Goal: Use online tool/utility: Utilize a website feature to perform a specific function

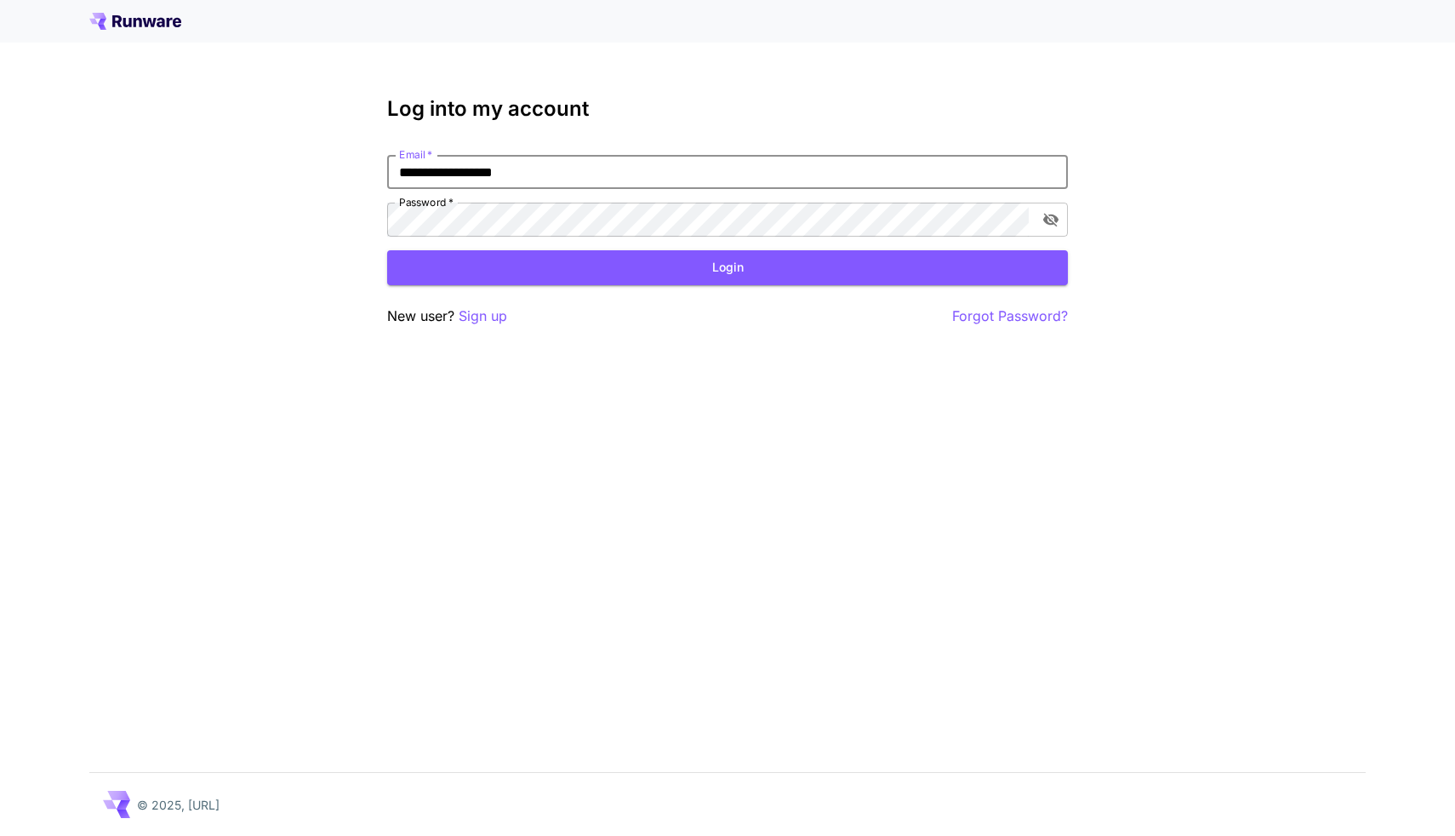
type input "**********"
click at [727, 267] on button "Login" at bounding box center [727, 267] width 681 height 35
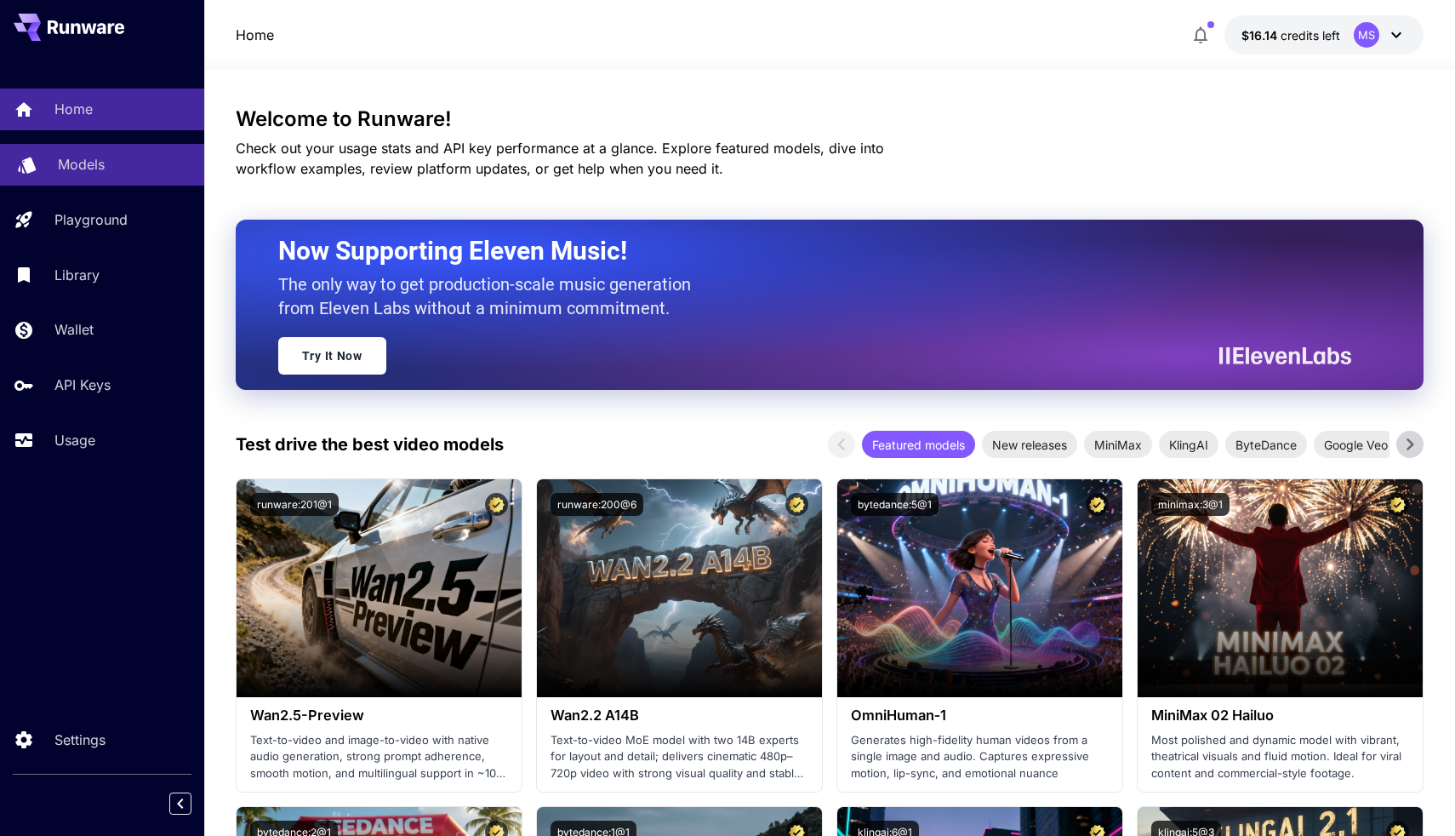
click at [133, 165] on div "Models" at bounding box center [124, 164] width 133 height 20
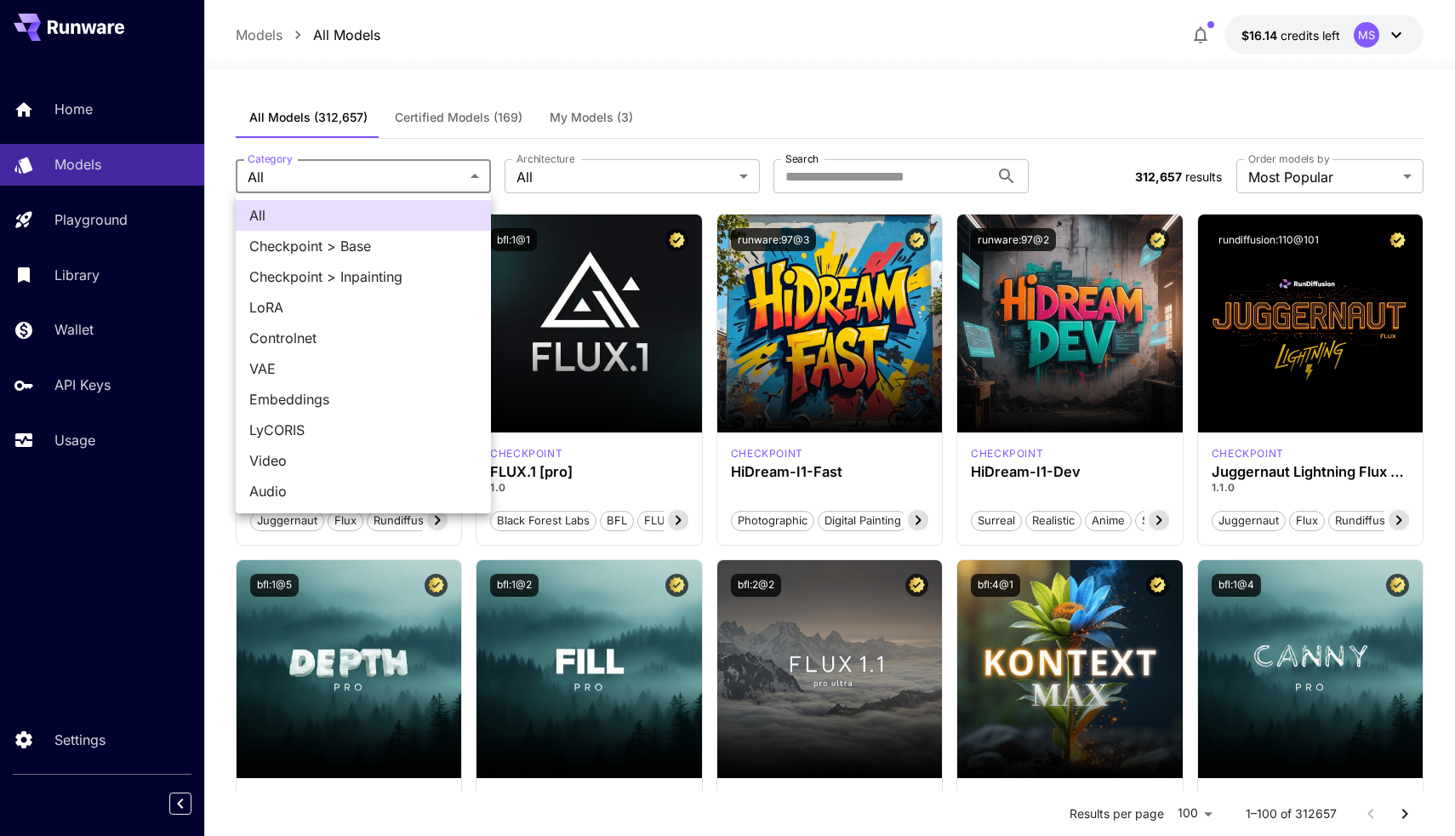
click at [345, 242] on span "Checkpoint > Base" at bounding box center [363, 246] width 228 height 20
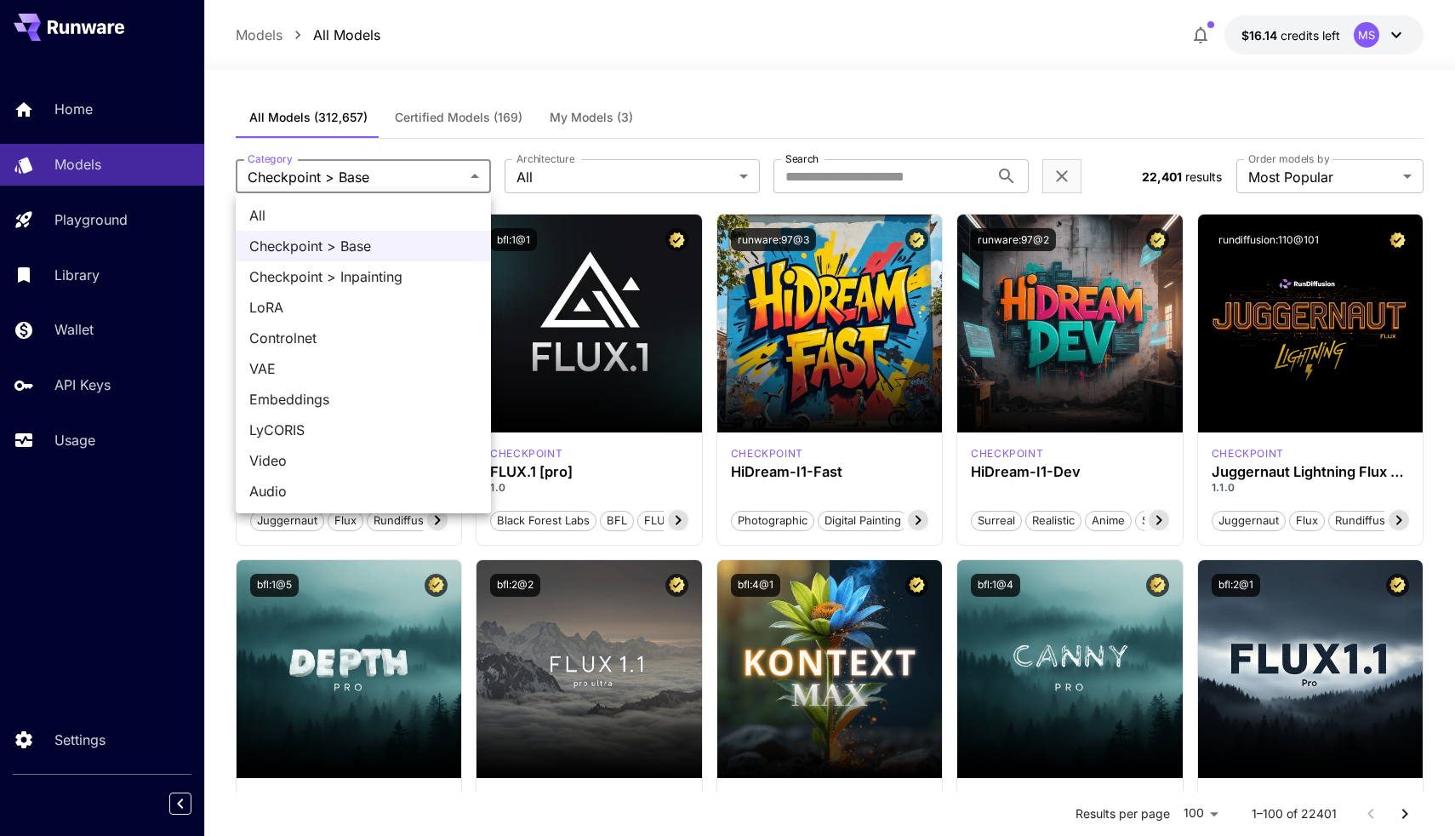
click at [344, 168] on div at bounding box center [727, 418] width 1455 height 836
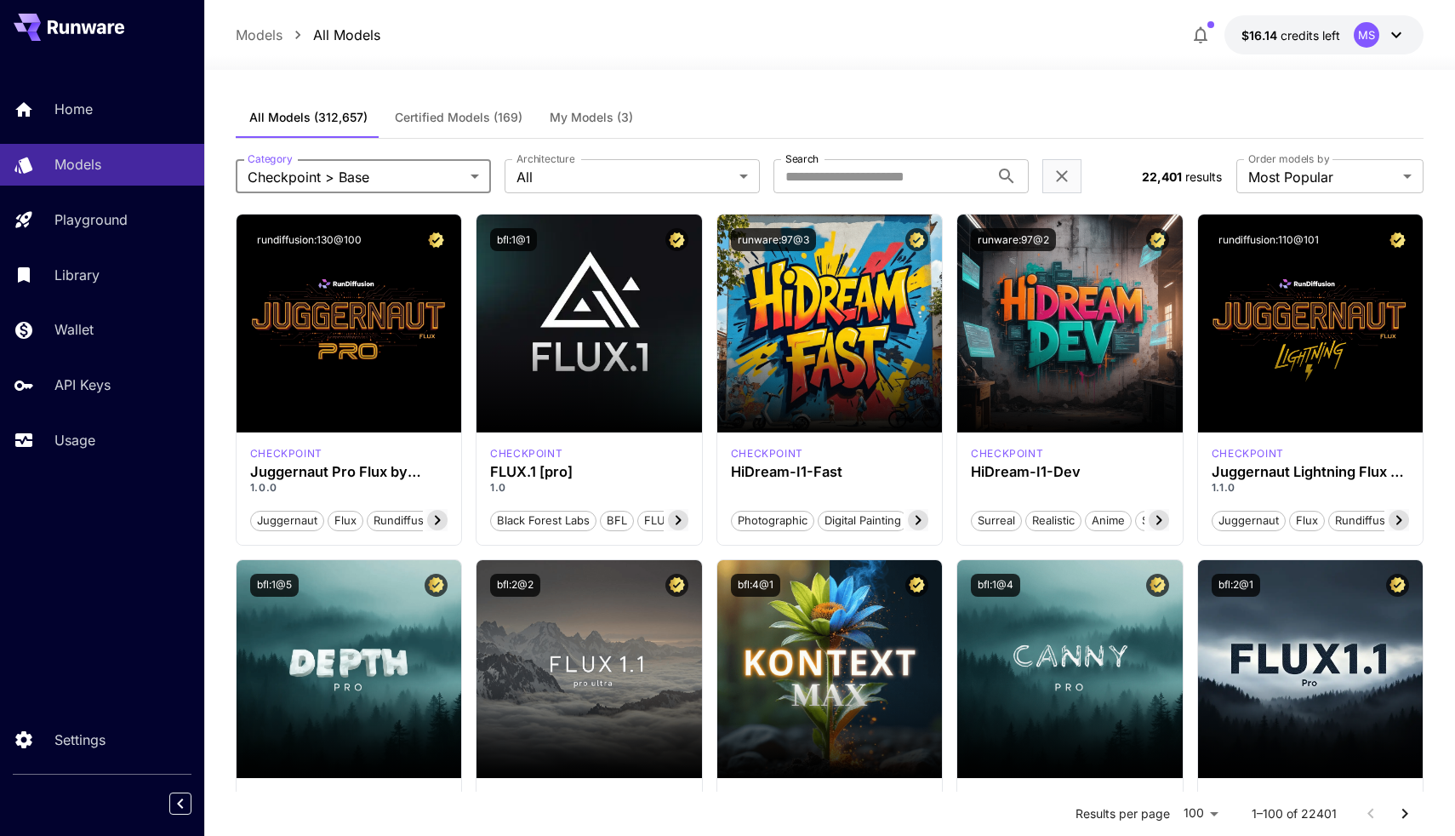
click at [544, 166] on label "Architecture" at bounding box center [545, 158] width 58 height 14
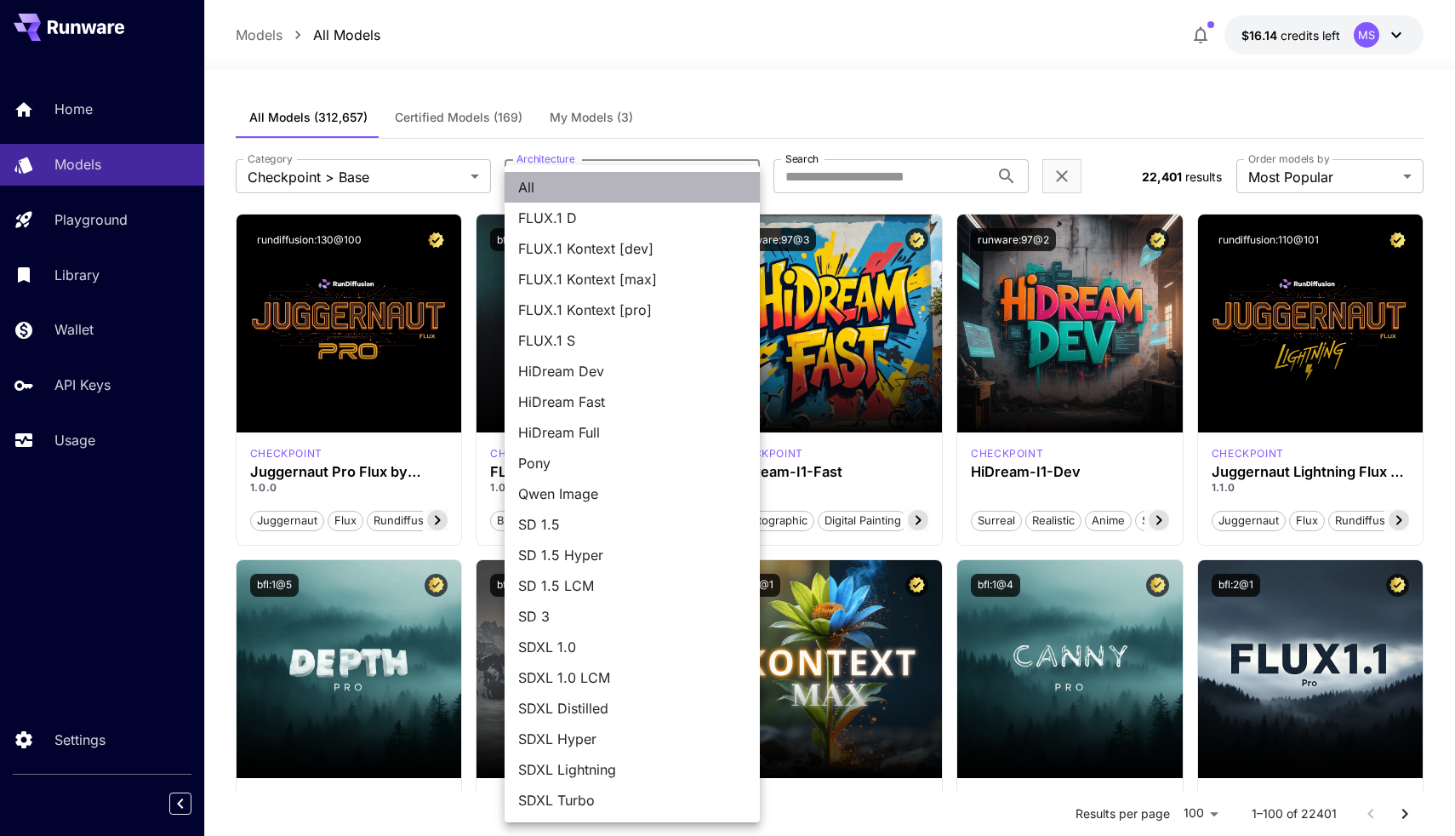
click at [542, 176] on li "All" at bounding box center [632, 187] width 255 height 31
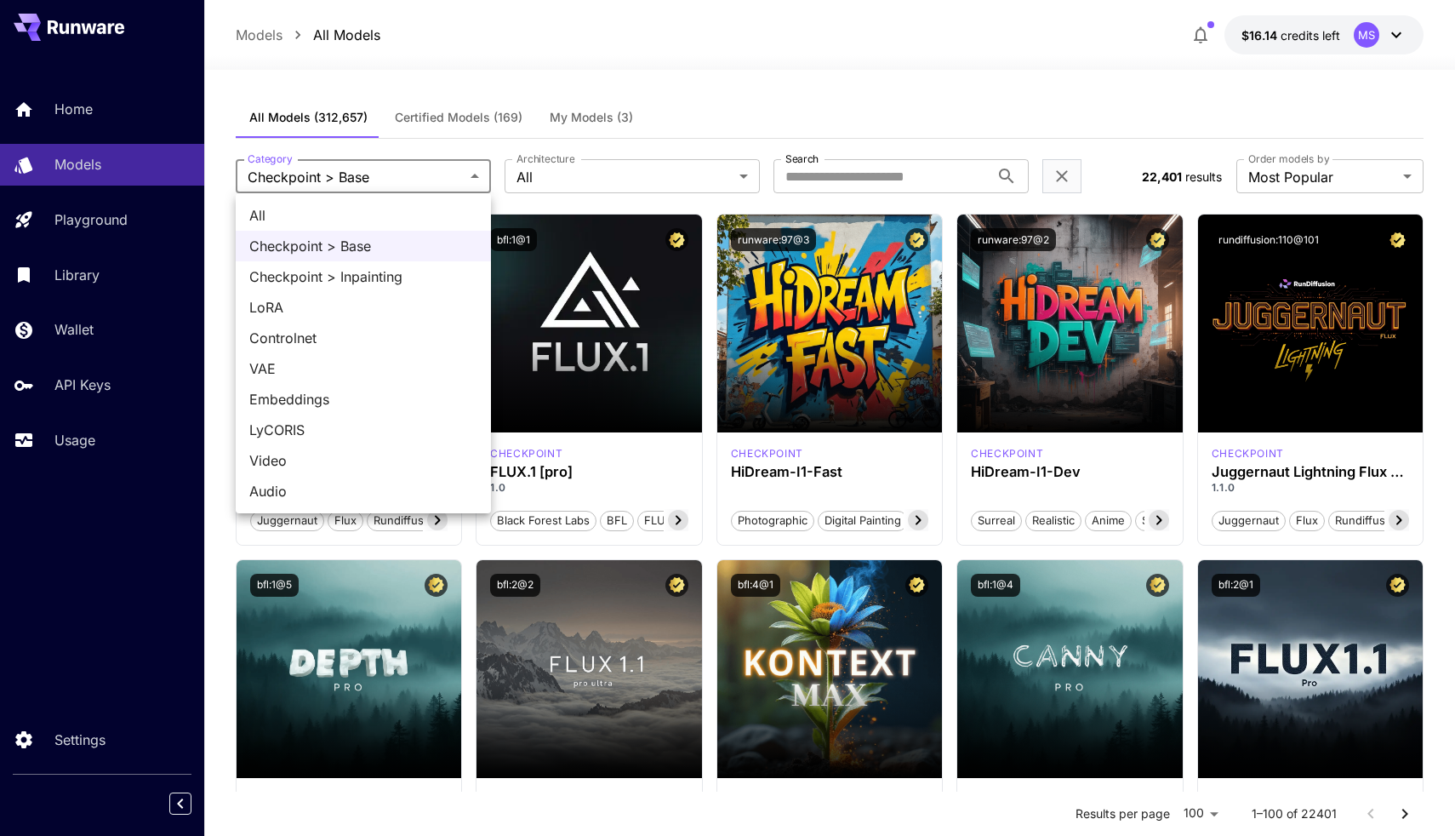
click at [389, 215] on span "All" at bounding box center [363, 215] width 228 height 20
type input "***"
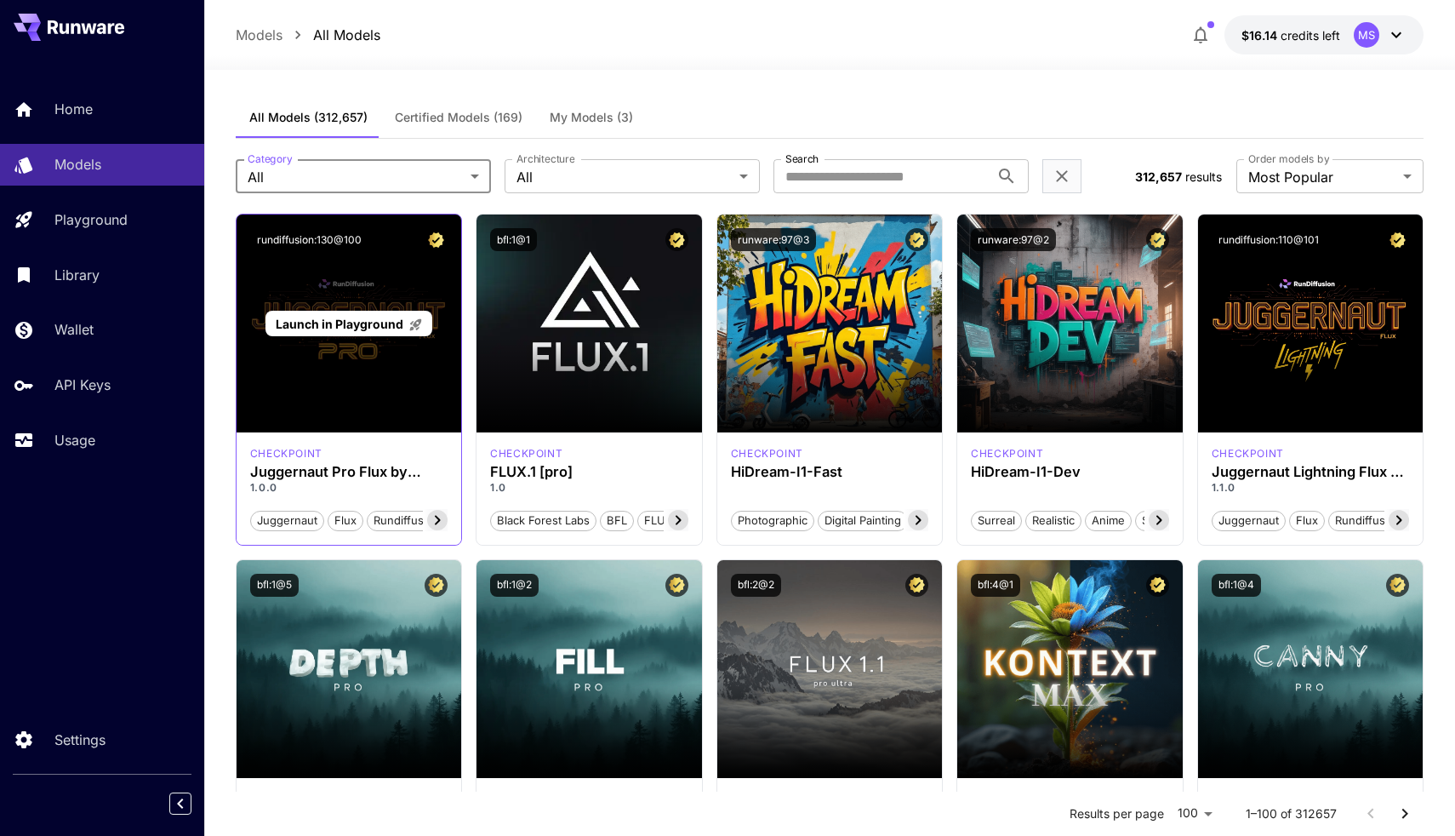
click at [416, 329] on icon at bounding box center [415, 325] width 12 height 12
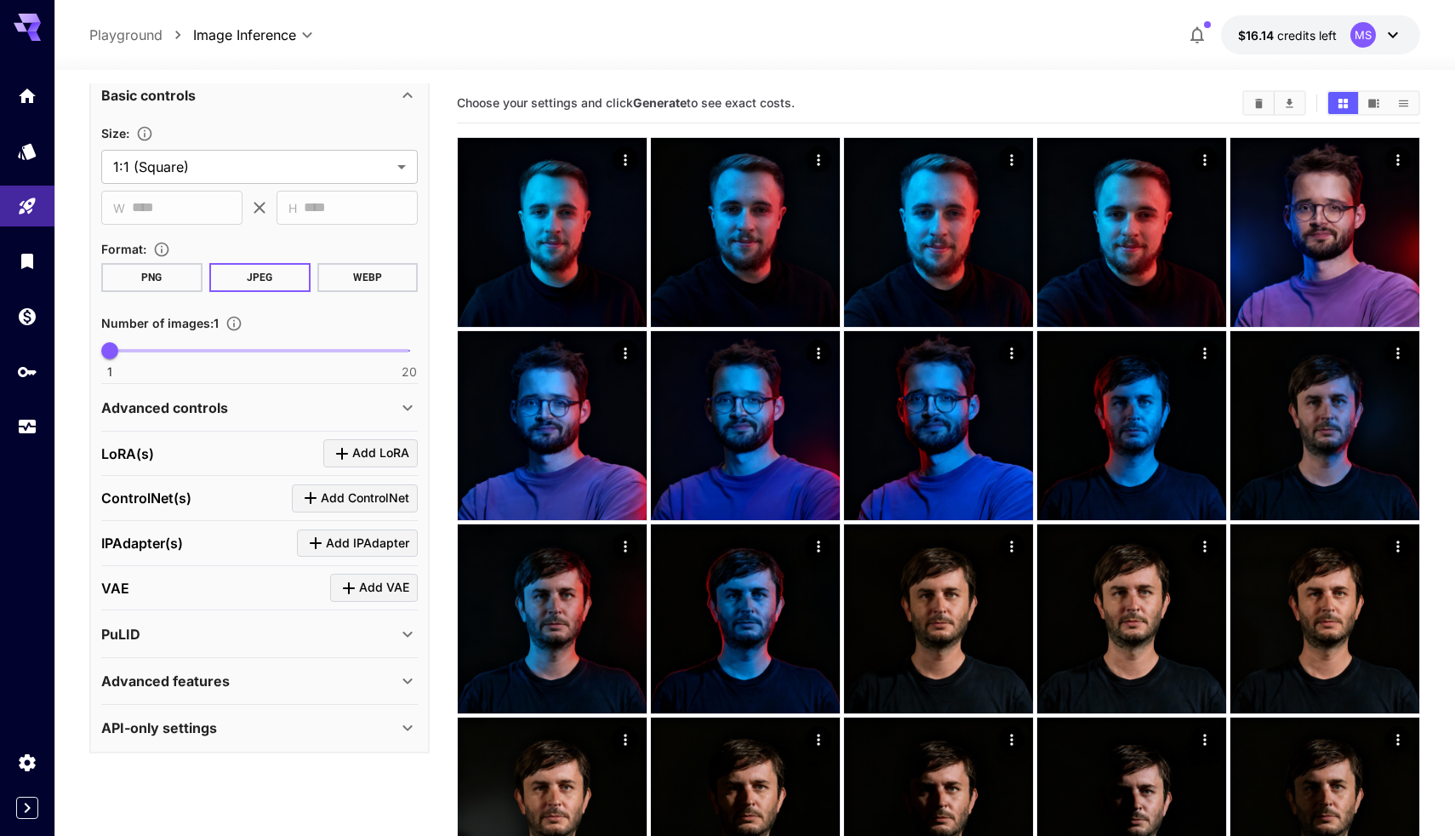
scroll to position [347, 0]
click at [293, 687] on div "Advanced features" at bounding box center [249, 681] width 296 height 20
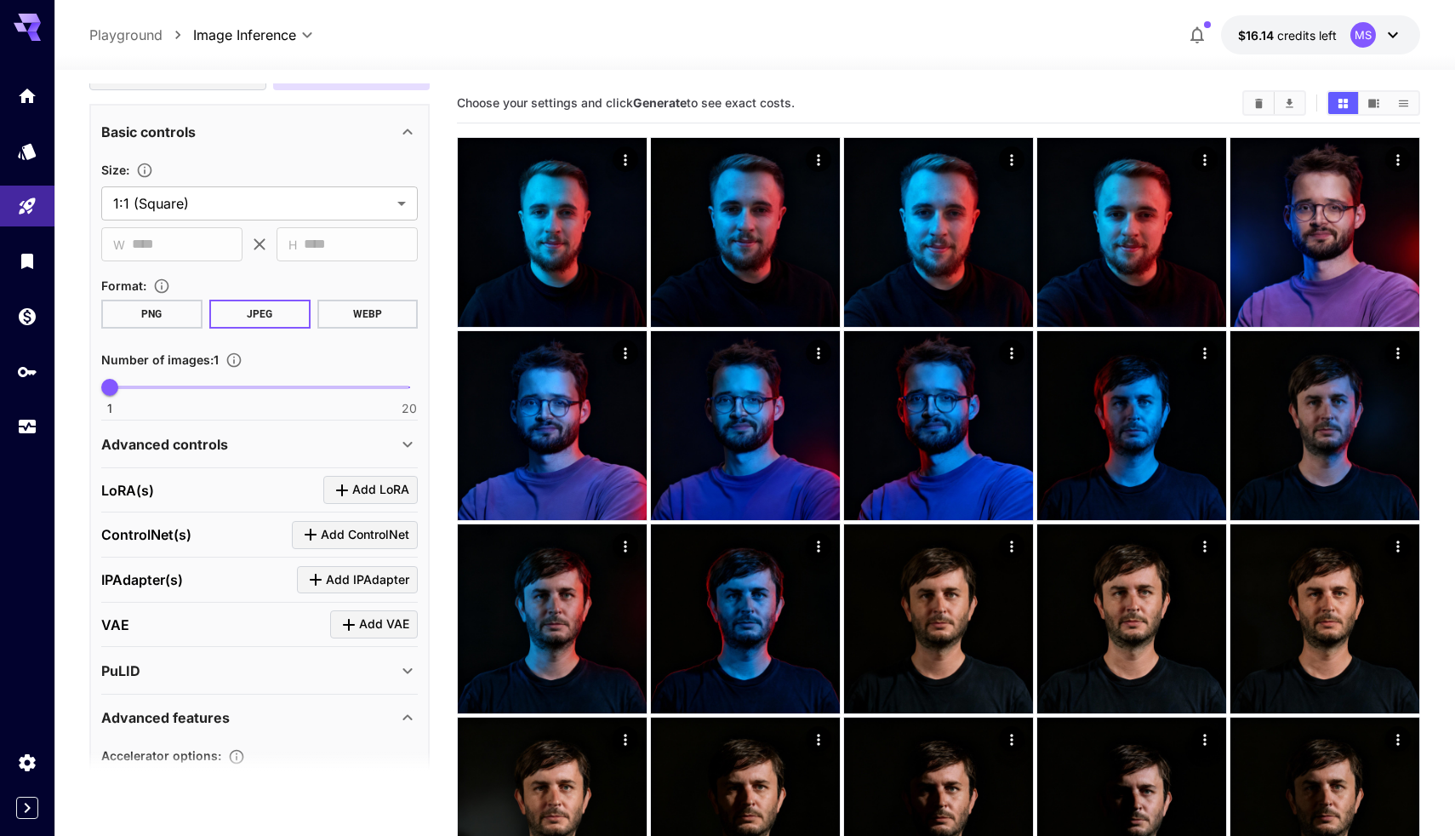
scroll to position [335, 0]
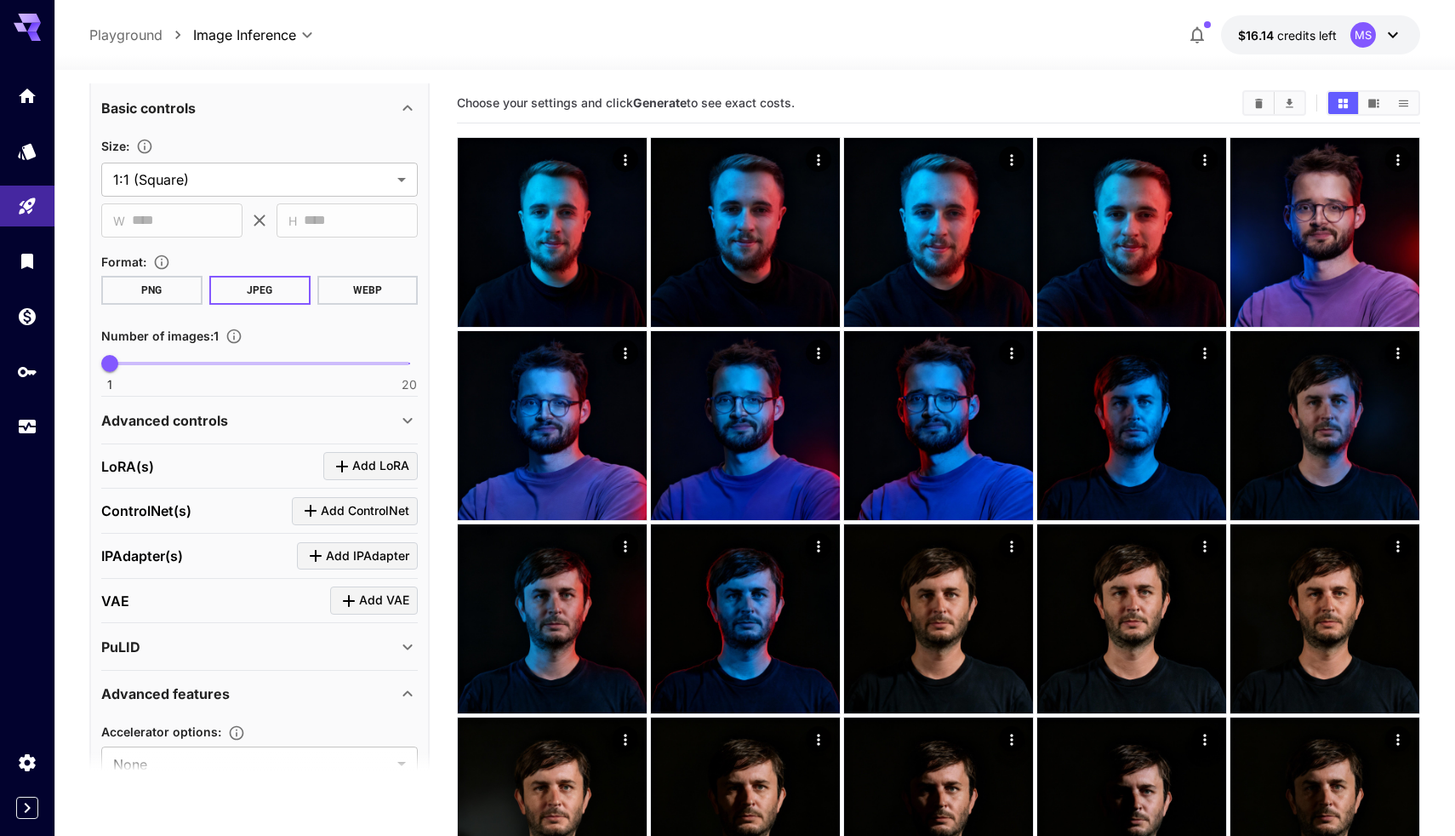
click at [333, 421] on div "Advanced controls" at bounding box center [249, 420] width 296 height 20
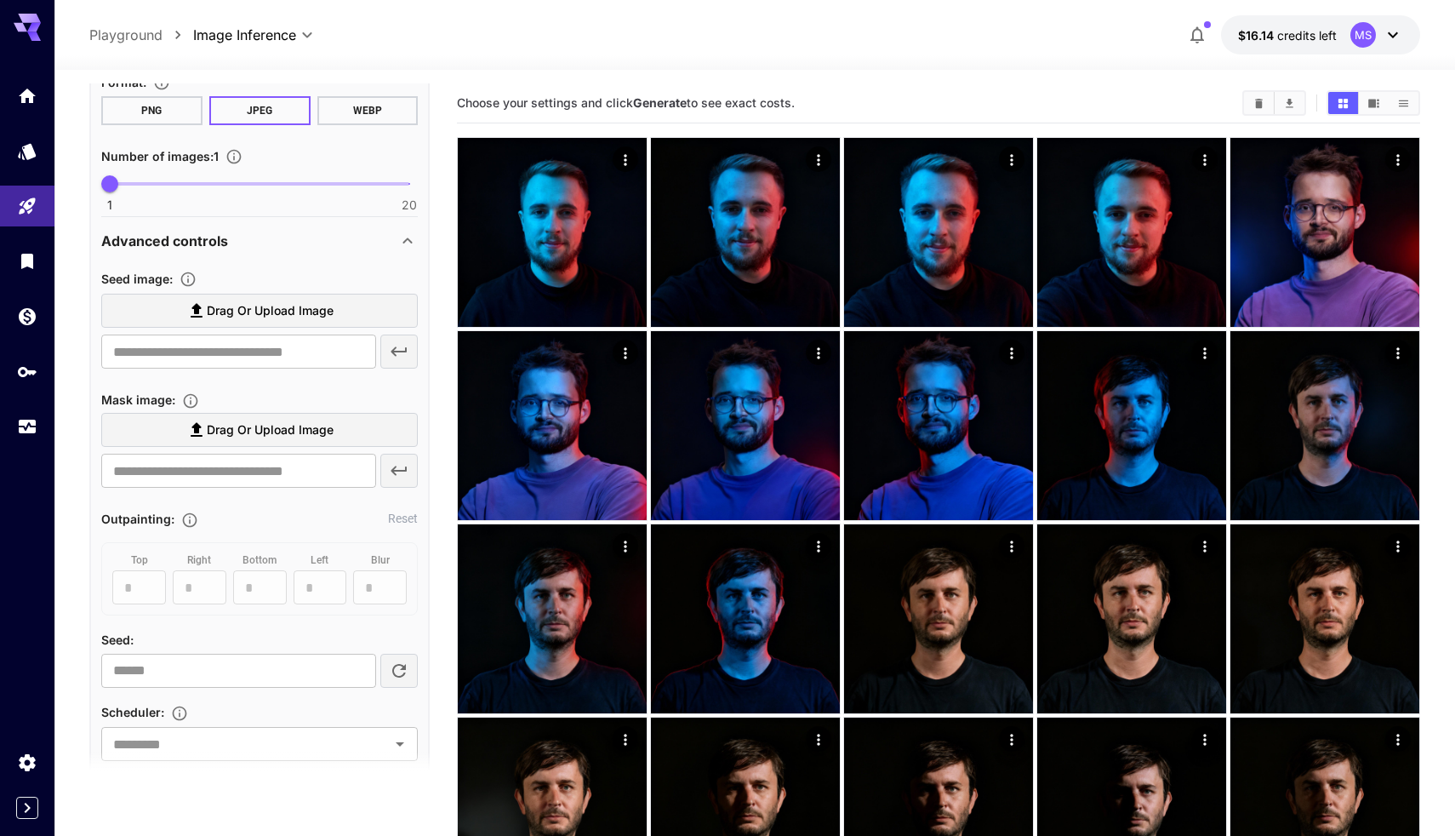
scroll to position [581, 0]
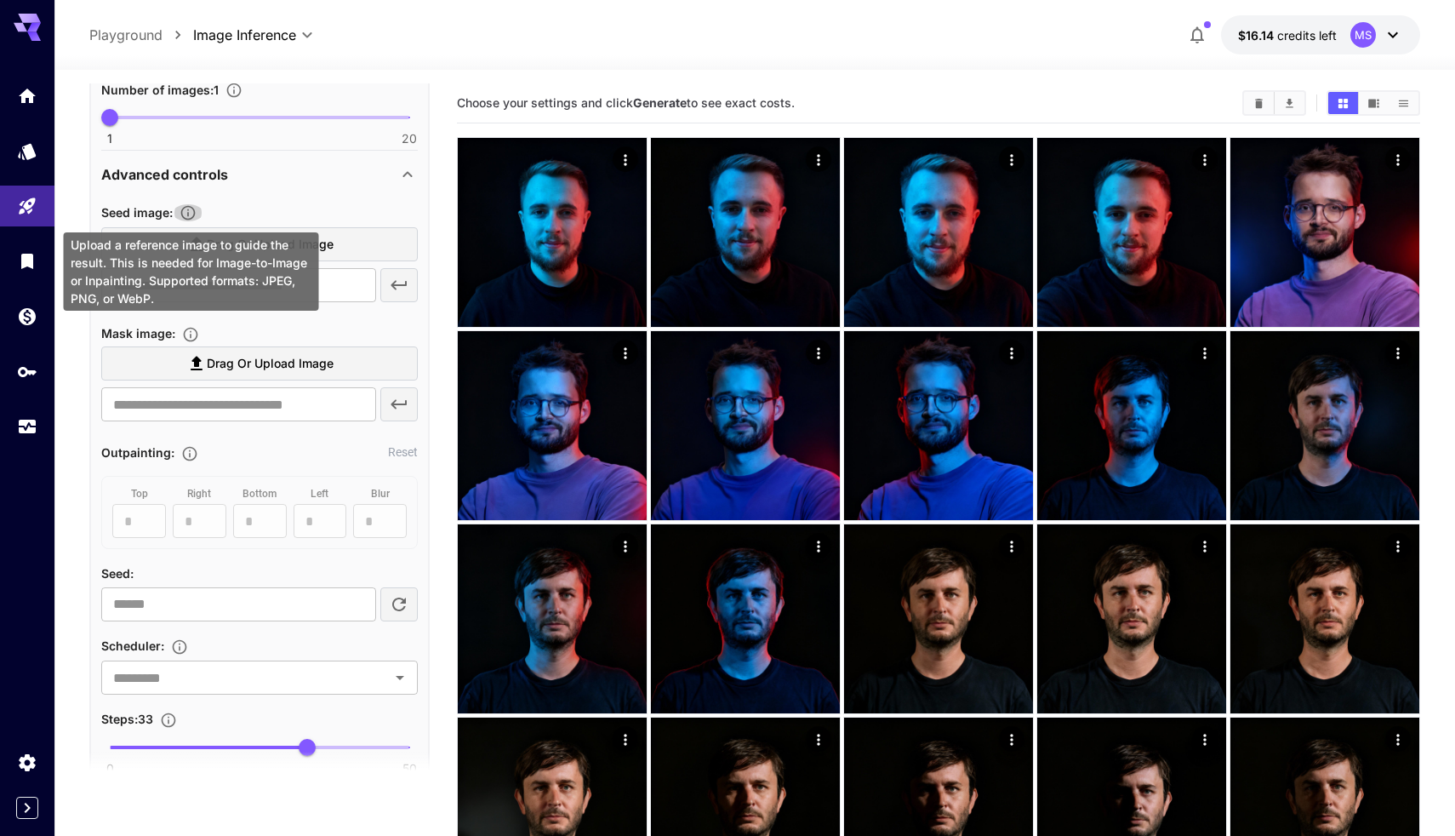
click at [192, 214] on icon "Upload a reference image to guide the result. This is needed for Image-to-Image…" at bounding box center [188, 212] width 17 height 17
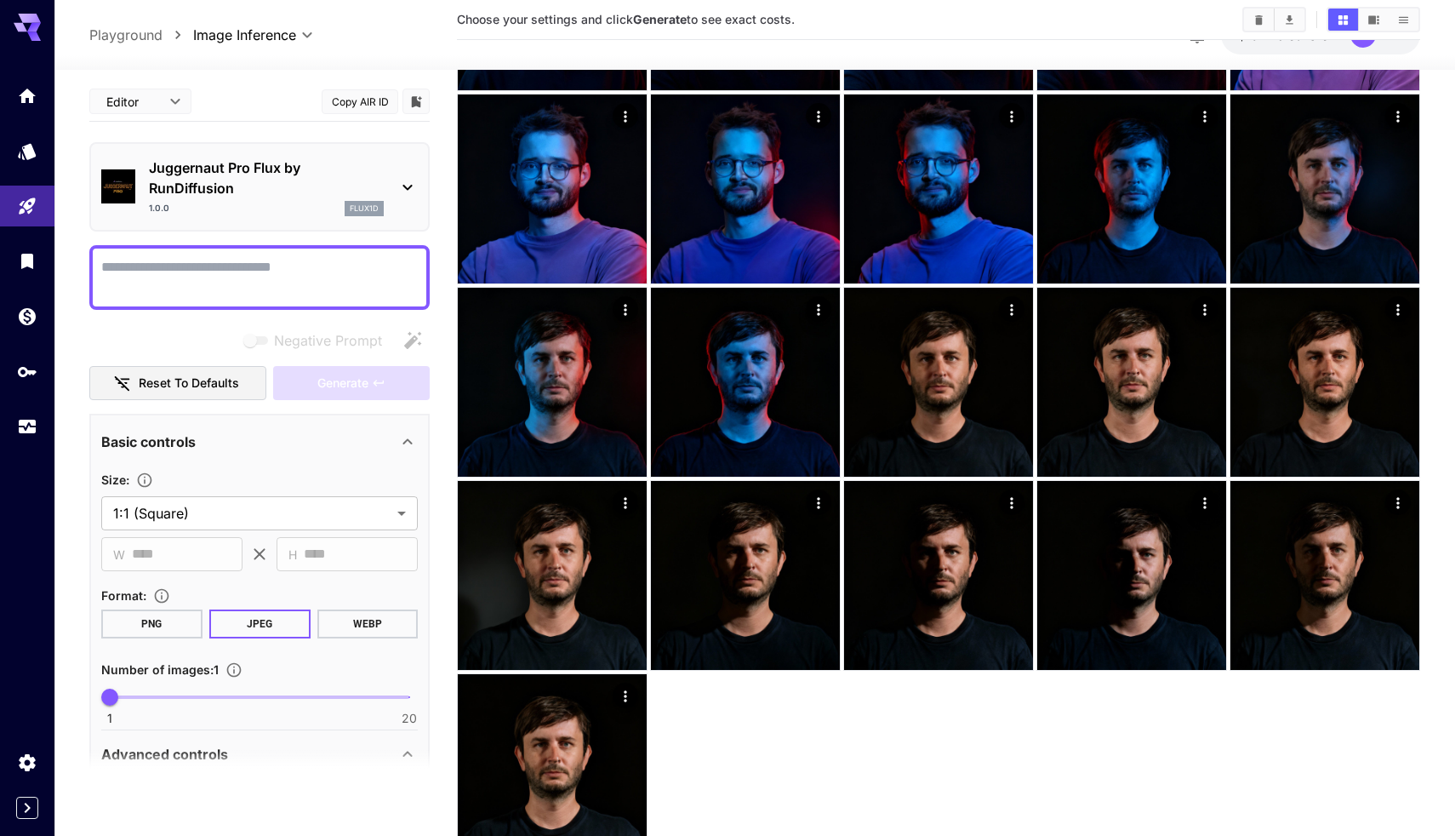
scroll to position [0, 0]
click at [20, 144] on icon "Models" at bounding box center [29, 147] width 20 height 20
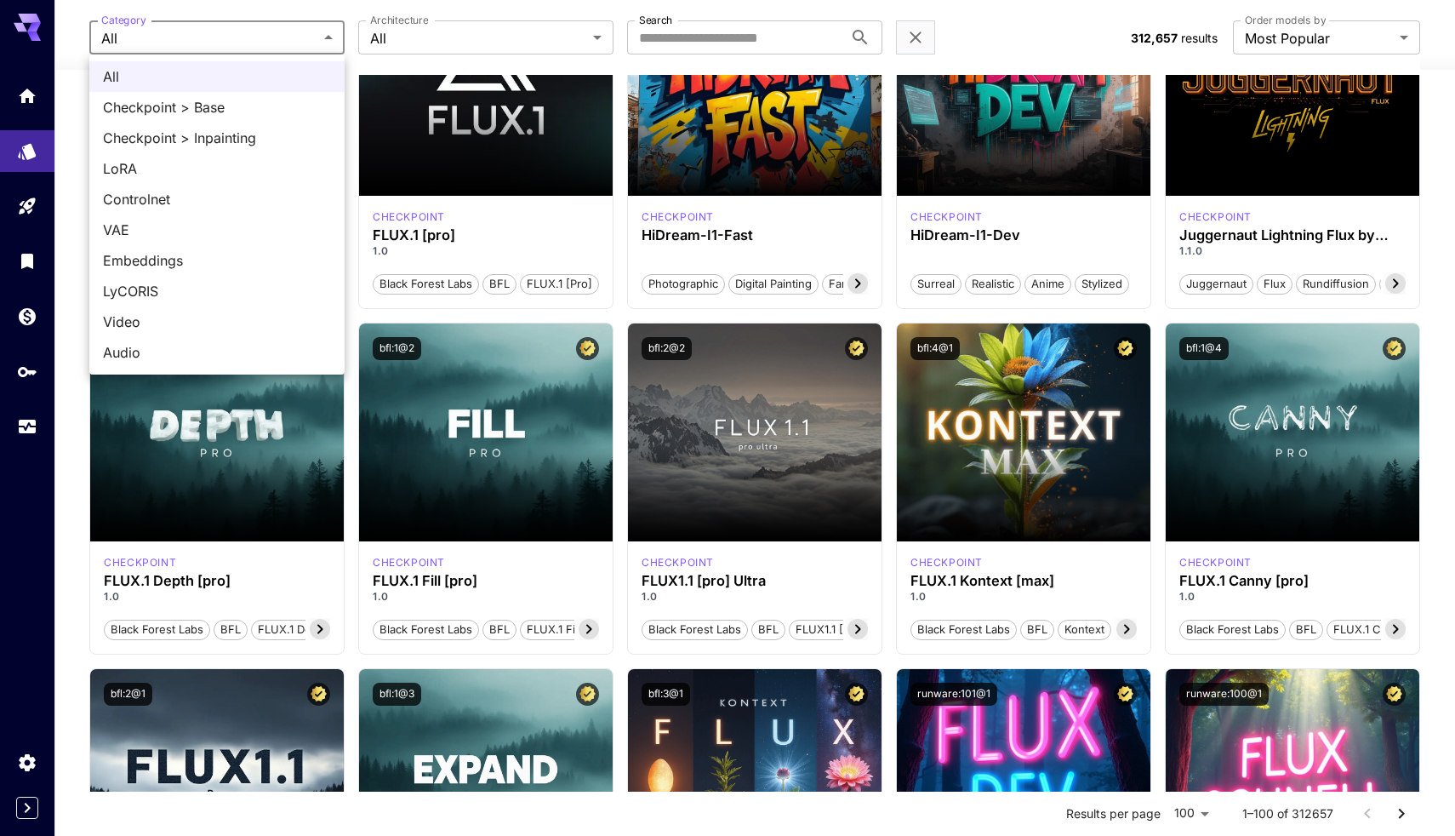
click at [416, 203] on div at bounding box center [727, 418] width 1455 height 836
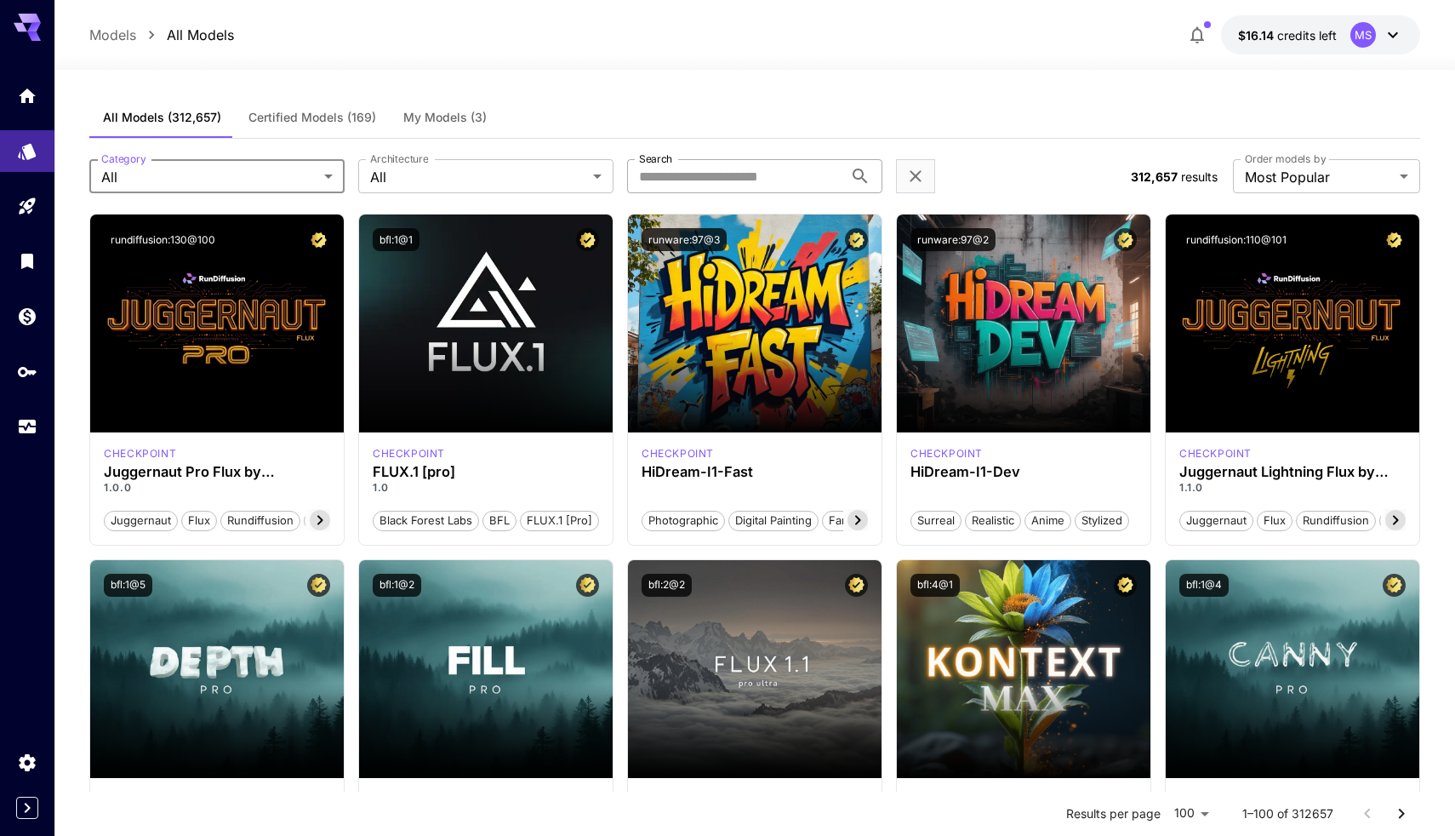
click at [720, 179] on input "Search" at bounding box center [735, 176] width 216 height 34
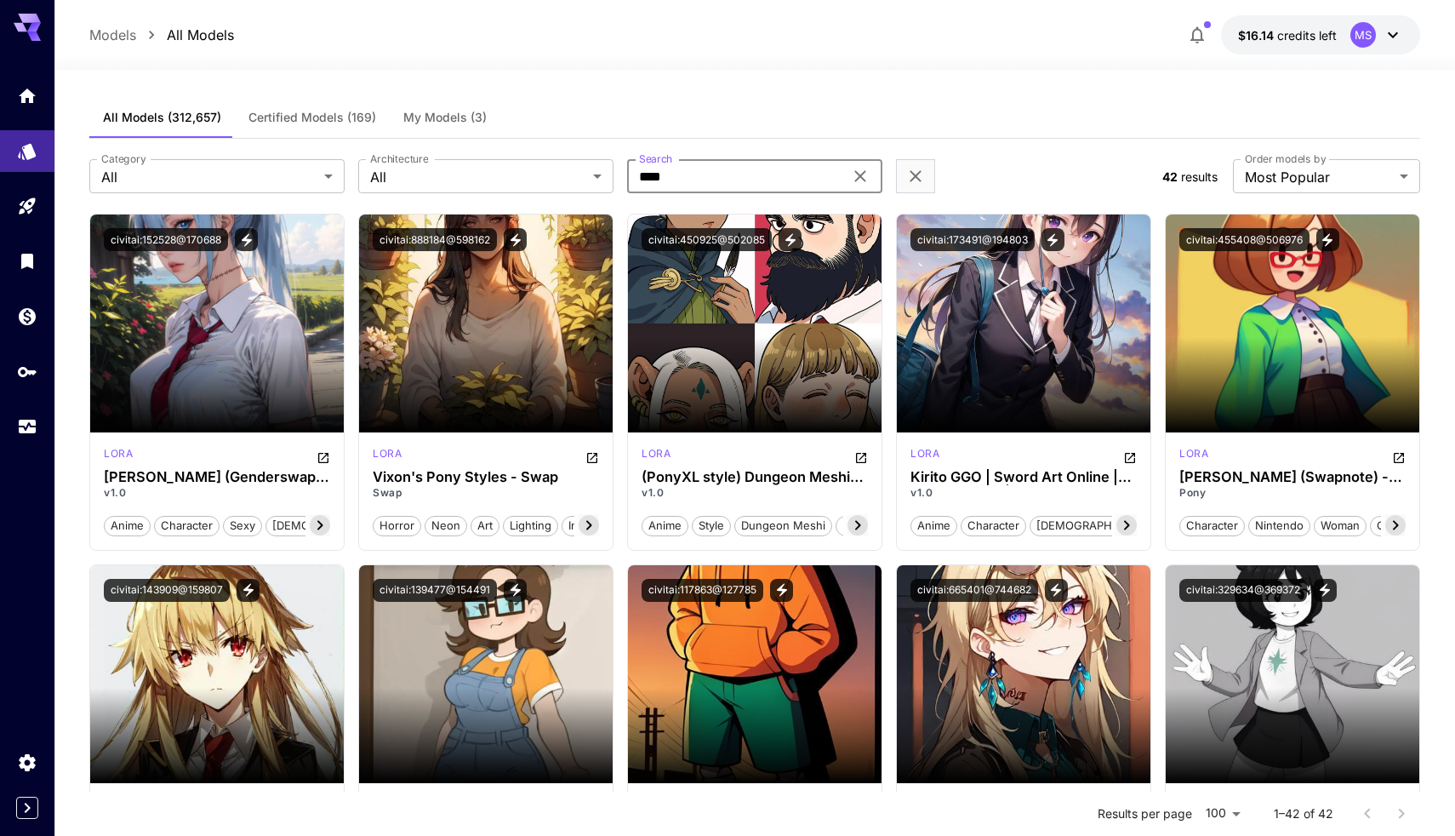
click at [672, 173] on input "****" at bounding box center [735, 176] width 216 height 34
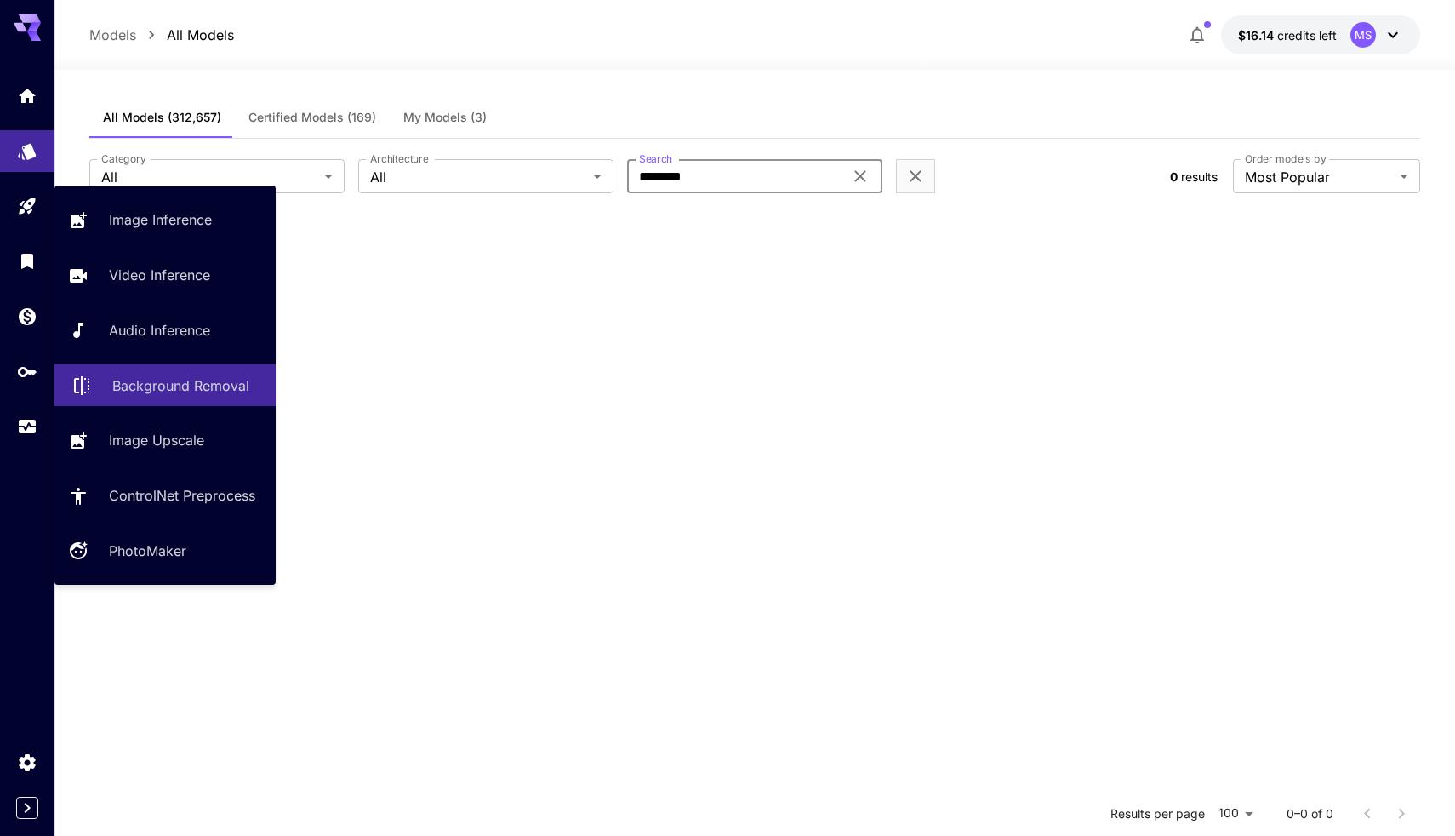
type input "********"
click at [244, 397] on link "Background Removal" at bounding box center [164, 385] width 221 height 42
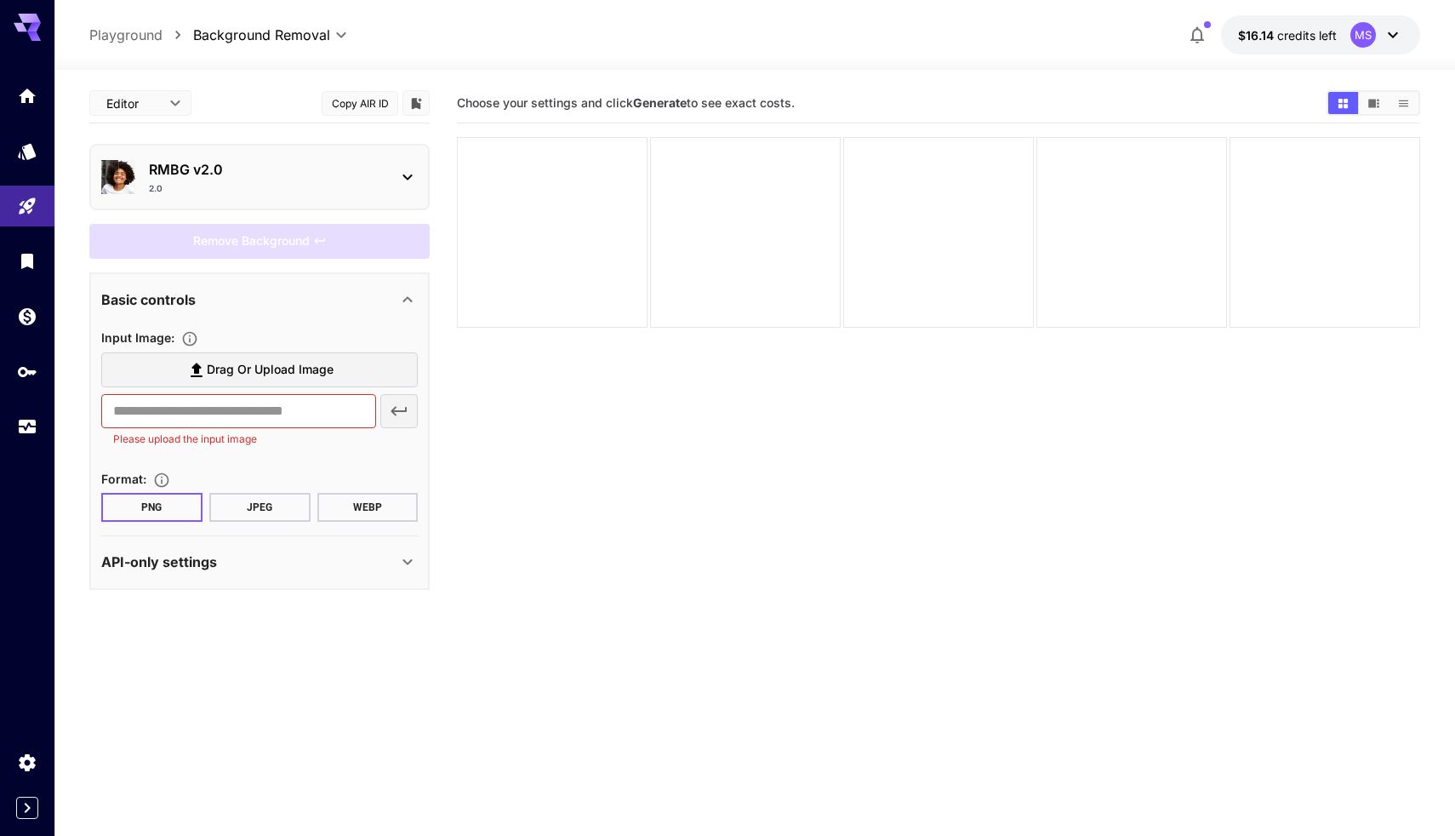
click at [300, 371] on span "Drag or upload image" at bounding box center [270, 369] width 127 height 21
click at [0, 0] on input "Drag or upload image" at bounding box center [0, 0] width 0 height 0
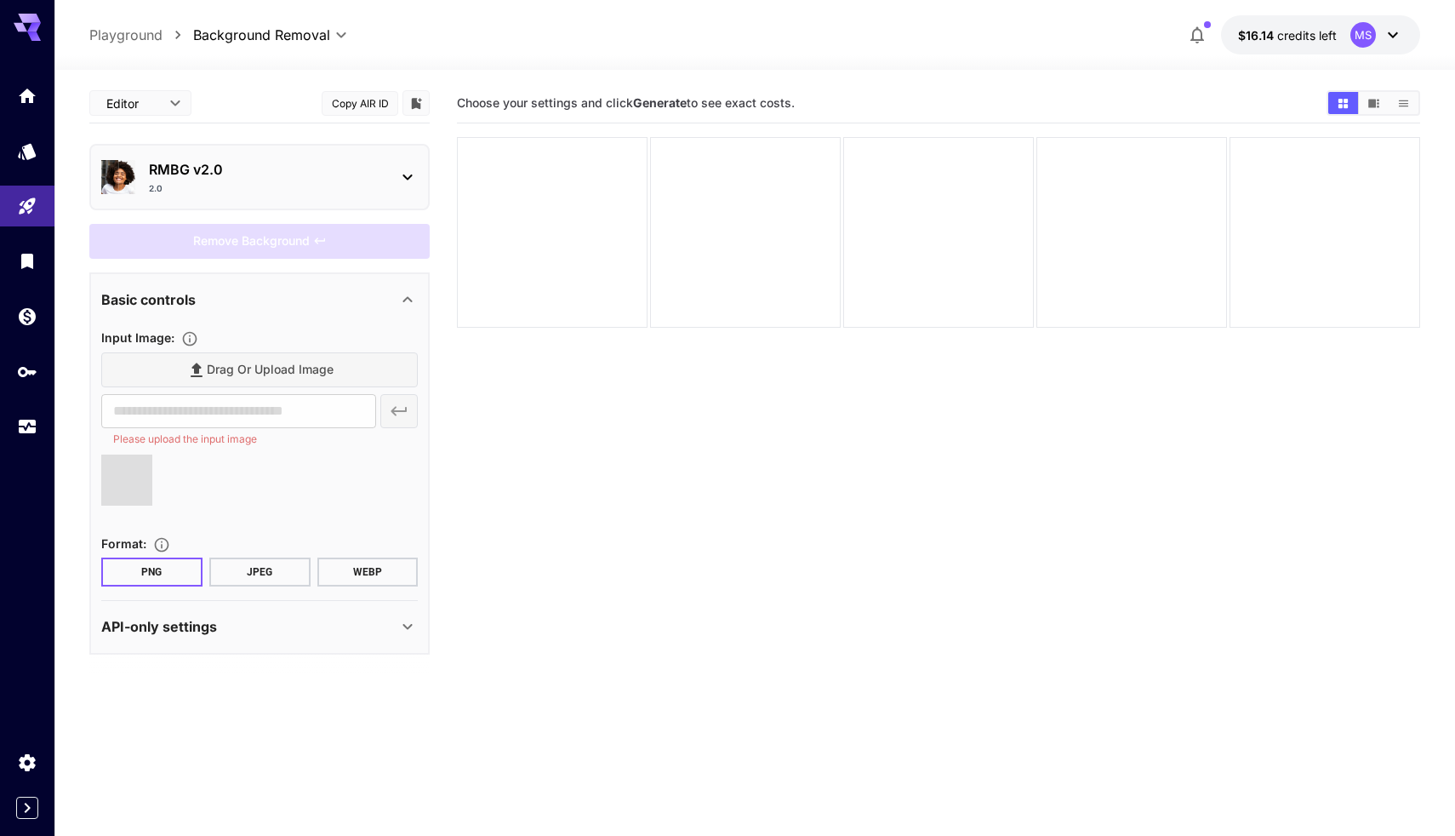
type input "**********"
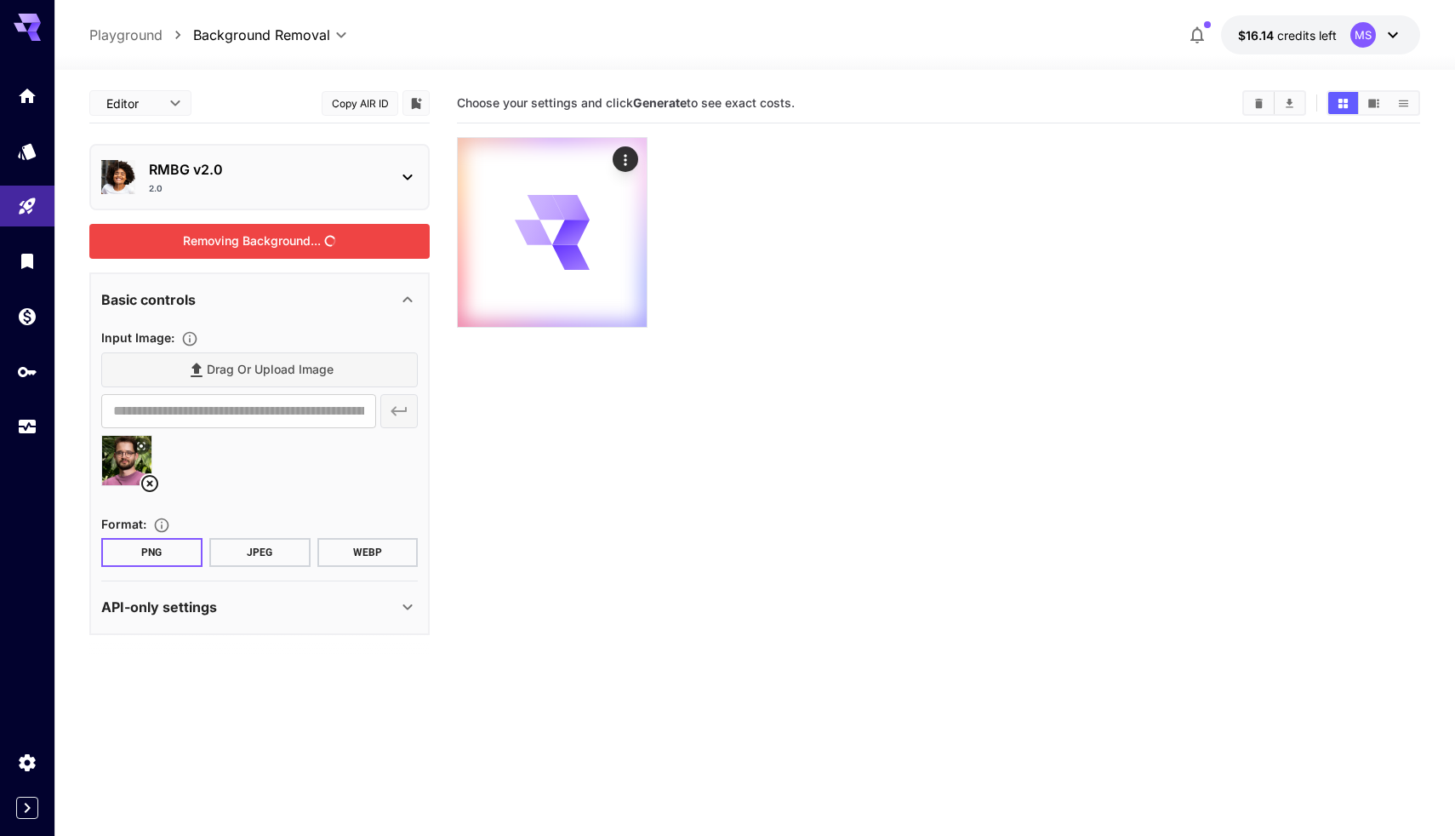
click at [299, 238] on div "Removing Background..." at bounding box center [259, 241] width 340 height 35
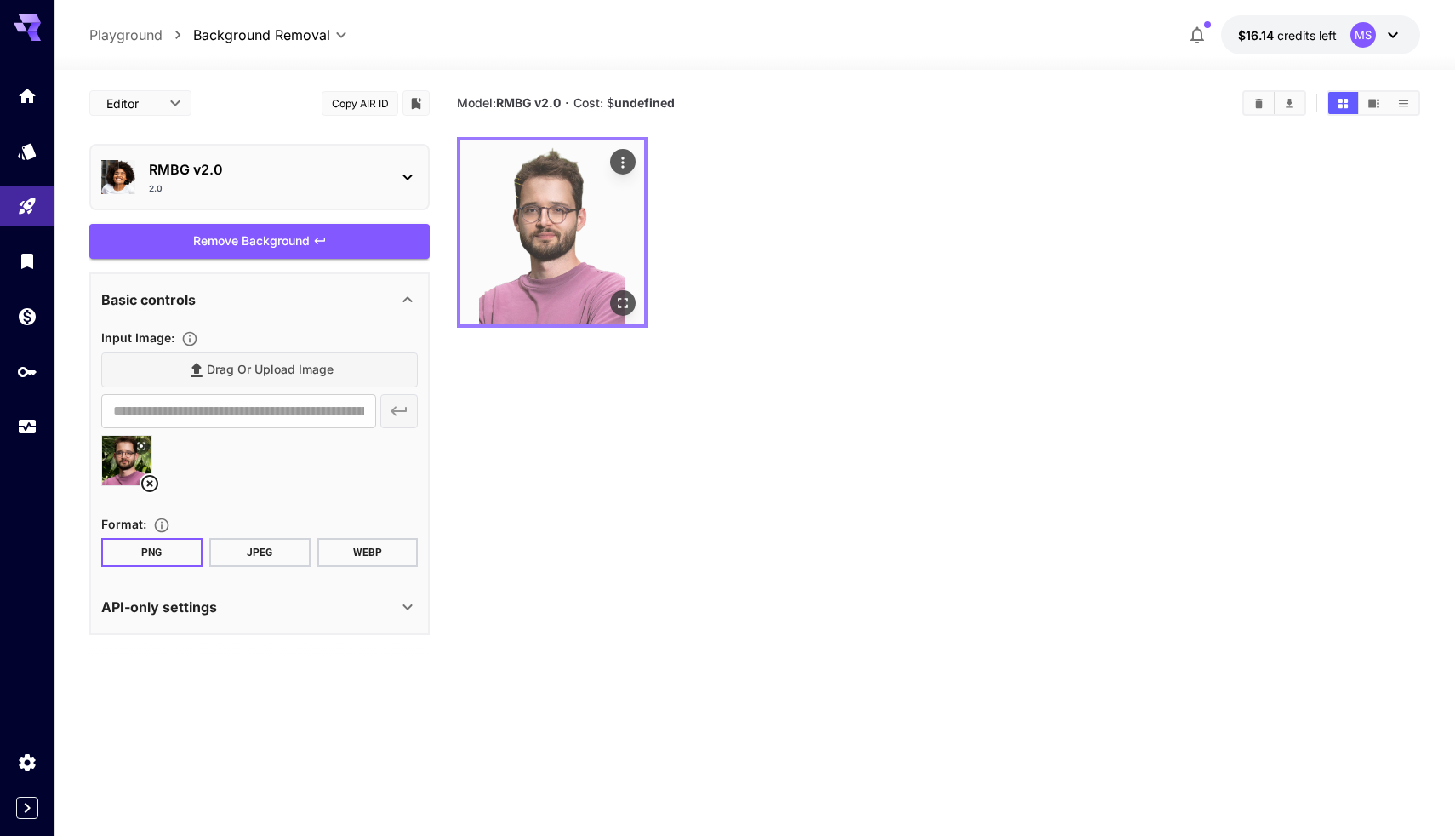
click at [556, 243] on img at bounding box center [552, 232] width 184 height 184
click at [627, 294] on icon "Open in fullscreen" at bounding box center [622, 302] width 17 height 17
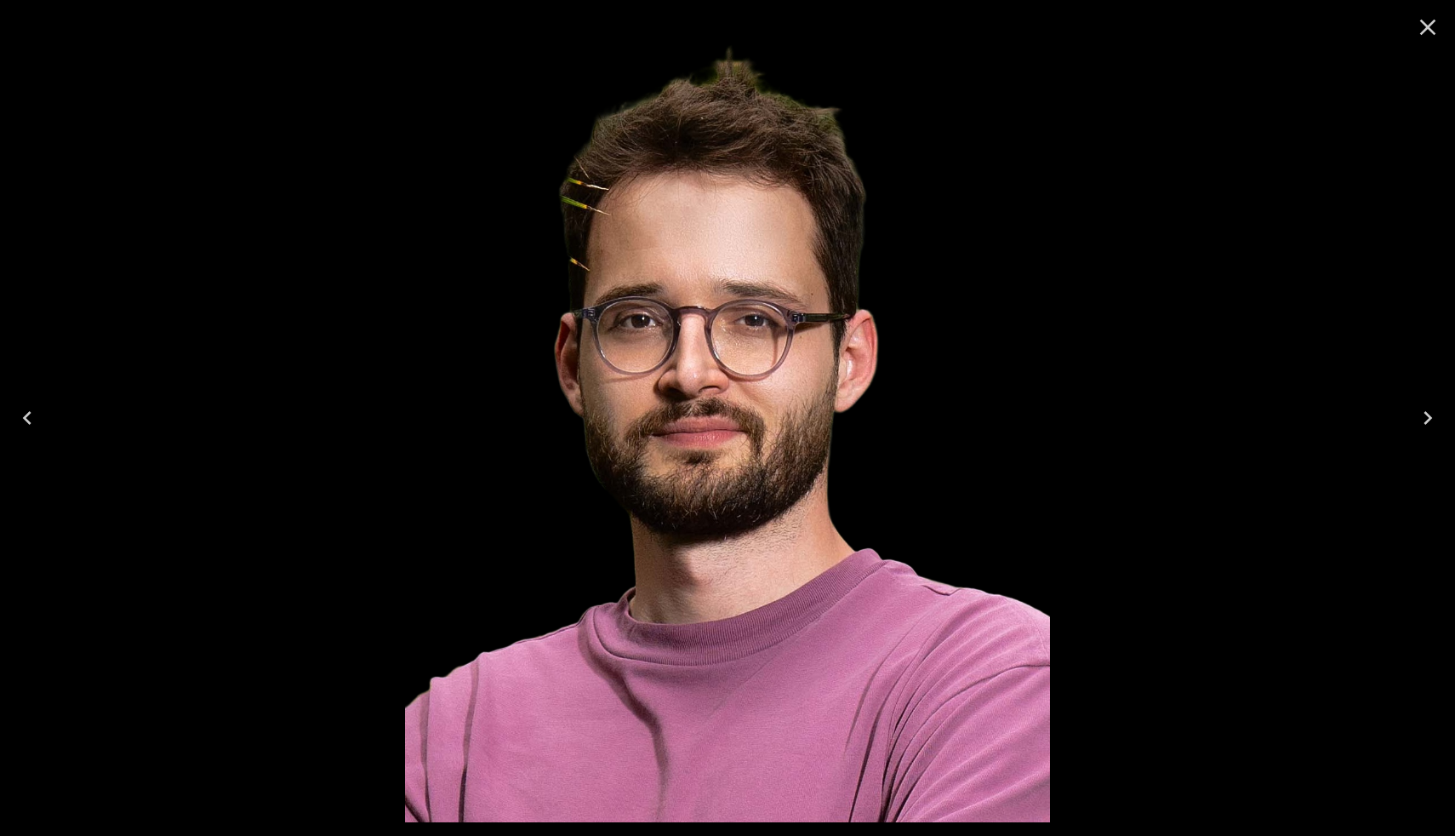
drag, startPoint x: 627, startPoint y: 294, endPoint x: 547, endPoint y: 203, distance: 121.2
click at [759, 279] on img at bounding box center [727, 418] width 645 height 808
click at [547, 203] on img at bounding box center [727, 418] width 645 height 808
click at [623, 287] on img at bounding box center [727, 418] width 645 height 808
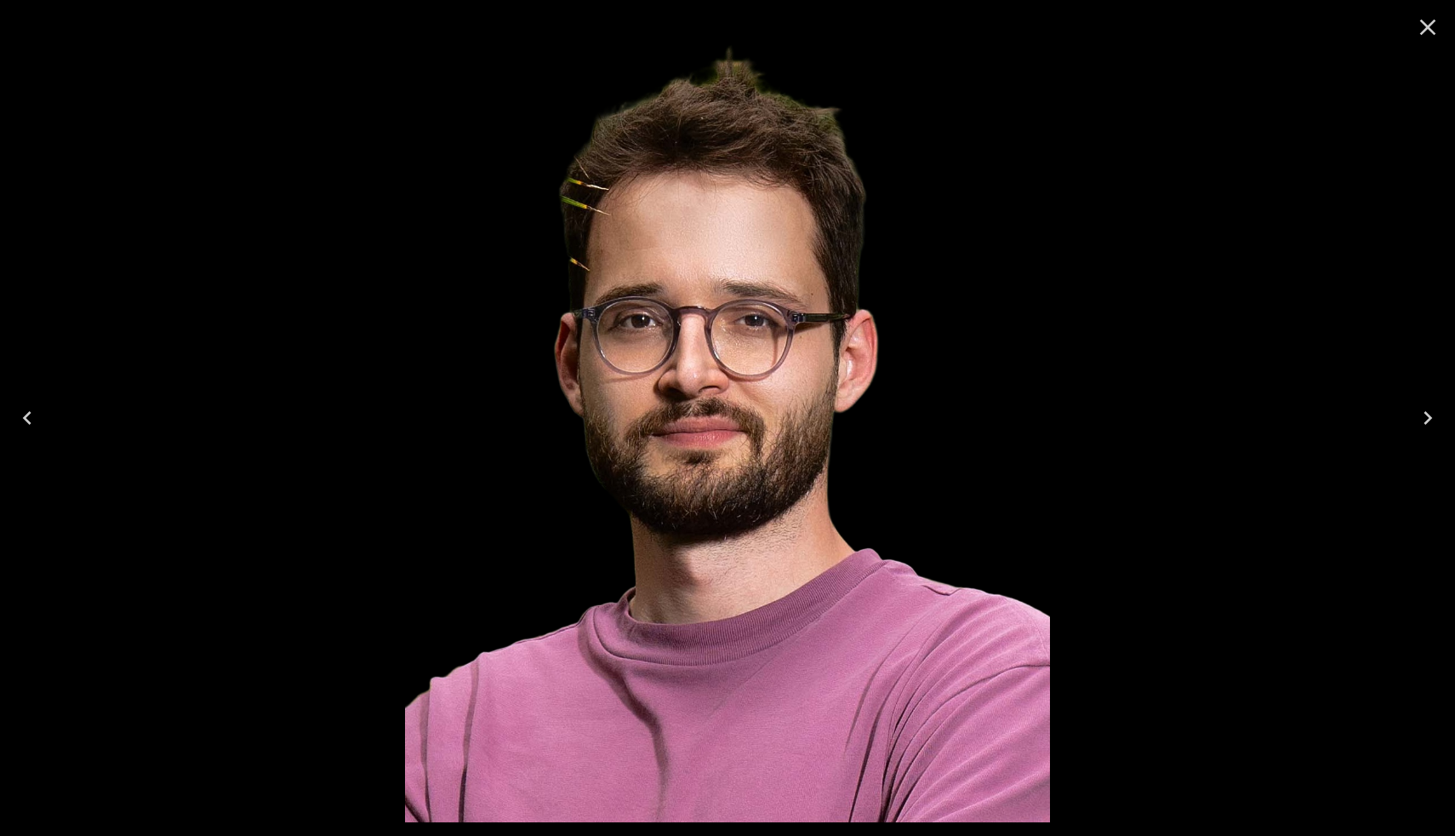
click at [623, 287] on img at bounding box center [727, 418] width 645 height 808
click at [266, 362] on div at bounding box center [727, 418] width 1455 height 836
click at [250, 387] on div at bounding box center [727, 418] width 1455 height 836
click at [248, 368] on div at bounding box center [727, 418] width 1455 height 836
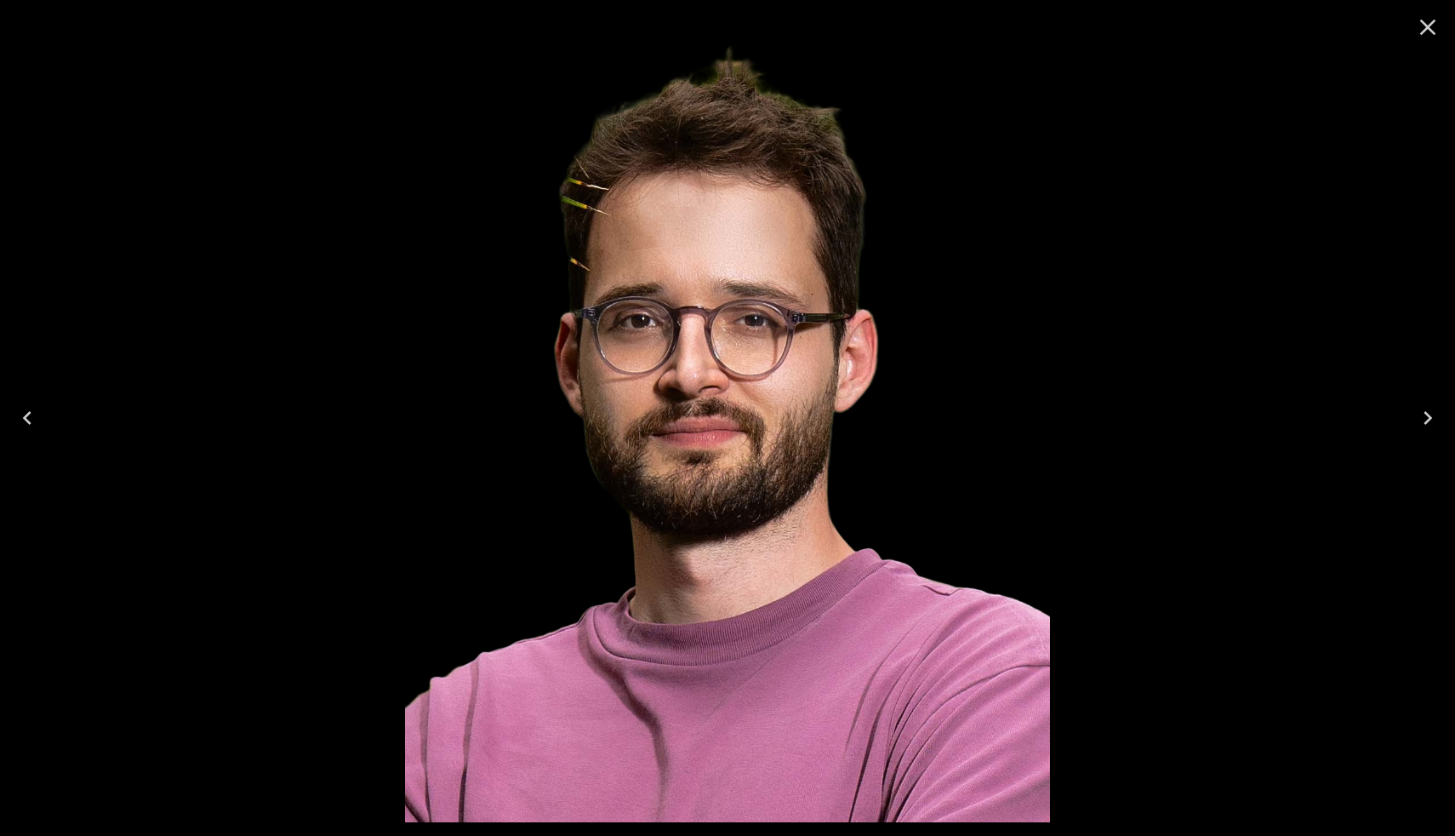
click at [1428, 28] on icon "Close" at bounding box center [1428, 28] width 16 height 16
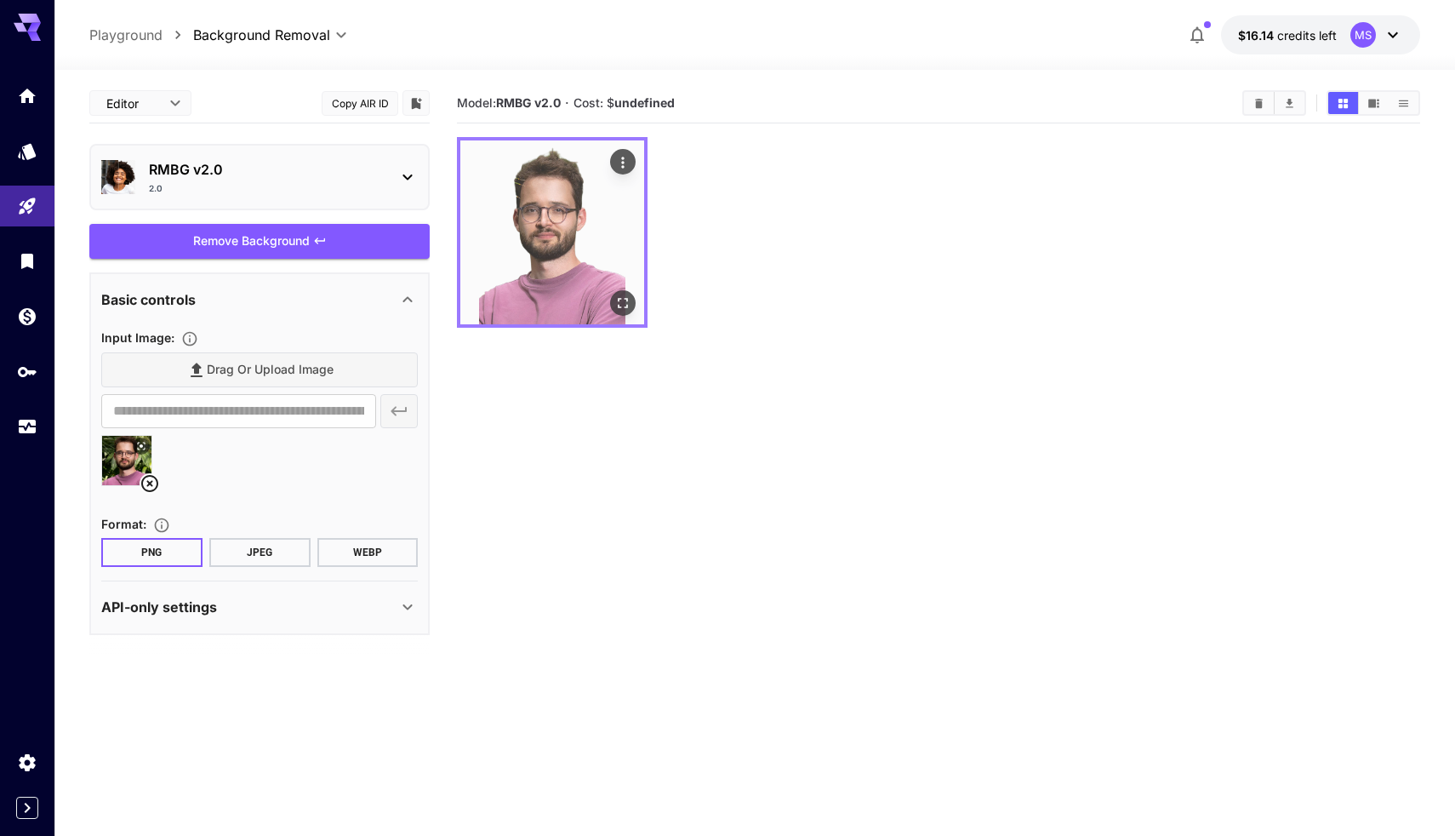
click at [507, 191] on img at bounding box center [552, 232] width 184 height 184
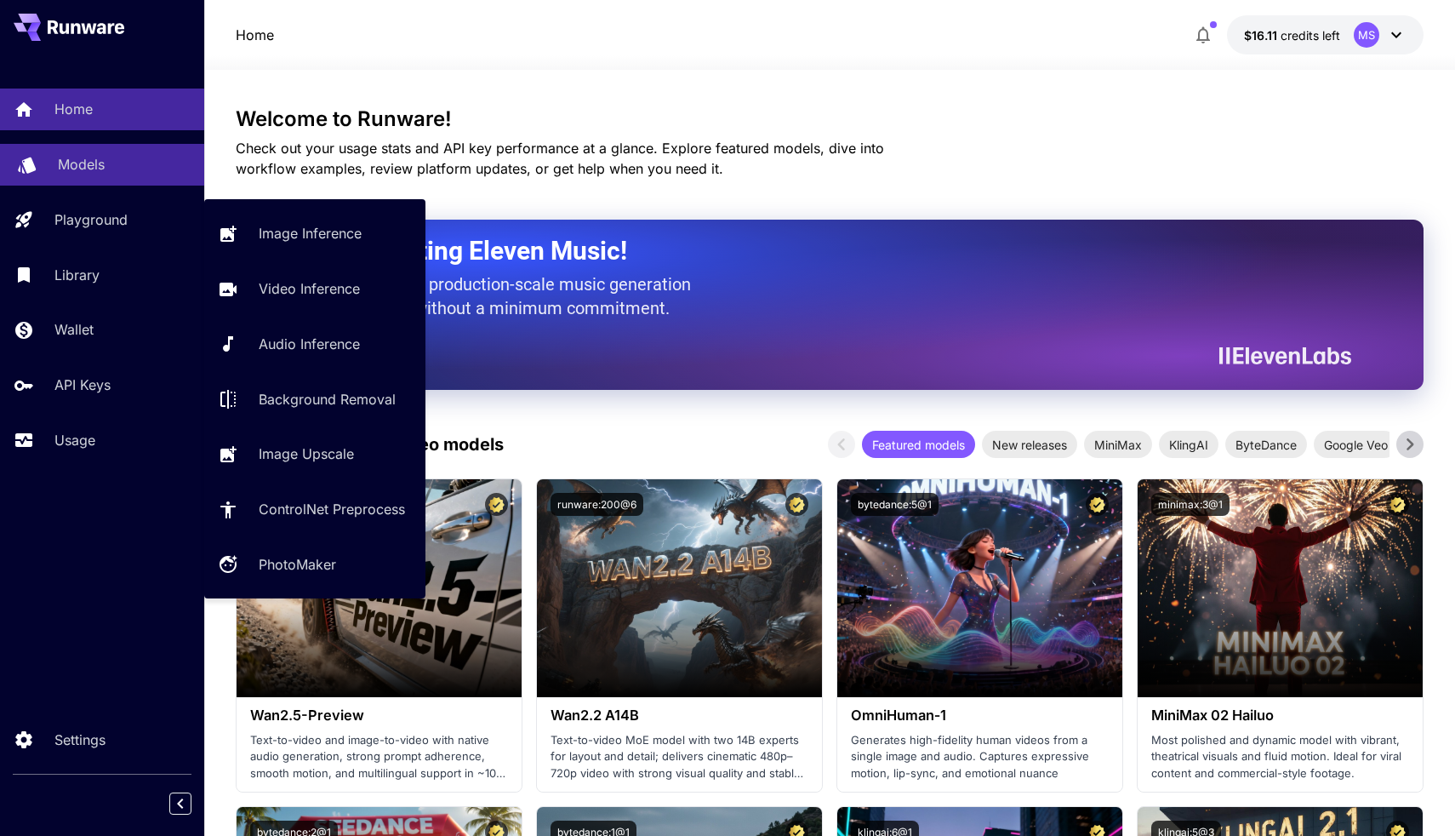
click at [119, 169] on div "Models" at bounding box center [124, 164] width 133 height 20
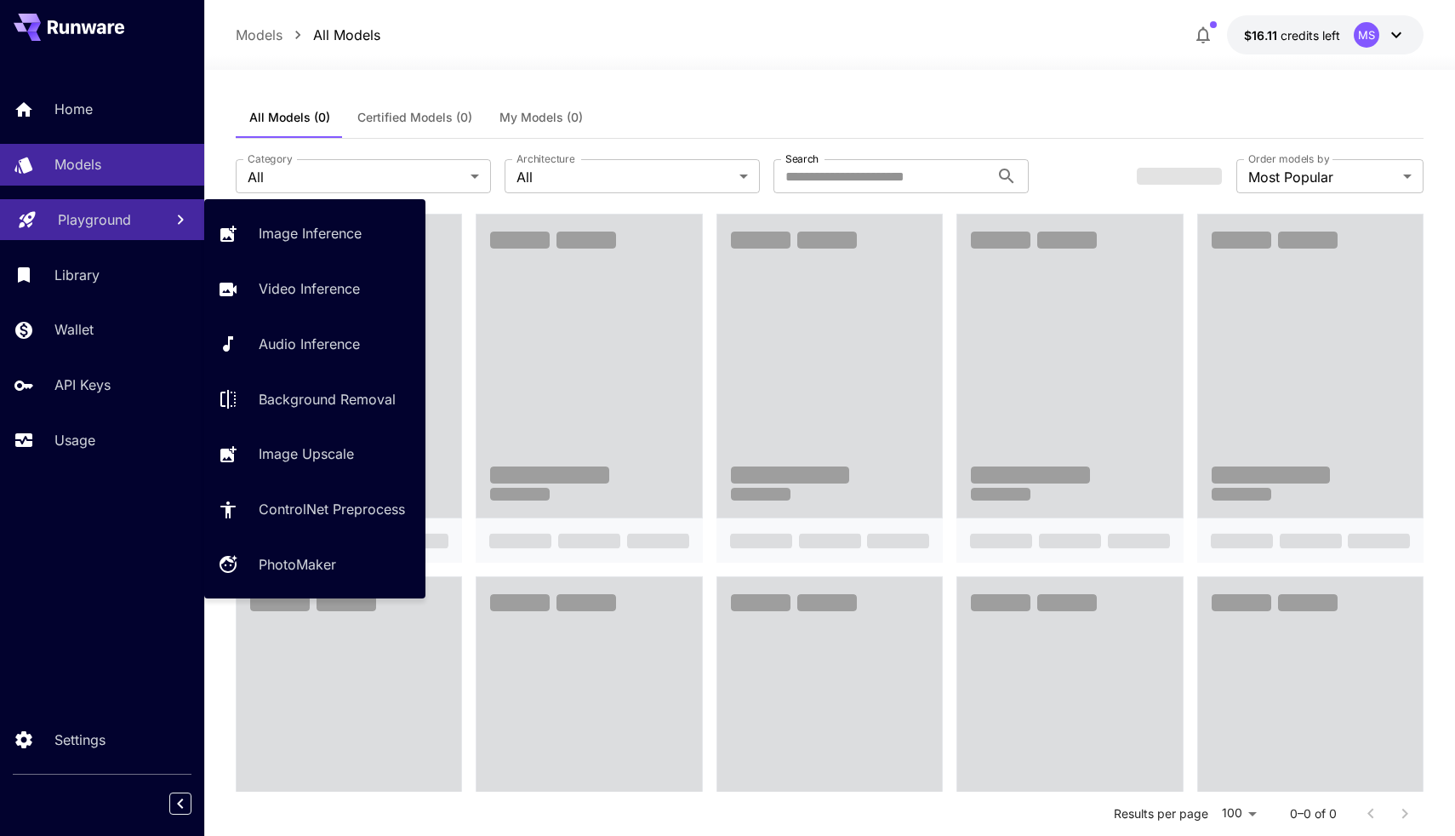
click at [121, 214] on p "Playground" at bounding box center [94, 219] width 73 height 20
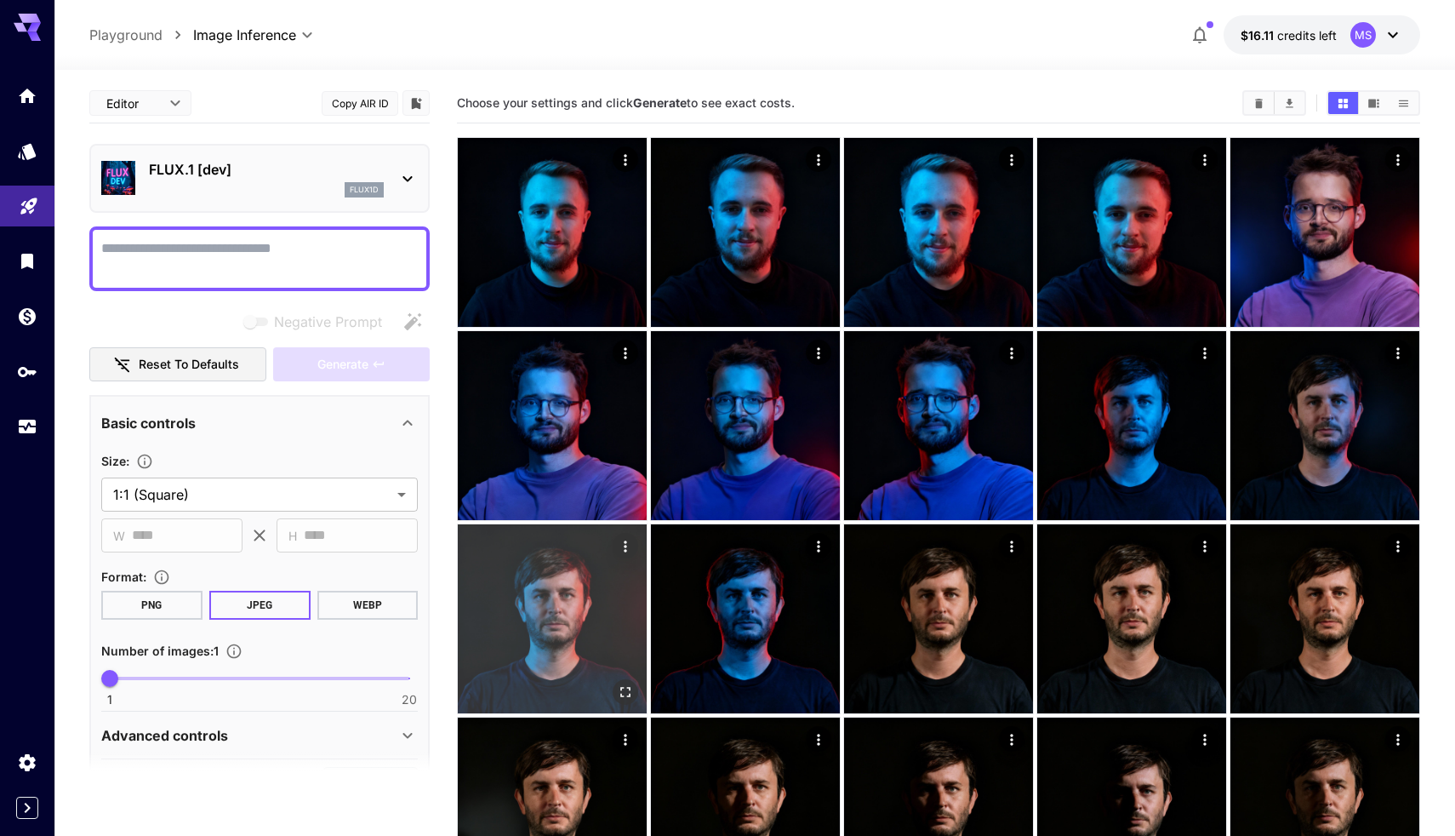
click at [568, 611] on img at bounding box center [552, 618] width 189 height 189
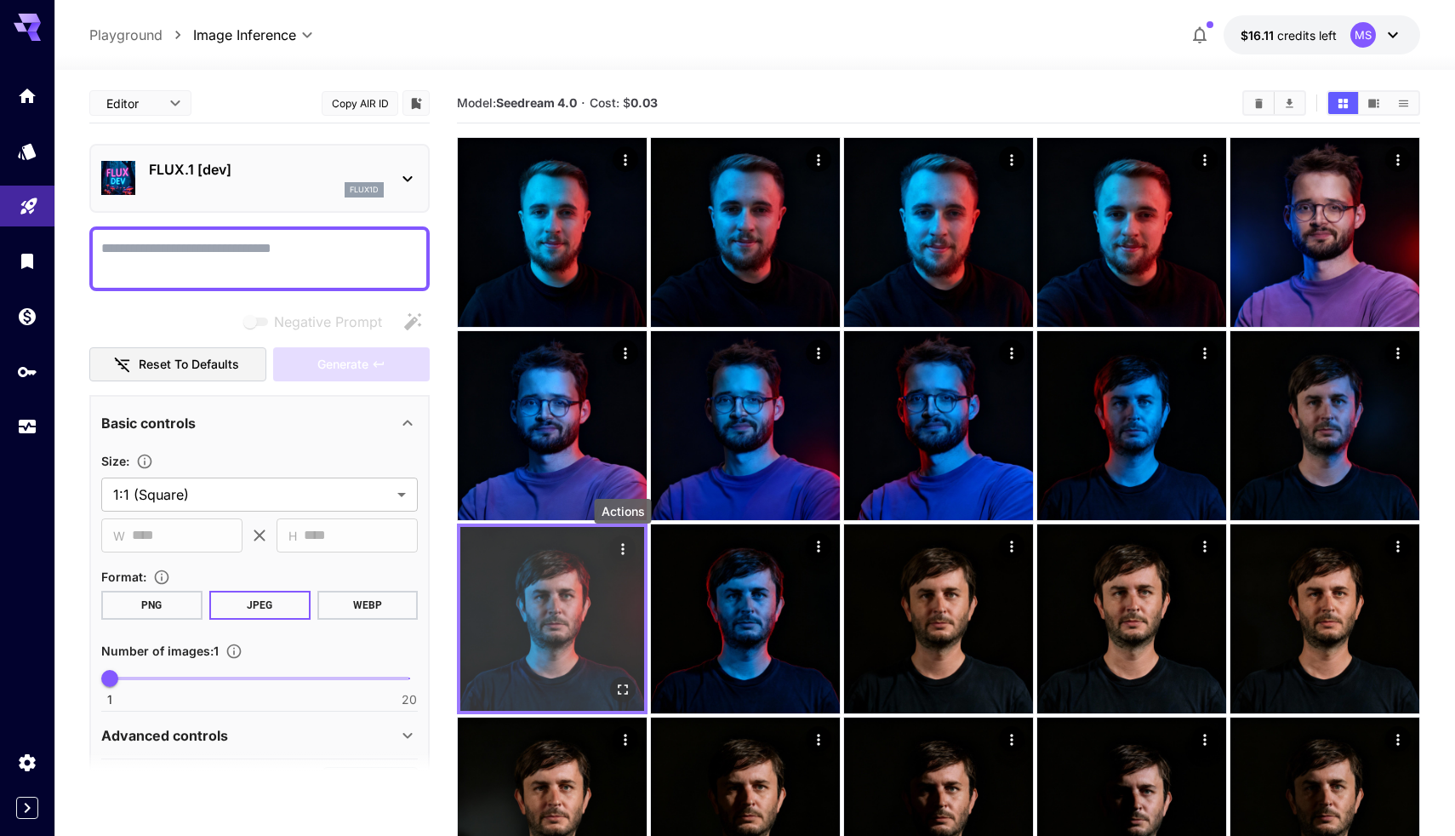
click at [631, 550] on button "Actions" at bounding box center [623, 548] width 26 height 26
click at [627, 548] on icon "Actions" at bounding box center [622, 548] width 17 height 17
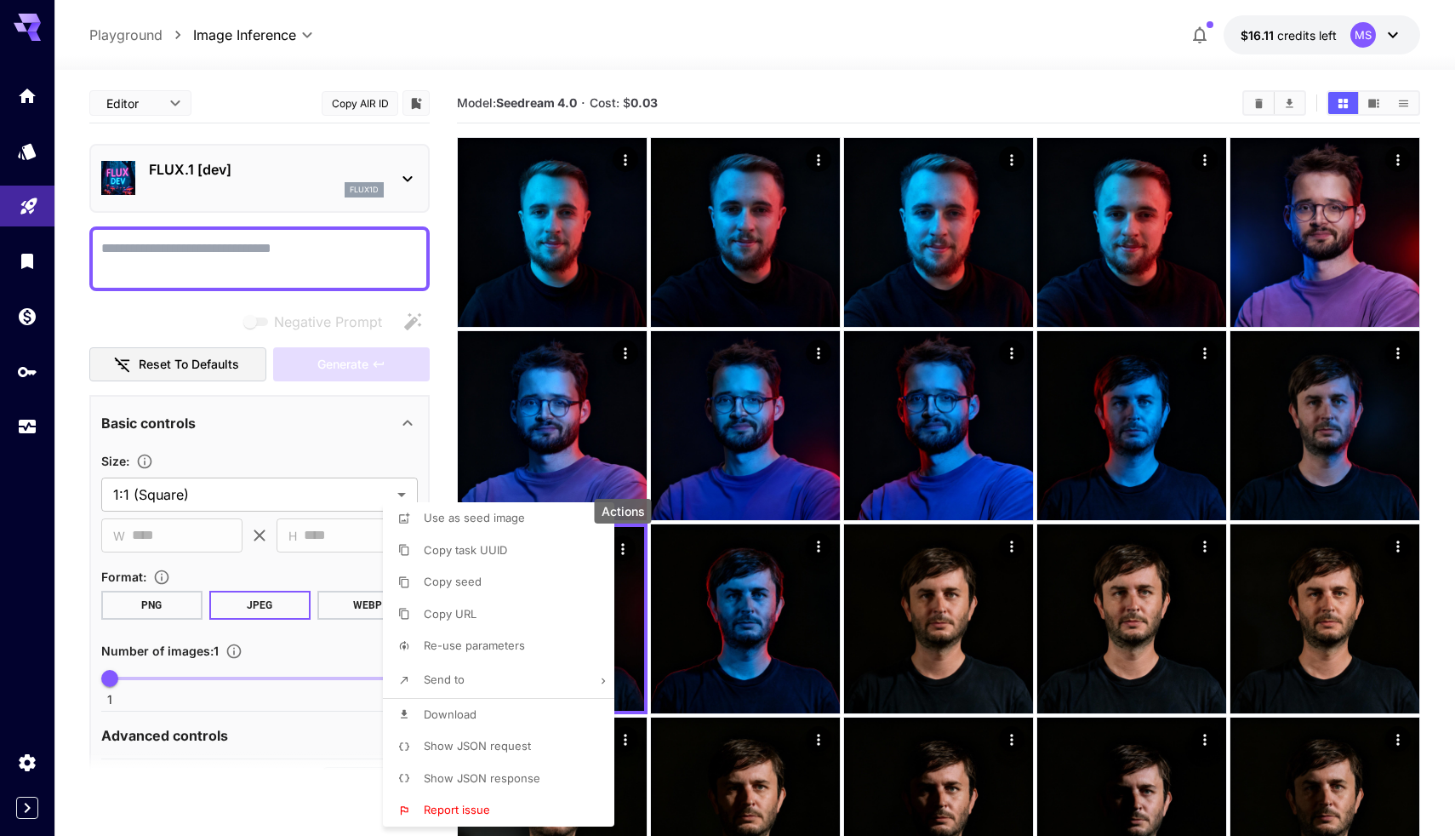
click at [507, 642] on span "Re-use parameters" at bounding box center [474, 645] width 101 height 14
type textarea "**********"
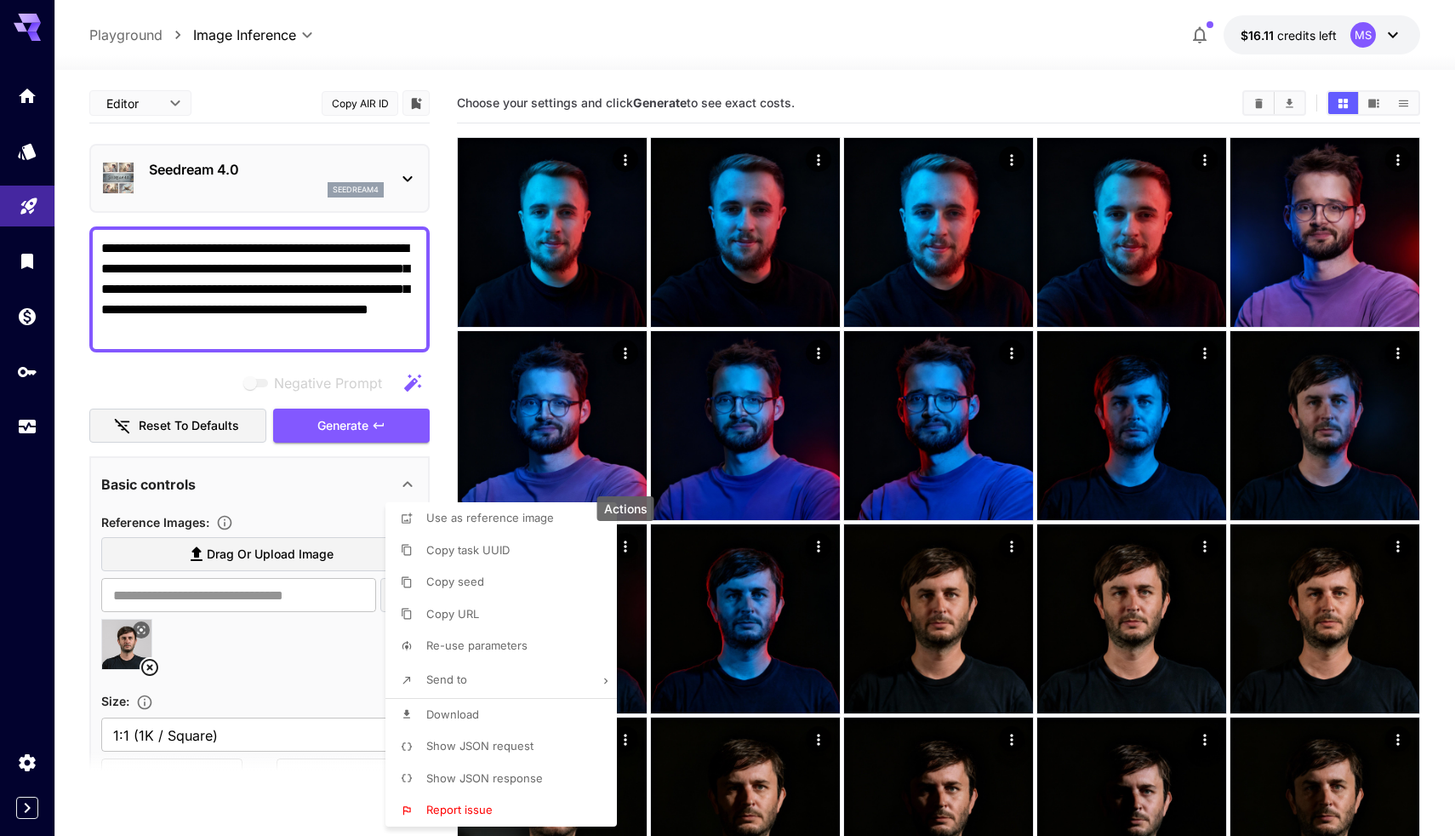
click at [261, 555] on div at bounding box center [727, 418] width 1455 height 836
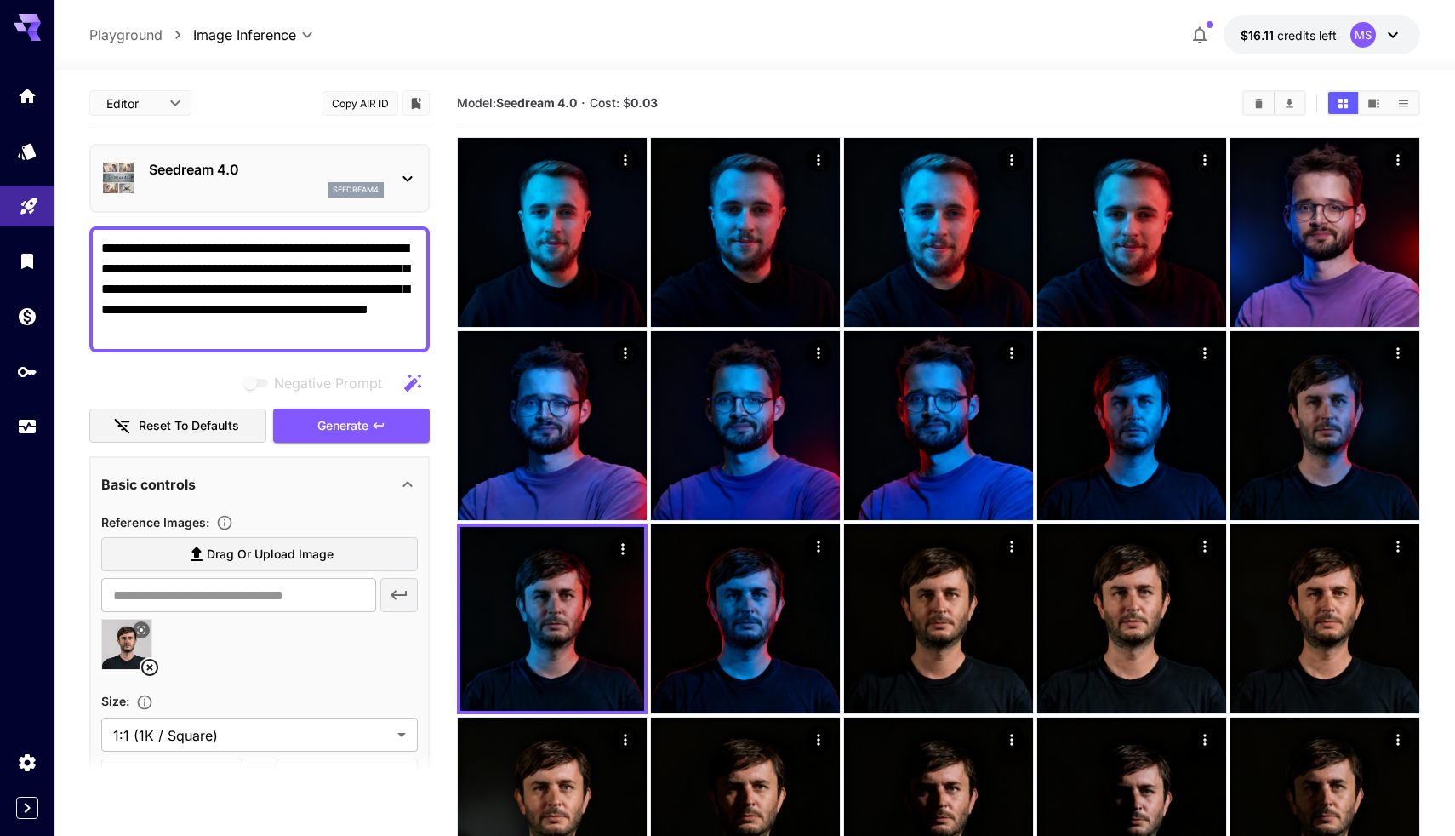
click at [260, 547] on span "Drag or upload image" at bounding box center [270, 554] width 127 height 21
click at [0, 0] on input "Drag or upload image" at bounding box center [0, 0] width 0 height 0
type input "**********"
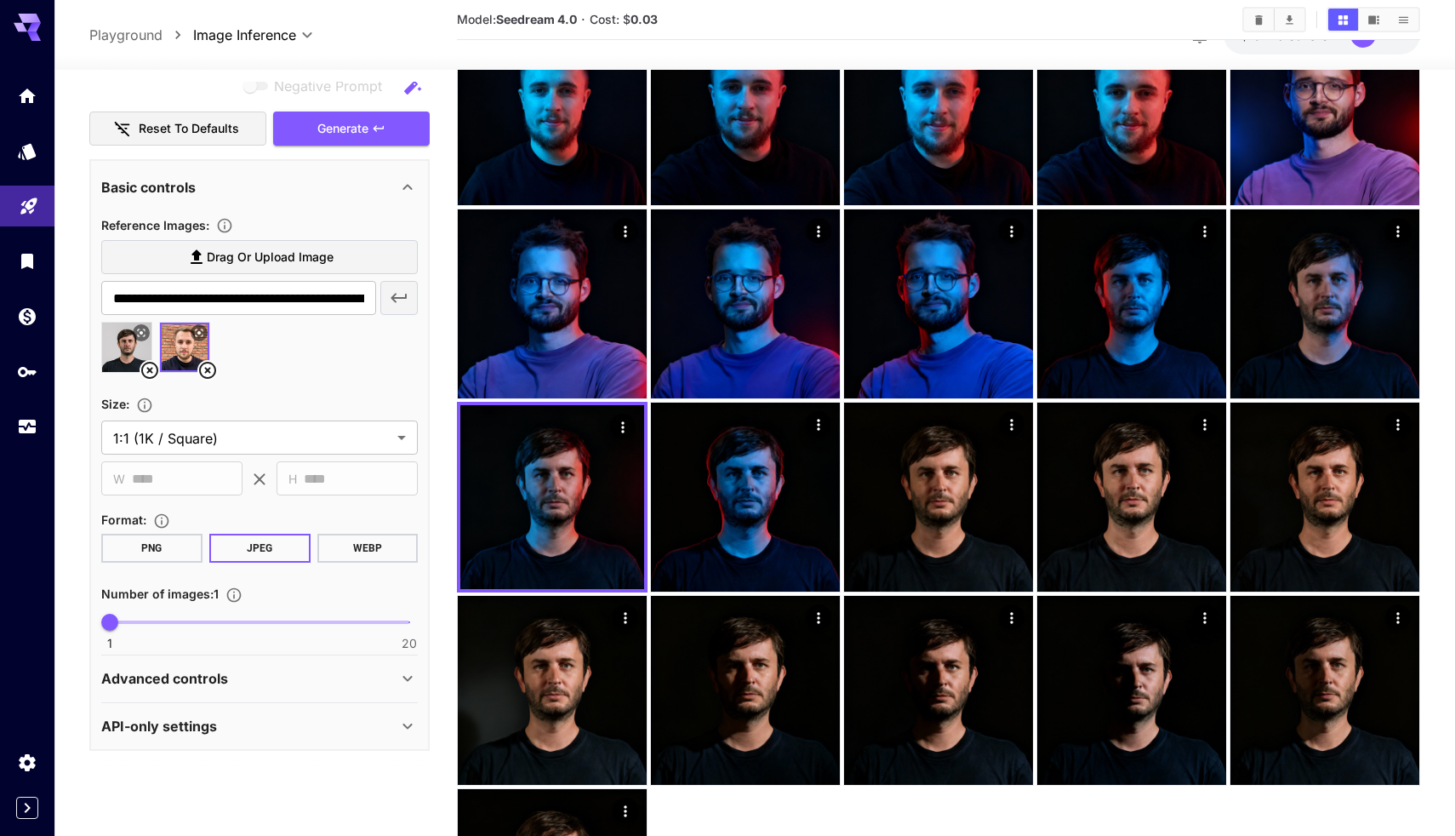
scroll to position [171, 0]
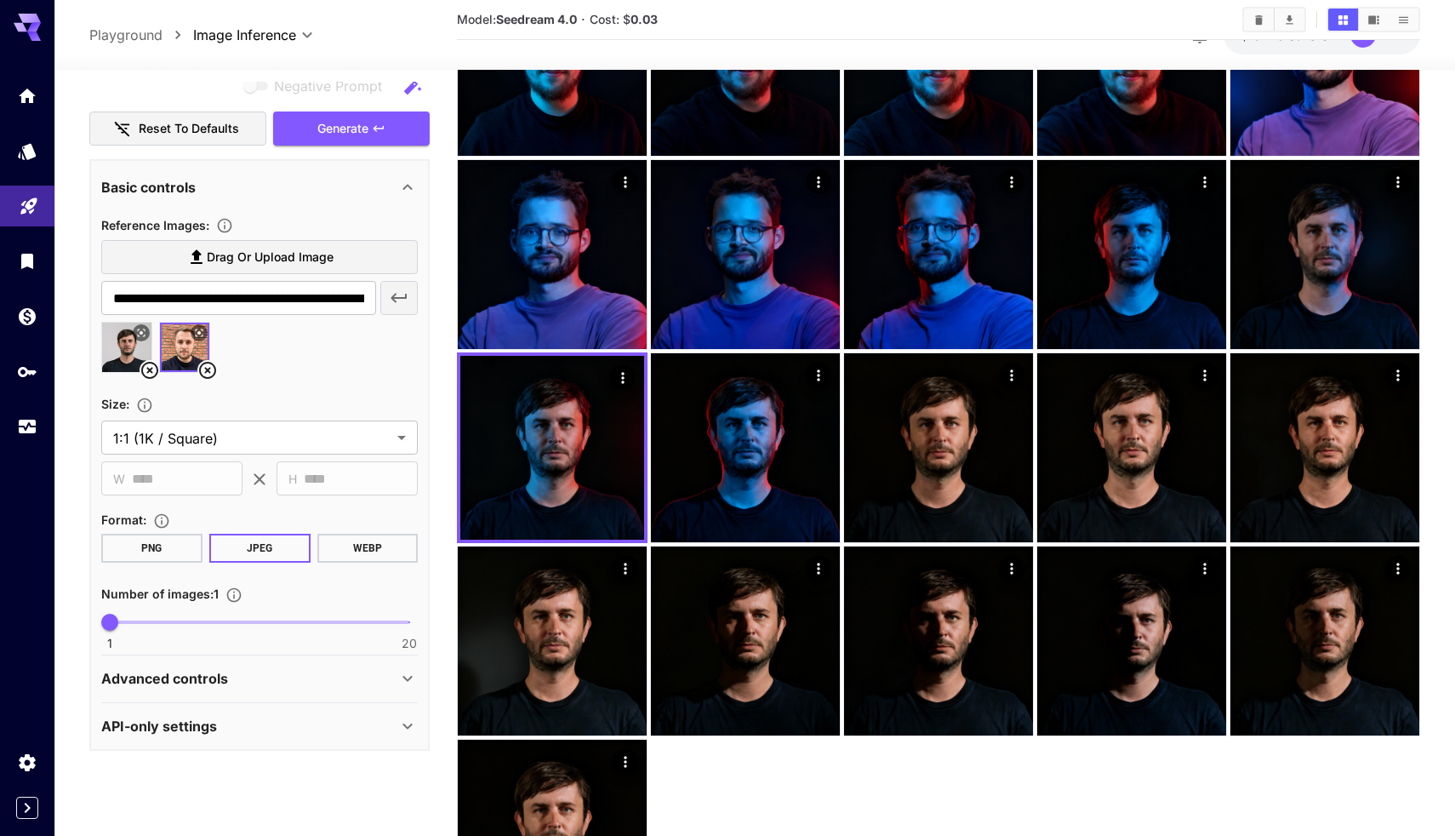
click at [238, 675] on div "Advanced controls" at bounding box center [249, 678] width 296 height 20
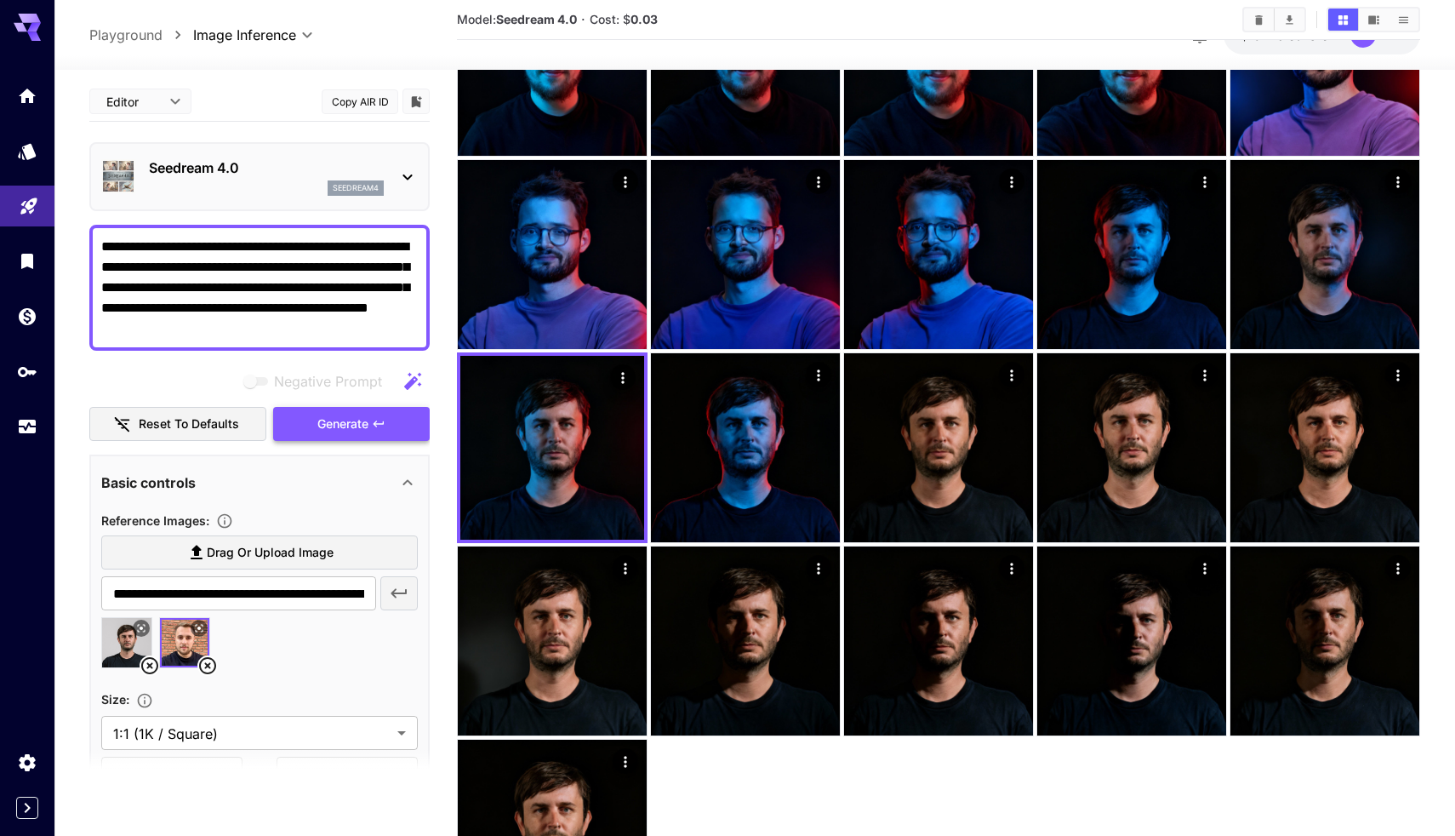
scroll to position [0, 0]
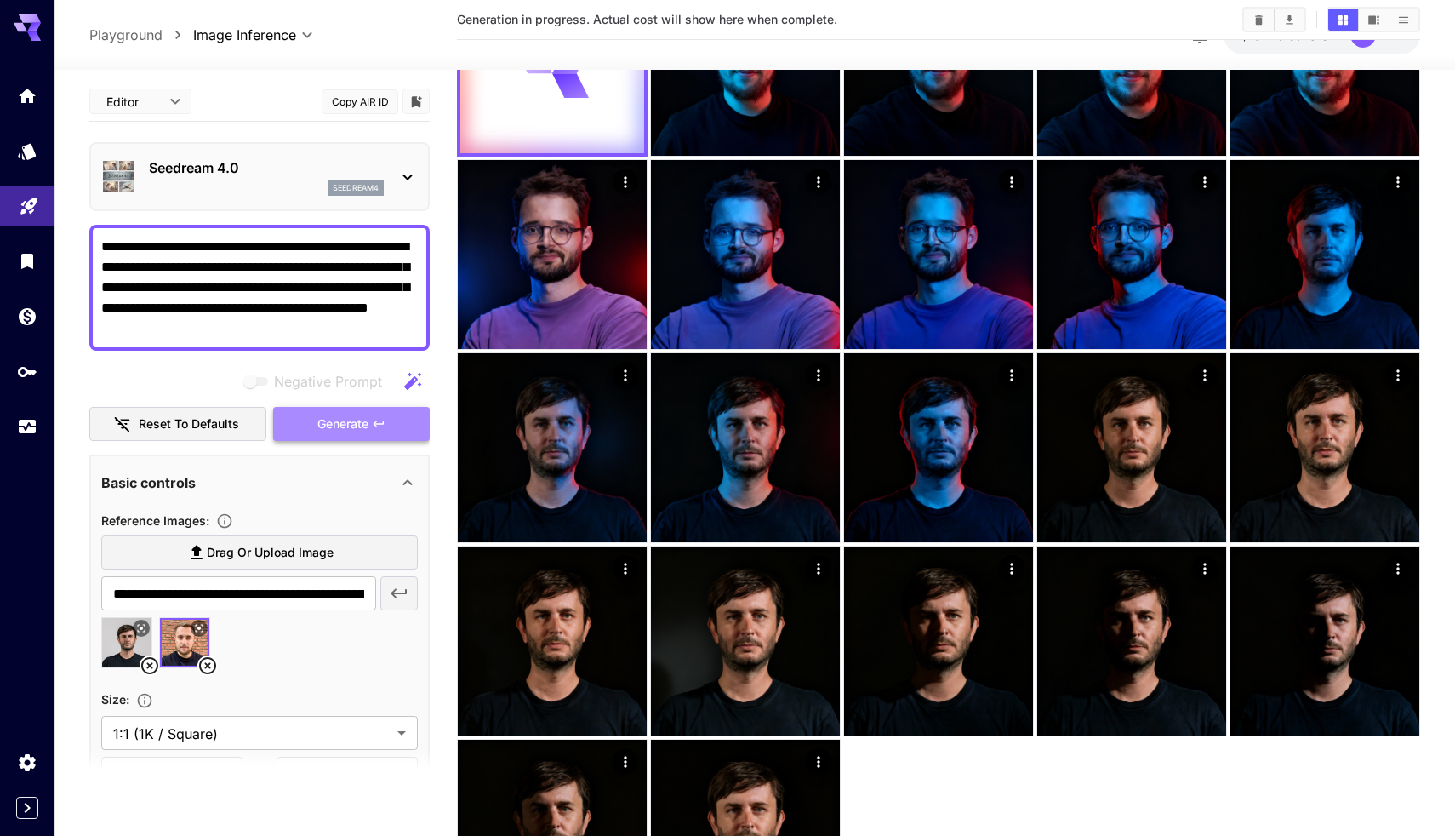
click at [350, 418] on span "Generate" at bounding box center [342, 424] width 51 height 21
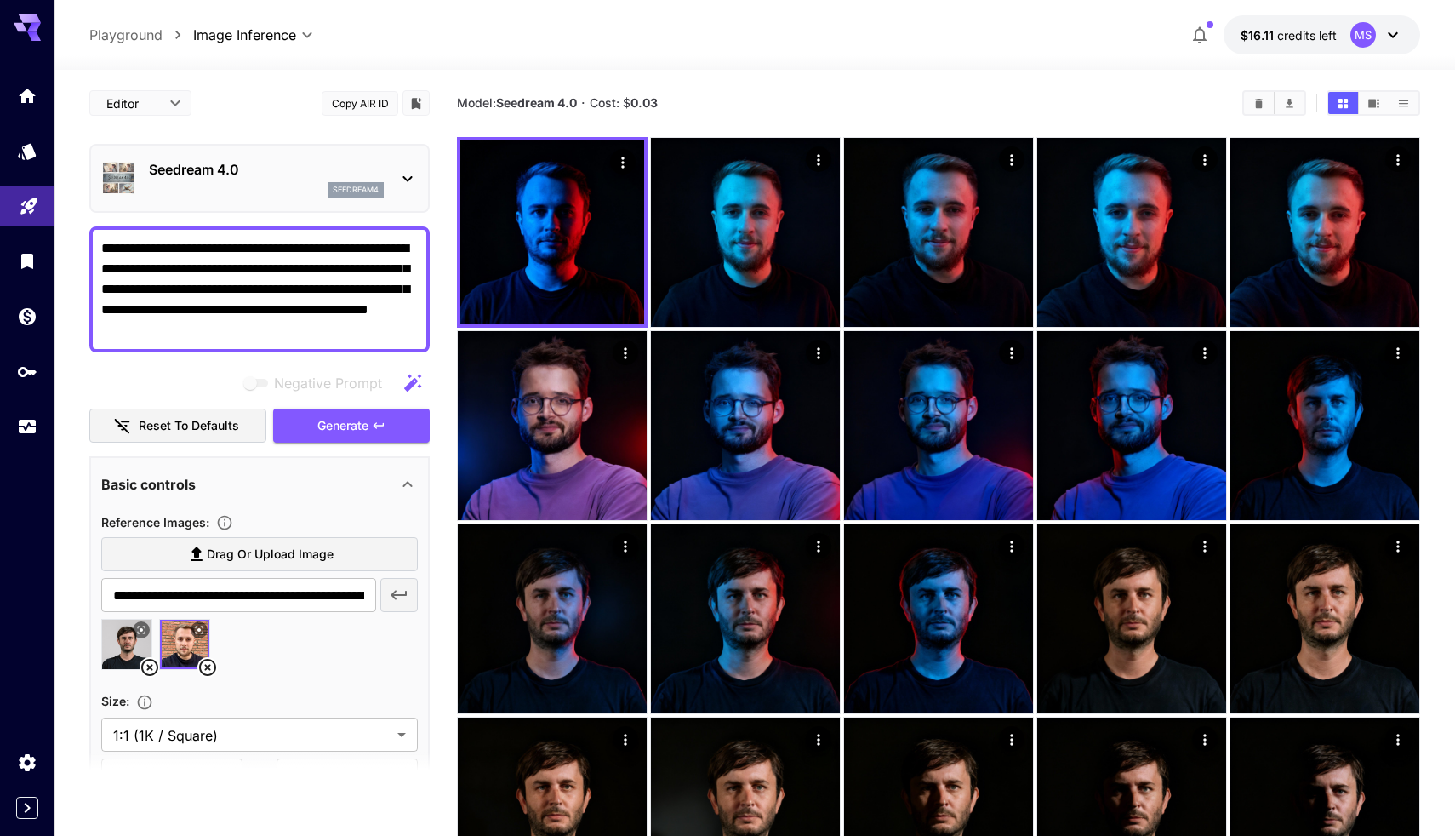
click at [151, 658] on icon at bounding box center [150, 667] width 20 height 20
click at [404, 413] on button "Generate" at bounding box center [351, 425] width 157 height 35
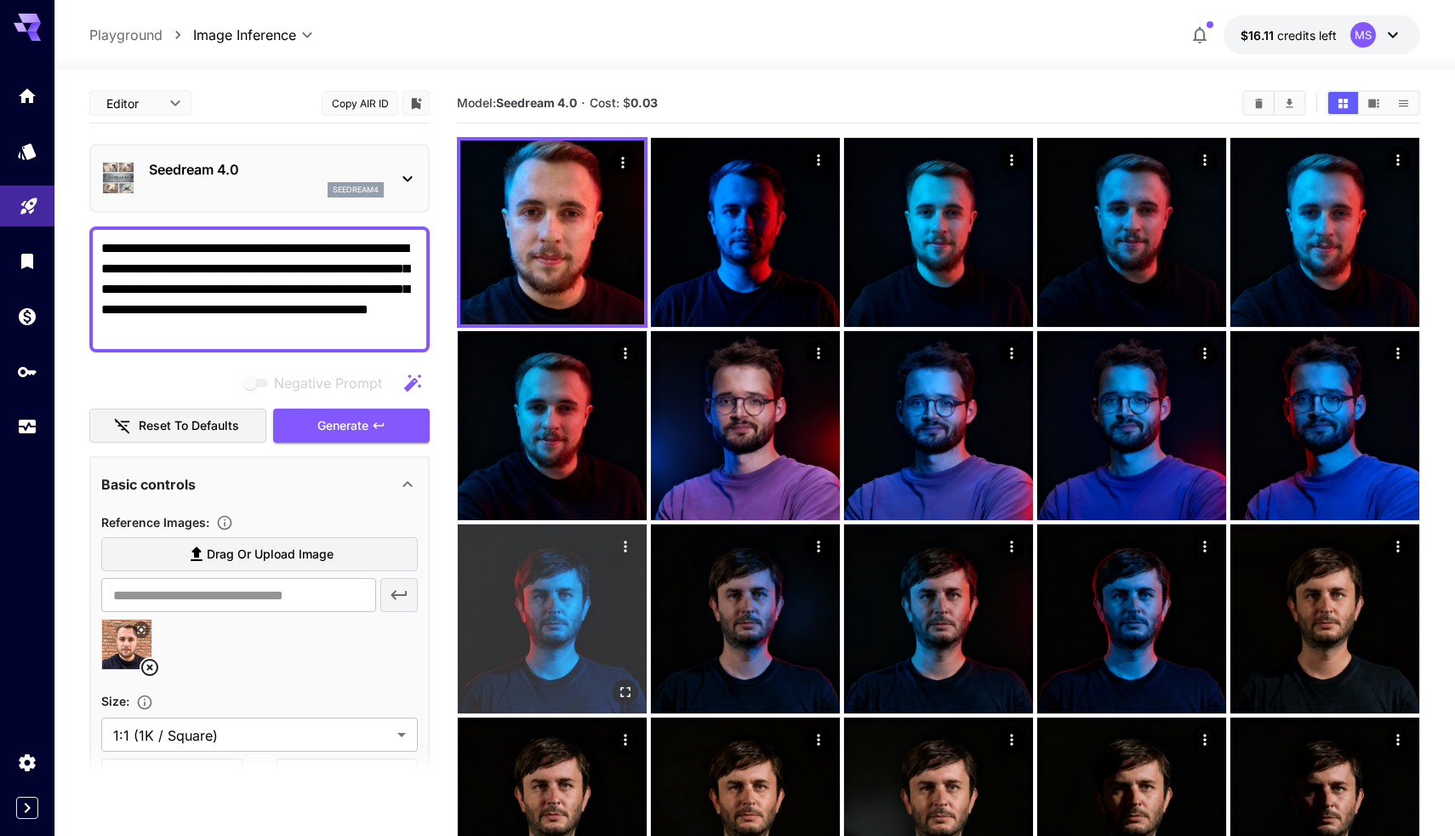
click at [567, 648] on img at bounding box center [552, 618] width 189 height 189
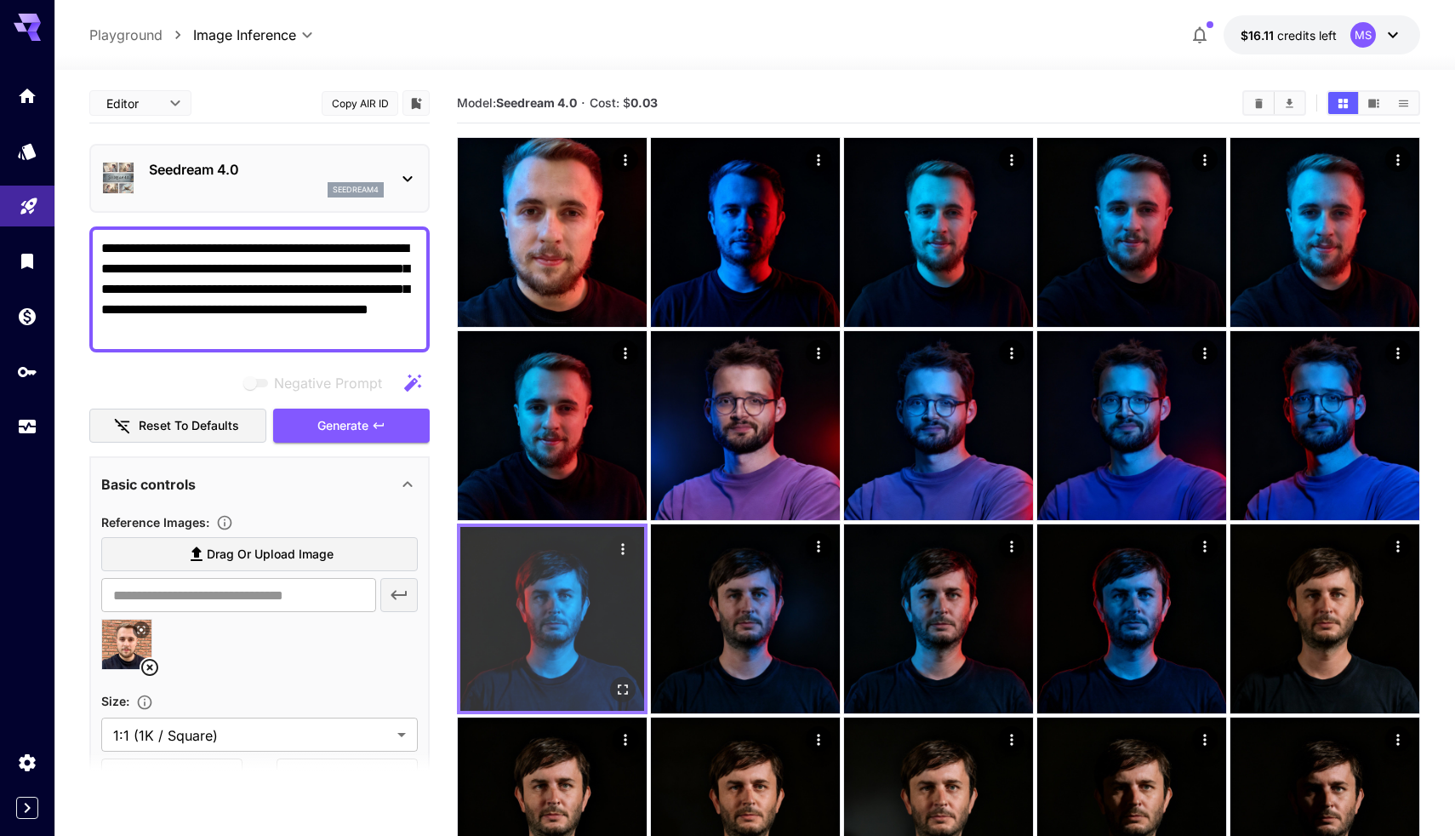
click at [625, 545] on icon "Actions" at bounding box center [622, 548] width 17 height 17
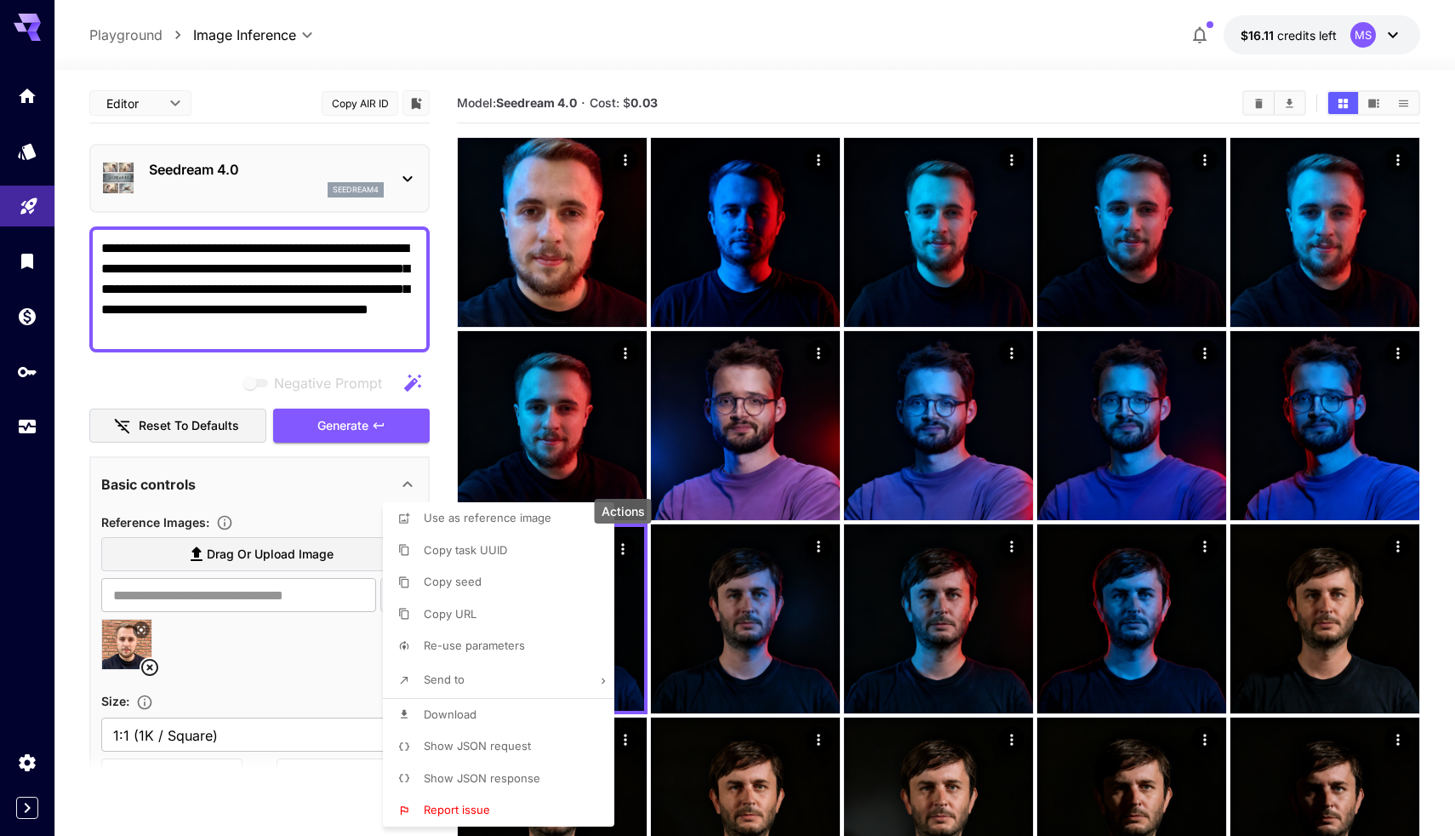
click at [529, 582] on li "Copy seed" at bounding box center [504, 582] width 242 height 32
click at [273, 590] on div at bounding box center [727, 418] width 1455 height 836
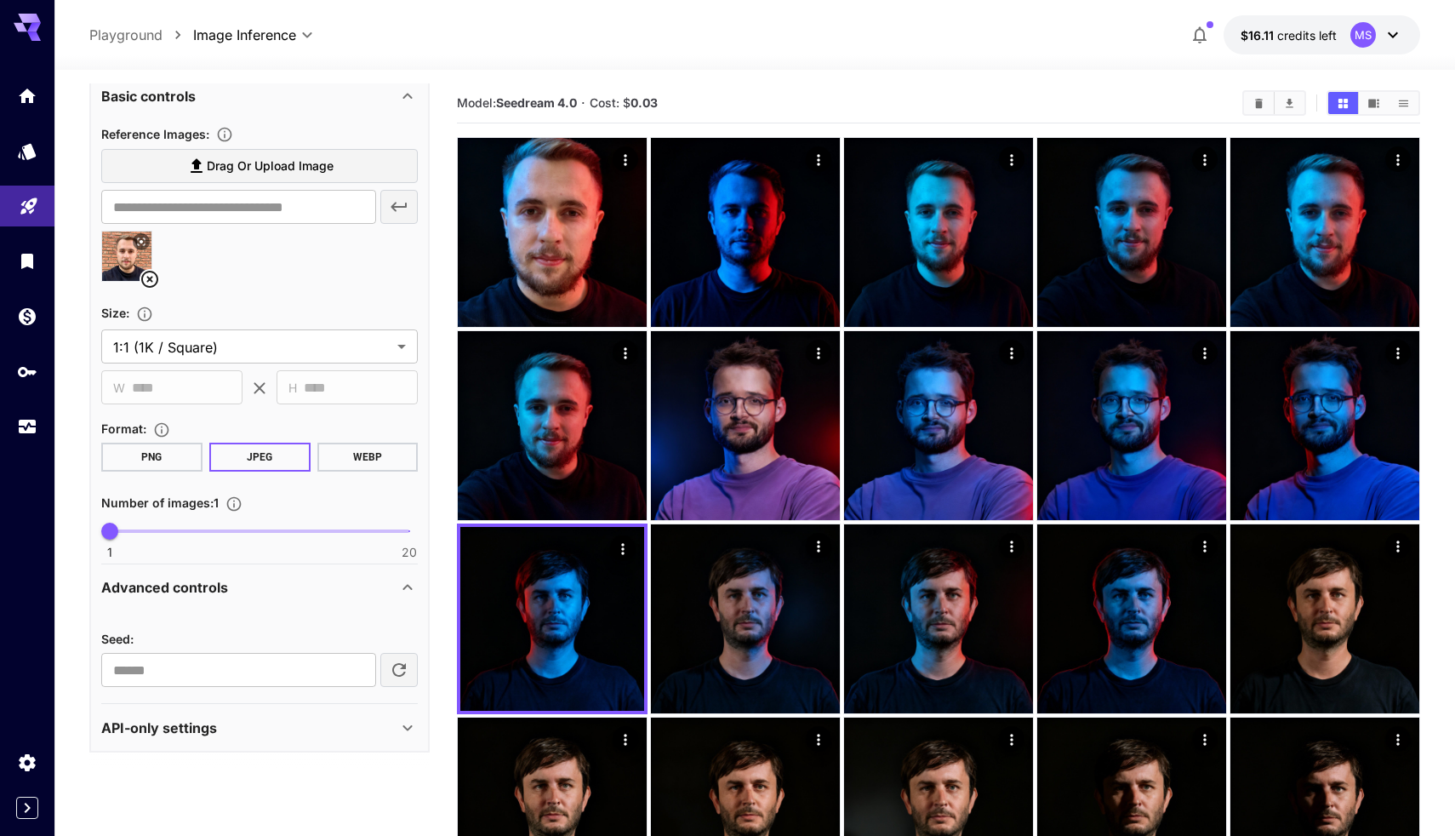
scroll to position [387, 0]
click at [228, 644] on div "Seed :" at bounding box center [259, 639] width 317 height 20
click at [219, 670] on input "number" at bounding box center [238, 670] width 275 height 34
paste input "**********"
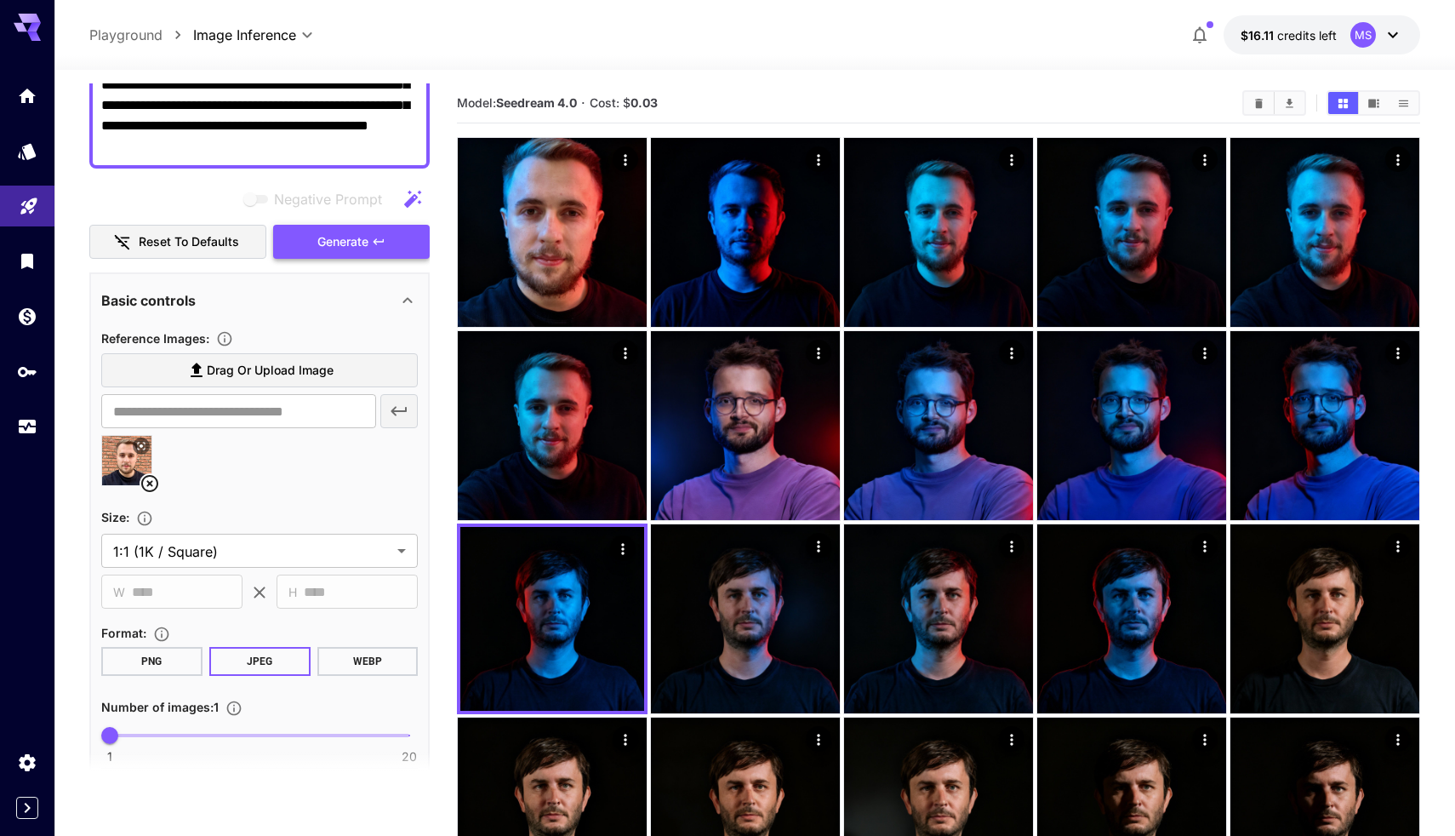
type input "**********"
click at [376, 240] on icon "button" at bounding box center [379, 241] width 10 height 6
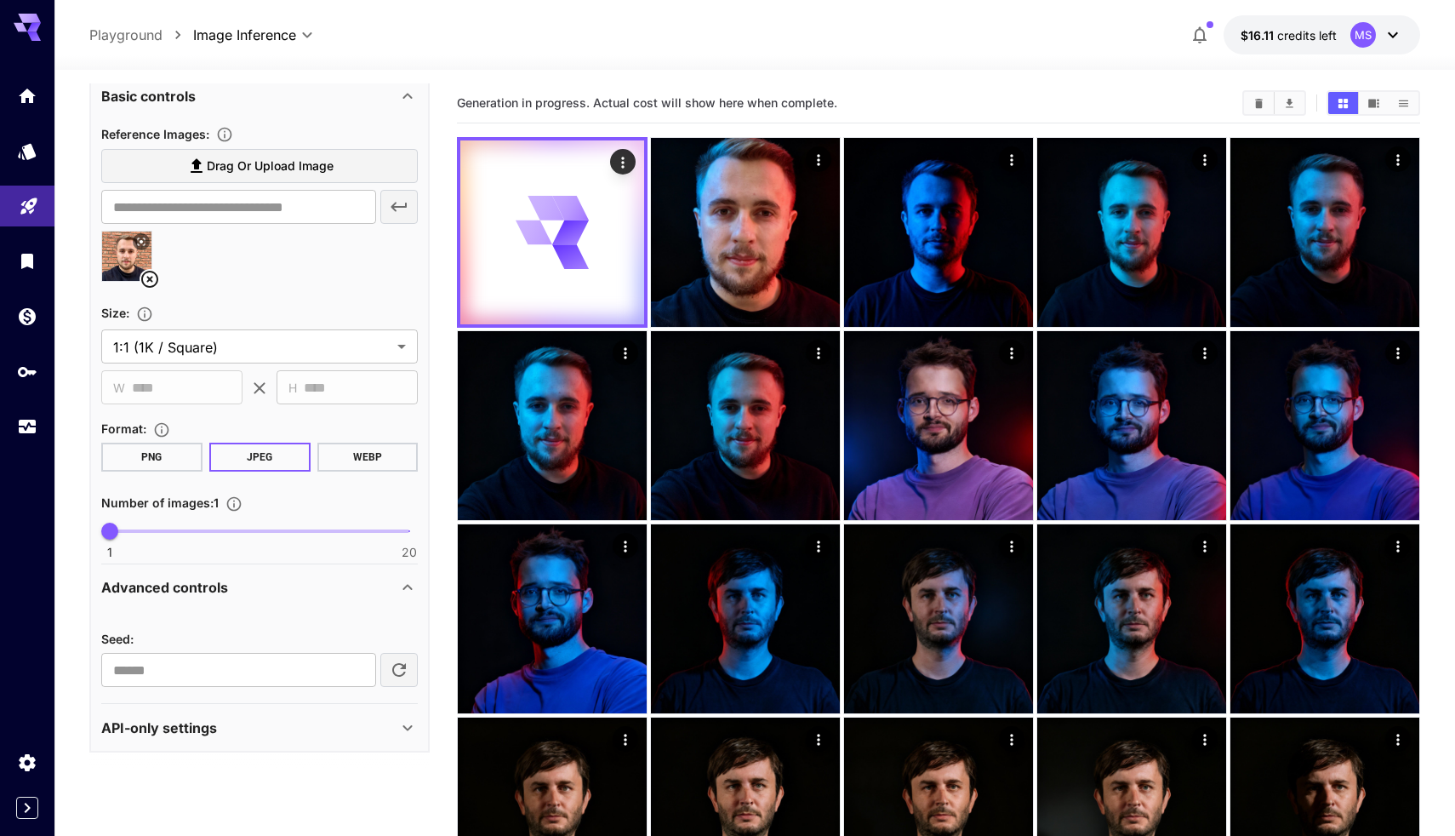
scroll to position [387, 0]
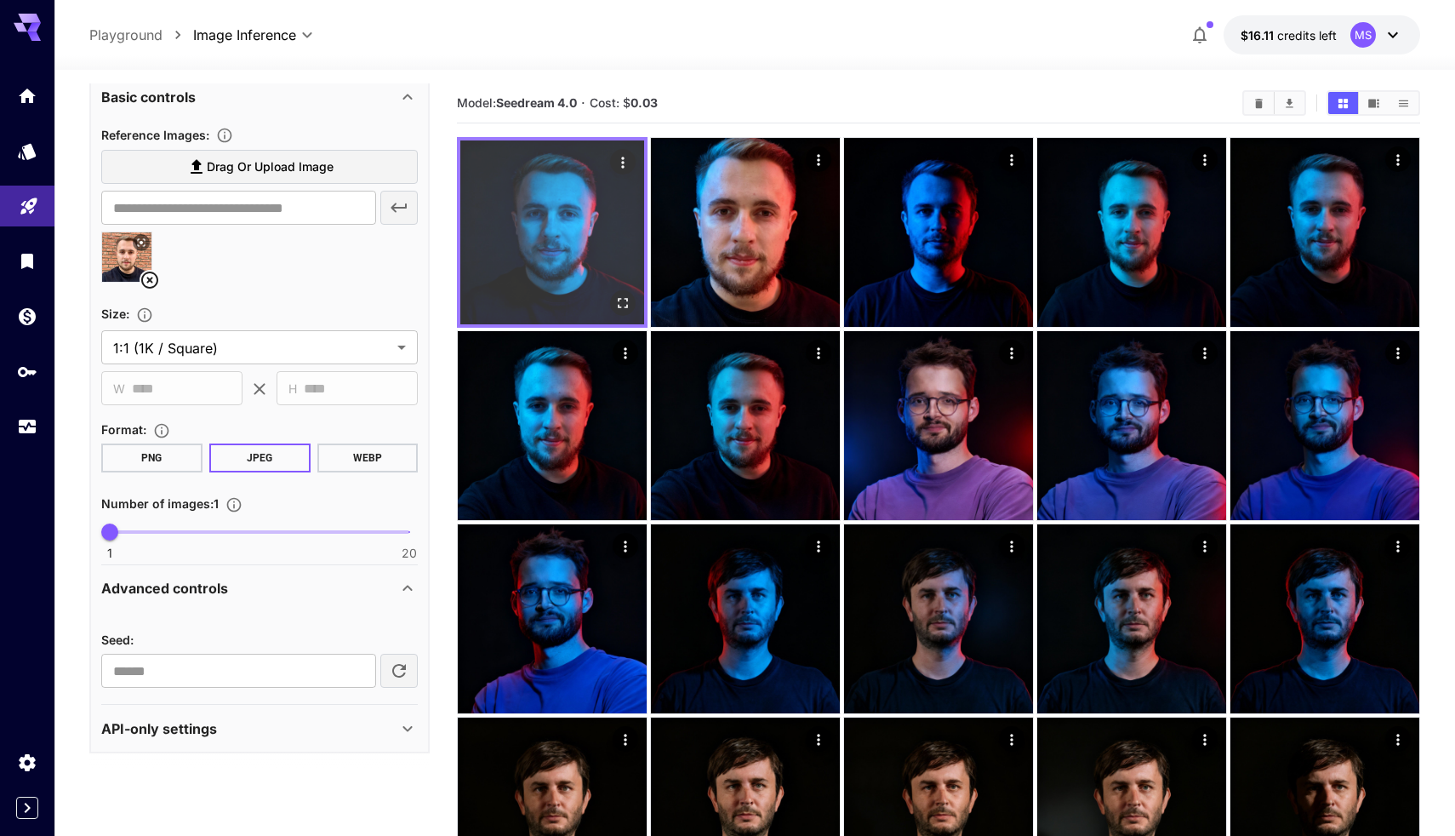
click at [578, 286] on img at bounding box center [552, 232] width 184 height 184
click at [619, 295] on icon "Open in fullscreen" at bounding box center [622, 302] width 17 height 17
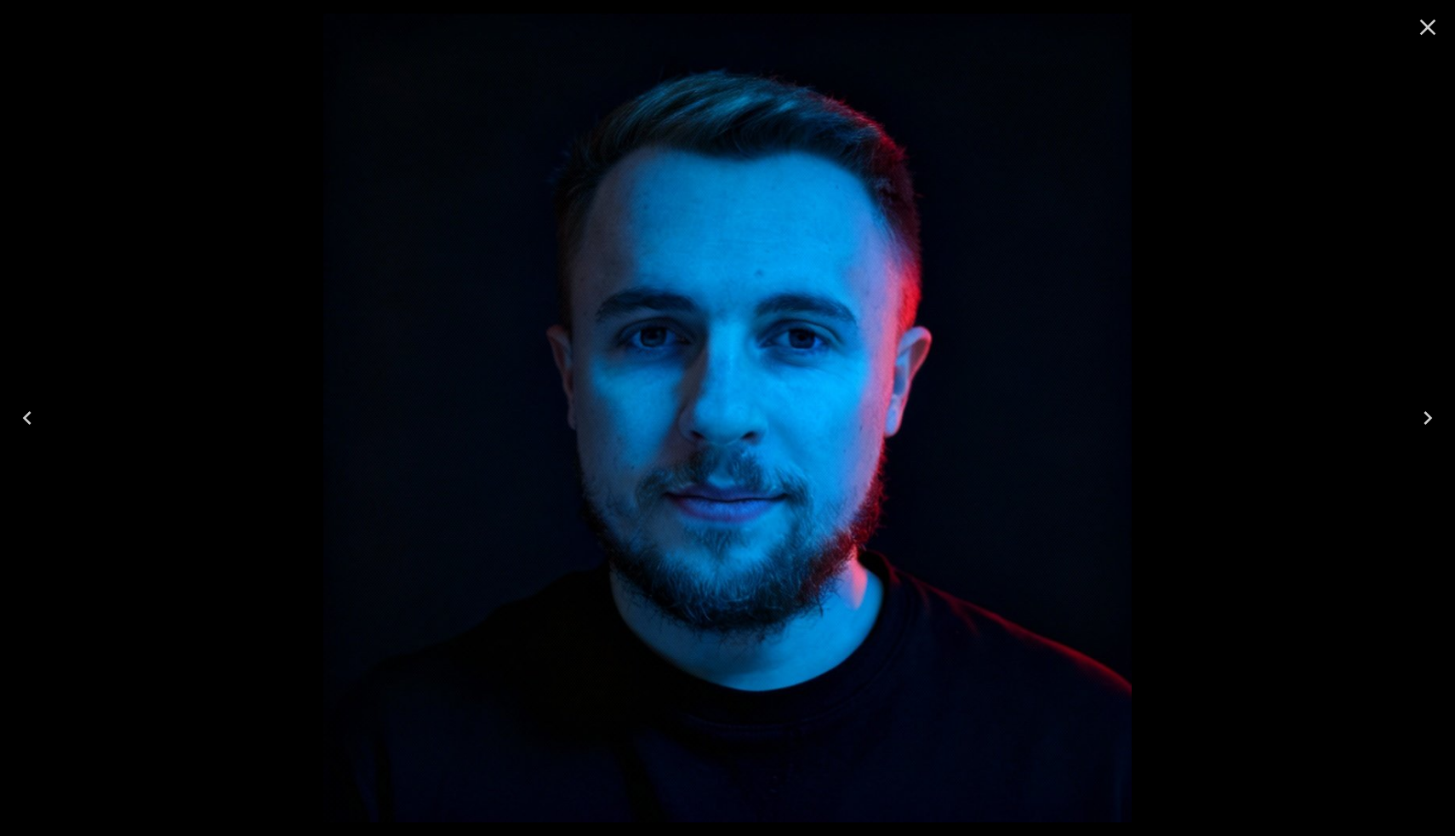
click at [1422, 25] on icon "Close" at bounding box center [1427, 27] width 27 height 27
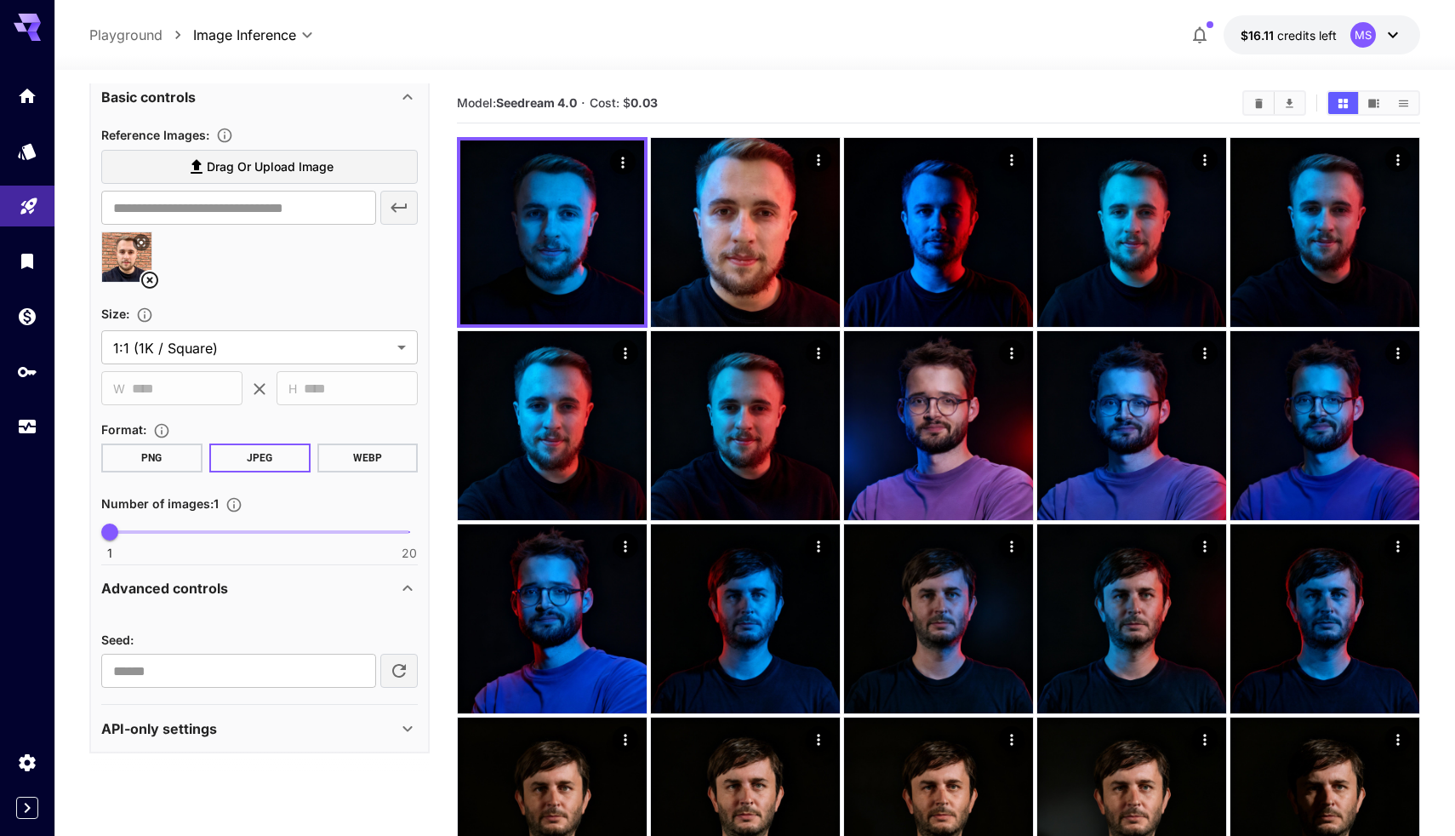
click at [153, 276] on icon at bounding box center [150, 280] width 20 height 20
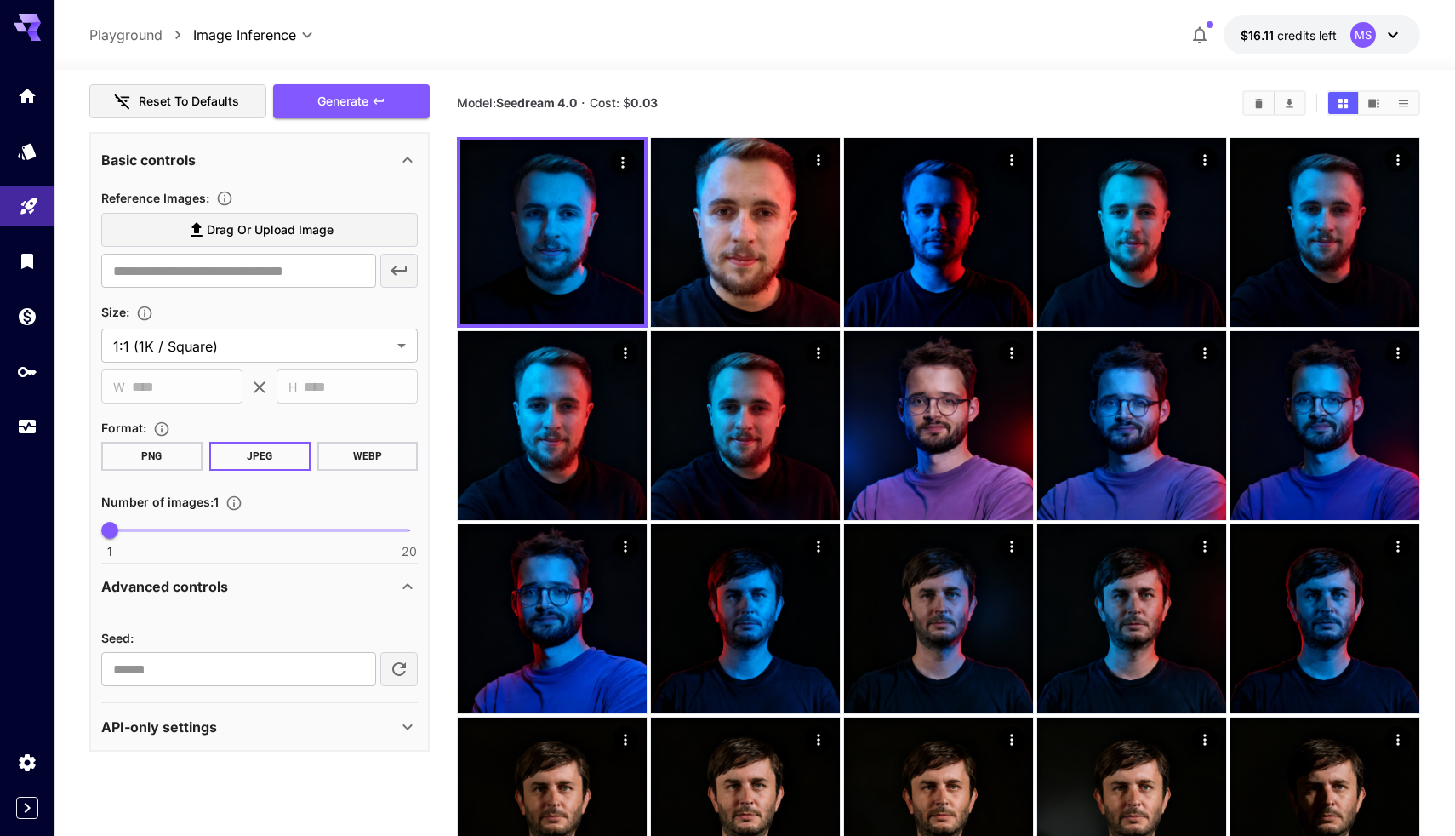
scroll to position [322, 0]
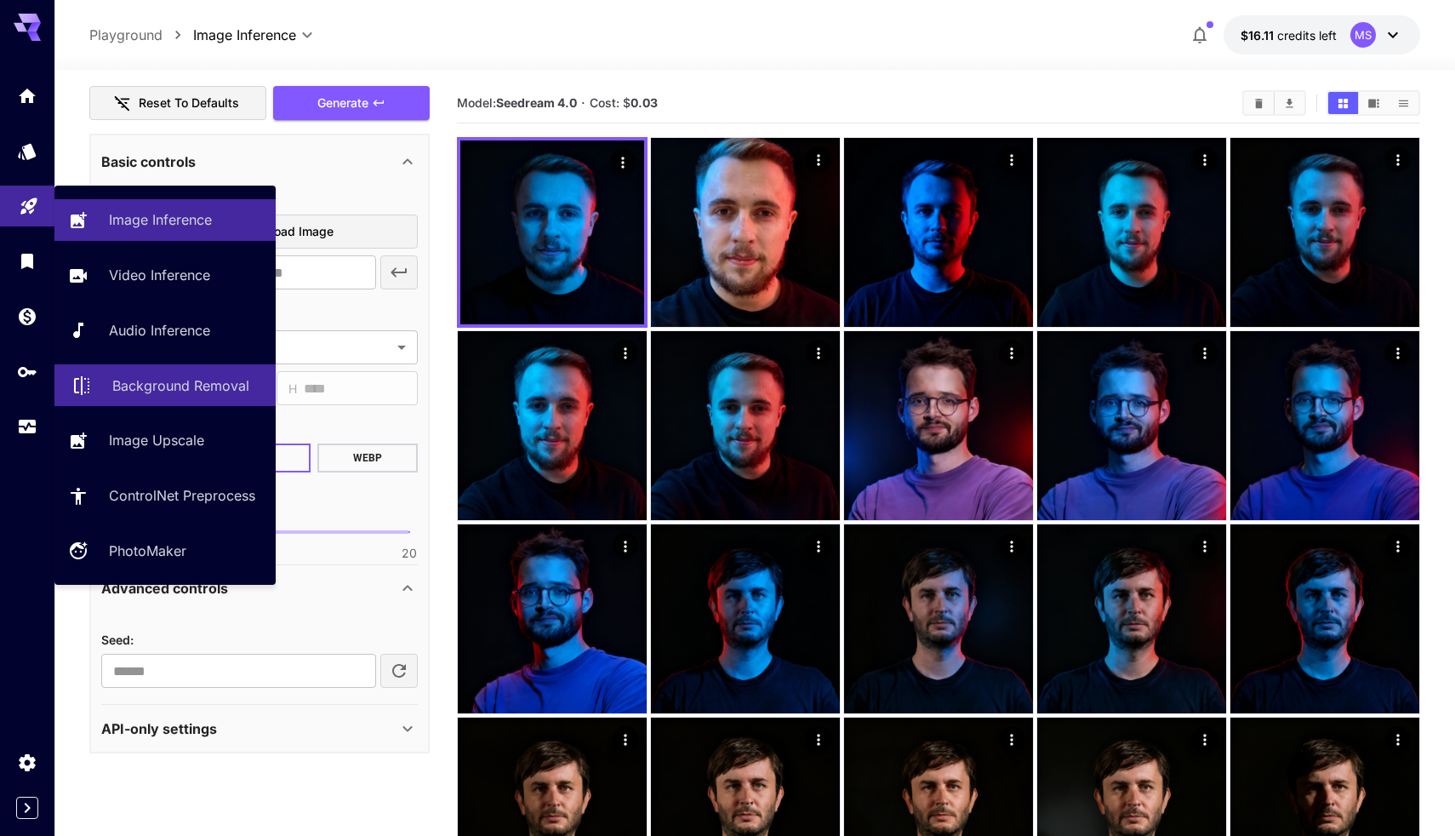
click at [205, 386] on p "Background Removal" at bounding box center [180, 385] width 137 height 20
type input "**********"
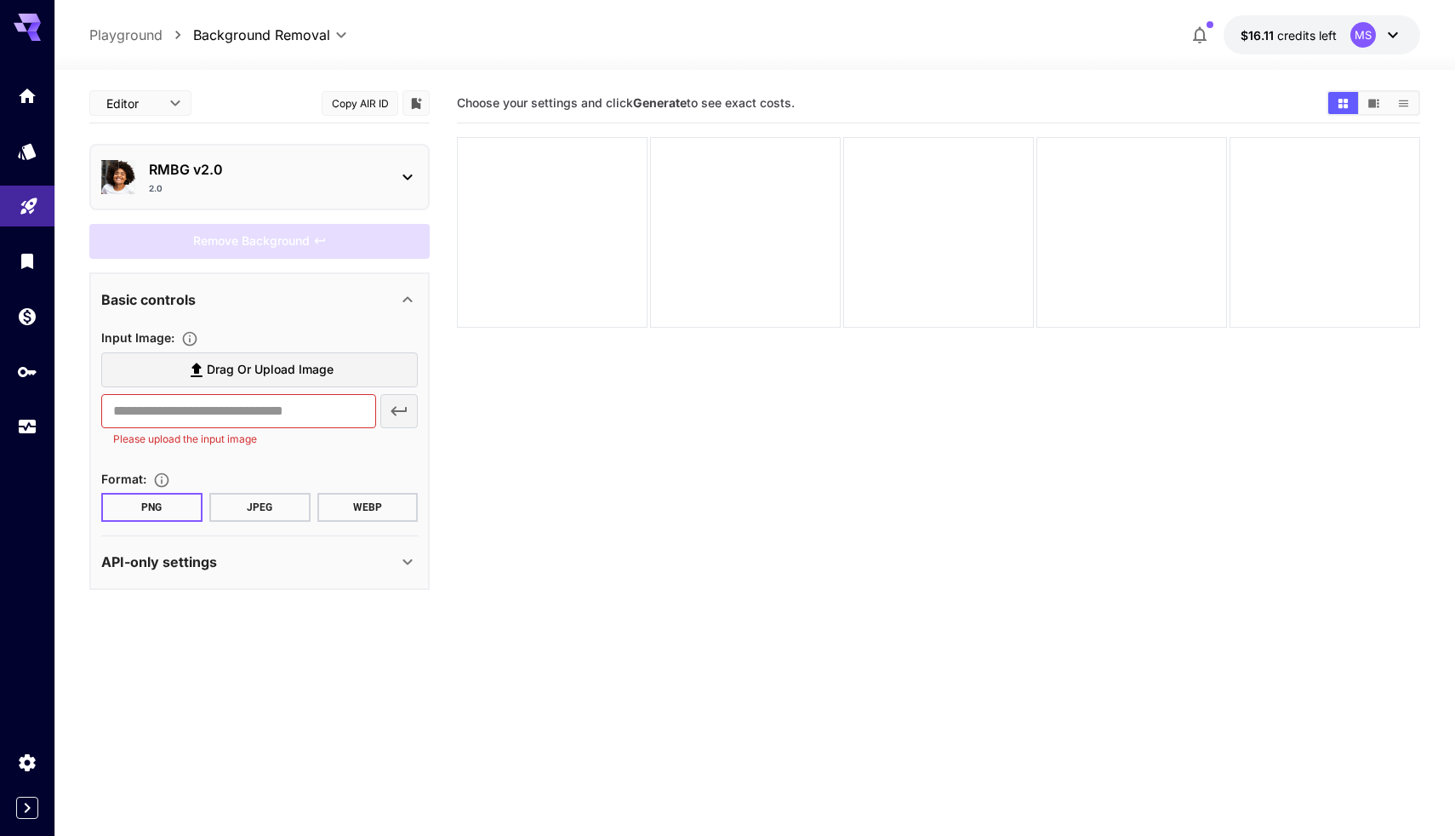
click at [286, 364] on span "Drag or upload image" at bounding box center [270, 369] width 127 height 21
click at [0, 0] on input "Drag or upload image" at bounding box center [0, 0] width 0 height 0
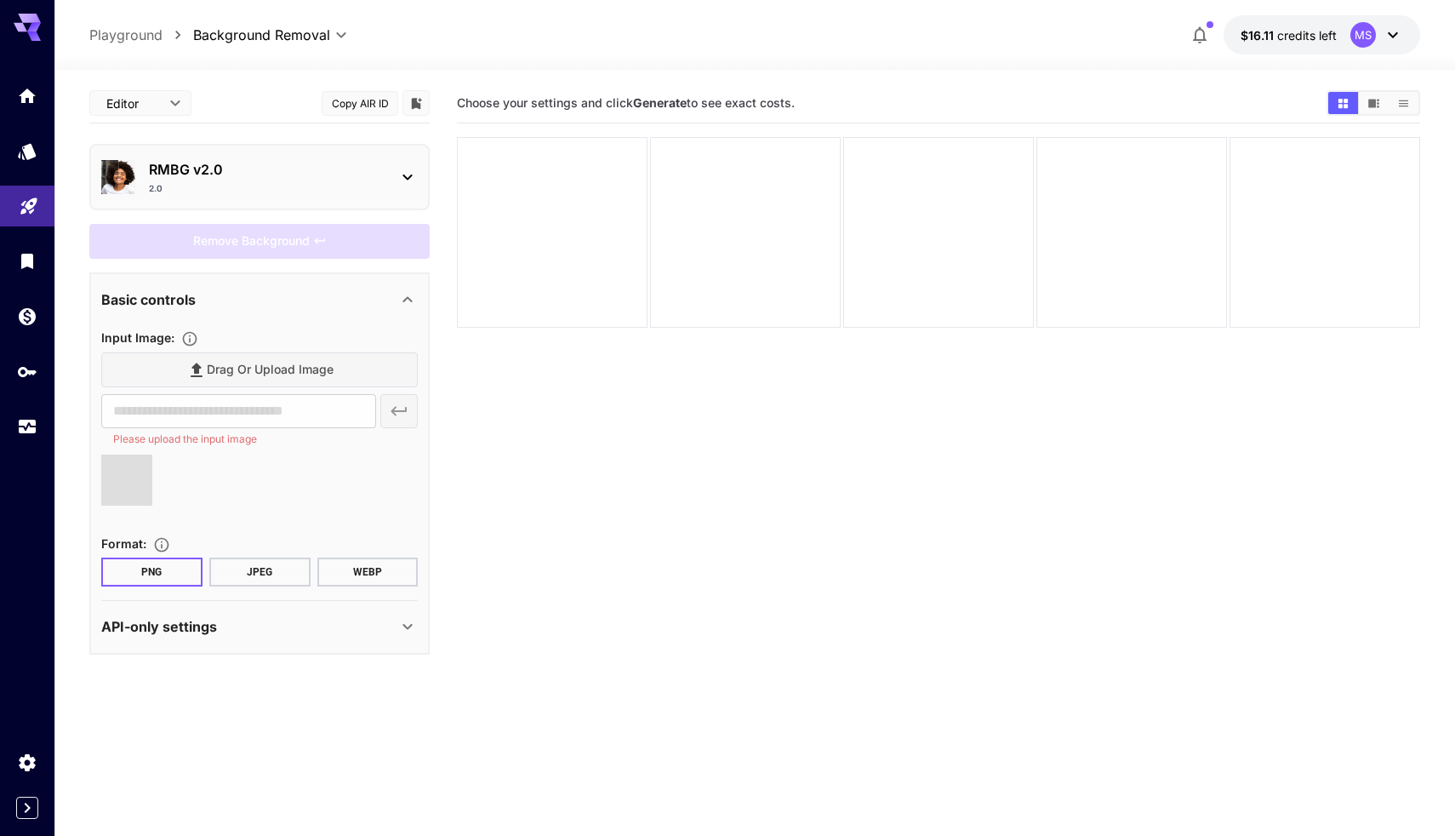
type input "**********"
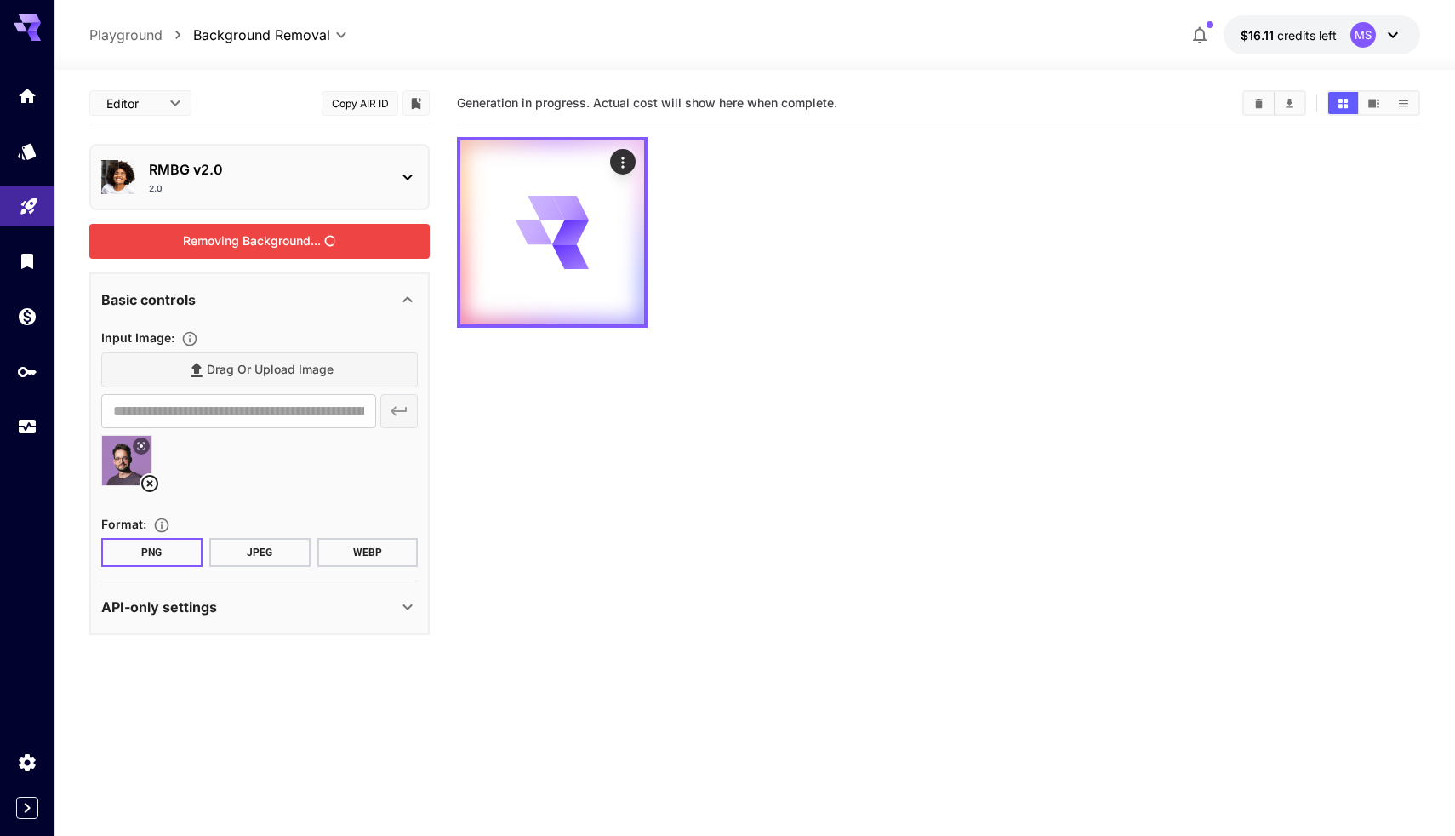
click at [324, 248] on div "Removing Background..." at bounding box center [259, 241] width 340 height 35
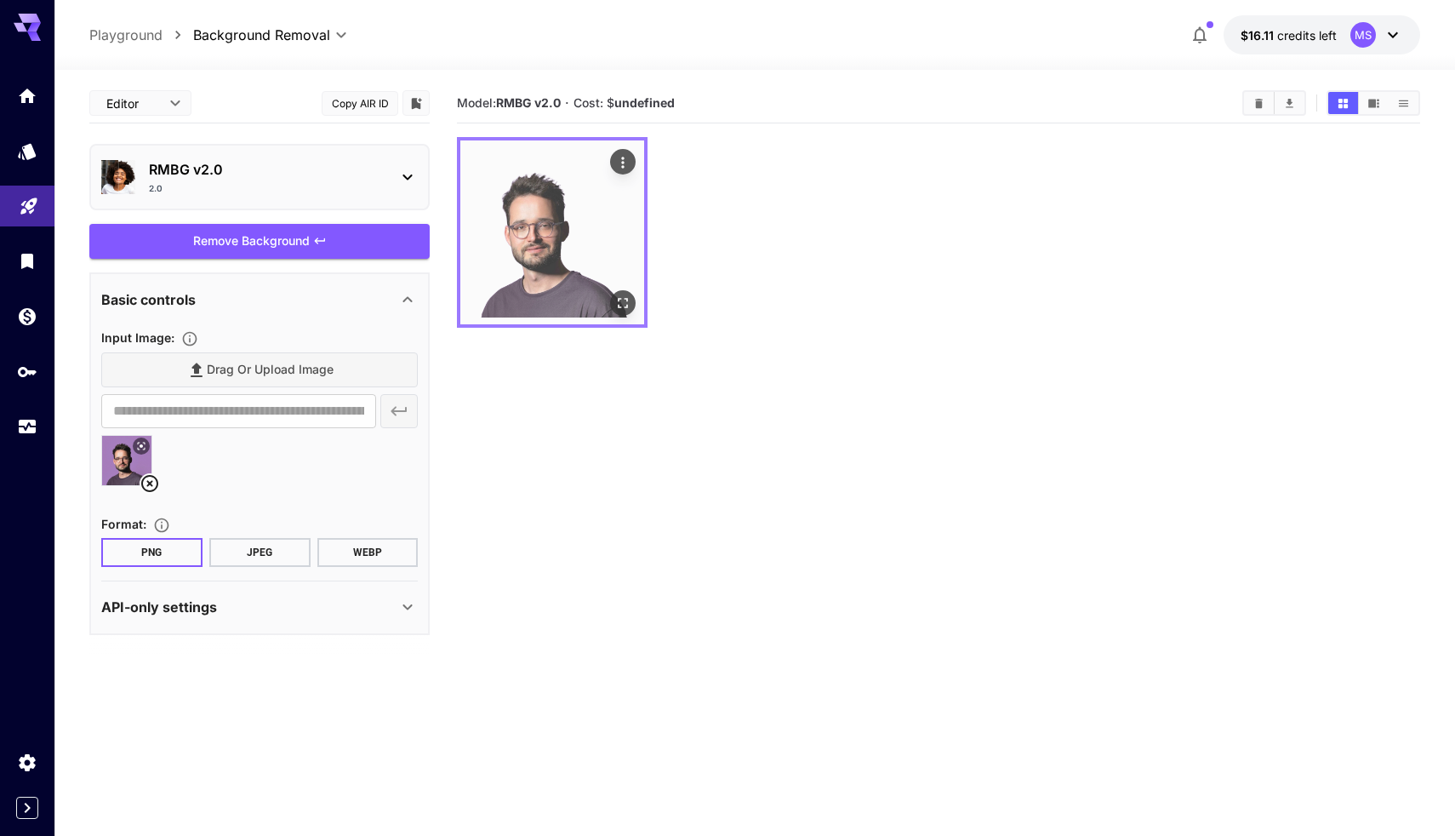
click at [544, 279] on img at bounding box center [552, 232] width 184 height 184
click at [617, 300] on icon "Open in fullscreen" at bounding box center [622, 302] width 17 height 17
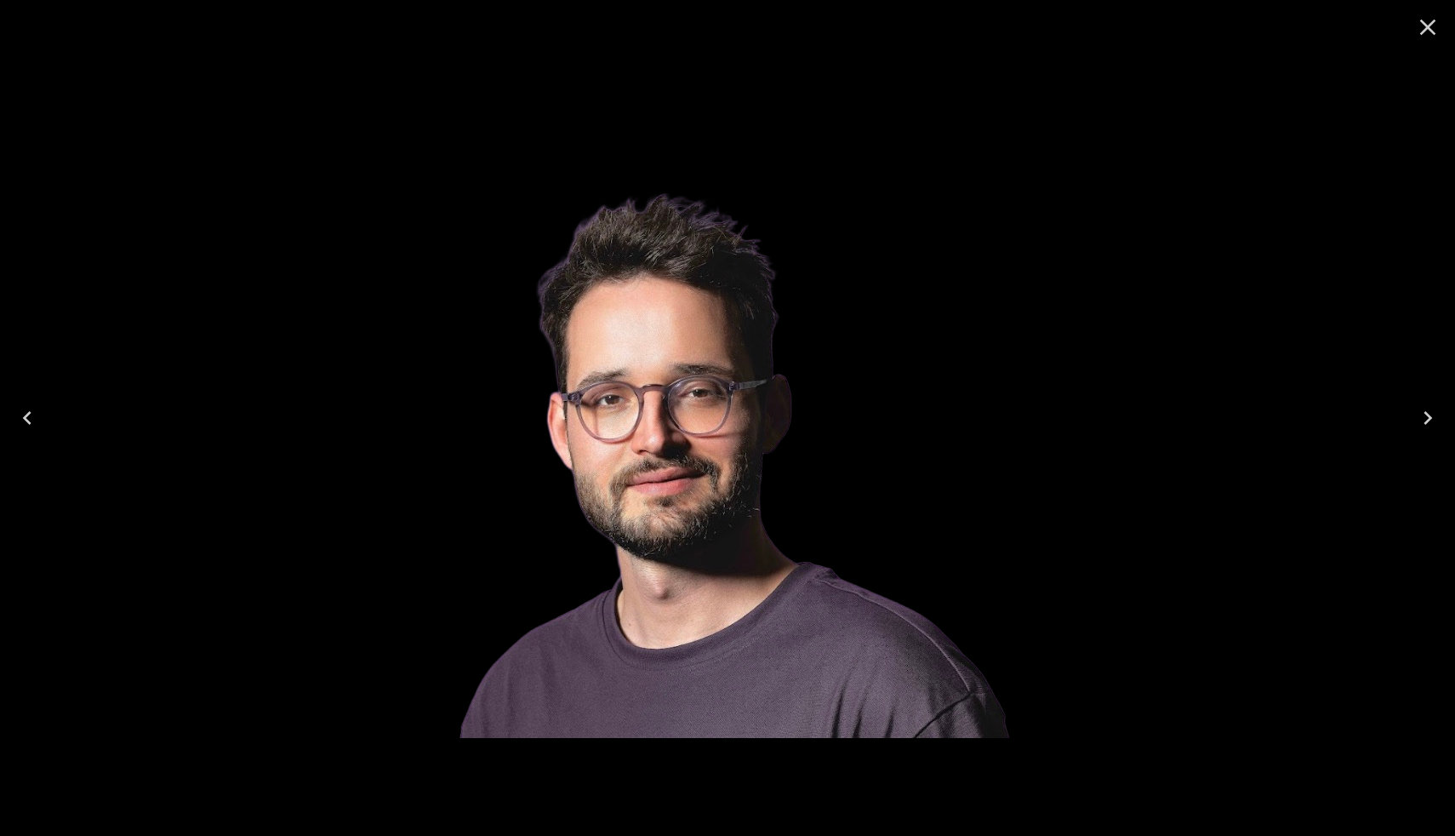
click at [624, 301] on img at bounding box center [727, 418] width 693 height 640
click at [1441, 25] on icon "Close" at bounding box center [1427, 27] width 27 height 27
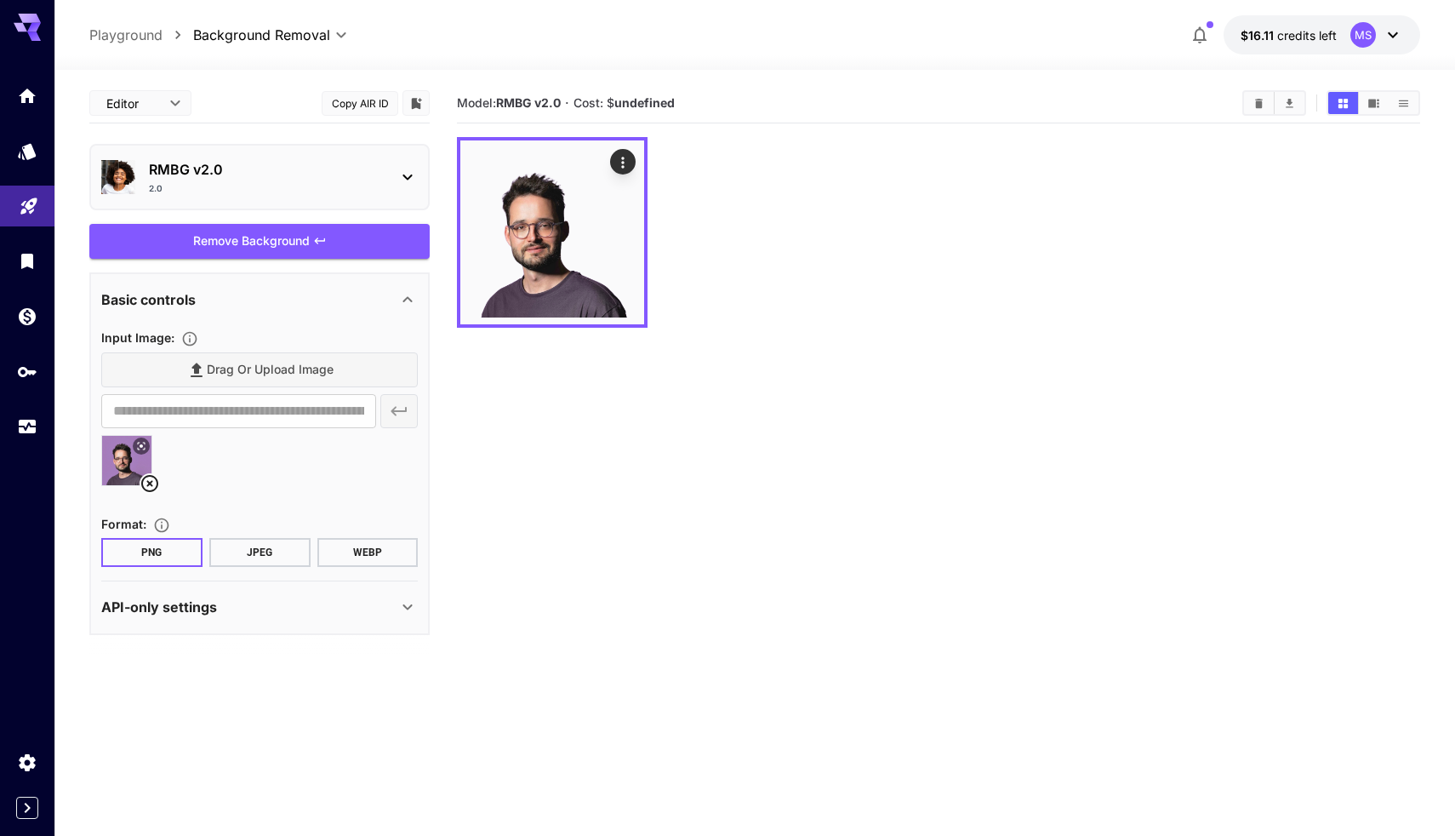
click at [150, 479] on icon at bounding box center [150, 483] width 20 height 20
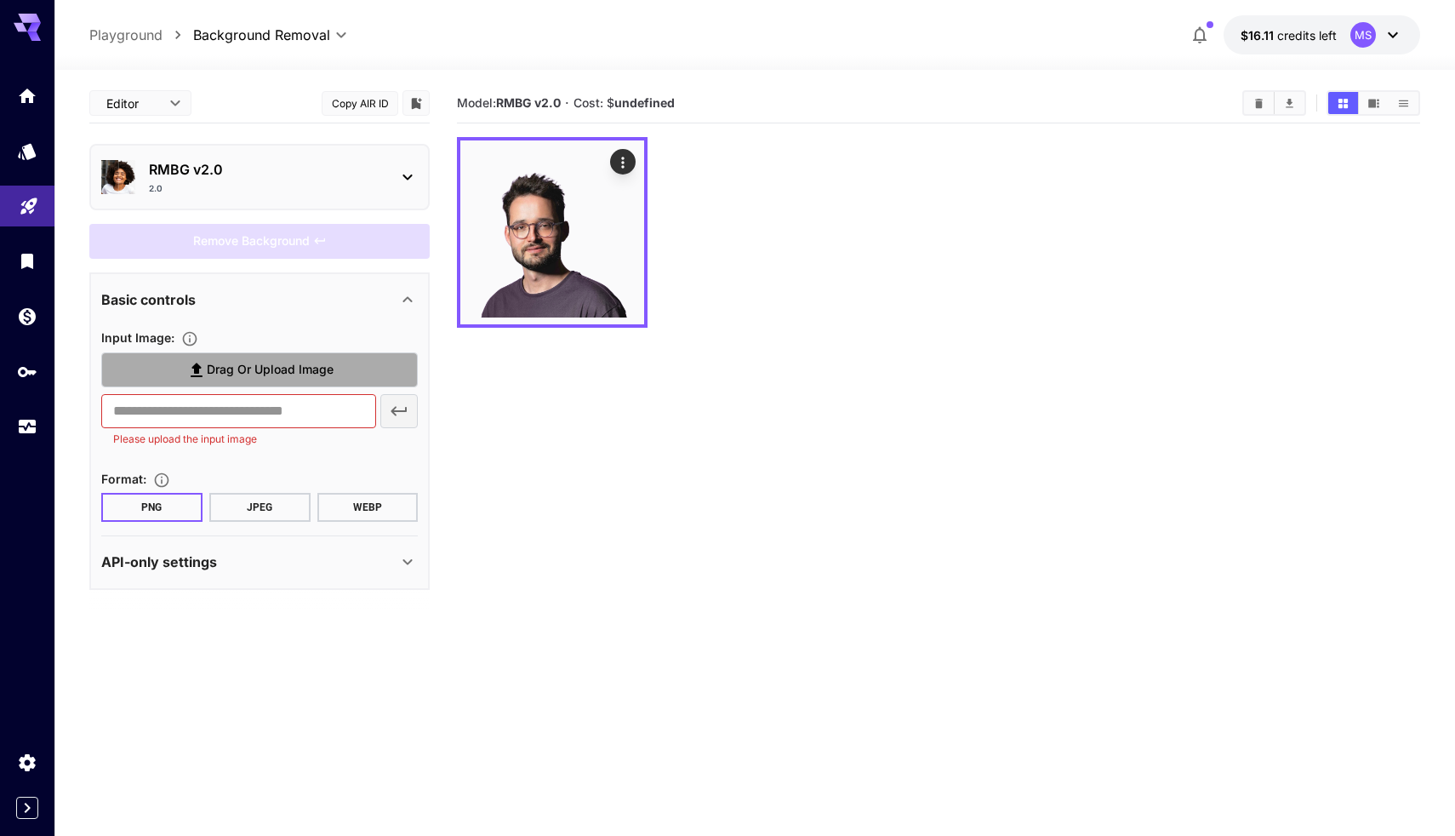
click at [285, 354] on label "Drag or upload image" at bounding box center [259, 369] width 317 height 35
click at [0, 0] on input "Drag or upload image" at bounding box center [0, 0] width 0 height 0
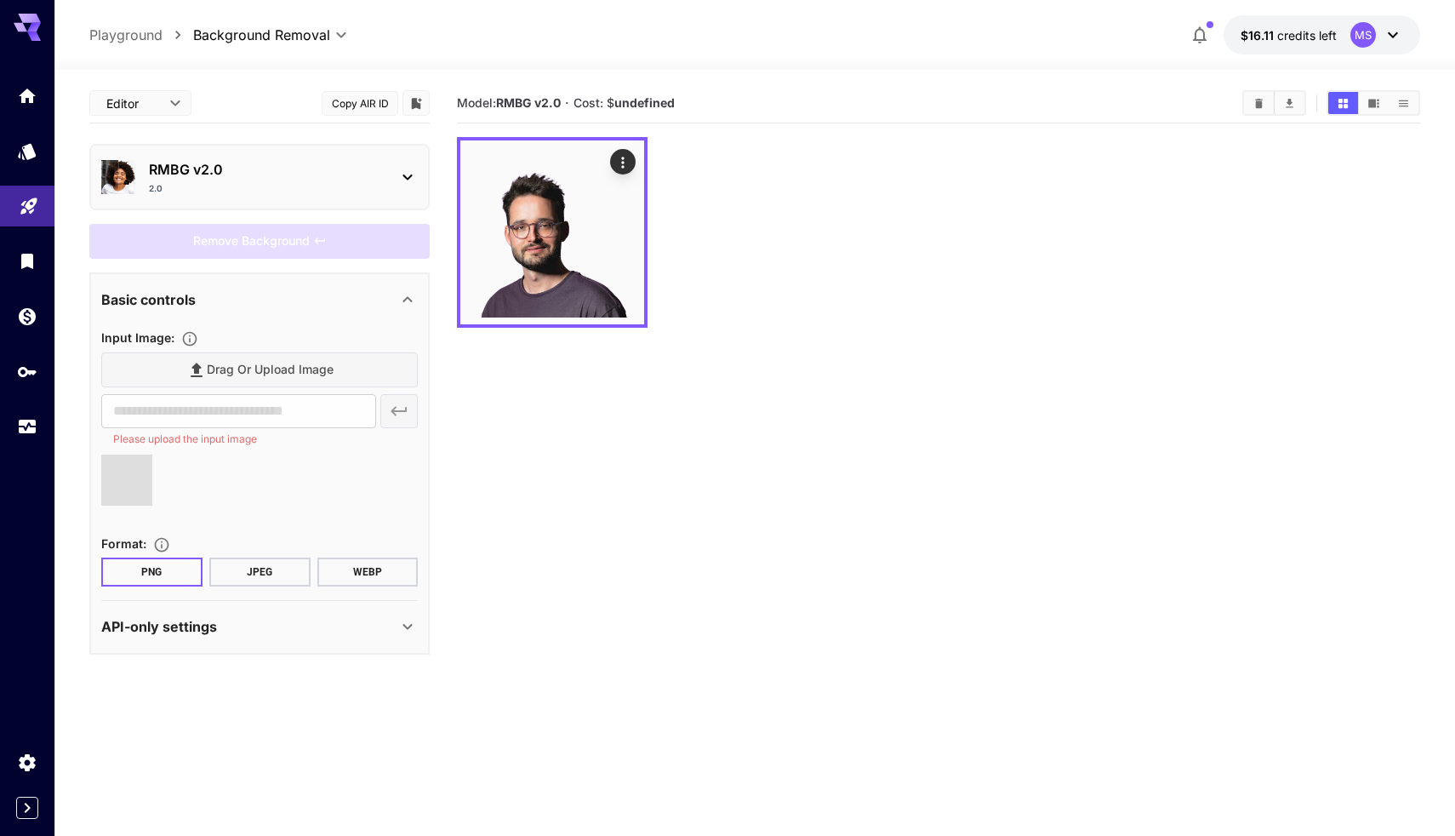
type input "**********"
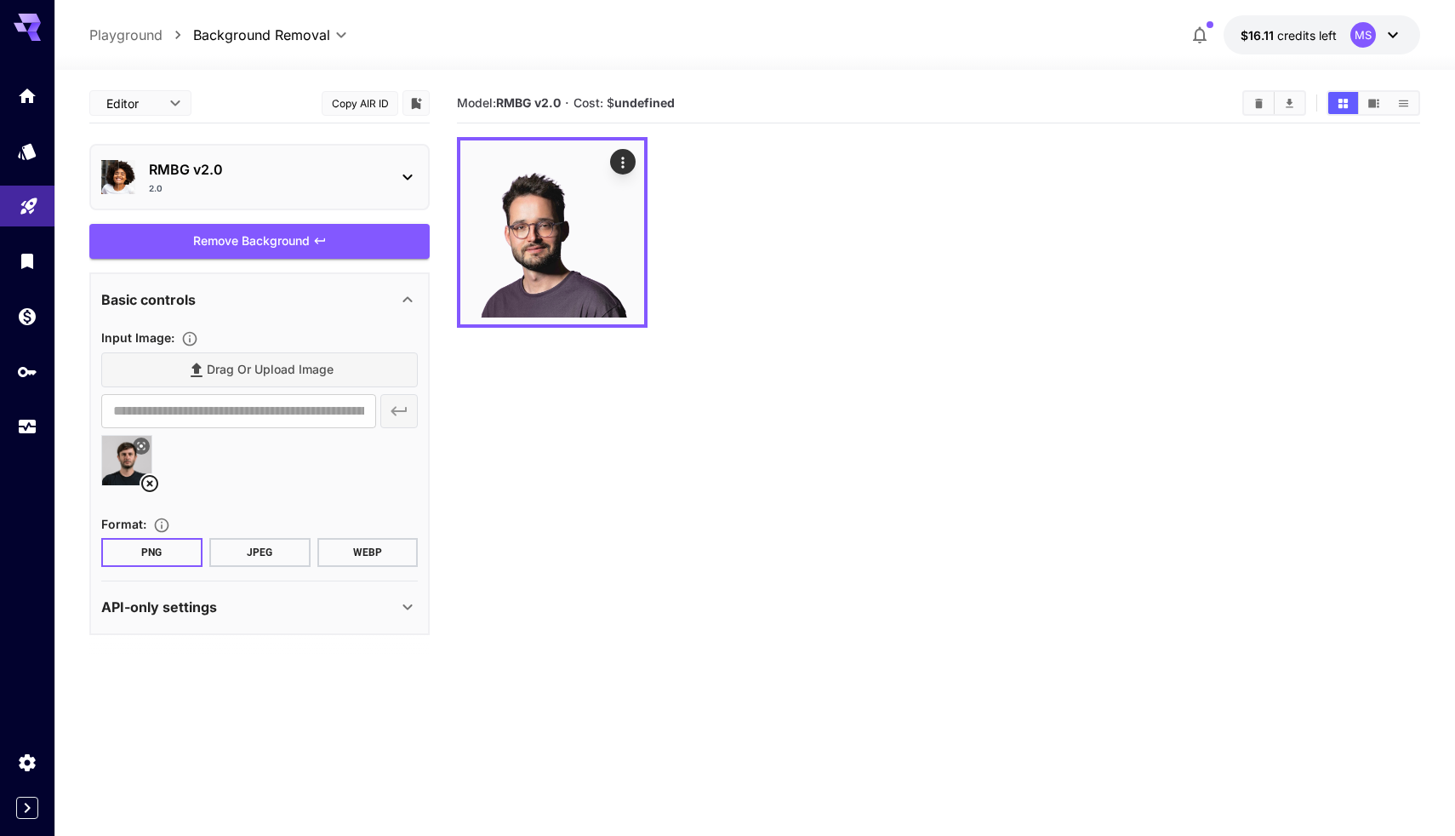
click at [305, 263] on div "**********" at bounding box center [259, 358] width 340 height 551
click at [305, 256] on div "Remove Background" at bounding box center [259, 241] width 340 height 35
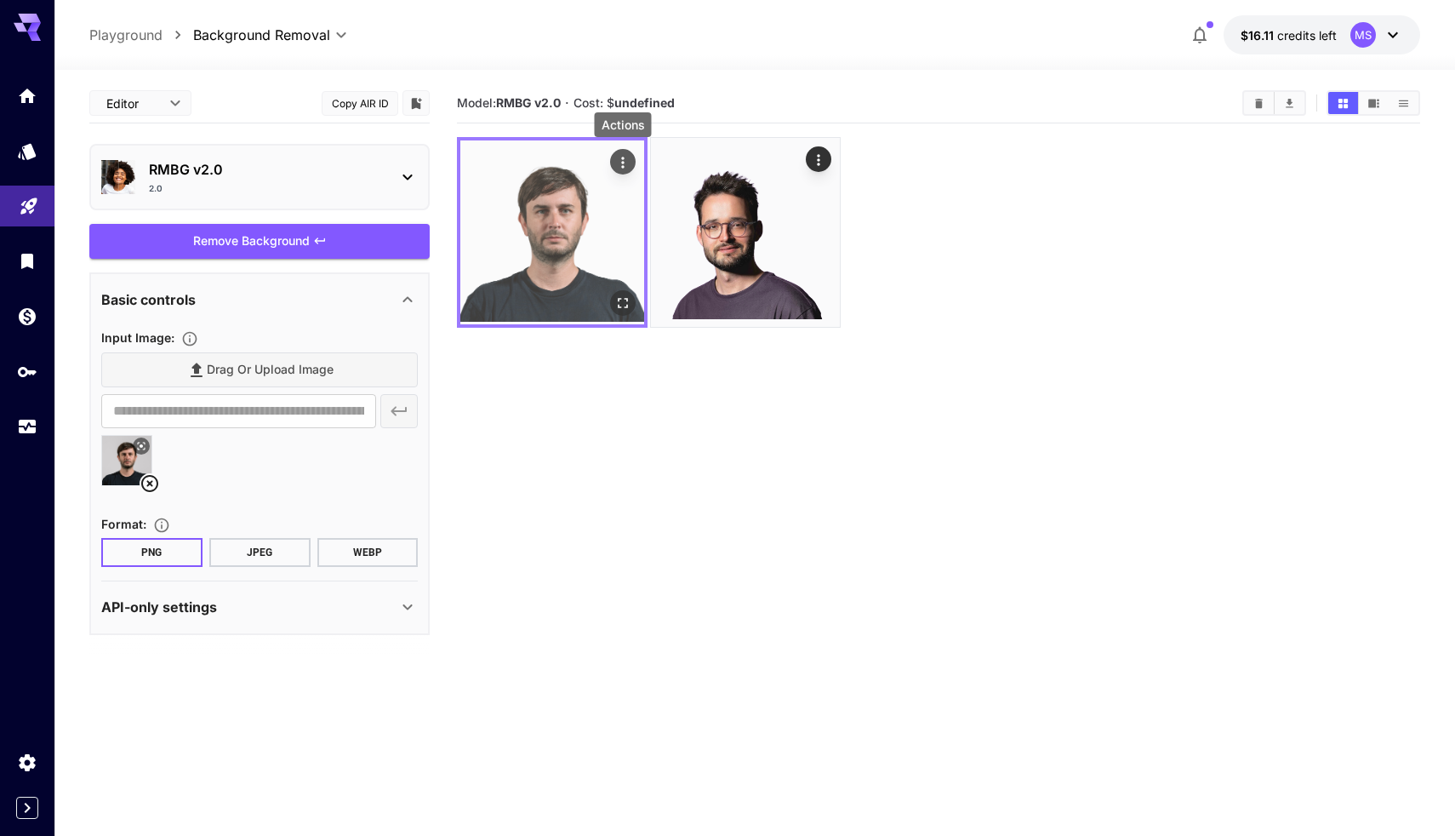
click at [625, 163] on icon "Actions" at bounding box center [622, 162] width 17 height 17
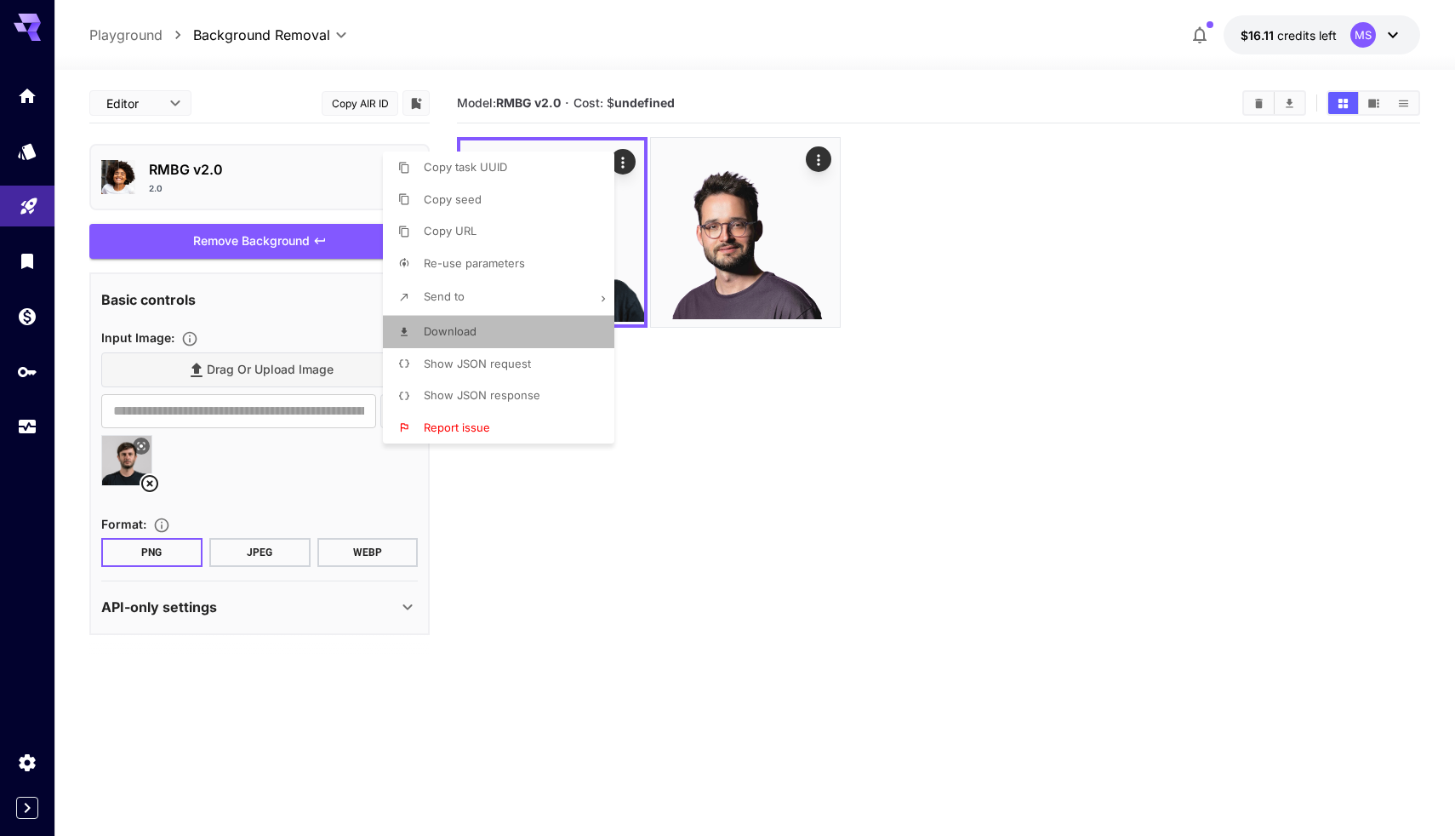
click at [499, 334] on li "Download" at bounding box center [504, 332] width 242 height 32
click at [821, 156] on div at bounding box center [727, 418] width 1455 height 836
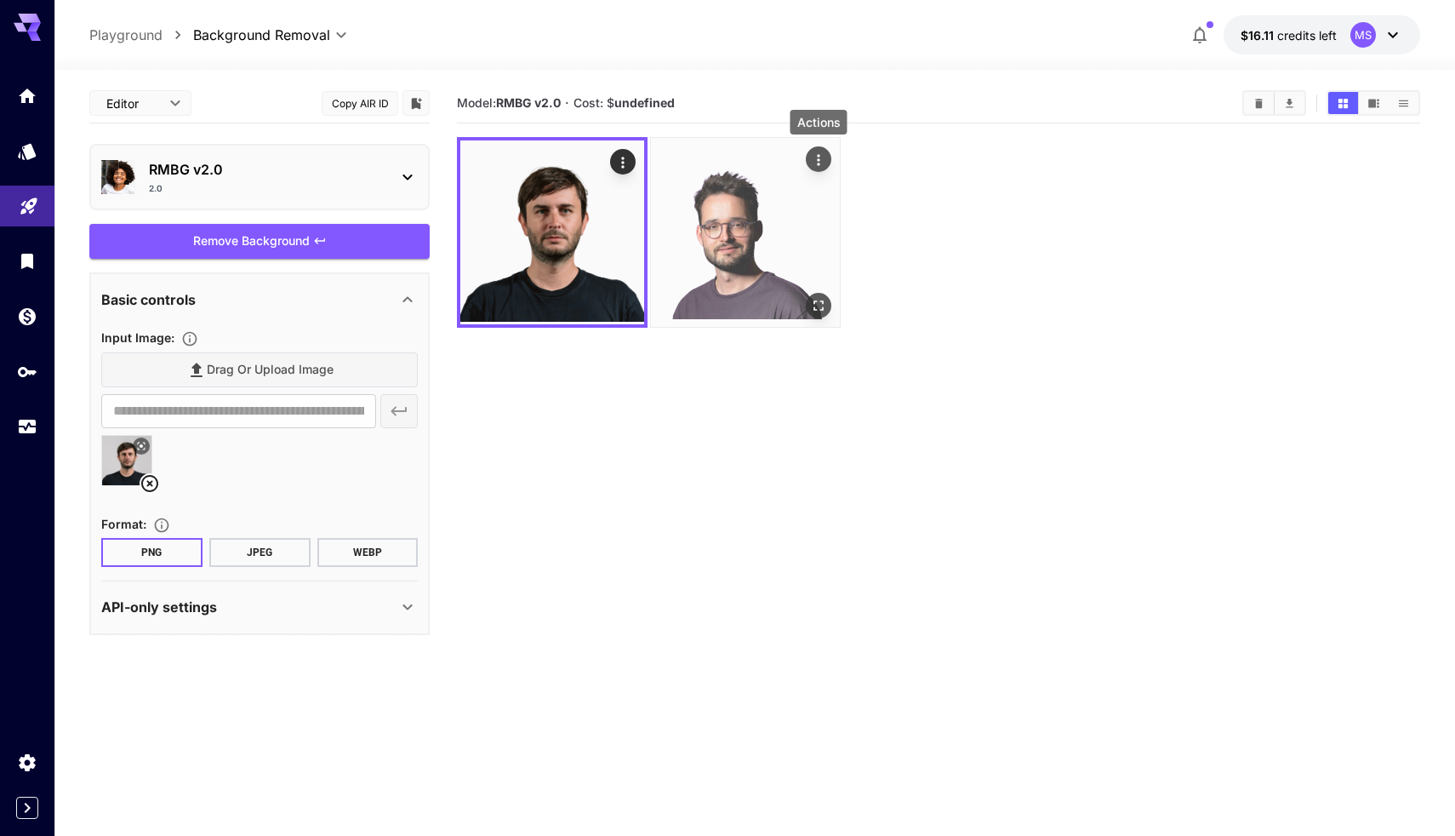
click at [826, 165] on icon "Actions" at bounding box center [818, 159] width 17 height 17
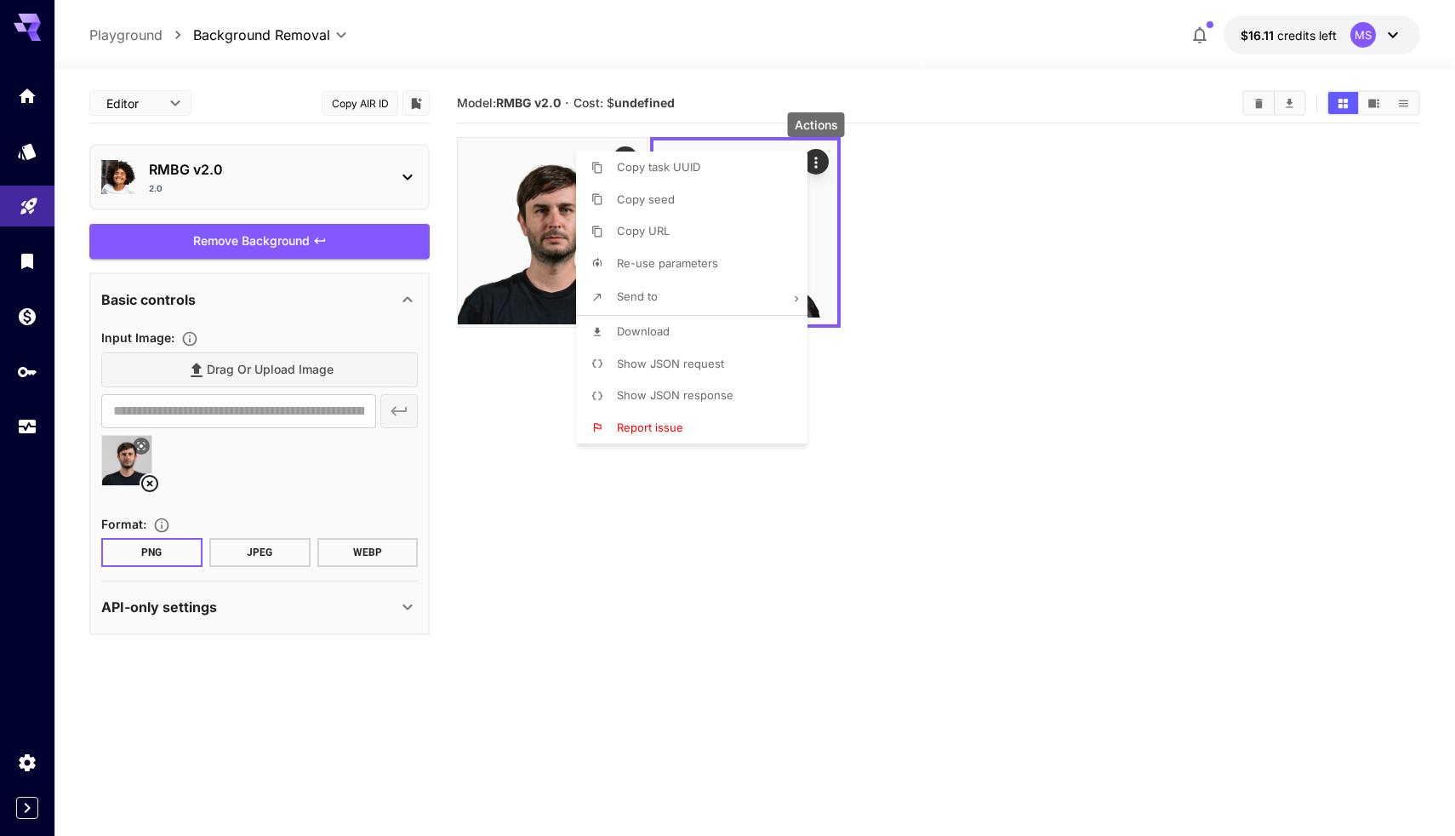
click at [703, 327] on li "Download" at bounding box center [697, 332] width 242 height 32
click at [387, 464] on div at bounding box center [727, 418] width 1455 height 836
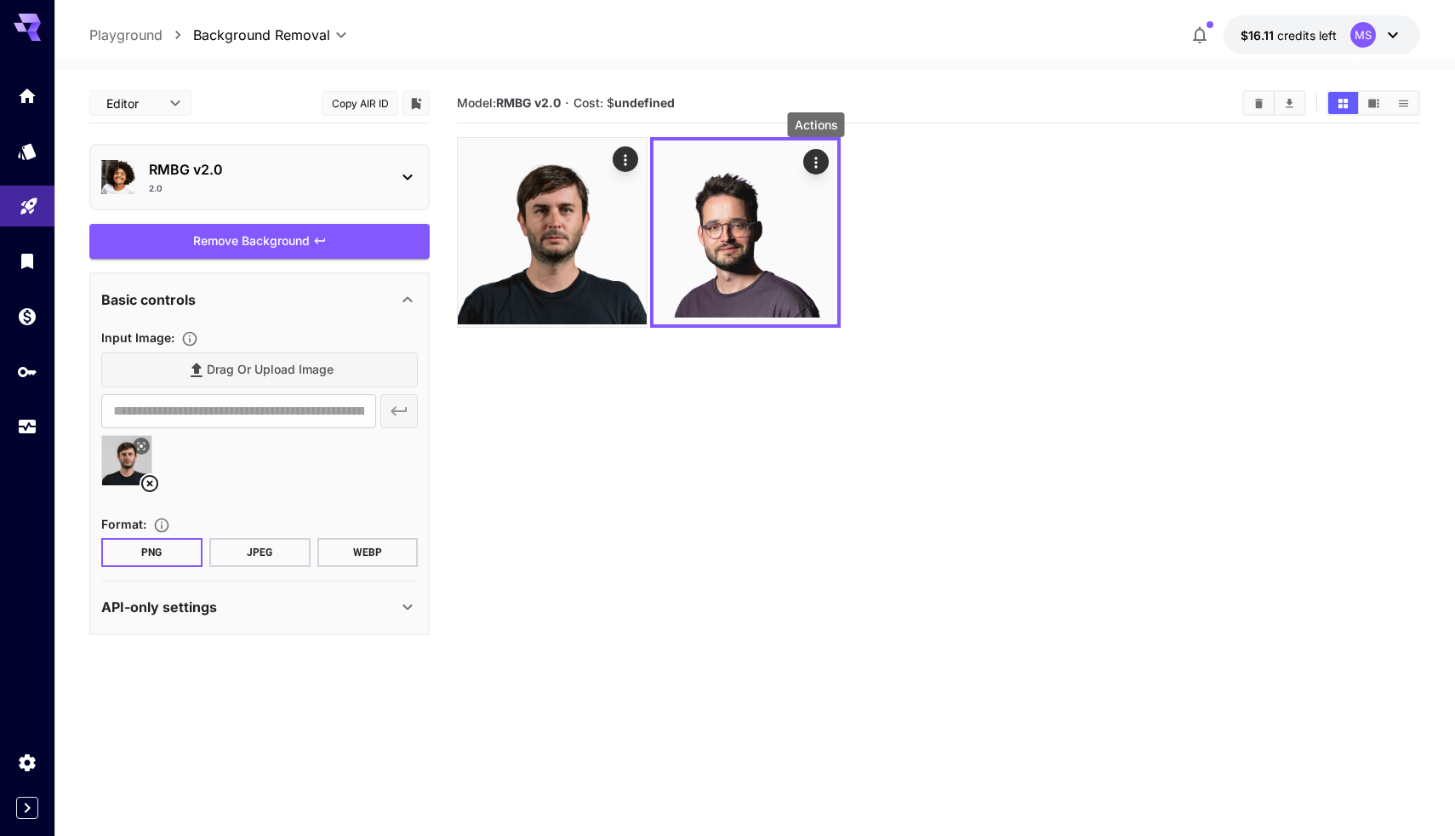
click at [148, 487] on icon at bounding box center [150, 483] width 20 height 20
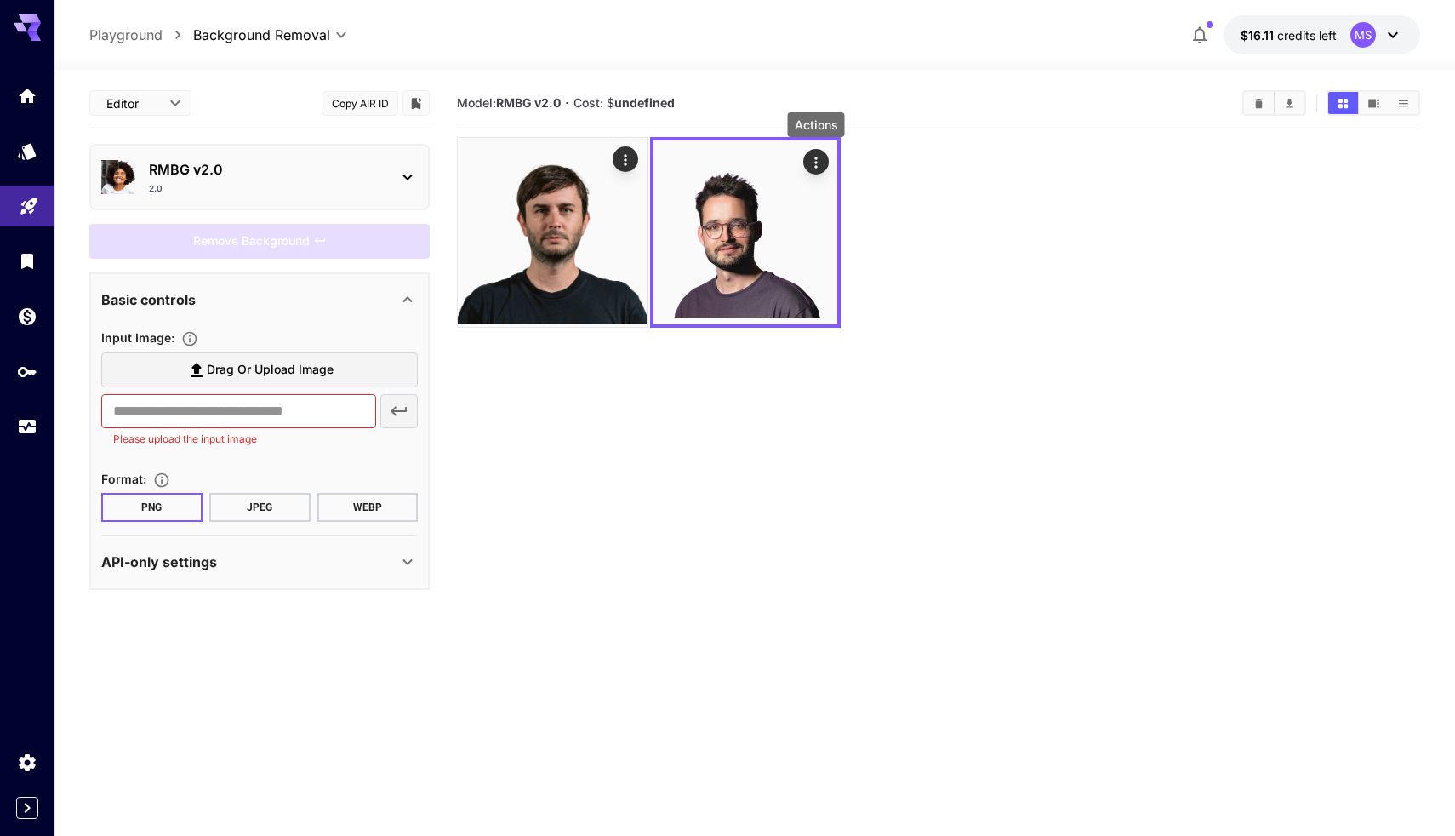
click at [392, 408] on div "​ Please upload the input image" at bounding box center [259, 421] width 317 height 54
click at [351, 370] on label "Drag or upload image" at bounding box center [259, 369] width 317 height 35
click at [0, 0] on input "Drag or upload image" at bounding box center [0, 0] width 0 height 0
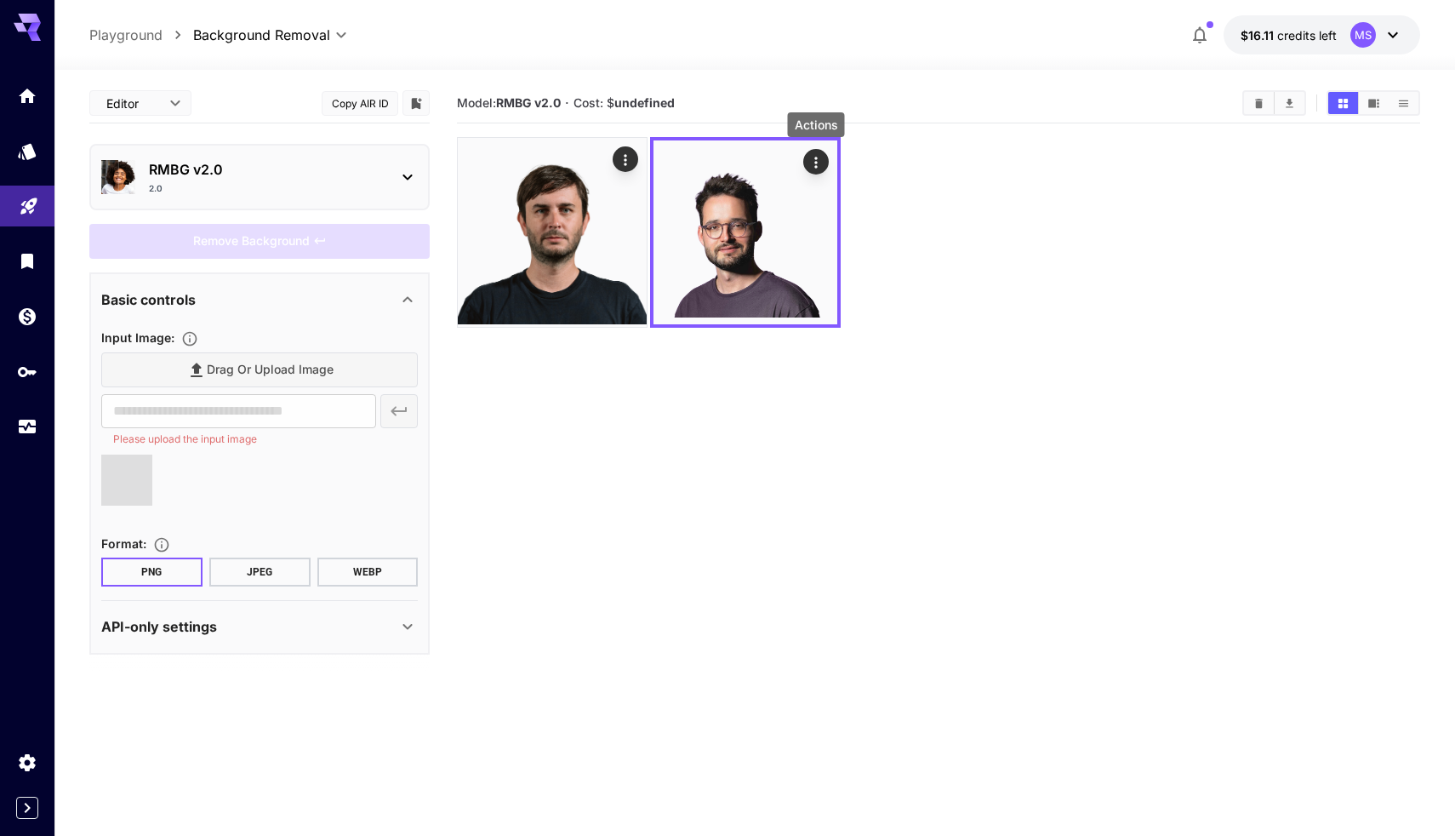
type input "**********"
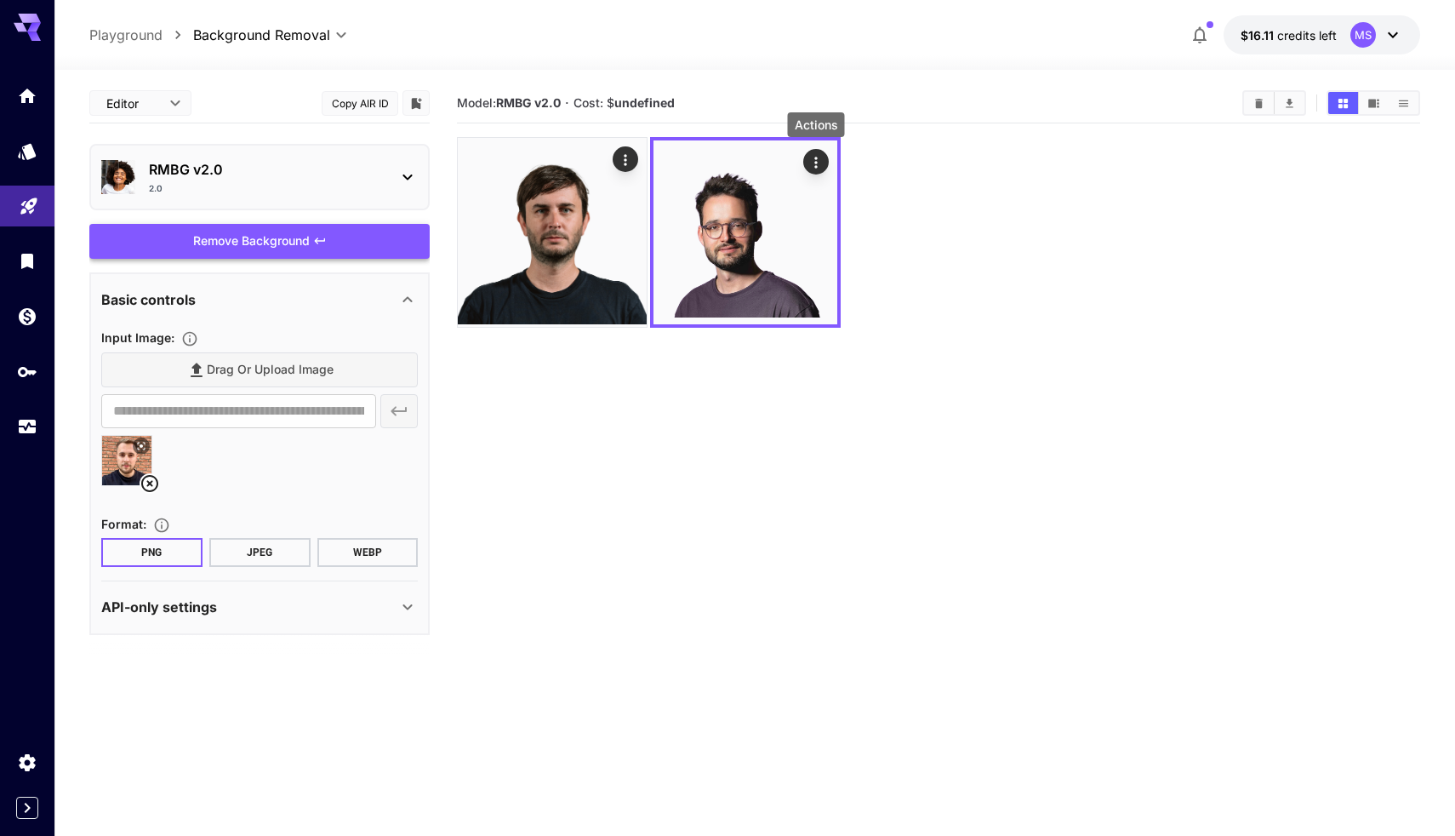
click at [336, 242] on div "Remove Background" at bounding box center [259, 241] width 340 height 35
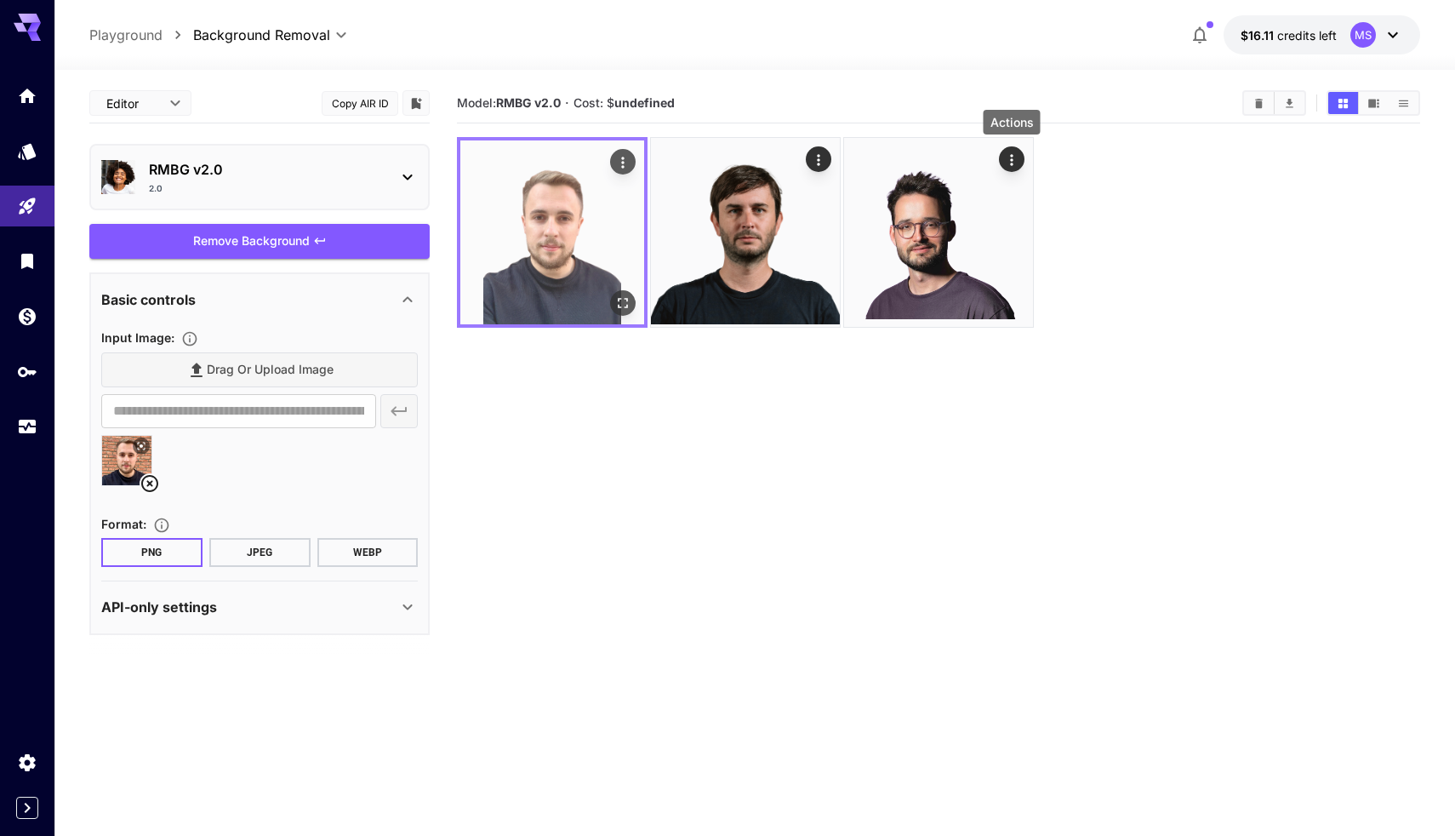
click at [627, 160] on icon "Actions" at bounding box center [622, 162] width 17 height 17
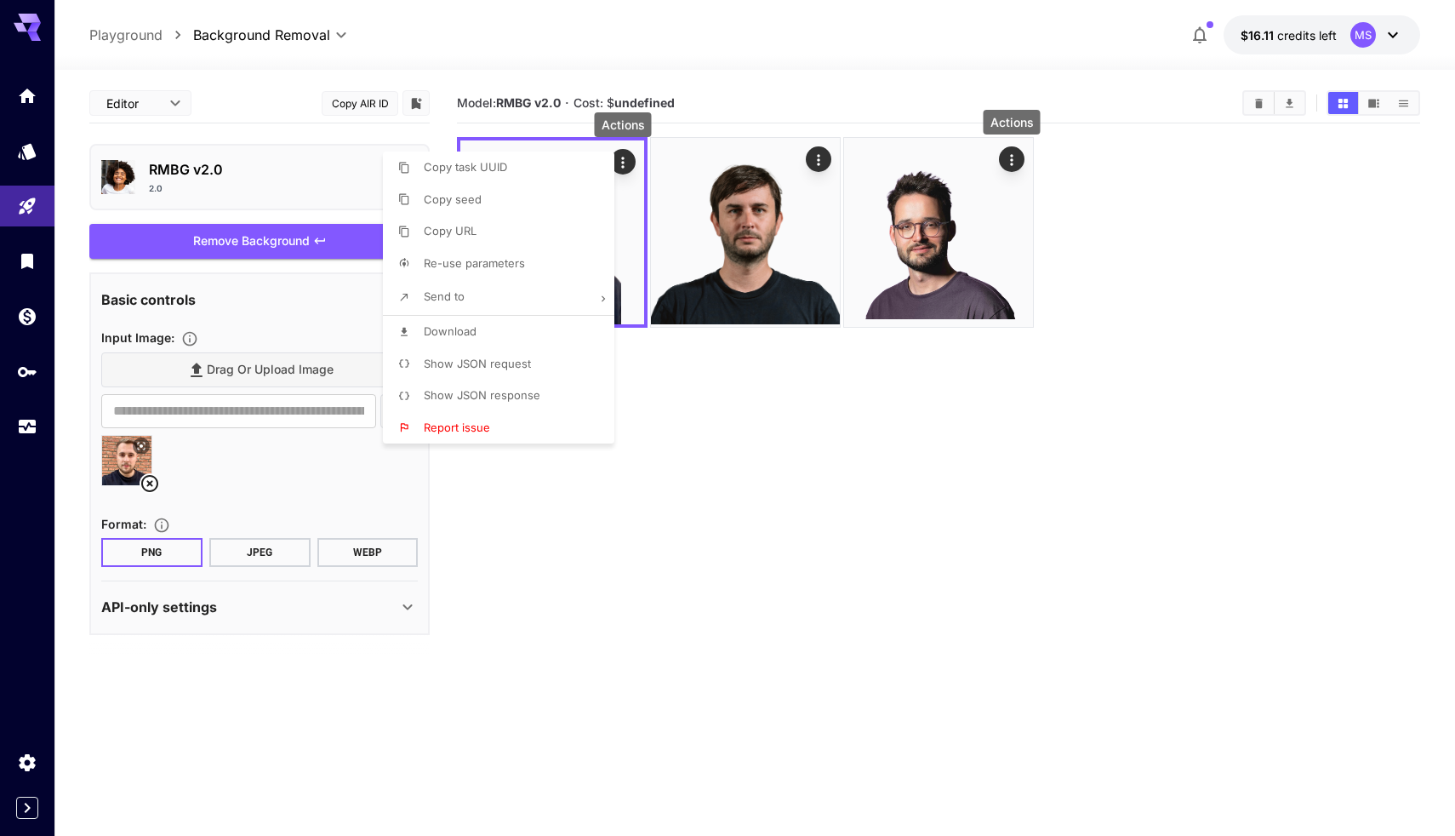
click at [500, 331] on li "Download" at bounding box center [504, 332] width 242 height 32
click at [1105, 97] on div at bounding box center [727, 418] width 1455 height 836
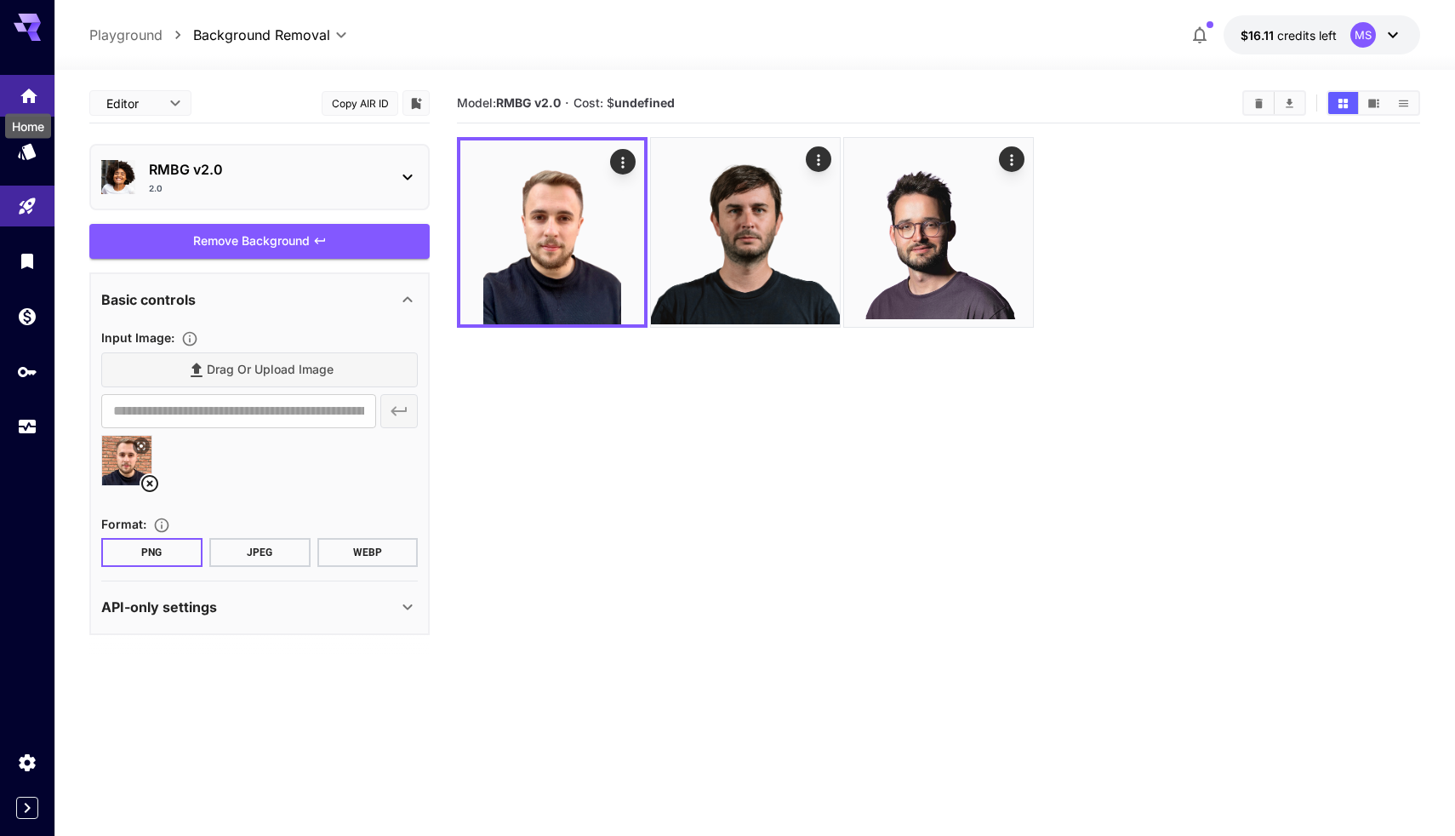
click at [35, 94] on icon "Home" at bounding box center [28, 90] width 17 height 14
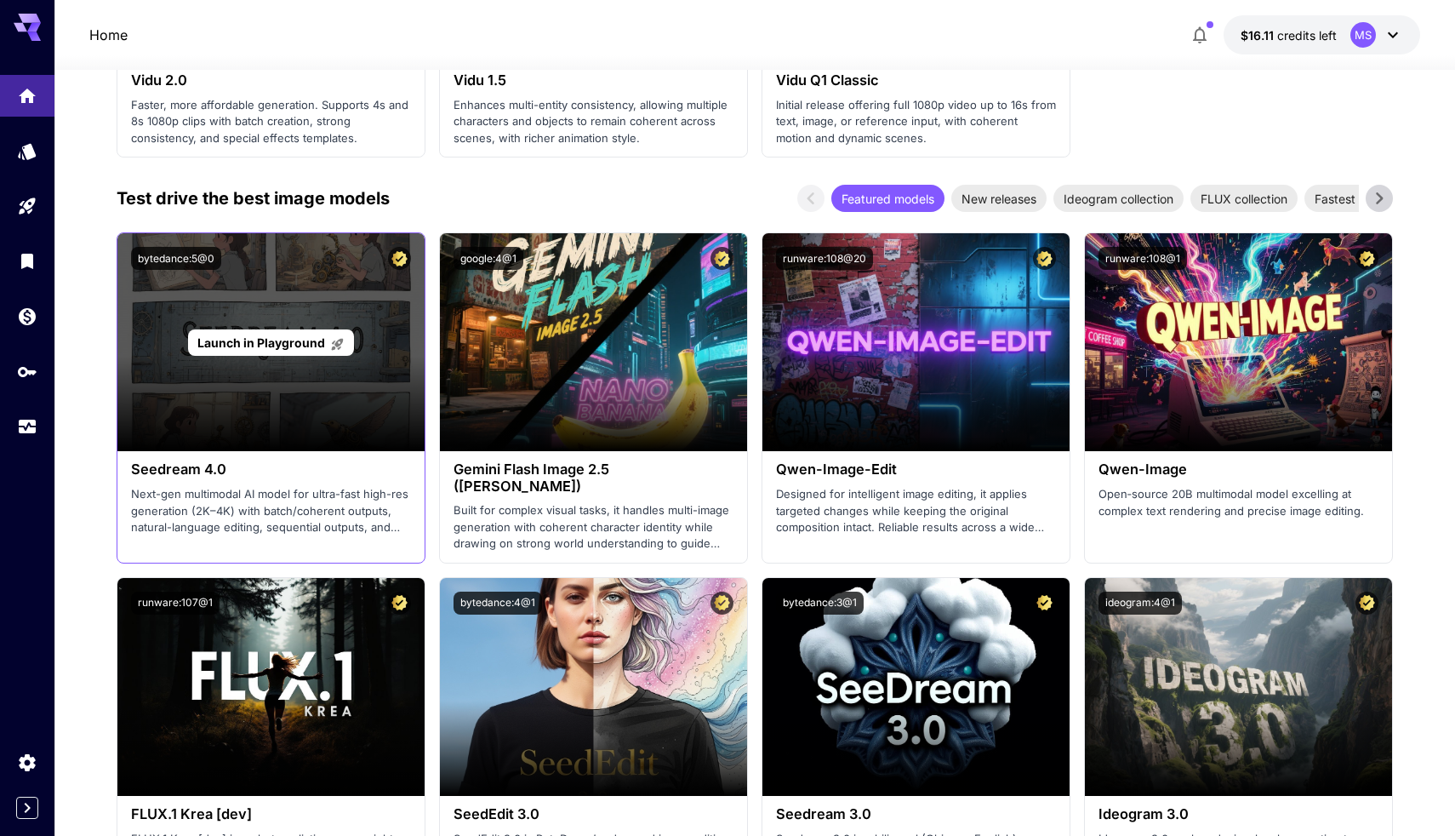
scroll to position [2300, 0]
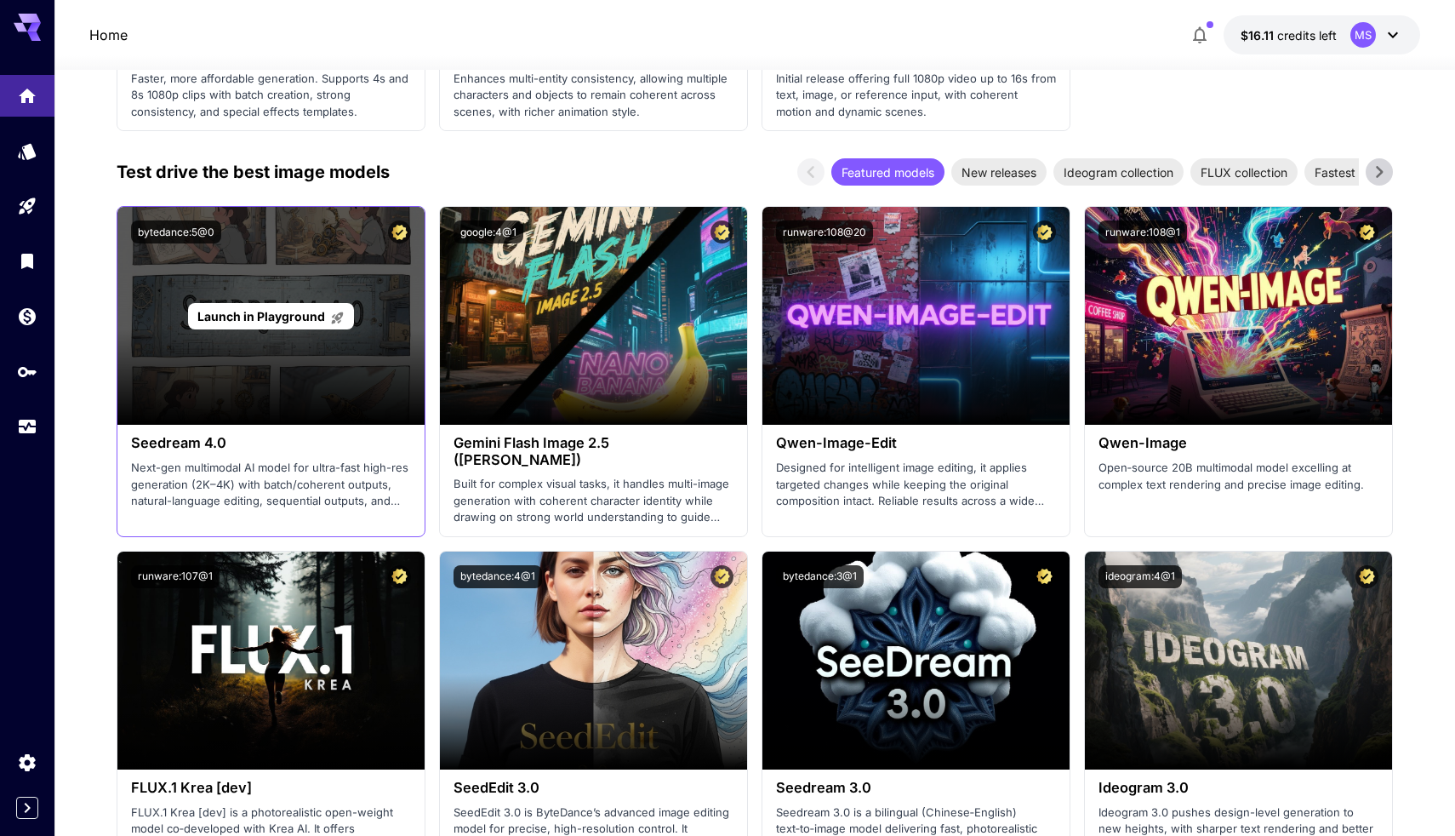
click at [261, 309] on span "Launch in Playground" at bounding box center [261, 316] width 128 height 14
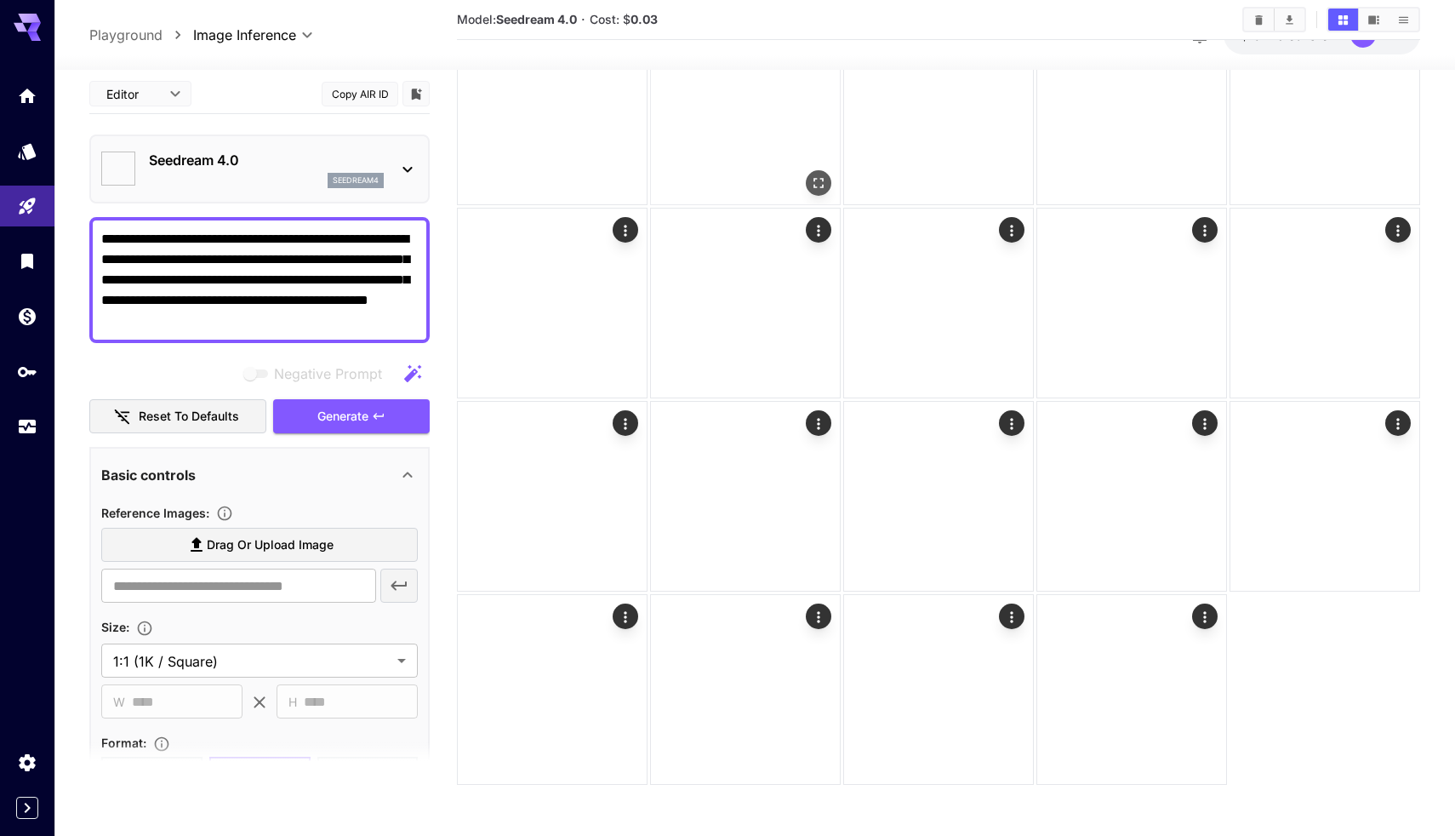
scroll to position [316, 0]
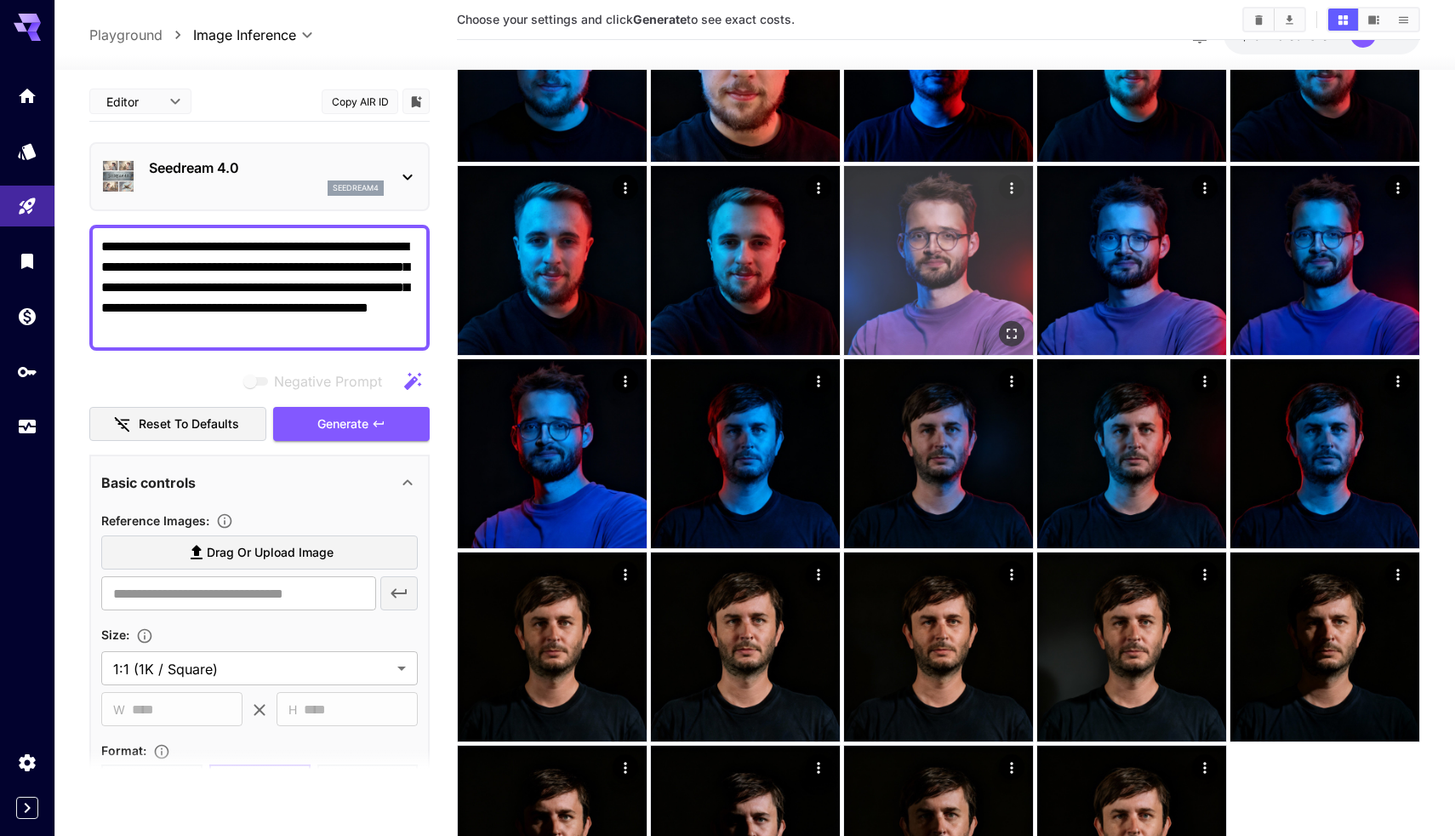
scroll to position [39, 0]
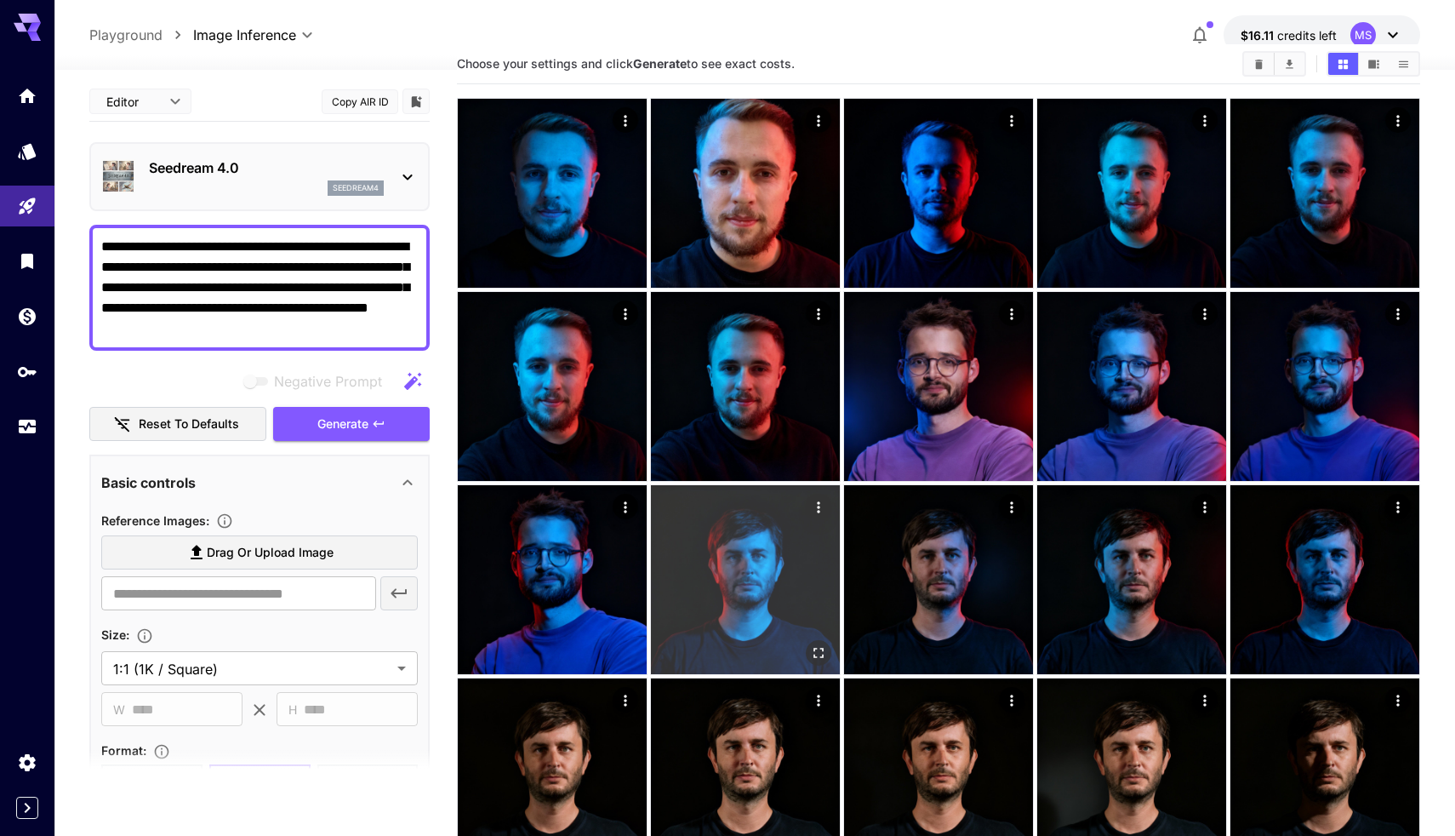
click at [739, 539] on img at bounding box center [745, 579] width 189 height 189
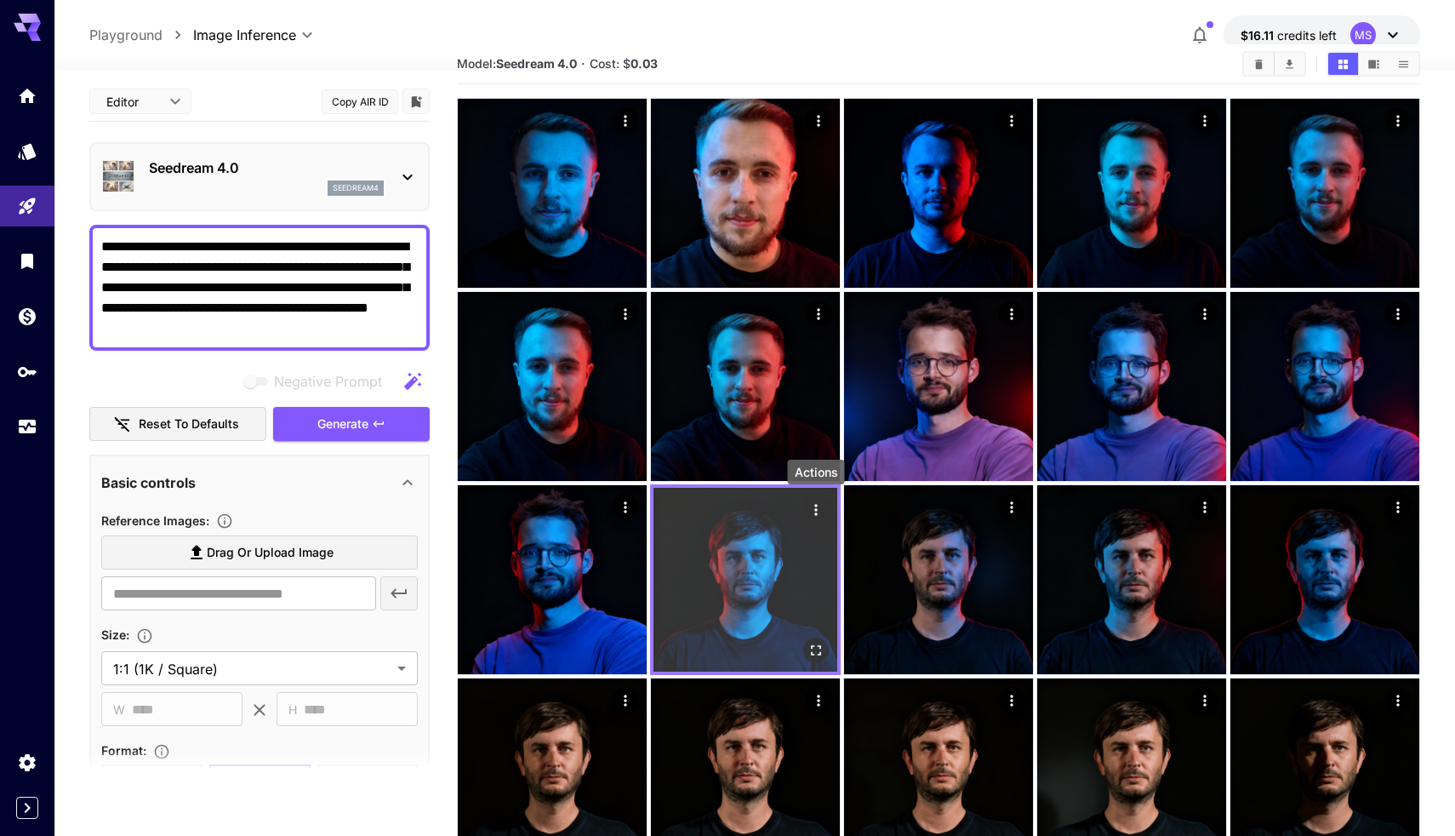
click at [815, 505] on icon "Actions" at bounding box center [815, 509] width 3 height 11
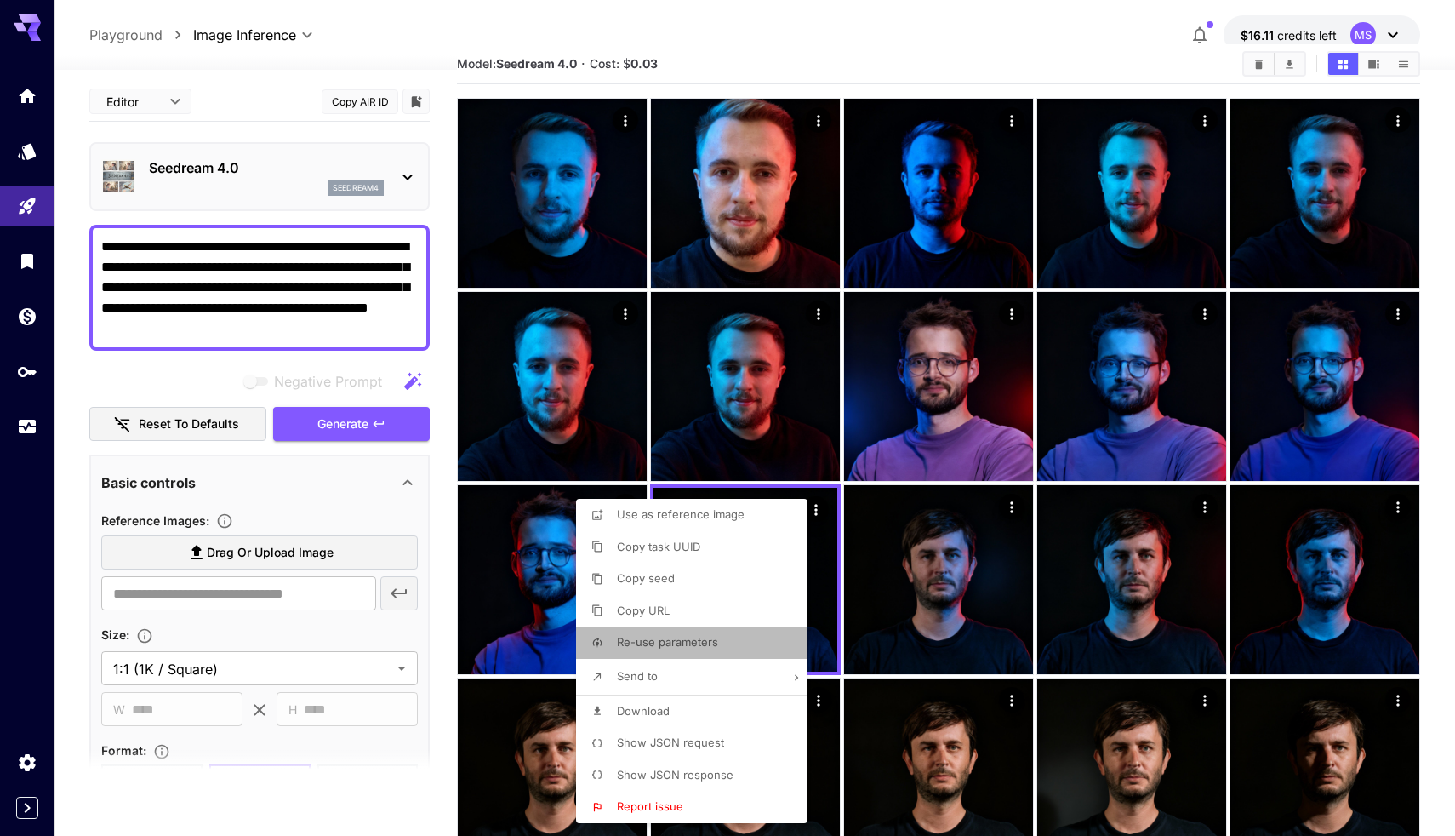
click at [699, 630] on li "Re-use parameters" at bounding box center [697, 642] width 242 height 32
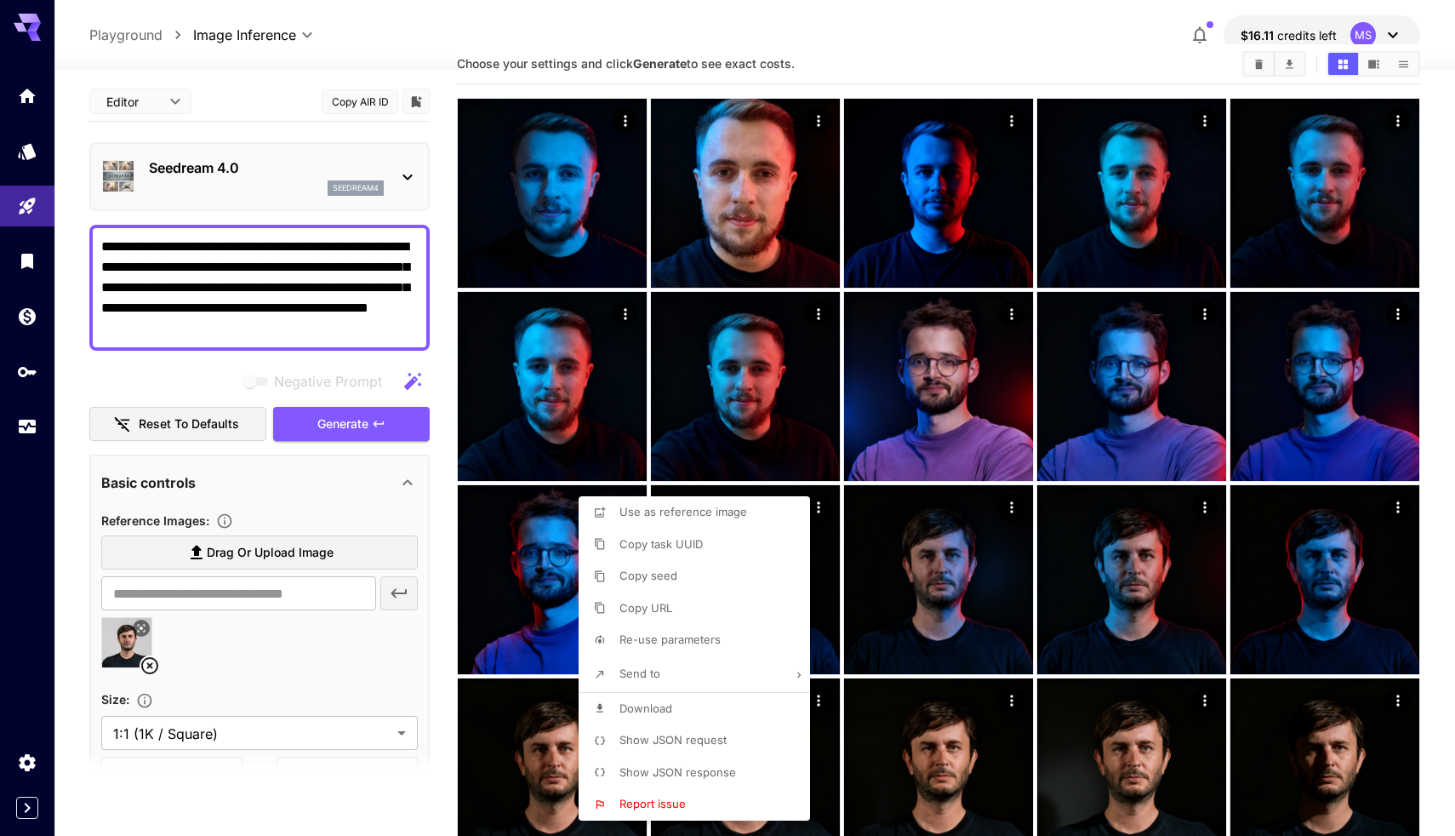
click at [339, 422] on div at bounding box center [727, 418] width 1455 height 836
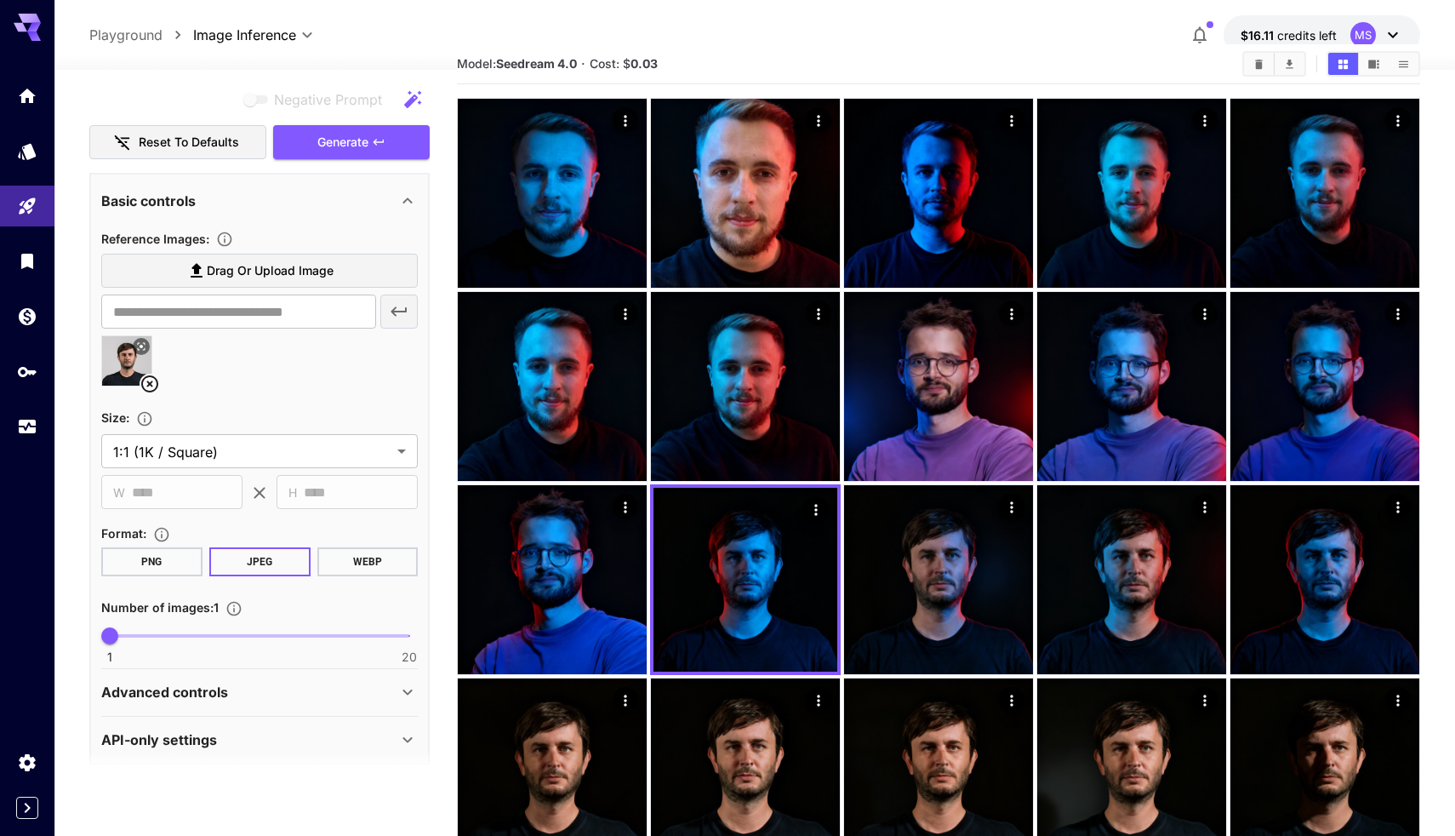
scroll to position [294, 0]
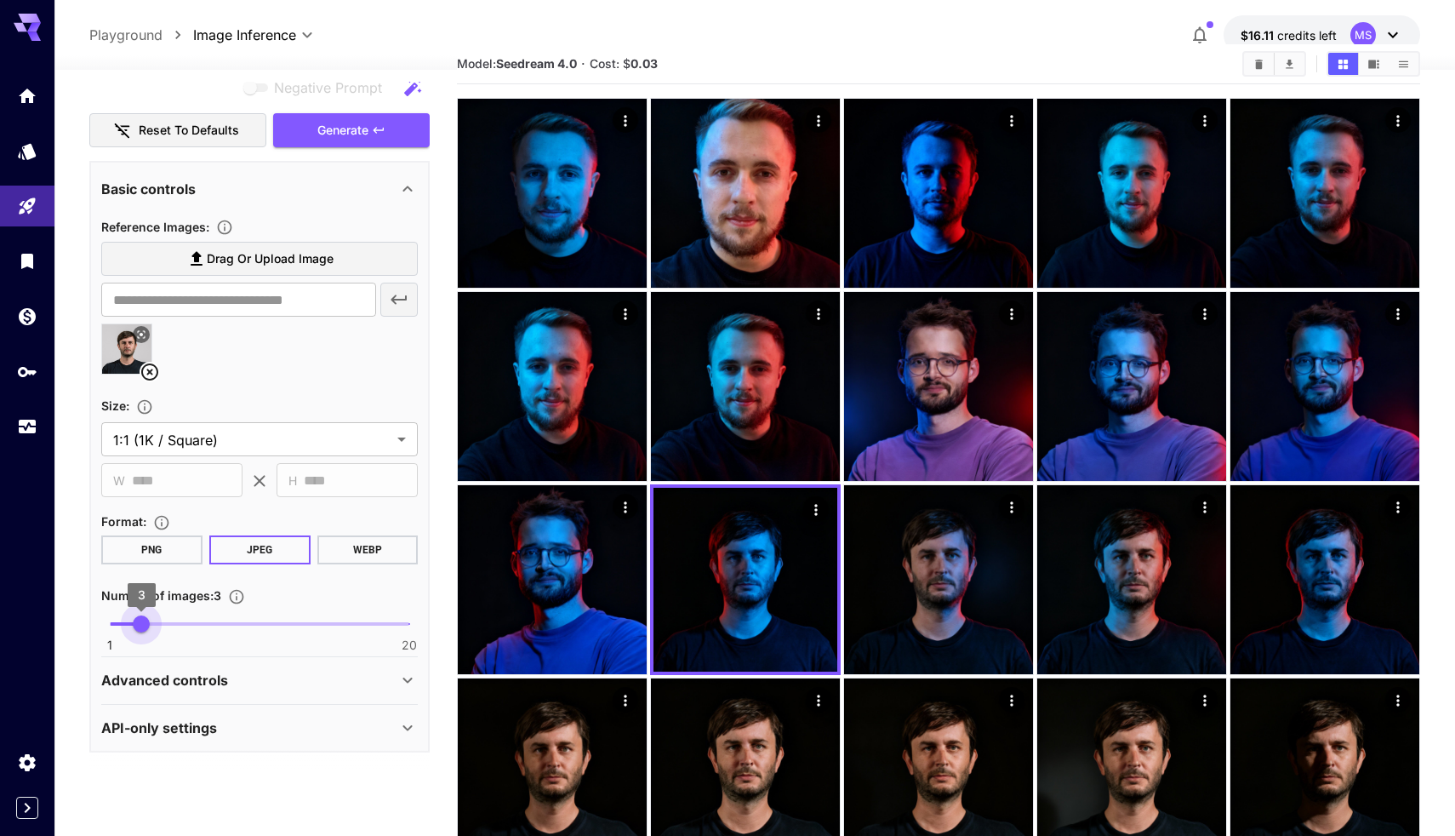
type input "*"
drag, startPoint x: 111, startPoint y: 625, endPoint x: 161, endPoint y: 622, distance: 49.4
click at [161, 622] on span "4" at bounding box center [157, 623] width 17 height 17
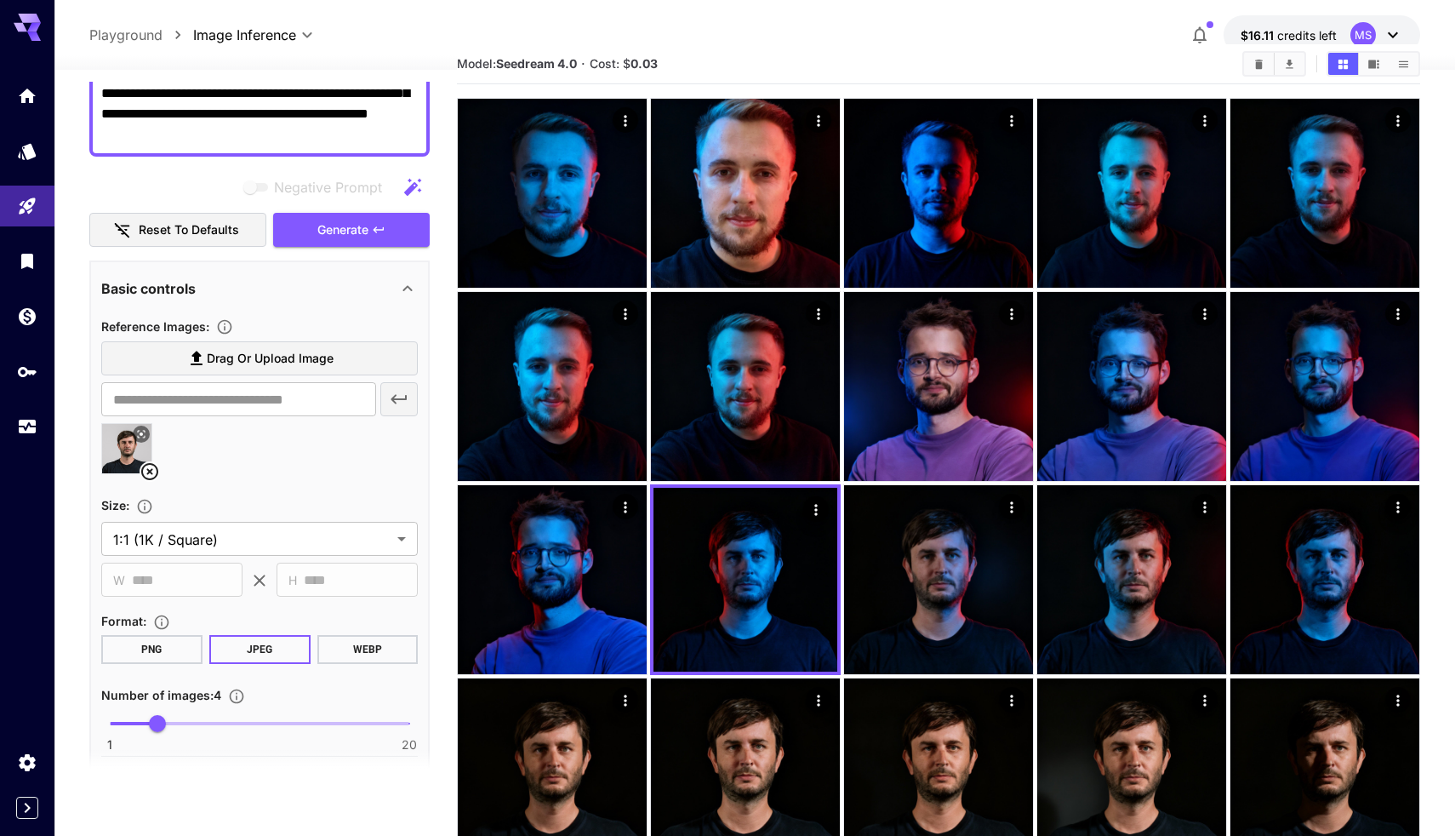
scroll to position [178, 0]
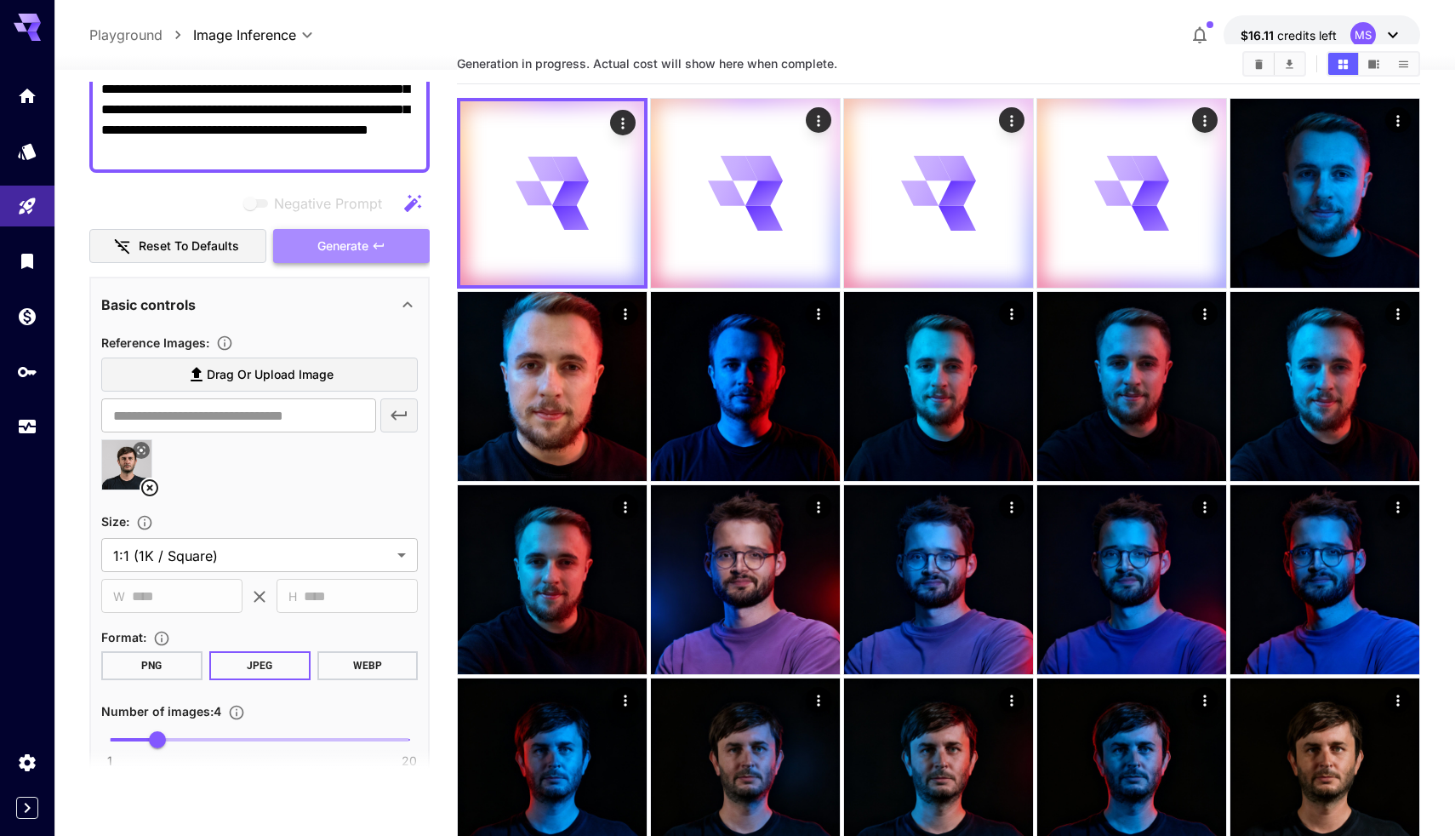
click at [354, 254] on span "Generate" at bounding box center [342, 246] width 51 height 21
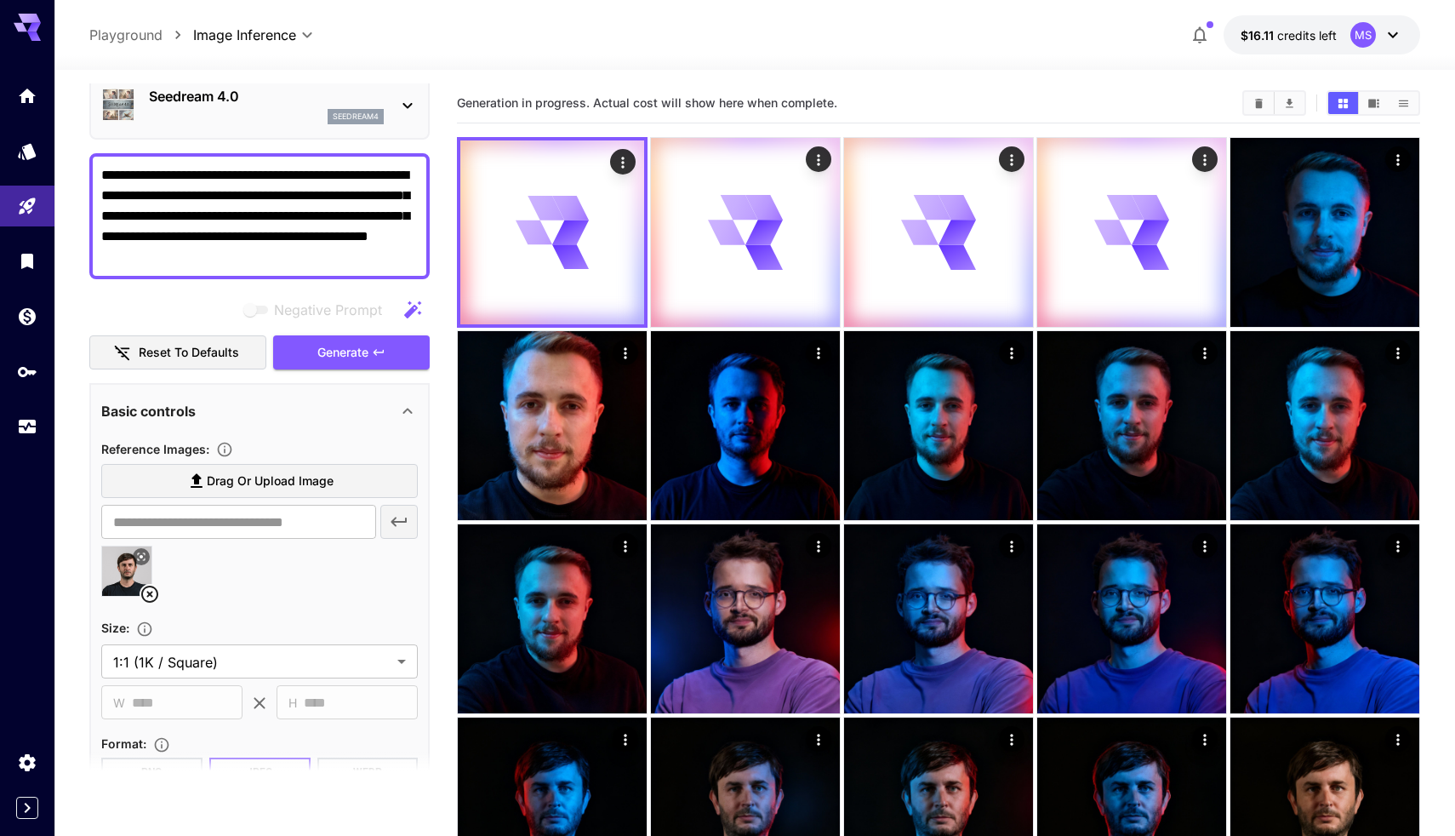
scroll to position [115, 0]
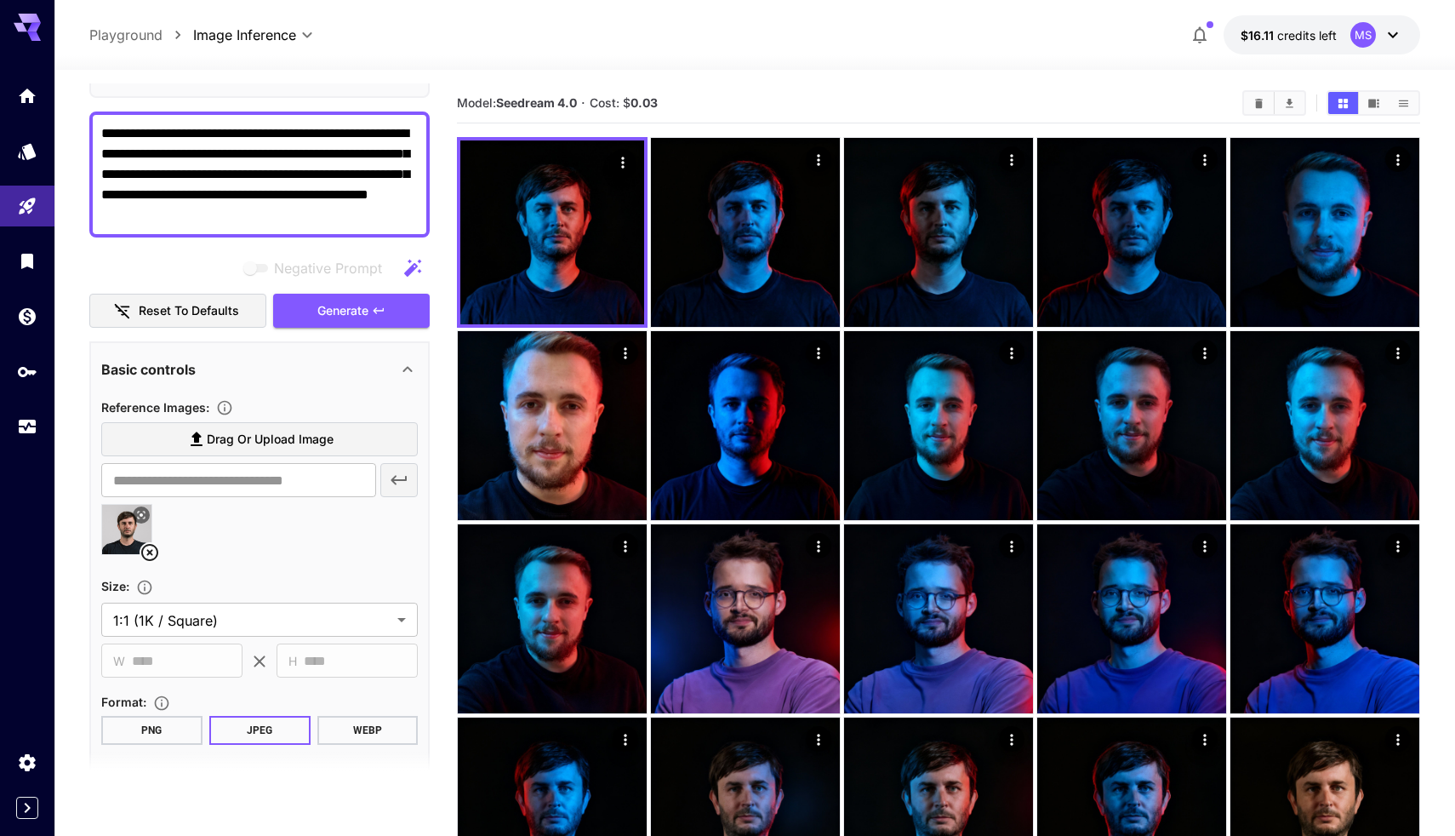
click at [149, 547] on icon at bounding box center [150, 552] width 20 height 20
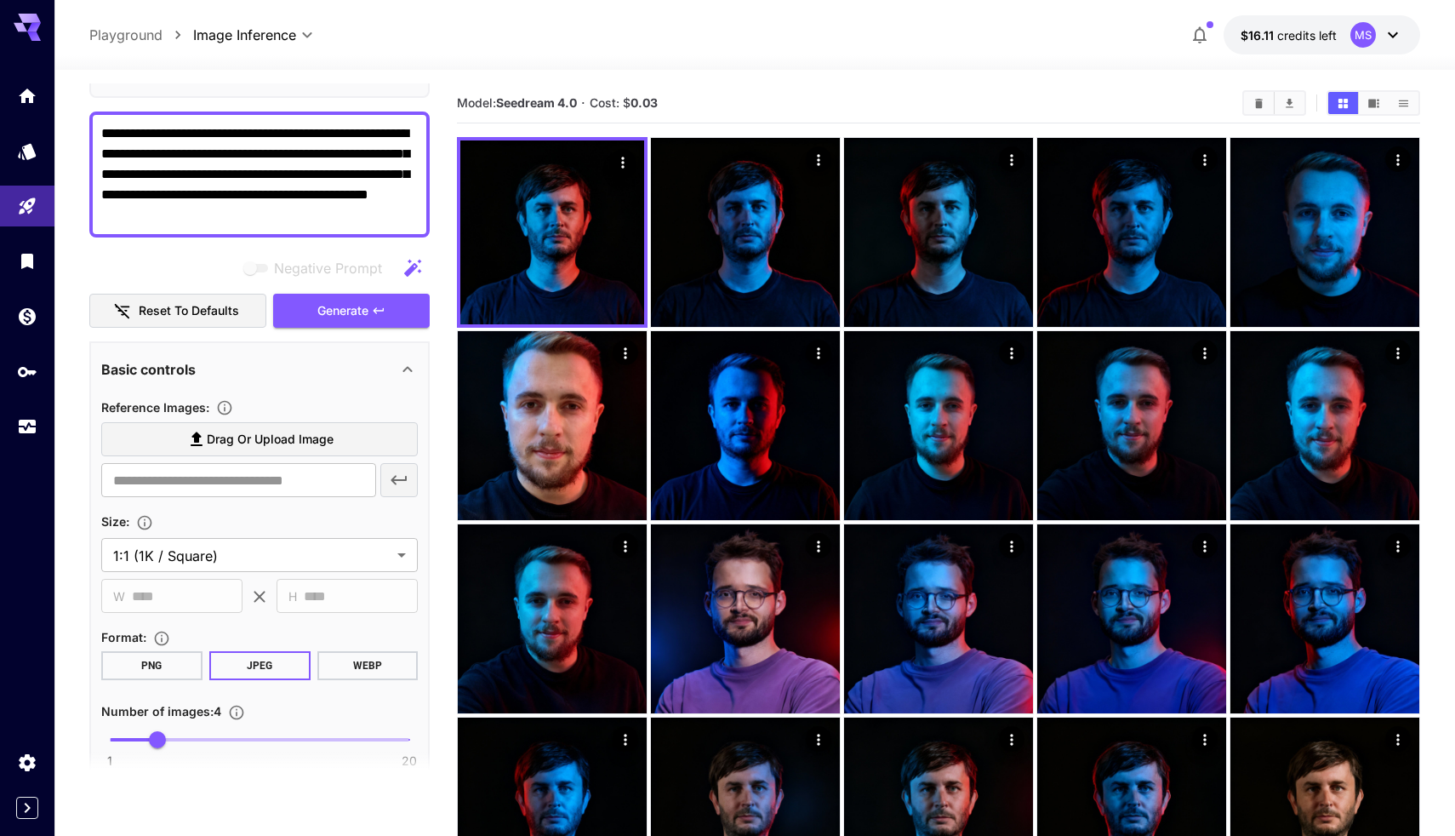
click at [280, 437] on span "Drag or upload image" at bounding box center [270, 439] width 127 height 21
click at [0, 0] on input "Drag or upload image" at bounding box center [0, 0] width 0 height 0
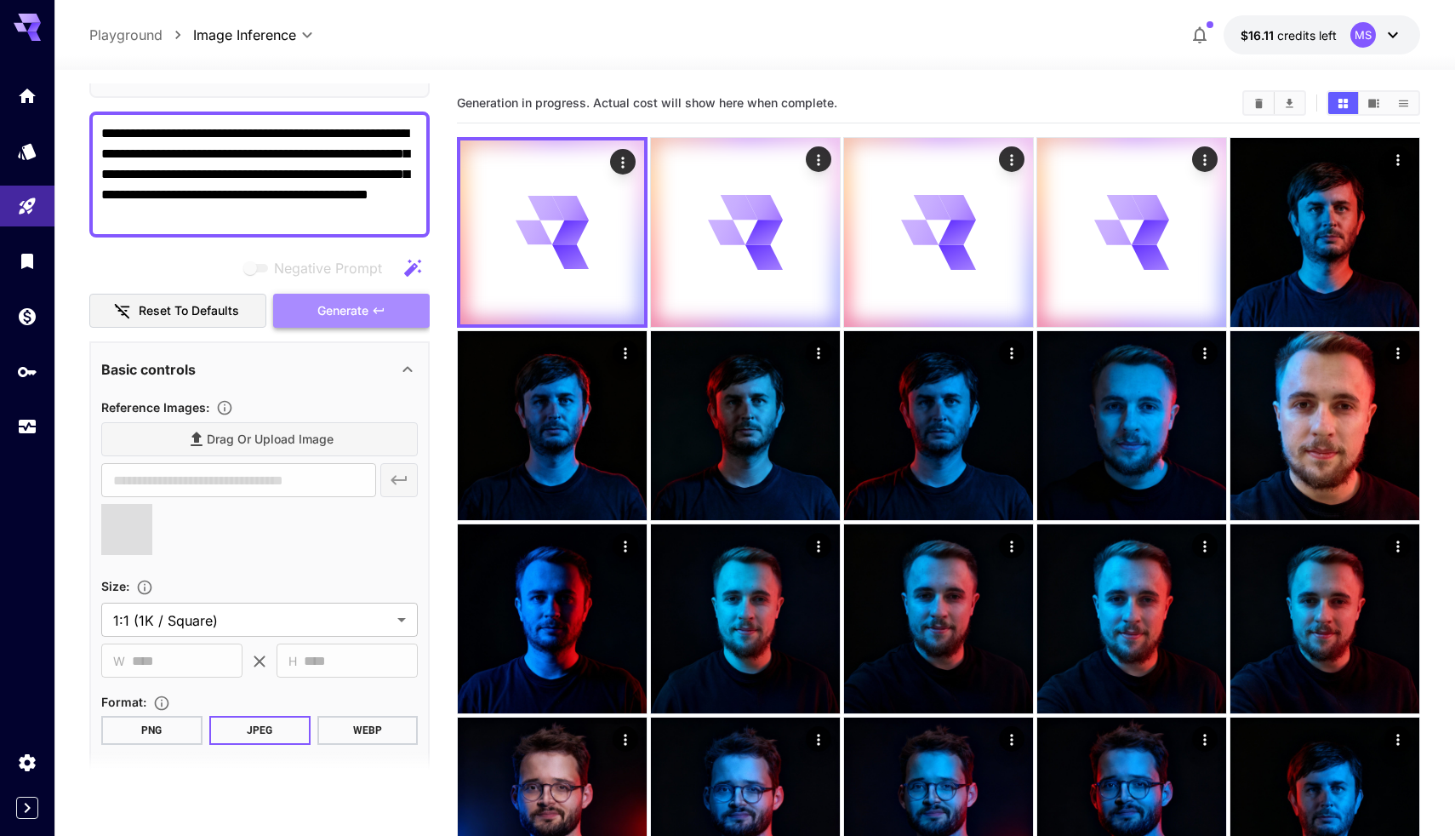
click at [333, 319] on span "Generate" at bounding box center [342, 310] width 51 height 21
type input "**********"
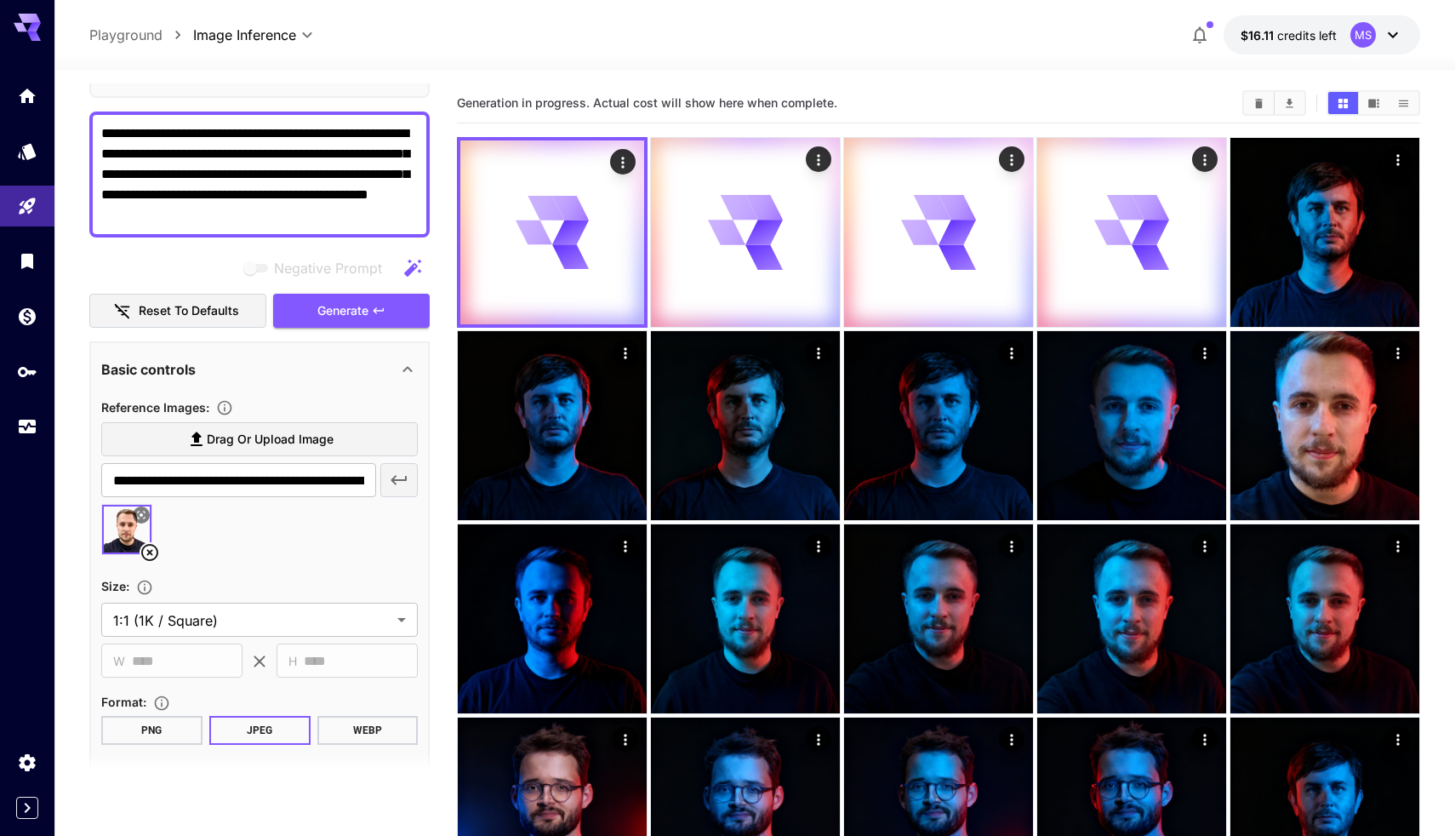
click at [147, 553] on icon at bounding box center [149, 552] width 17 height 17
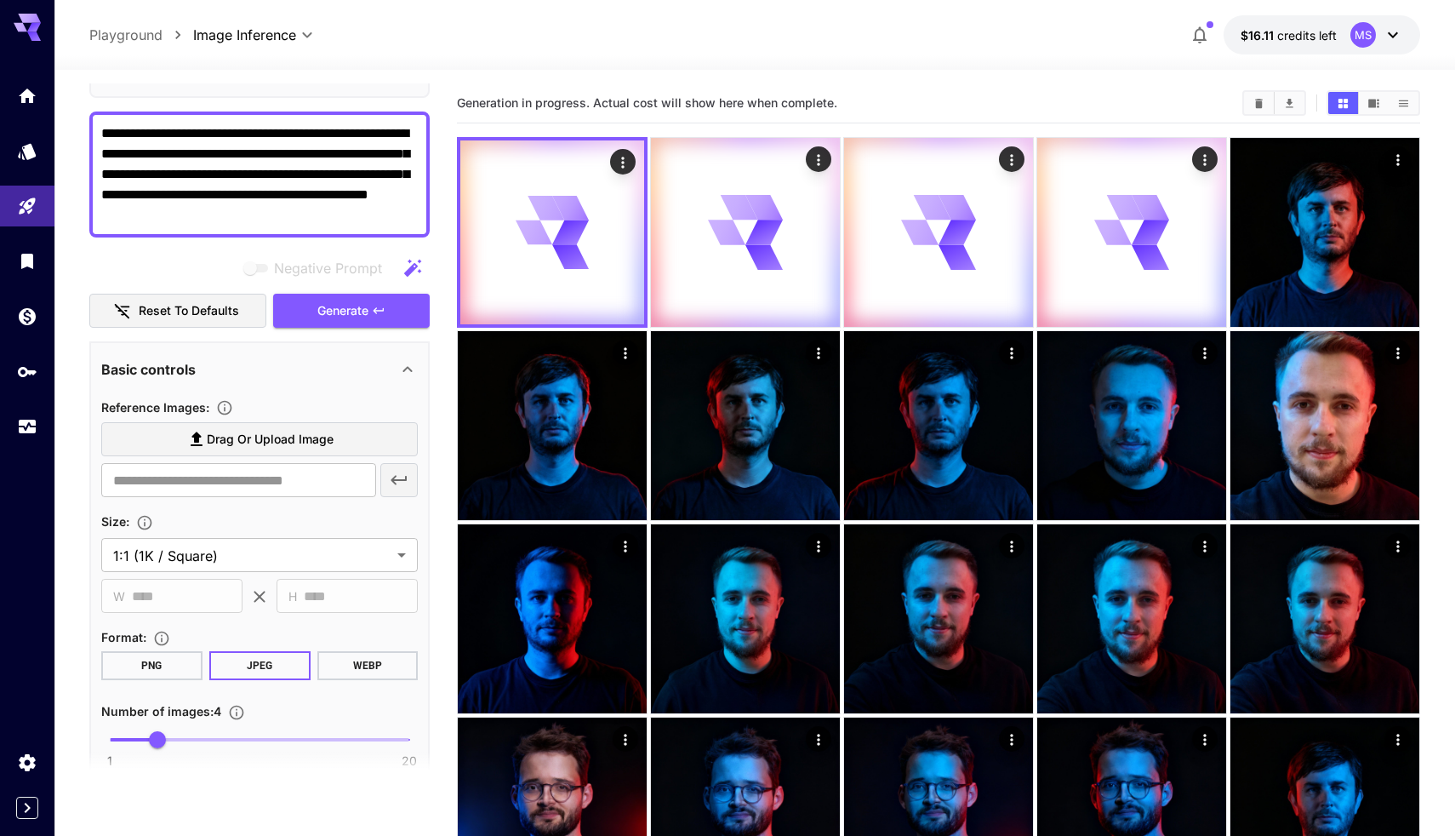
click at [254, 419] on section "Reference Images : Drag or upload image ​" at bounding box center [259, 451] width 317 height 108
click at [251, 434] on span "Drag or upload image" at bounding box center [270, 439] width 127 height 21
click at [0, 0] on input "Drag or upload image" at bounding box center [0, 0] width 0 height 0
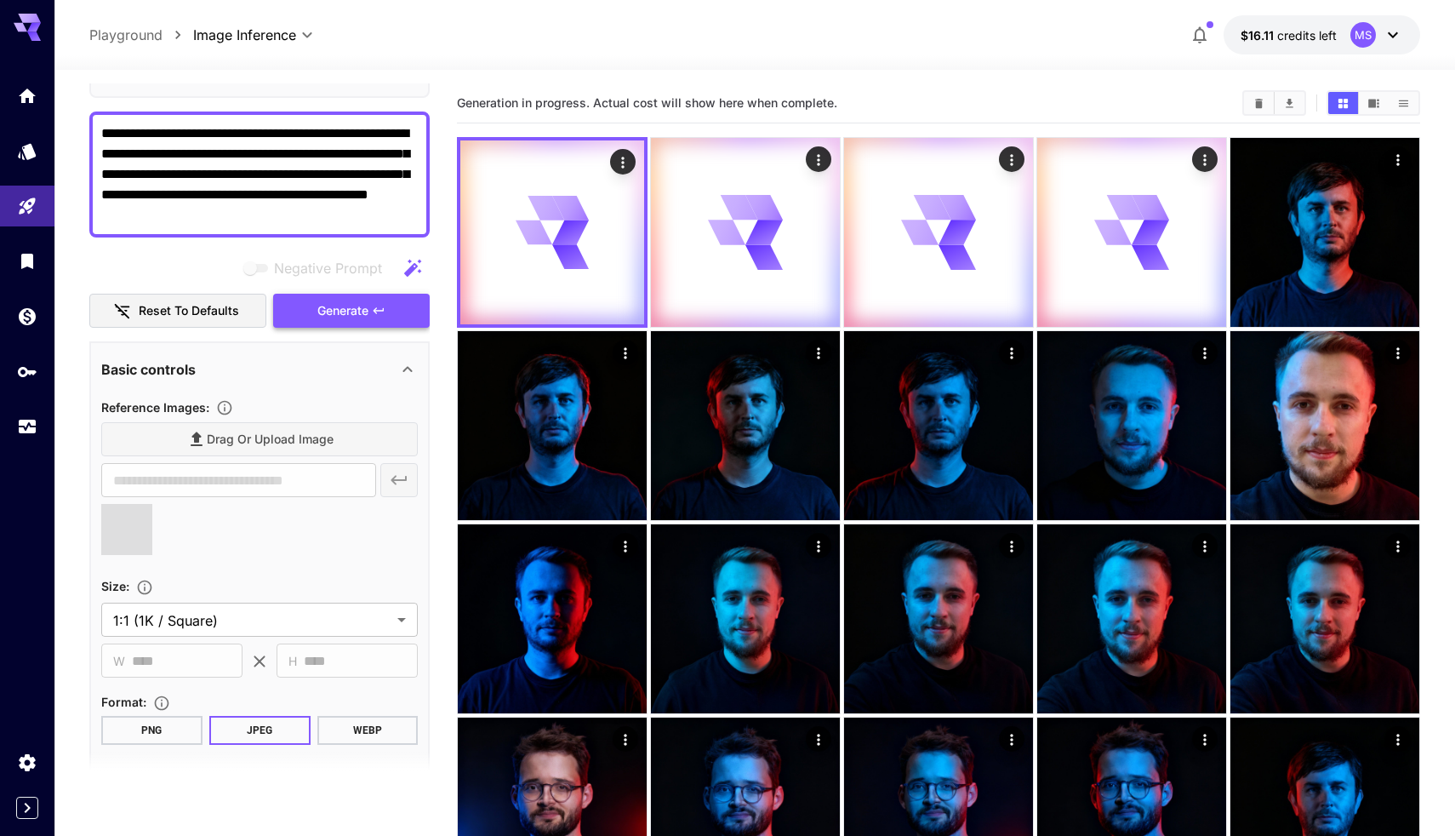
type input "**********"
click at [355, 309] on span "Generate" at bounding box center [342, 310] width 51 height 21
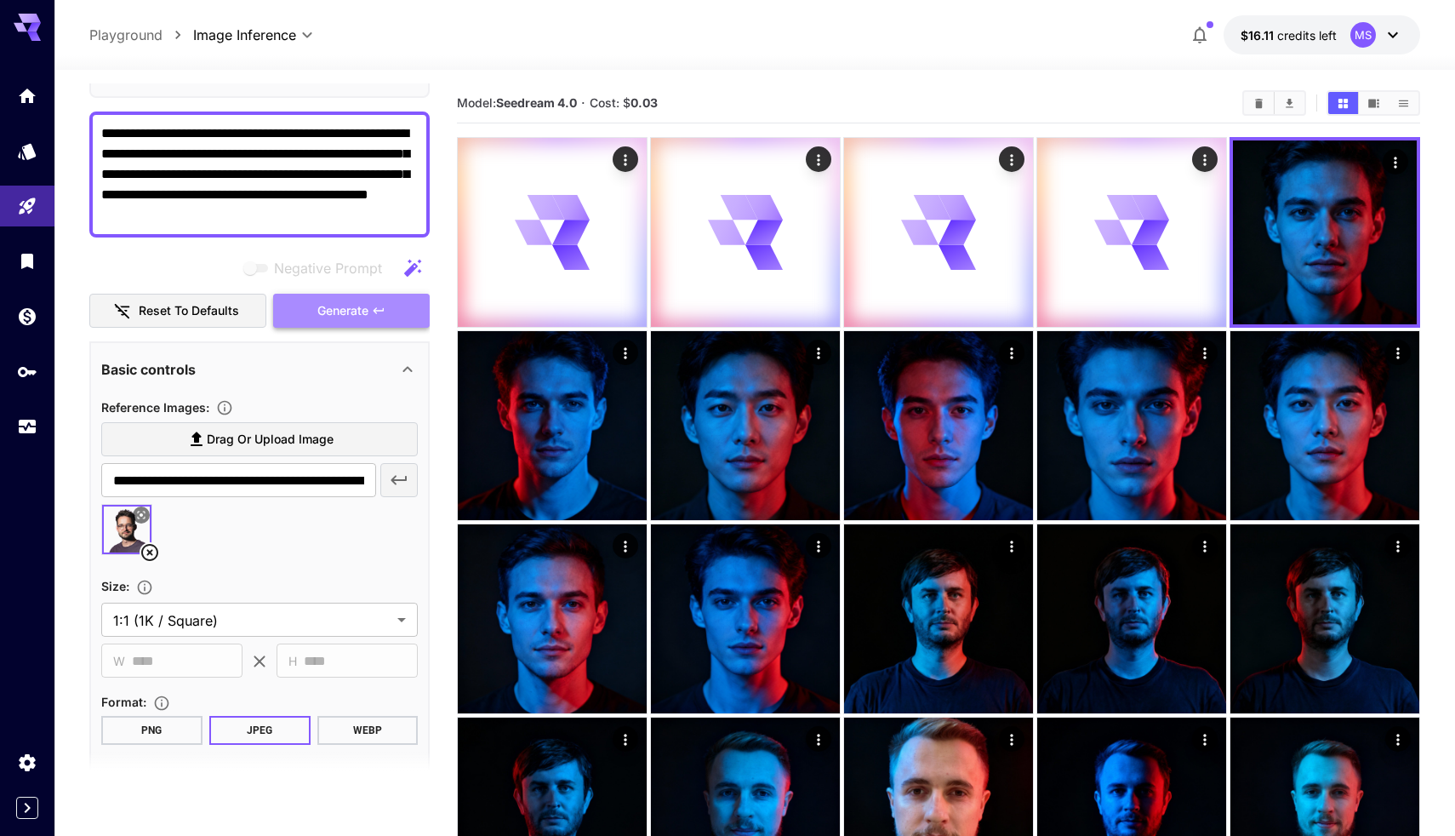
click at [368, 303] on span "Generate" at bounding box center [342, 310] width 51 height 21
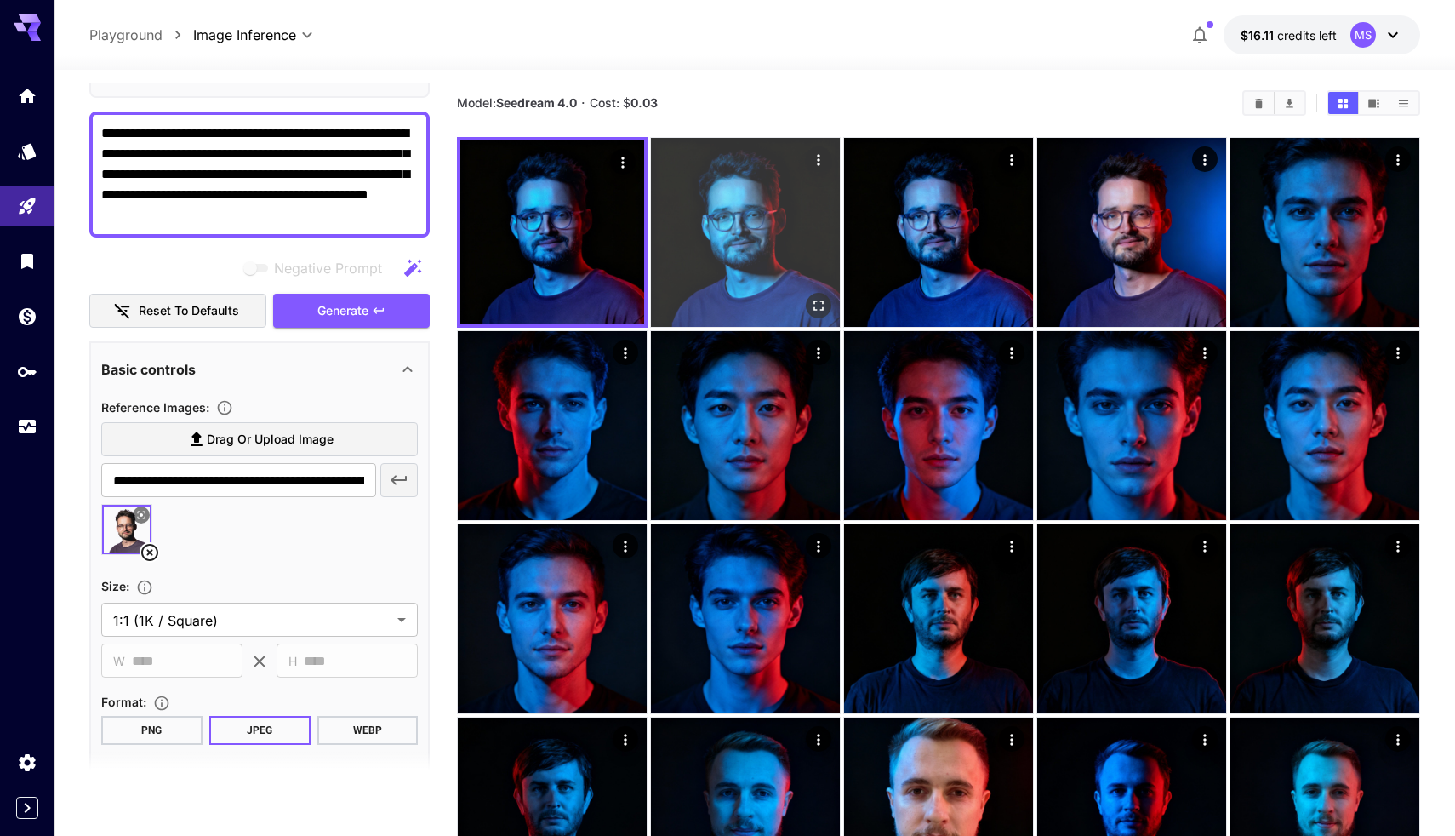
click at [824, 305] on icon "Open in fullscreen" at bounding box center [818, 305] width 17 height 17
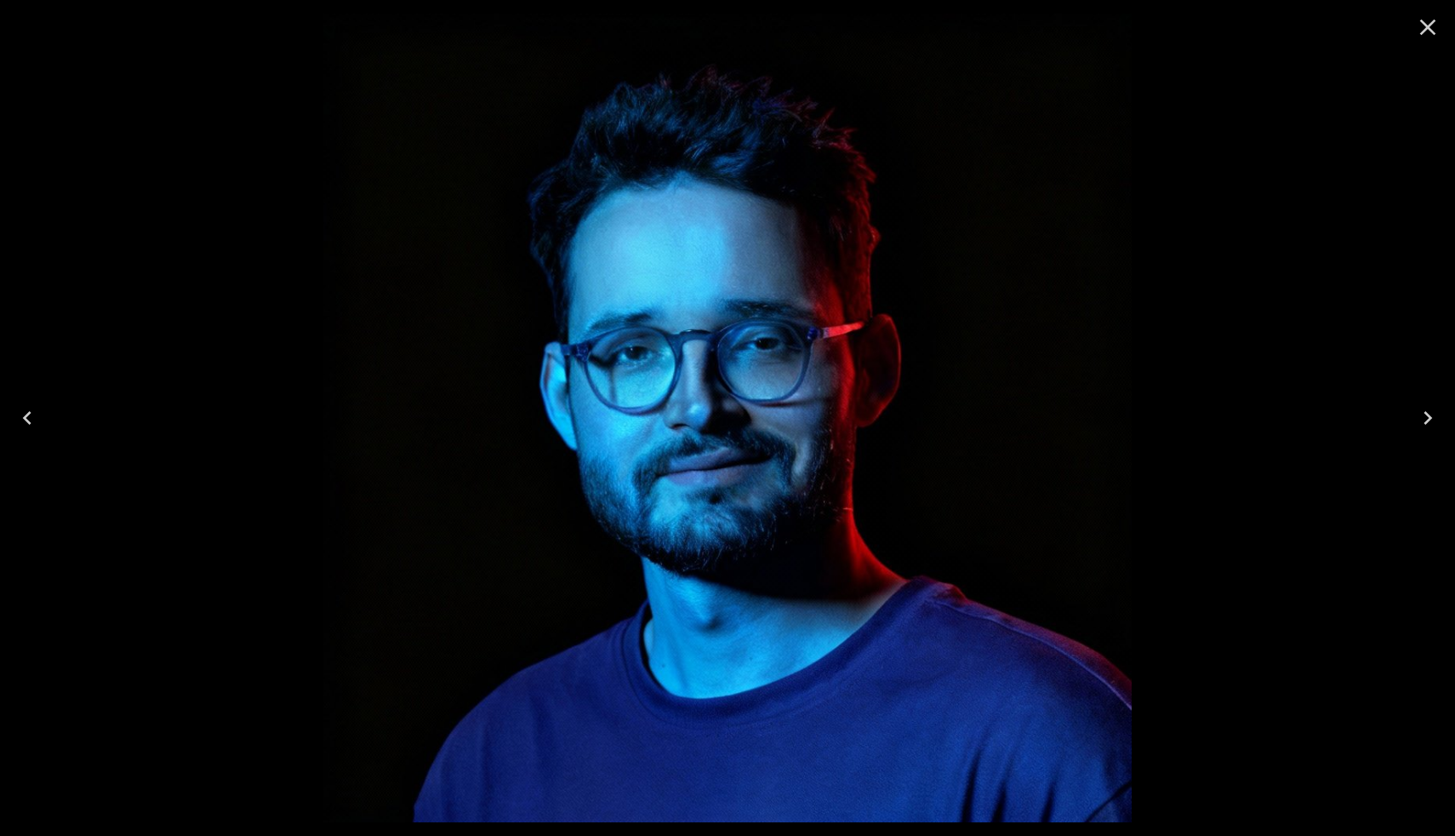
click at [1433, 29] on icon "Close" at bounding box center [1427, 27] width 27 height 27
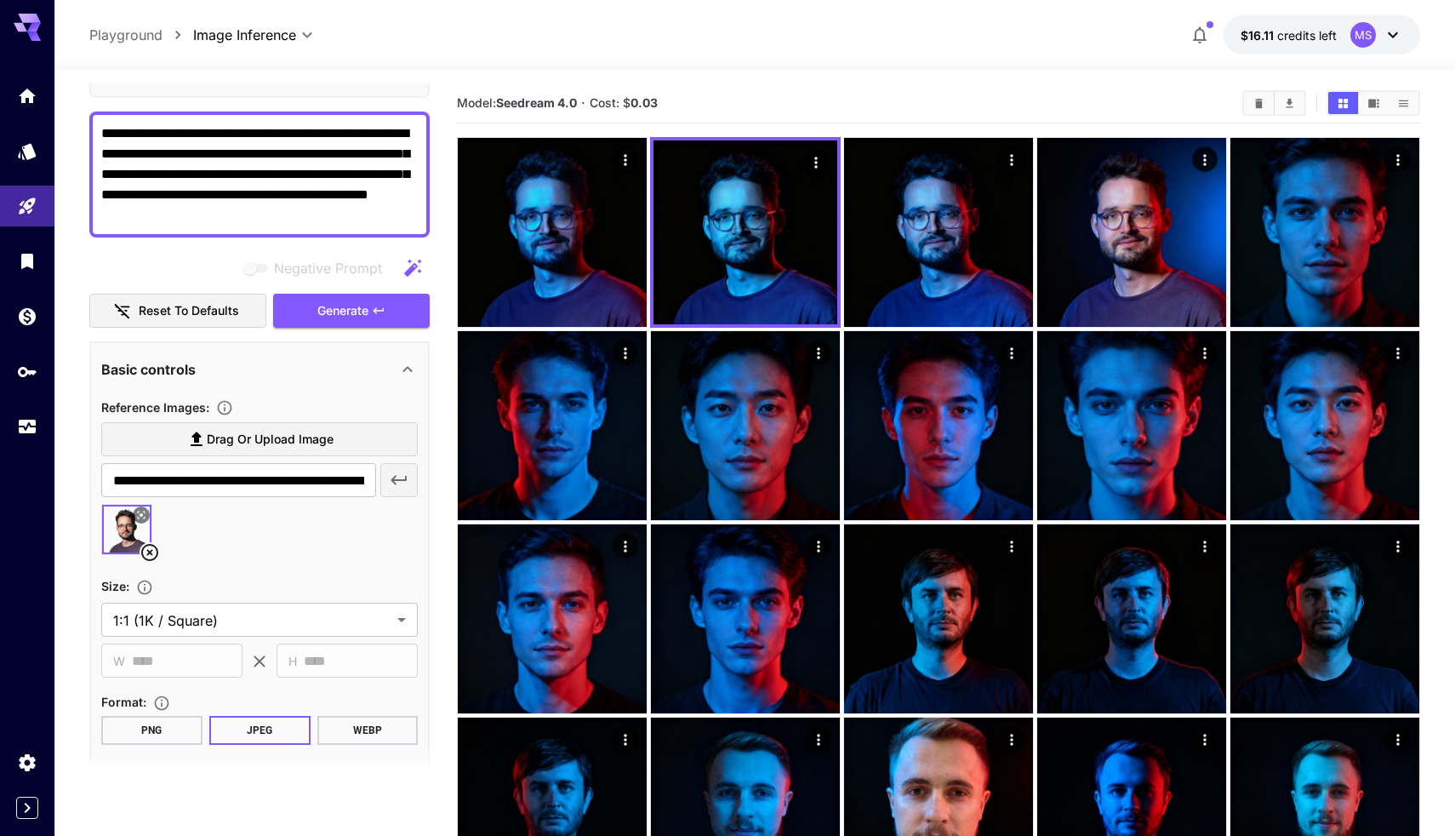
click at [146, 551] on icon at bounding box center [150, 552] width 20 height 20
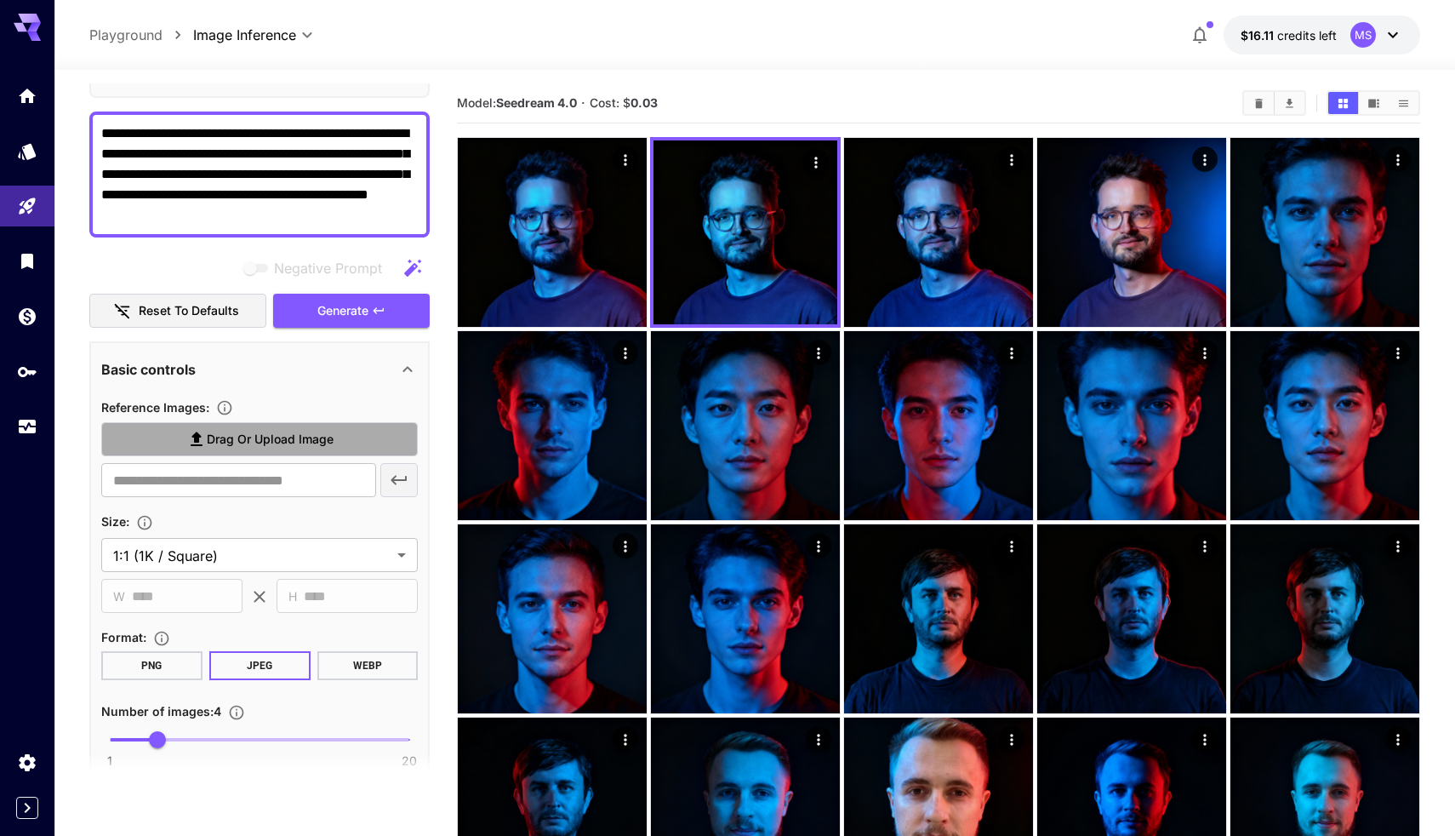
click at [268, 446] on span "Drag or upload image" at bounding box center [270, 439] width 127 height 21
click at [0, 0] on input "Drag or upload image" at bounding box center [0, 0] width 0 height 0
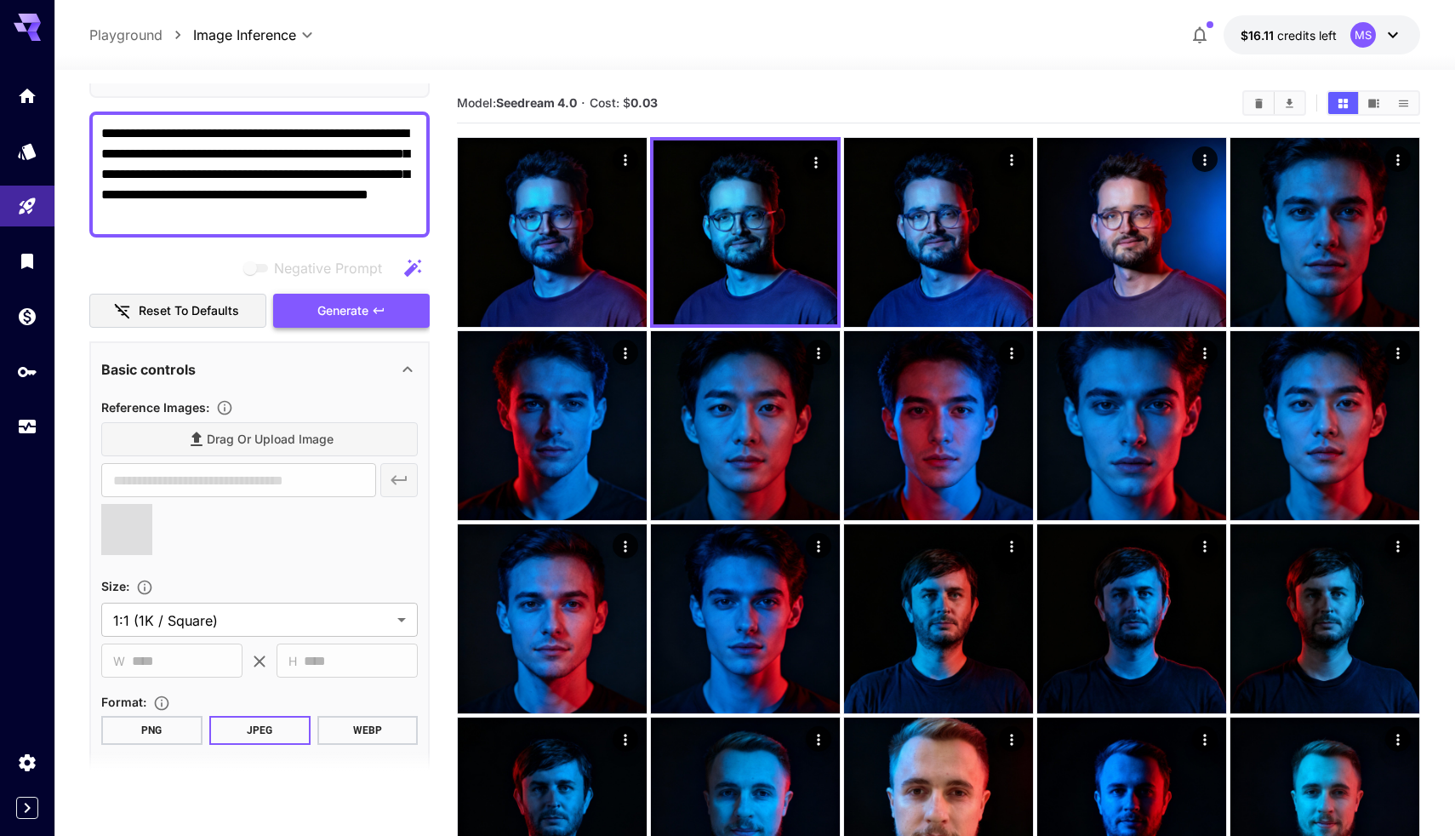
type input "**********"
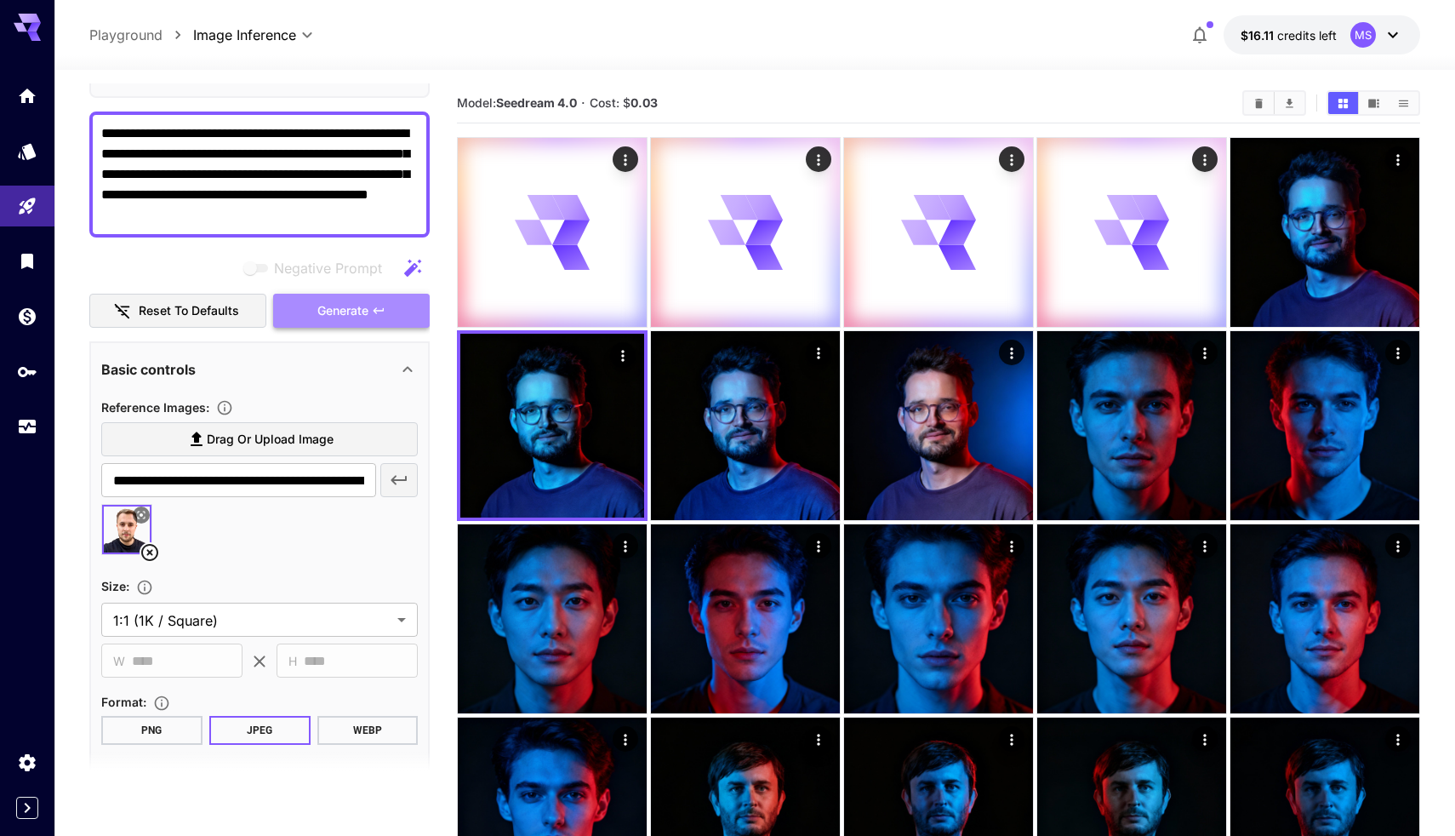
click at [316, 304] on button "Generate" at bounding box center [351, 311] width 157 height 35
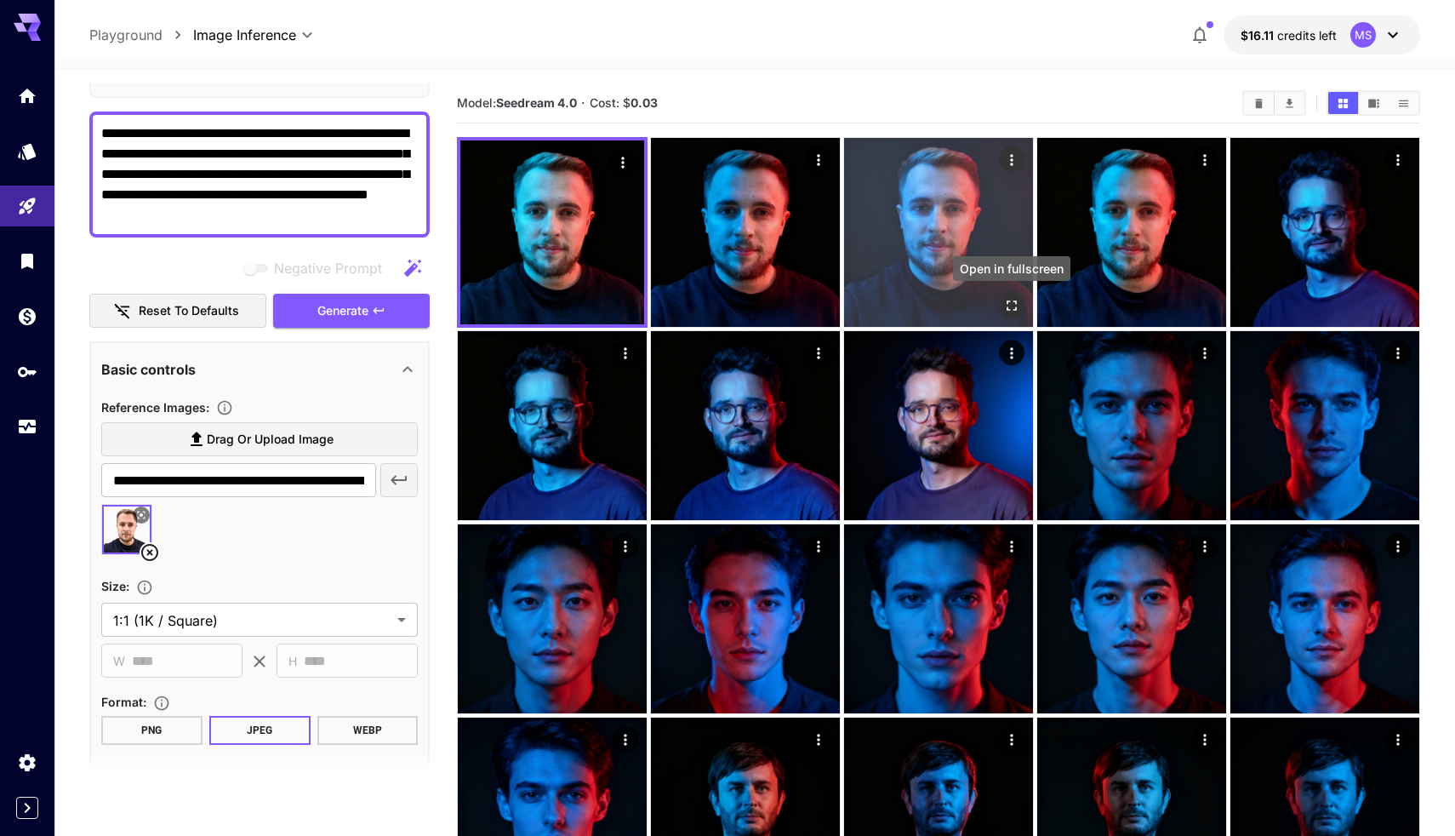
click at [1009, 305] on icon "Open in fullscreen" at bounding box center [1011, 305] width 17 height 17
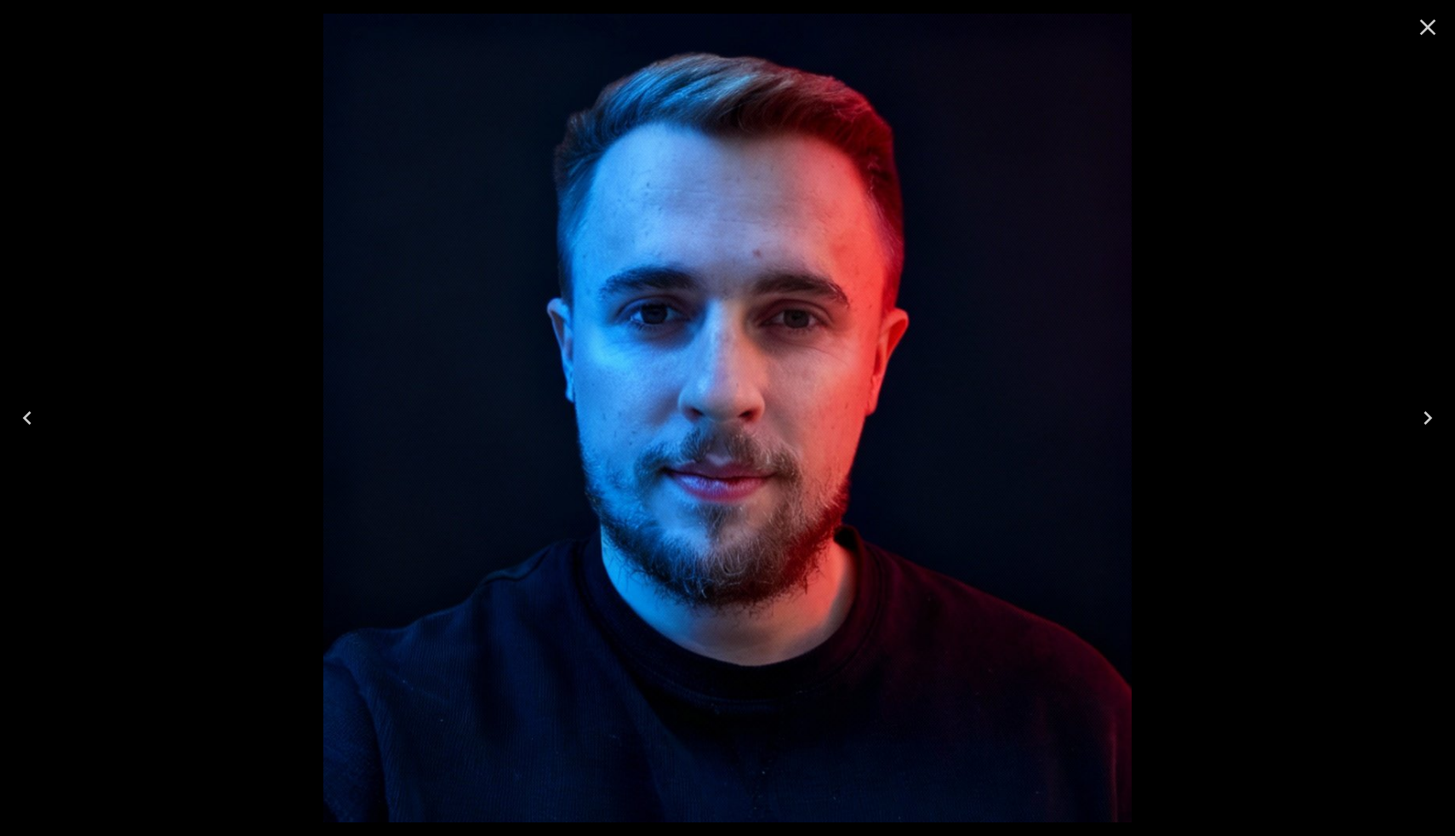
click at [1429, 15] on icon "Close" at bounding box center [1427, 27] width 27 height 27
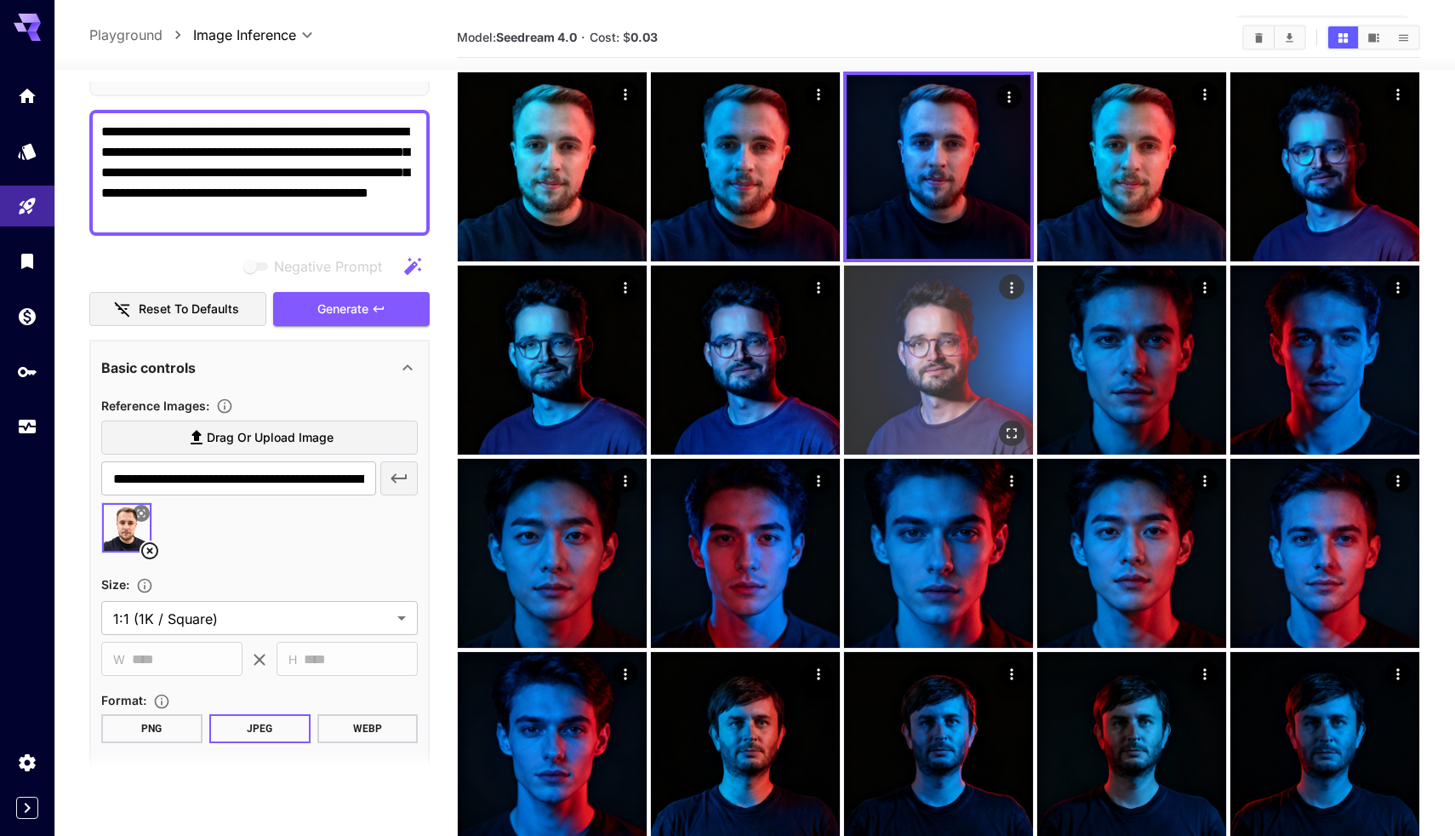
scroll to position [373, 0]
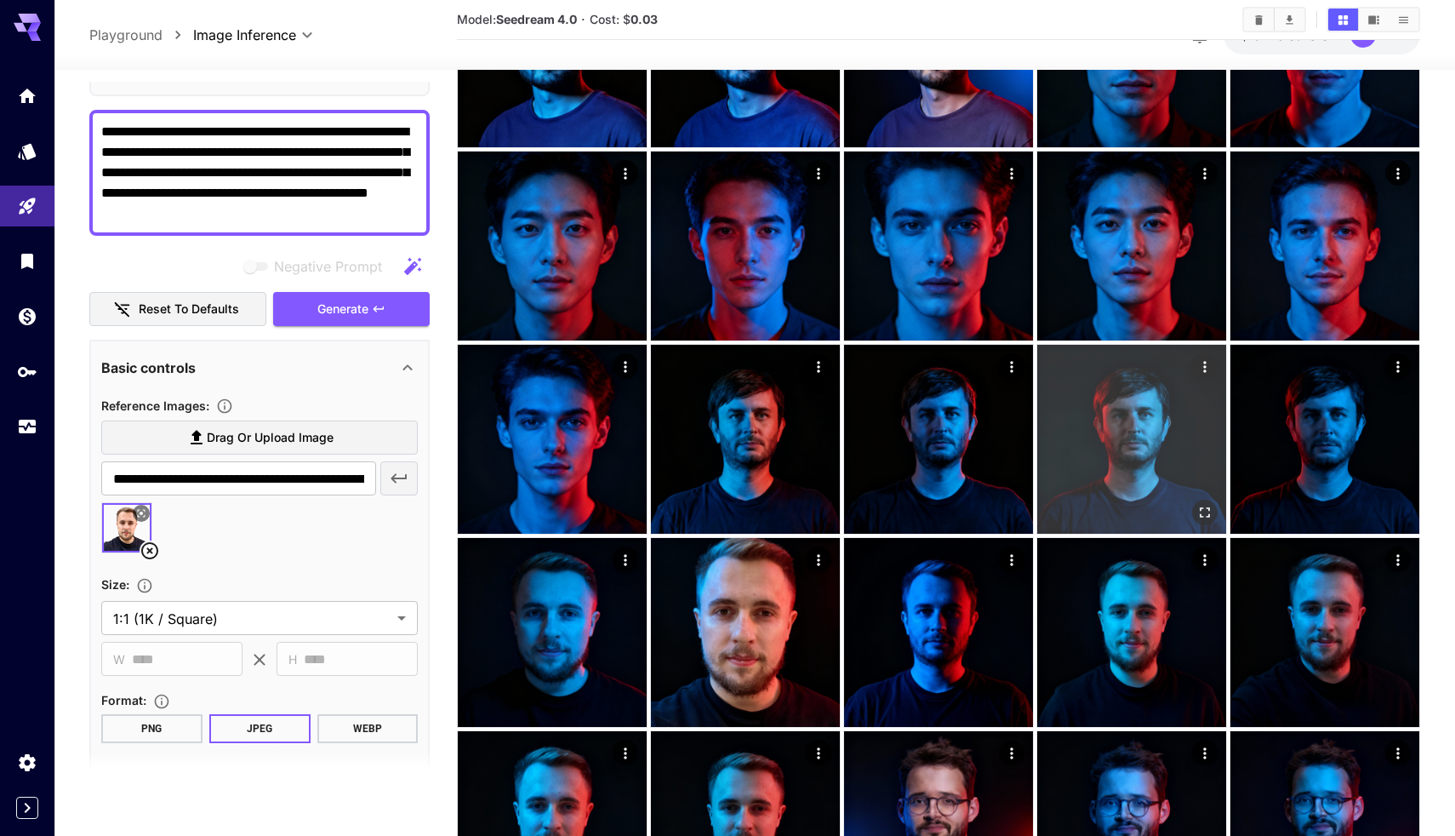
click at [1148, 471] on img at bounding box center [1131, 439] width 189 height 189
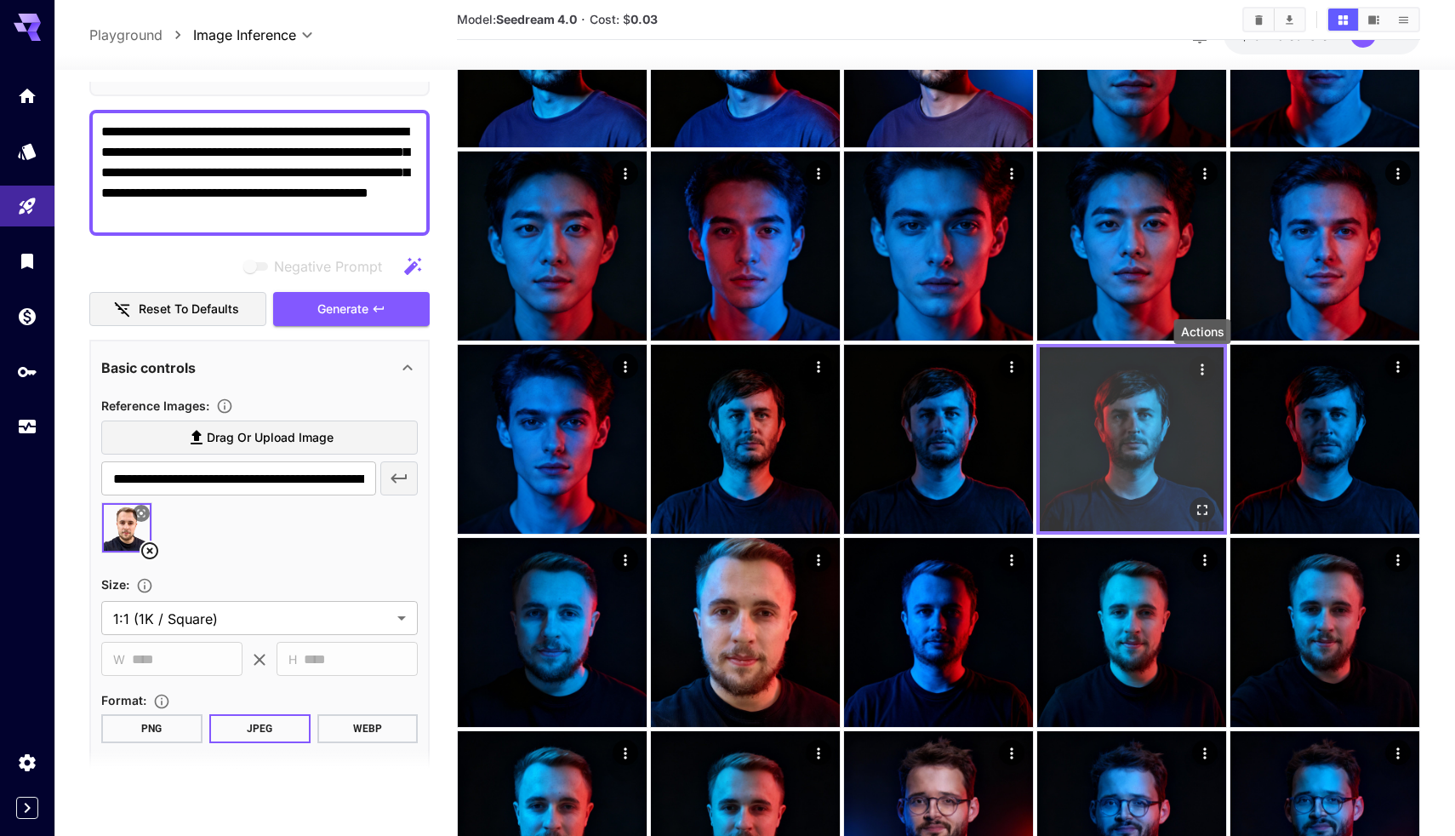
click at [1204, 368] on icon "Actions" at bounding box center [1202, 369] width 17 height 17
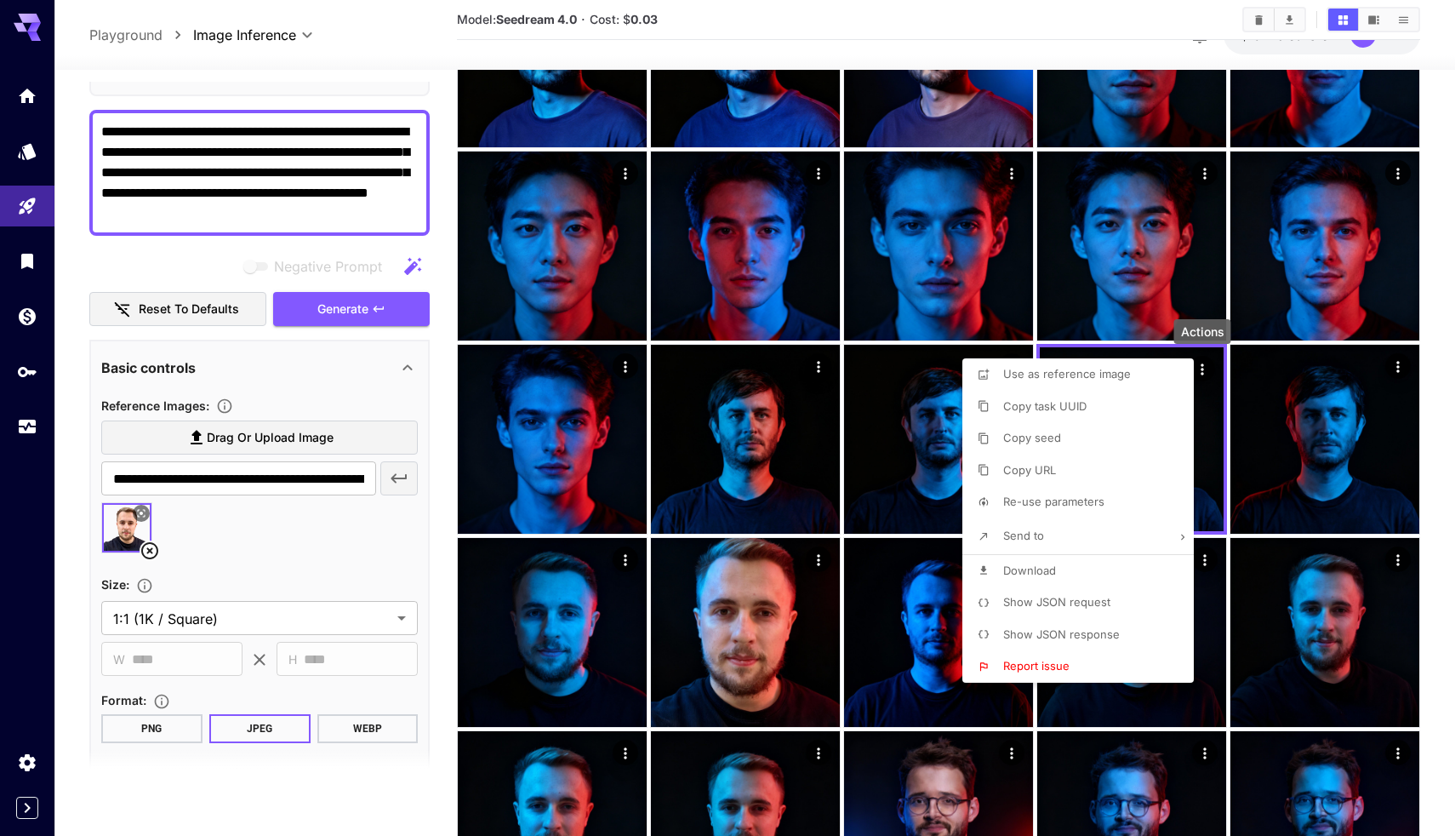
click at [1075, 444] on li "Copy seed" at bounding box center [1083, 438] width 242 height 32
click at [294, 413] on div at bounding box center [727, 418] width 1455 height 836
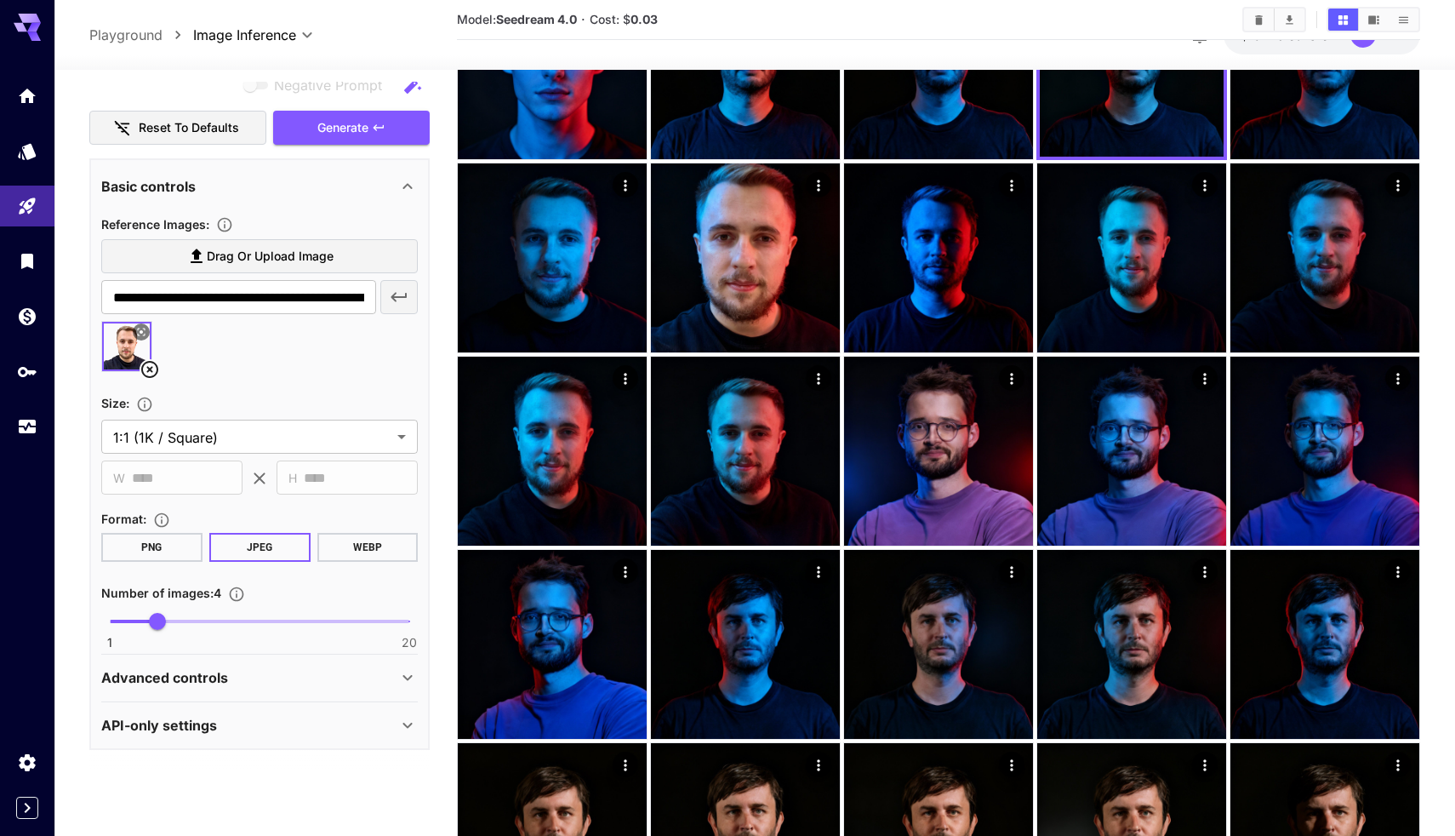
scroll to position [295, 0]
click at [167, 722] on p "API-only settings" at bounding box center [159, 726] width 116 height 20
click at [177, 669] on p "Advanced controls" at bounding box center [164, 678] width 127 height 20
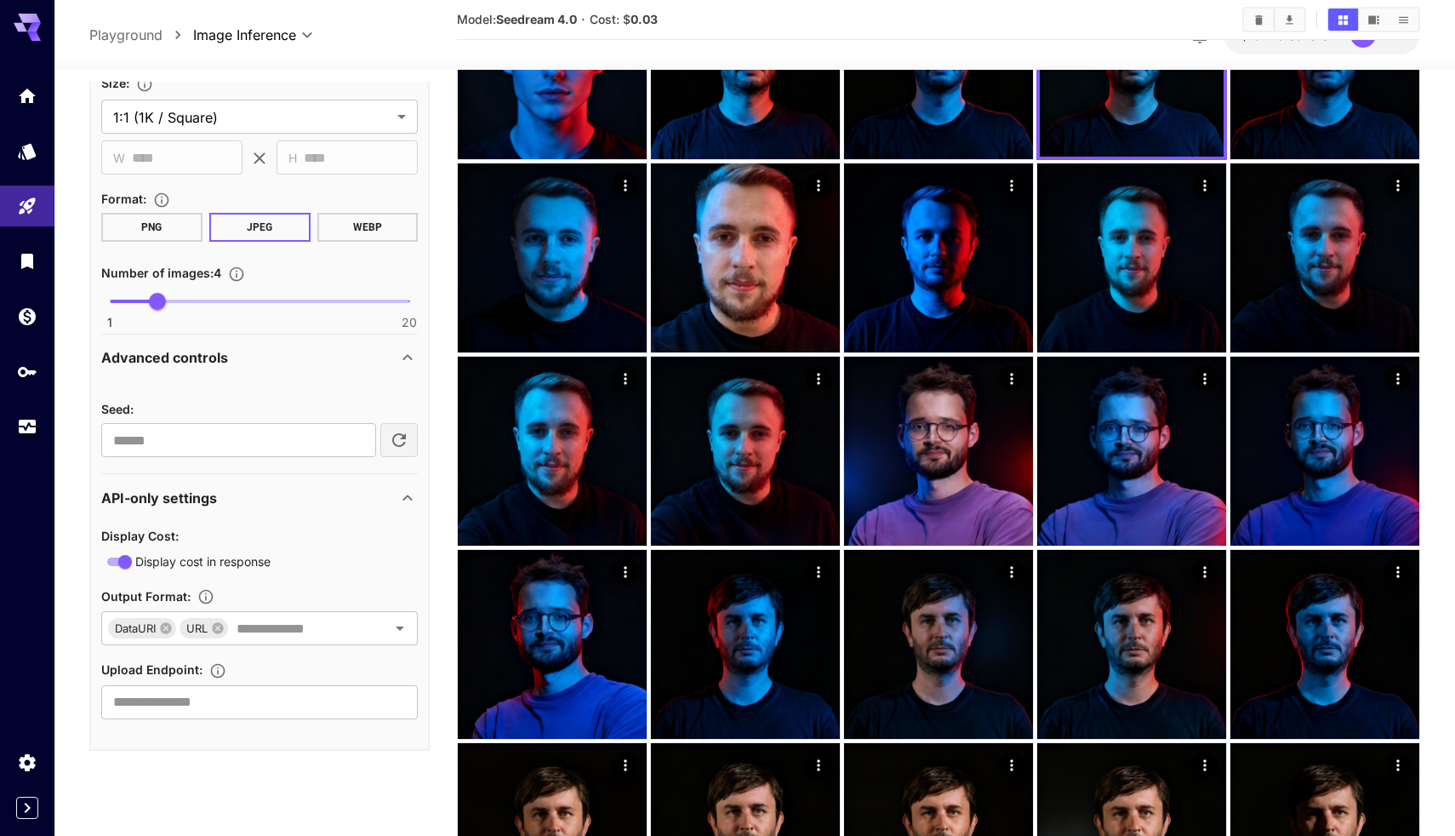
scroll to position [615, 0]
click at [191, 417] on div "Seed :" at bounding box center [259, 409] width 317 height 20
click at [189, 434] on input "number" at bounding box center [238, 441] width 275 height 34
paste input "**********"
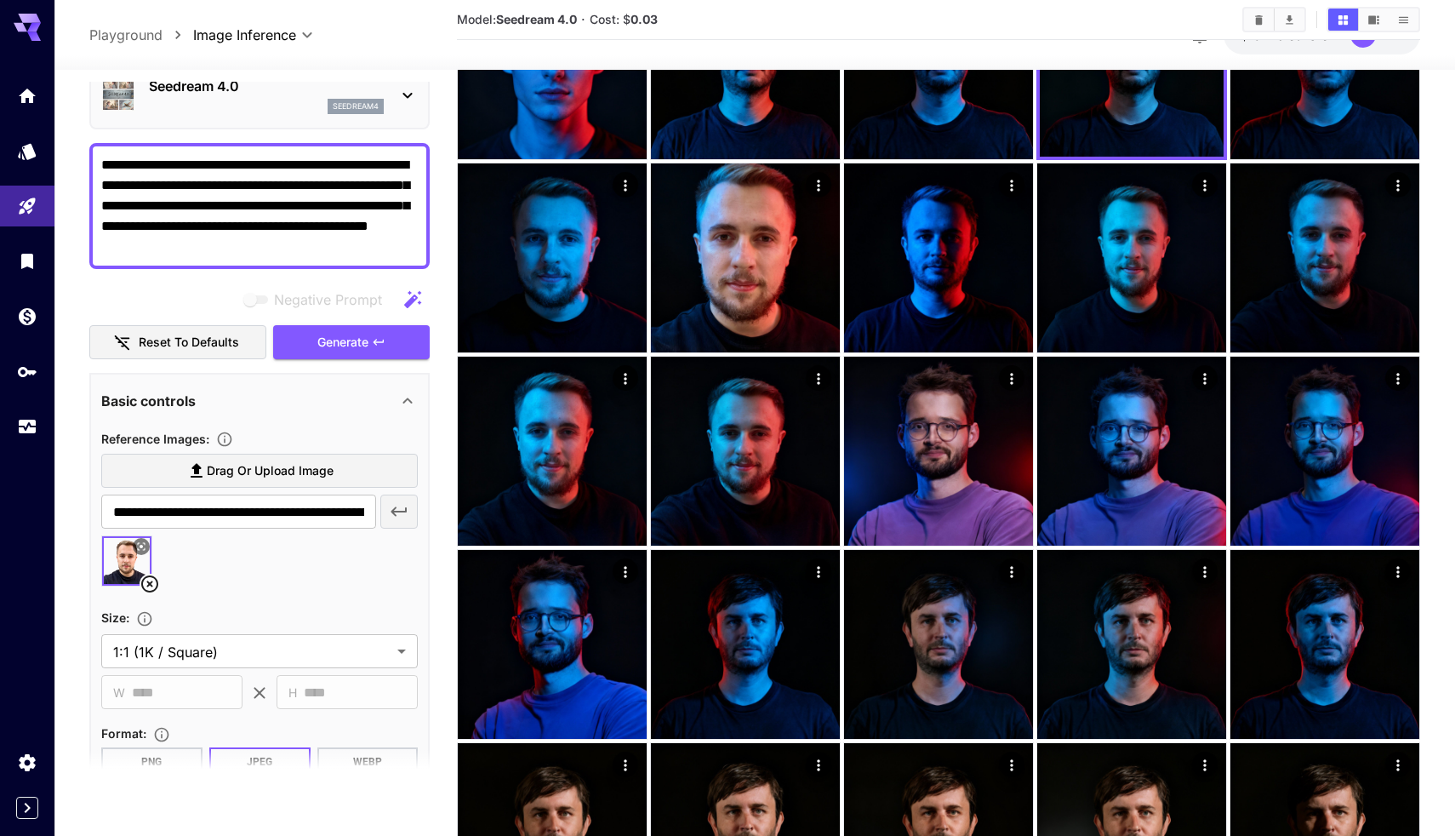
scroll to position [38, 0]
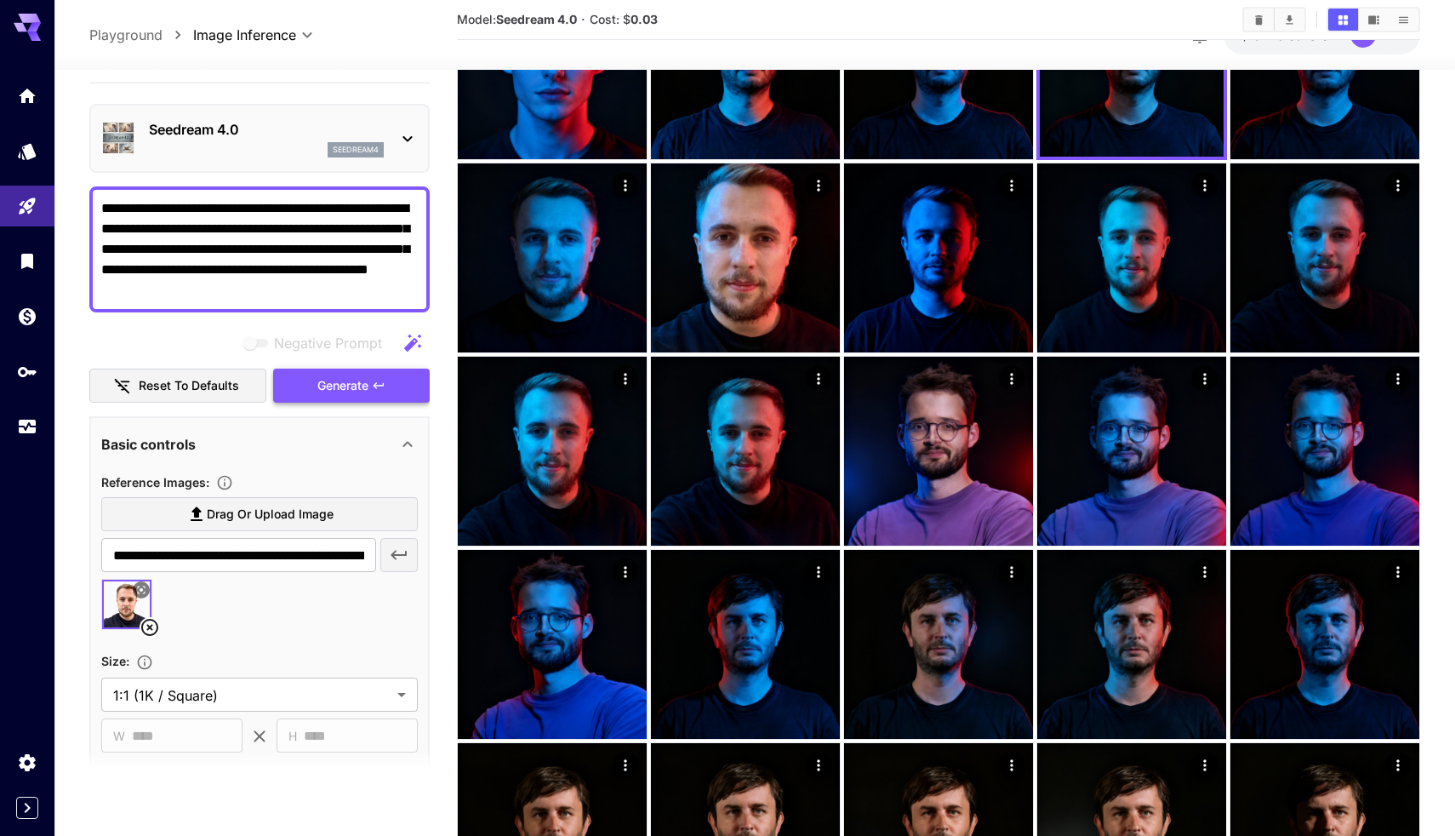
type input "**********"
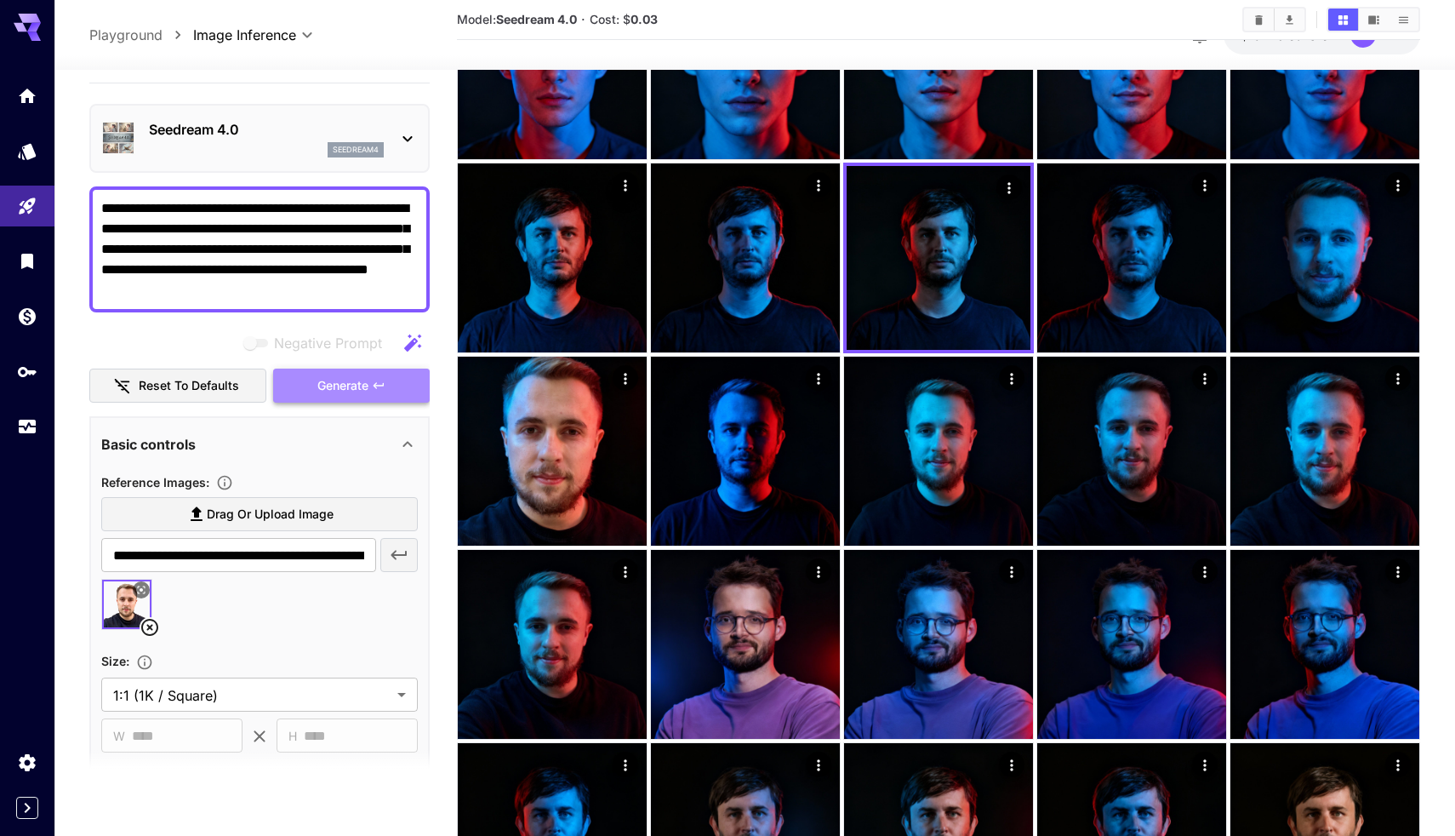
click at [318, 387] on span "Generate" at bounding box center [342, 385] width 51 height 21
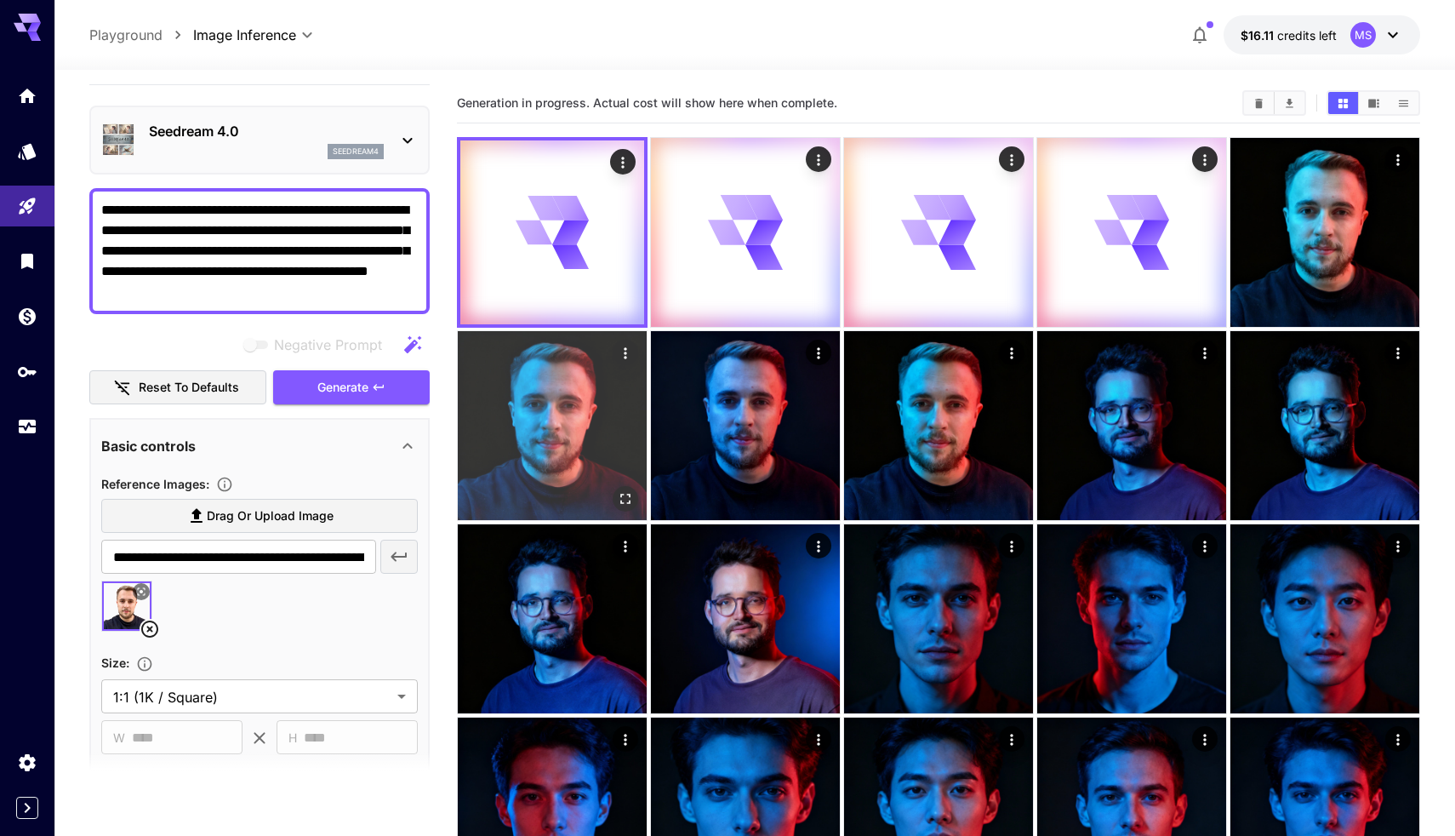
scroll to position [0, 0]
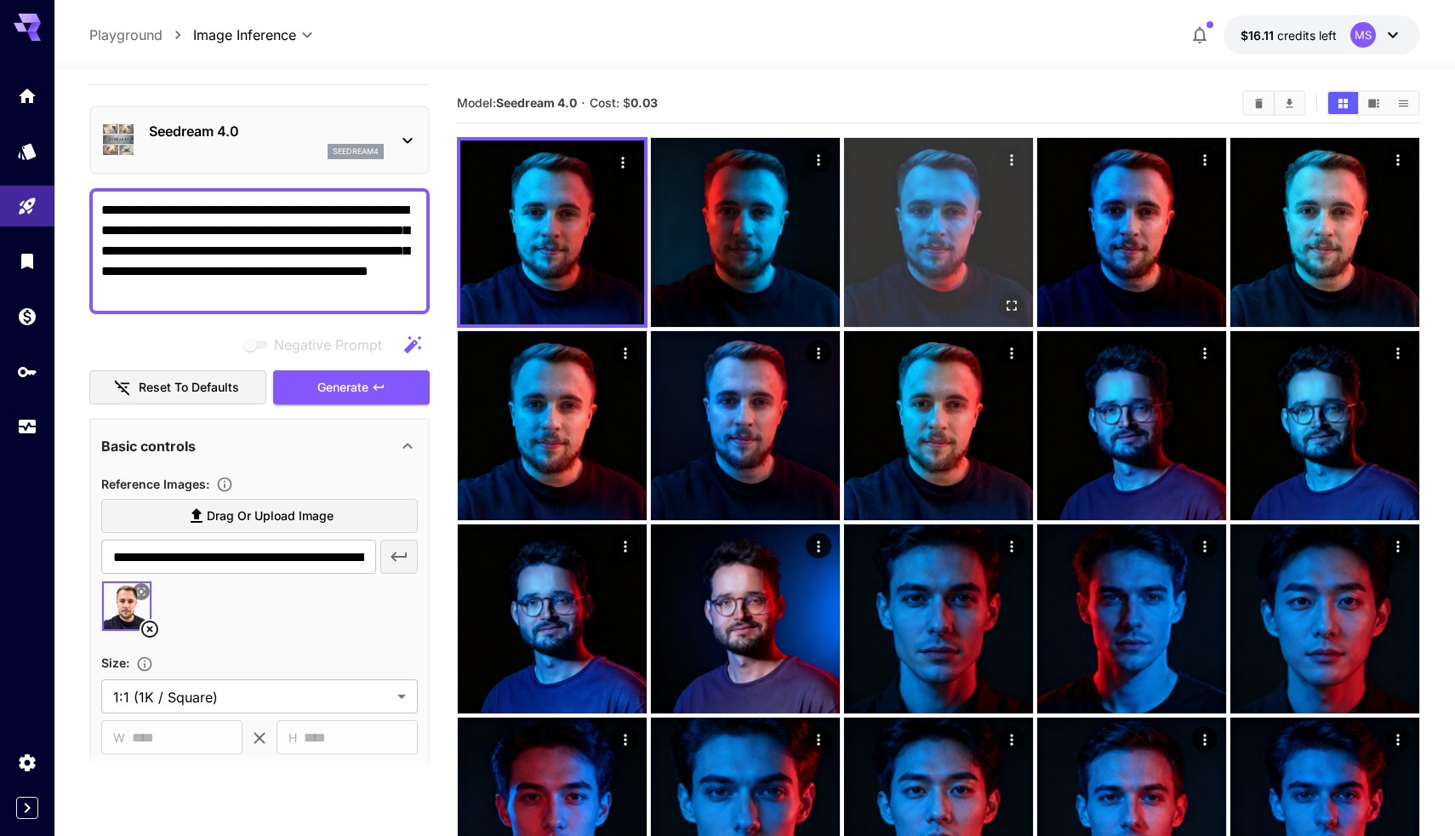
click at [1012, 294] on button "Open in fullscreen" at bounding box center [1012, 306] width 26 height 26
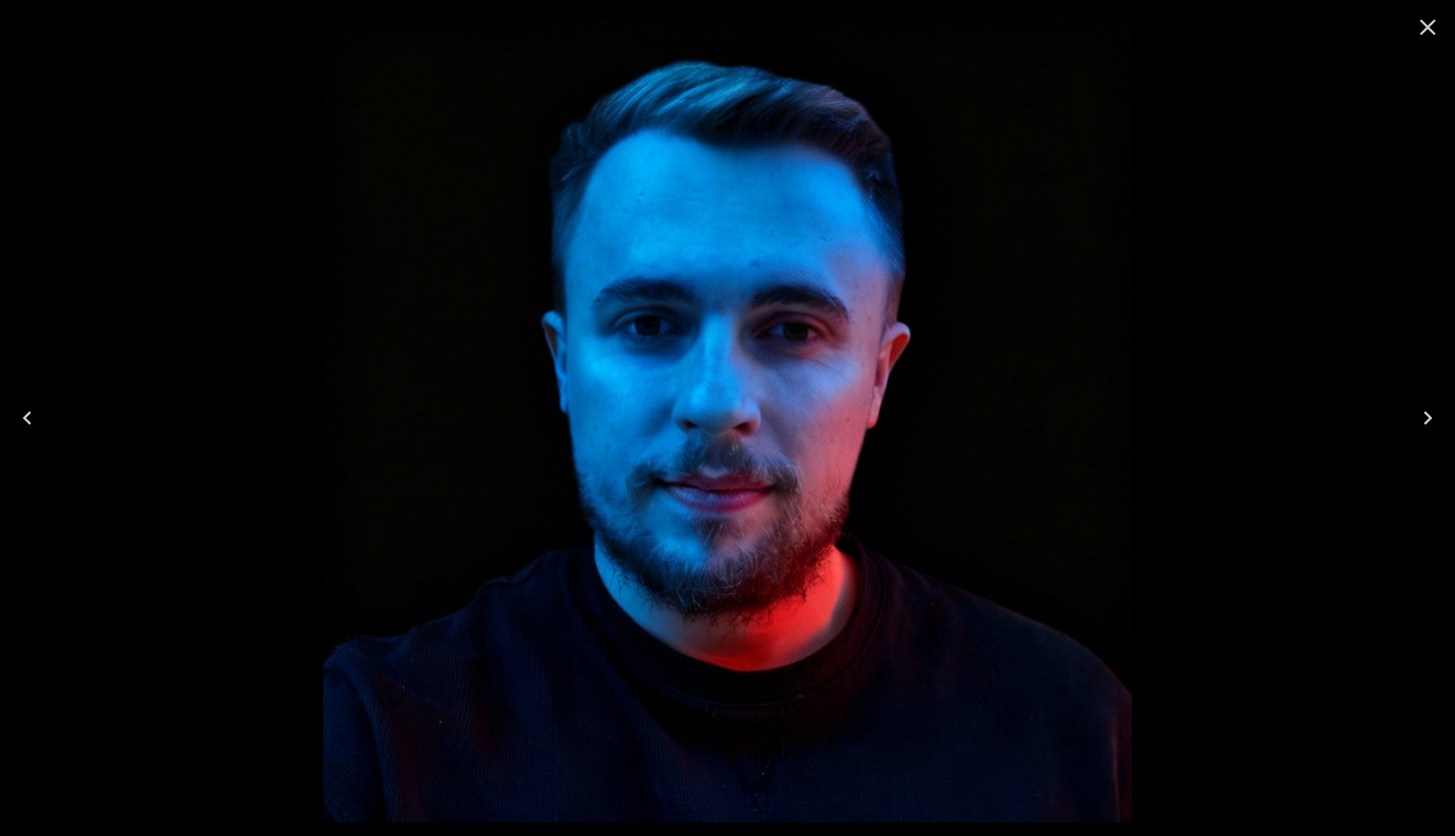
click at [1425, 28] on icon "Close" at bounding box center [1427, 27] width 27 height 27
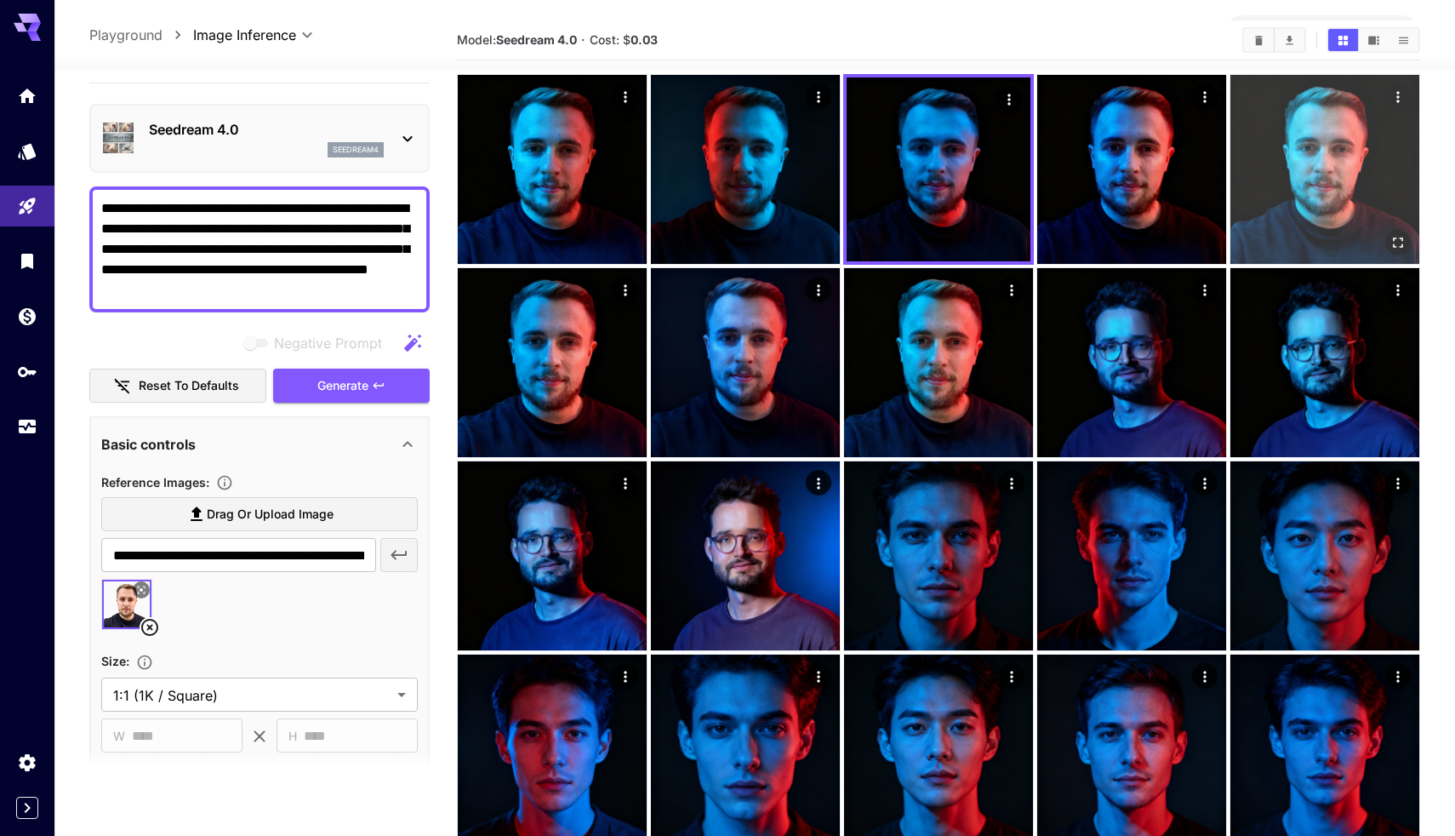
scroll to position [63, 0]
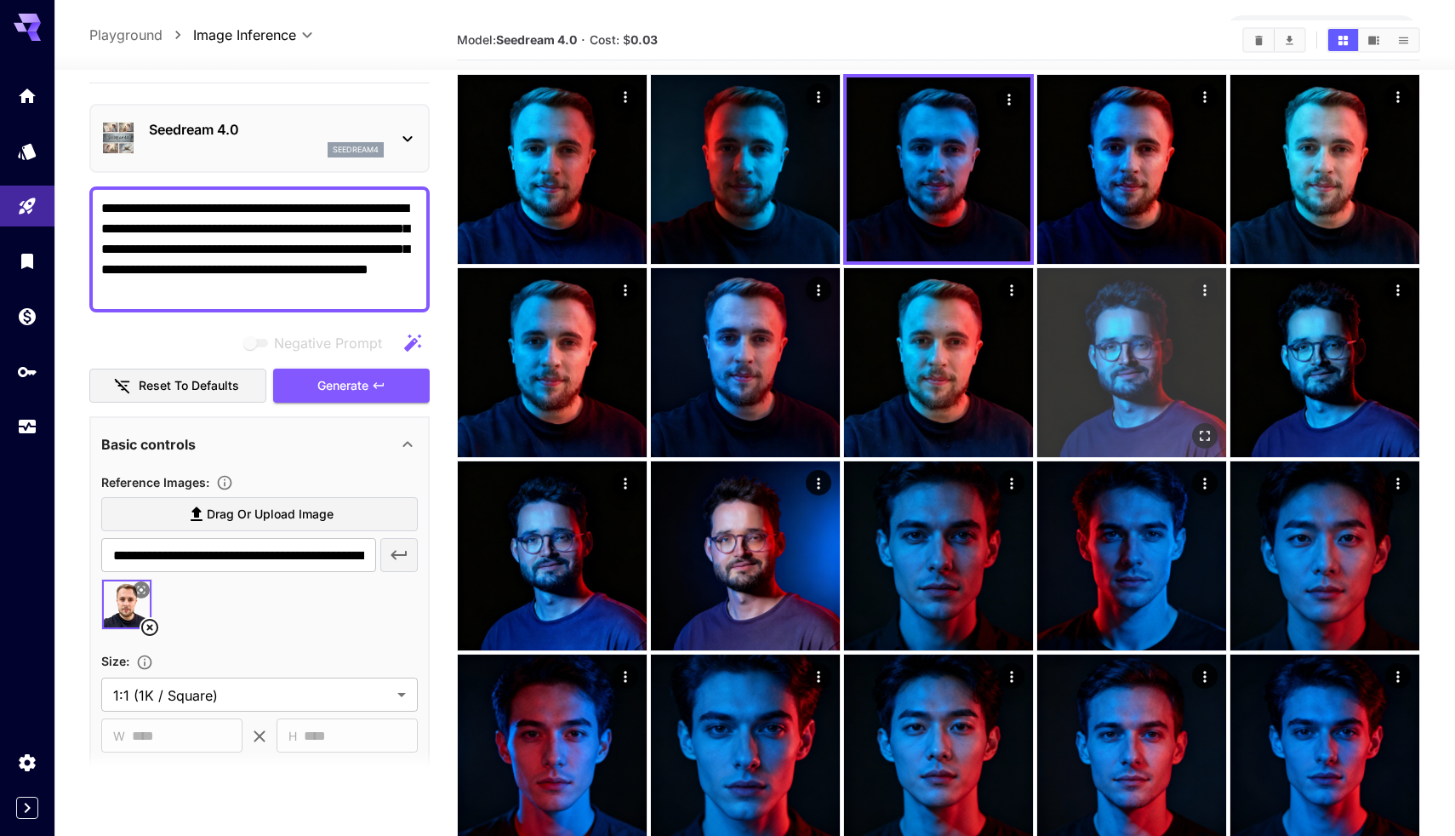
click at [1099, 327] on img at bounding box center [1131, 362] width 189 height 189
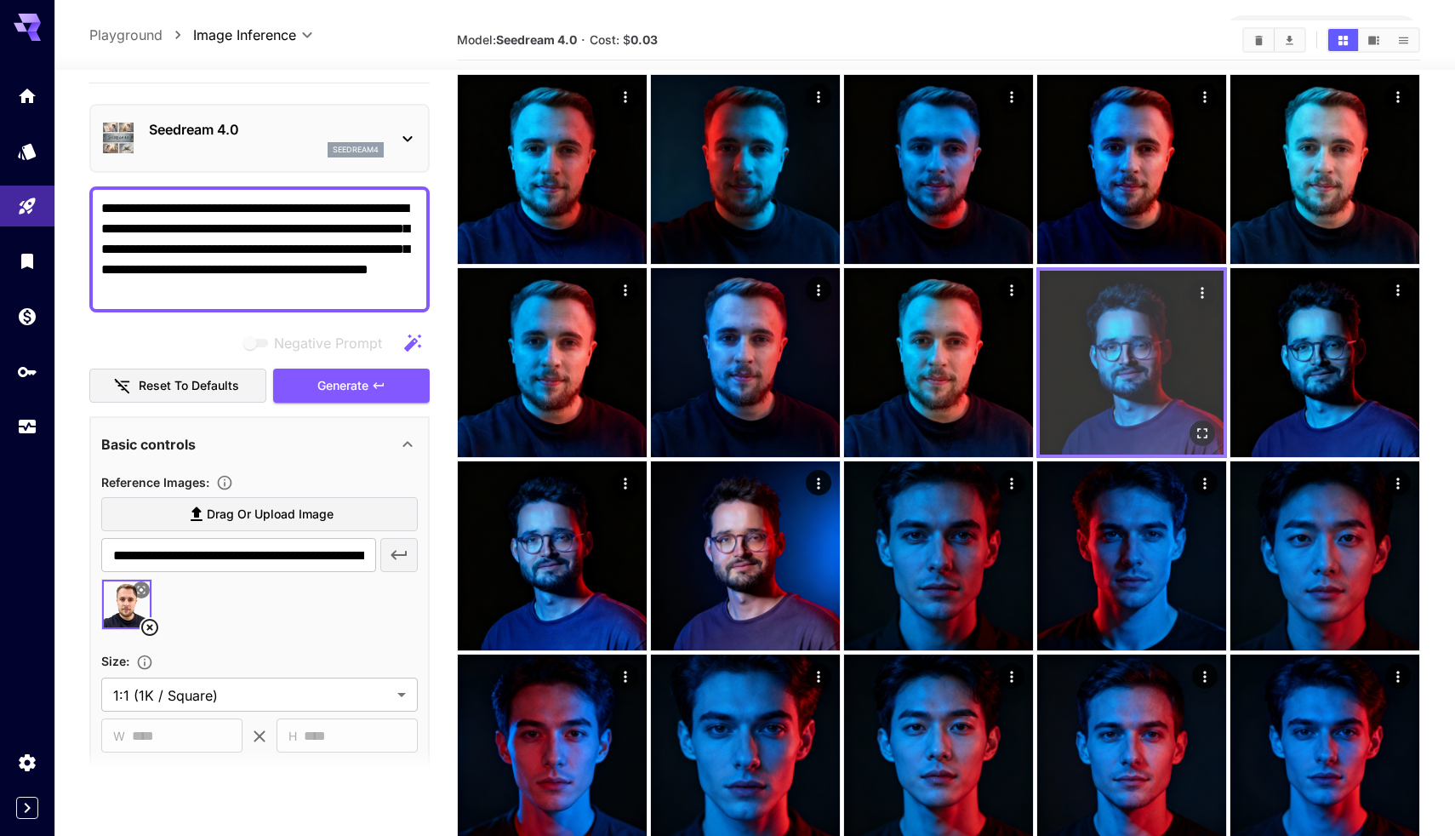
click at [1211, 291] on button "Actions" at bounding box center [1203, 292] width 26 height 26
click at [1201, 289] on icon "Actions" at bounding box center [1202, 292] width 3 height 11
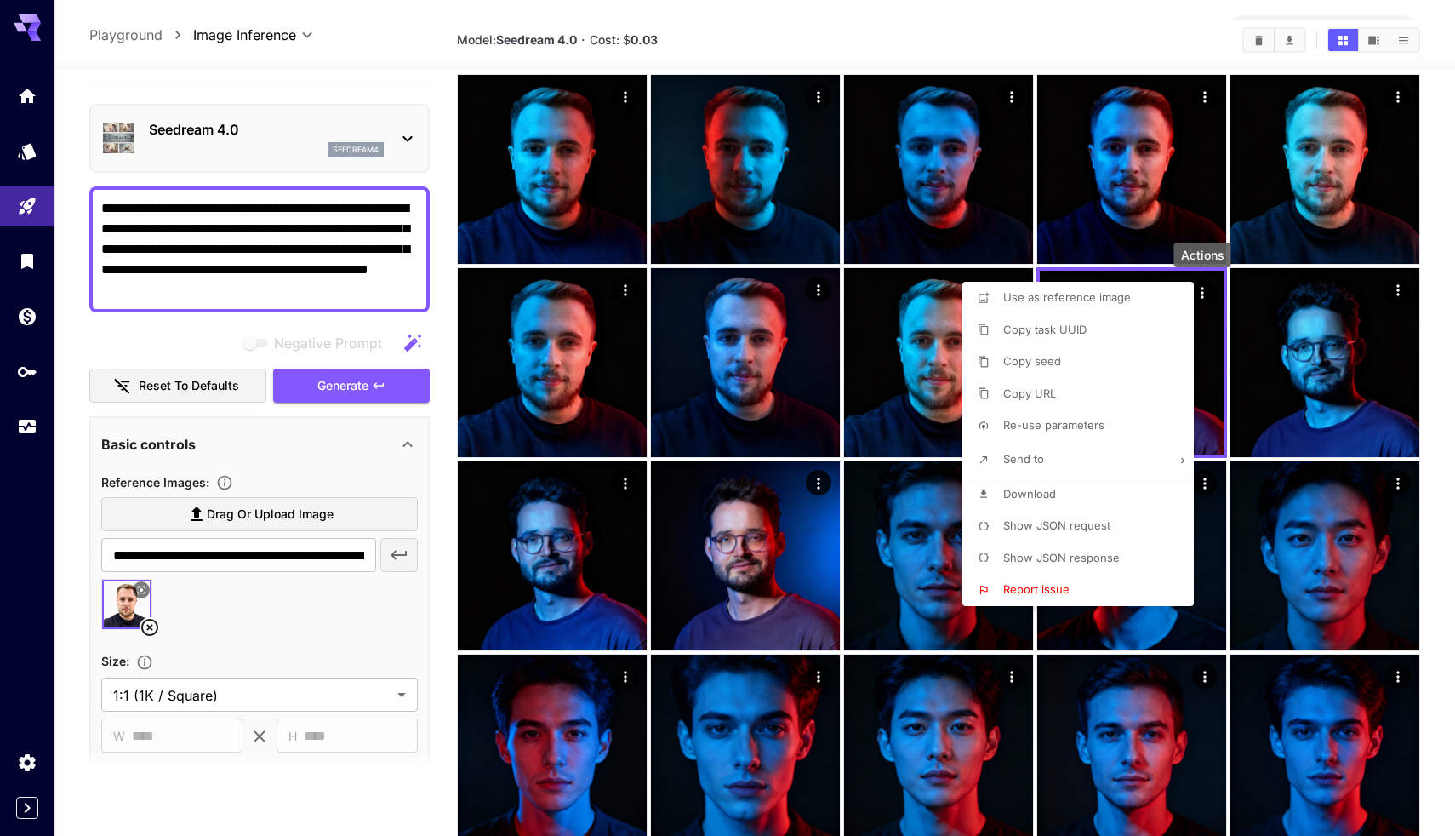
drag, startPoint x: 1167, startPoint y: 301, endPoint x: 1070, endPoint y: 419, distance: 152.3
click at [1070, 419] on div "Use as reference image Copy task UUID Copy seed Copy URL Re-use parameters Send…" at bounding box center [1077, 444] width 231 height 324
click at [1070, 419] on span "Re-use parameters" at bounding box center [1053, 425] width 101 height 14
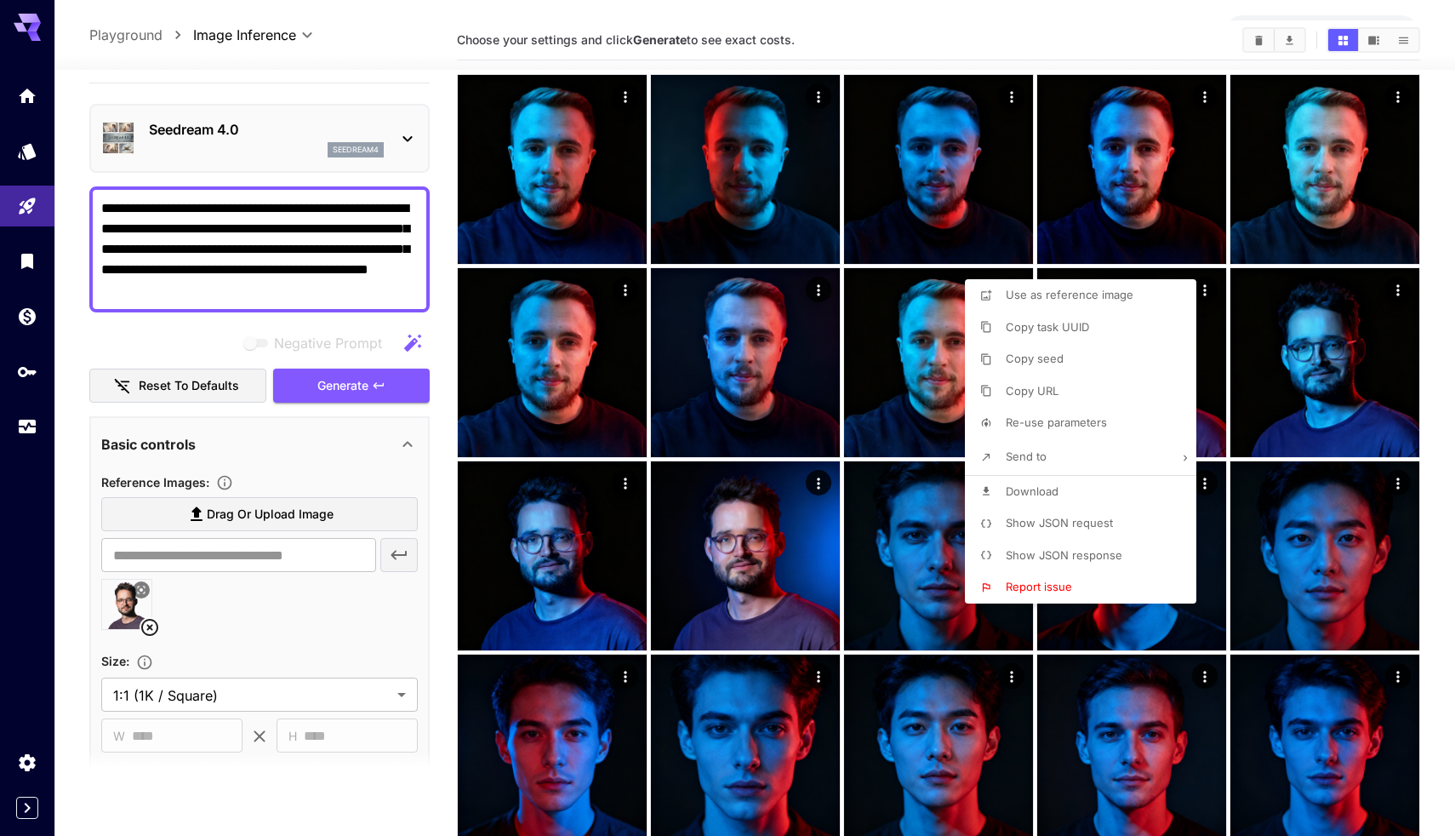
click at [275, 596] on div at bounding box center [727, 418] width 1455 height 836
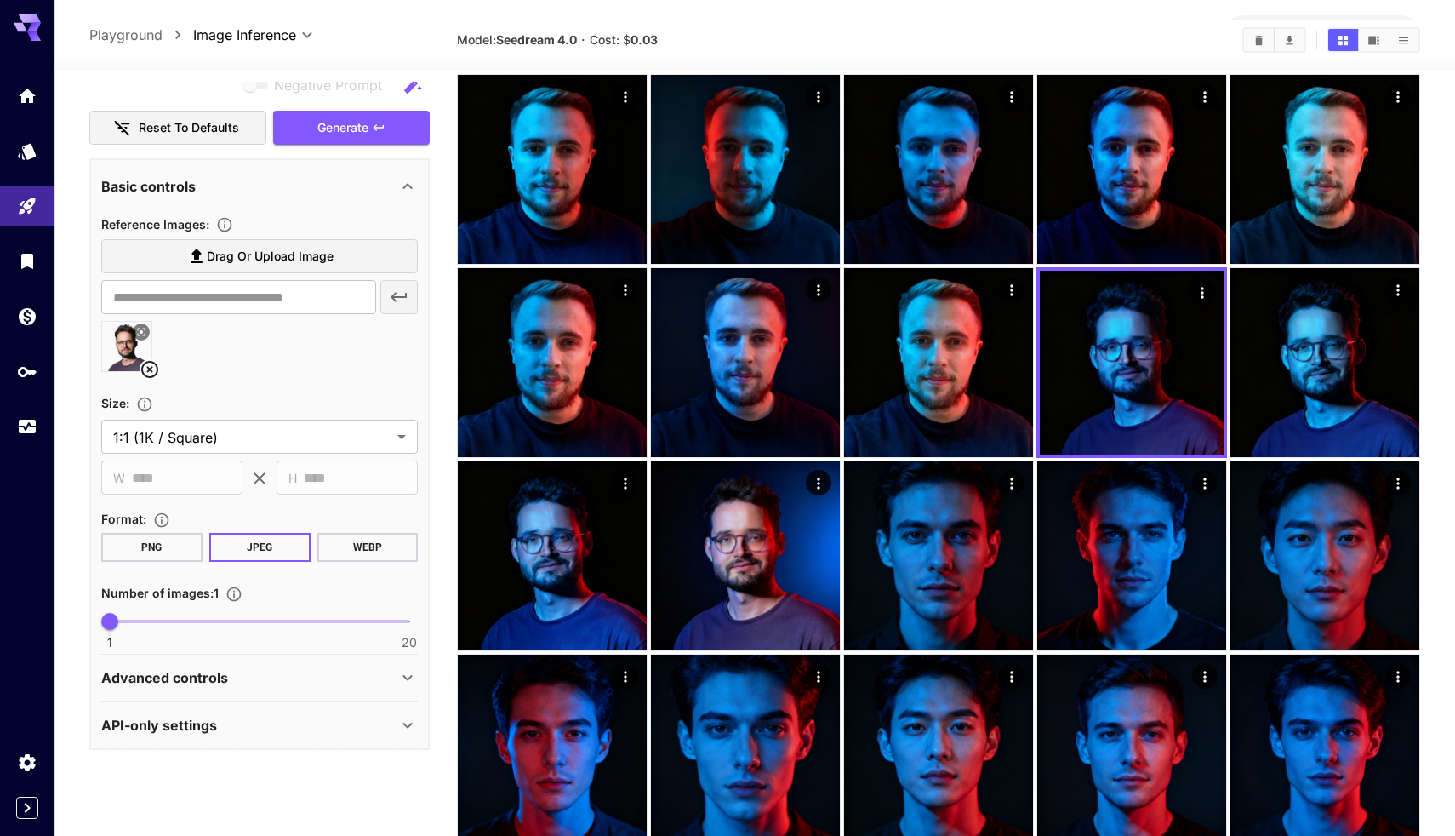
scroll to position [141, 0]
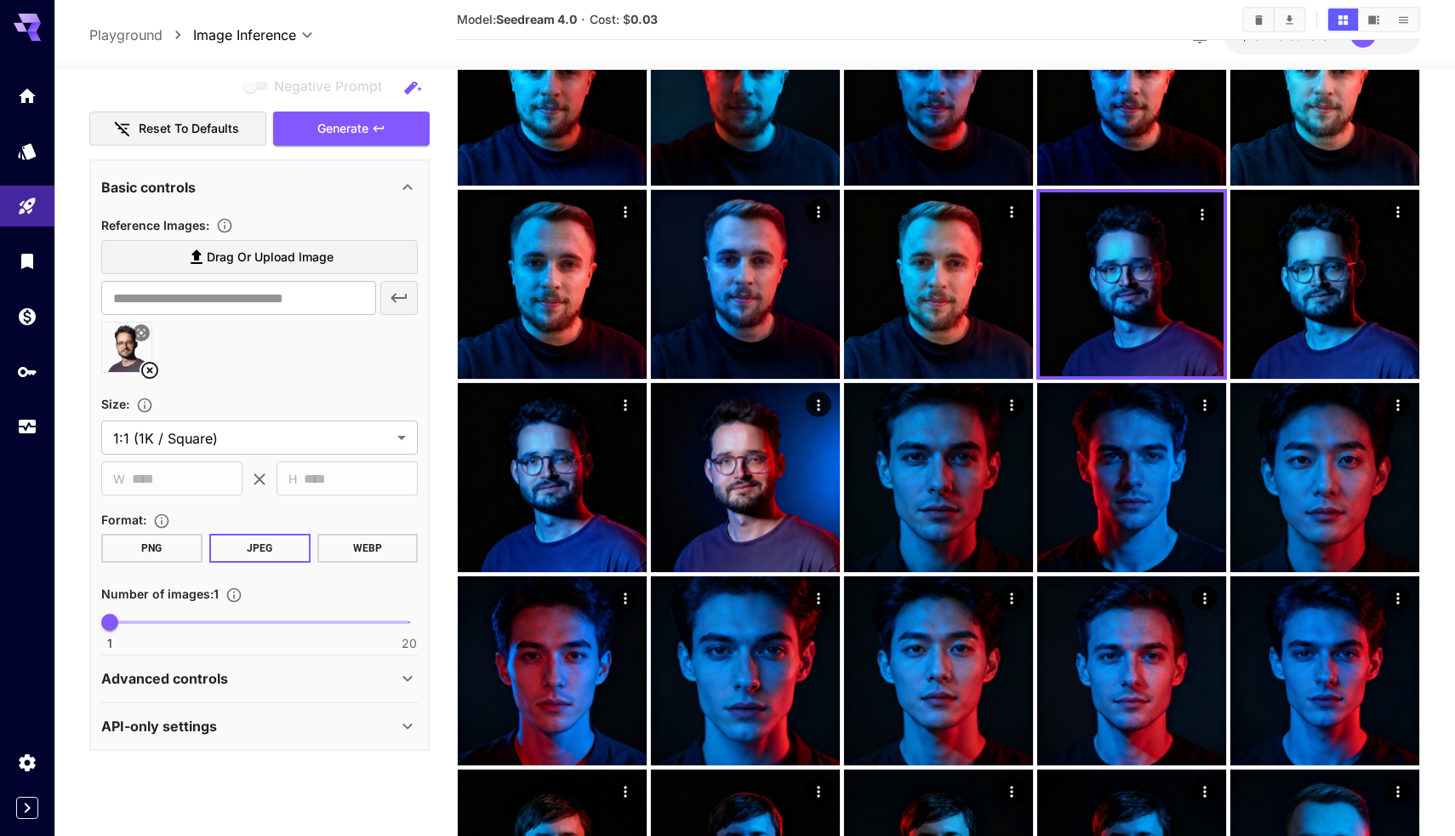
click at [237, 675] on div "Advanced controls" at bounding box center [249, 678] width 296 height 20
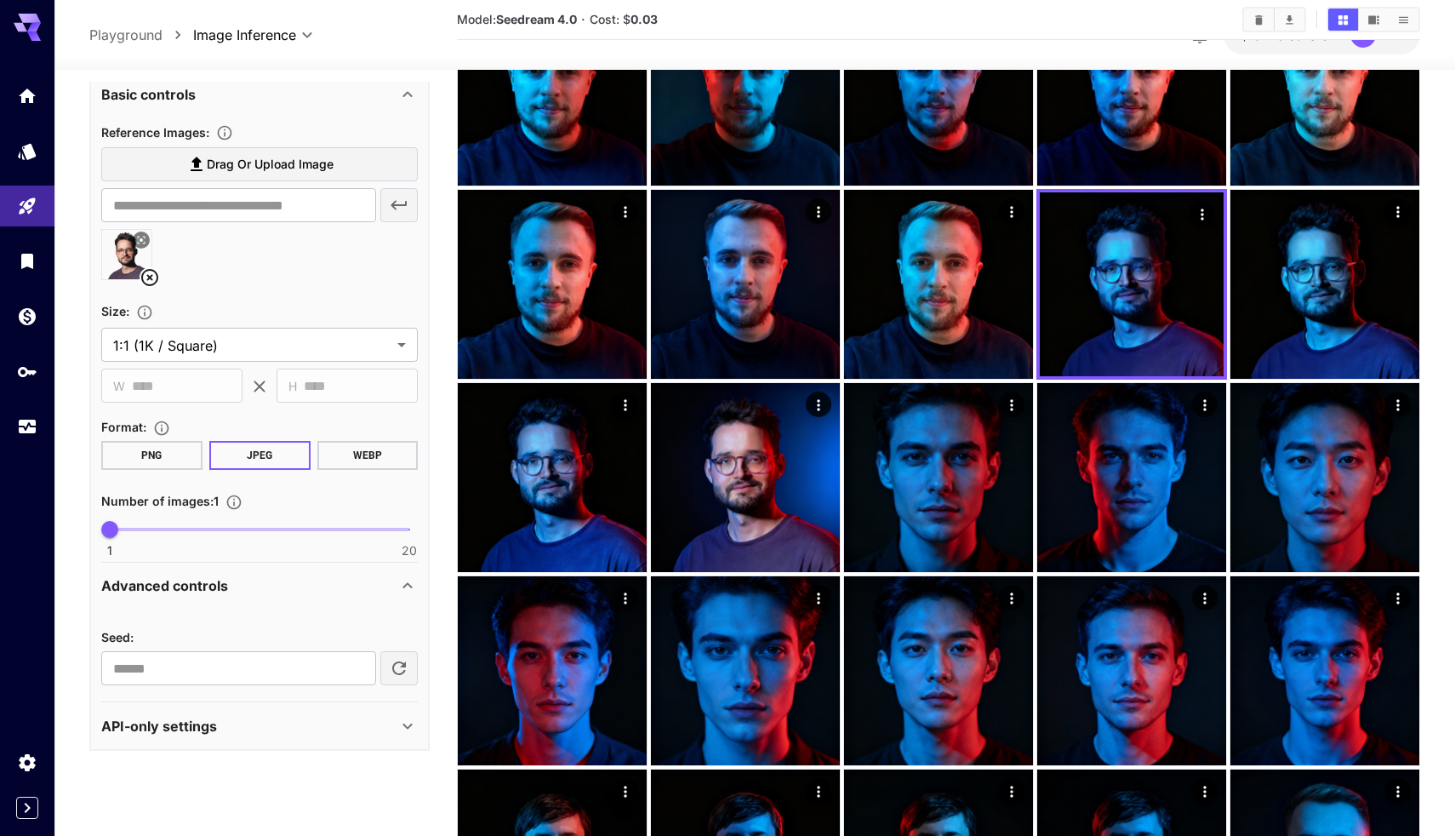
scroll to position [387, 0]
click at [201, 648] on section "Seed : ​" at bounding box center [259, 656] width 317 height 59
click at [194, 660] on input "number" at bounding box center [238, 669] width 275 height 34
paste input "**********"
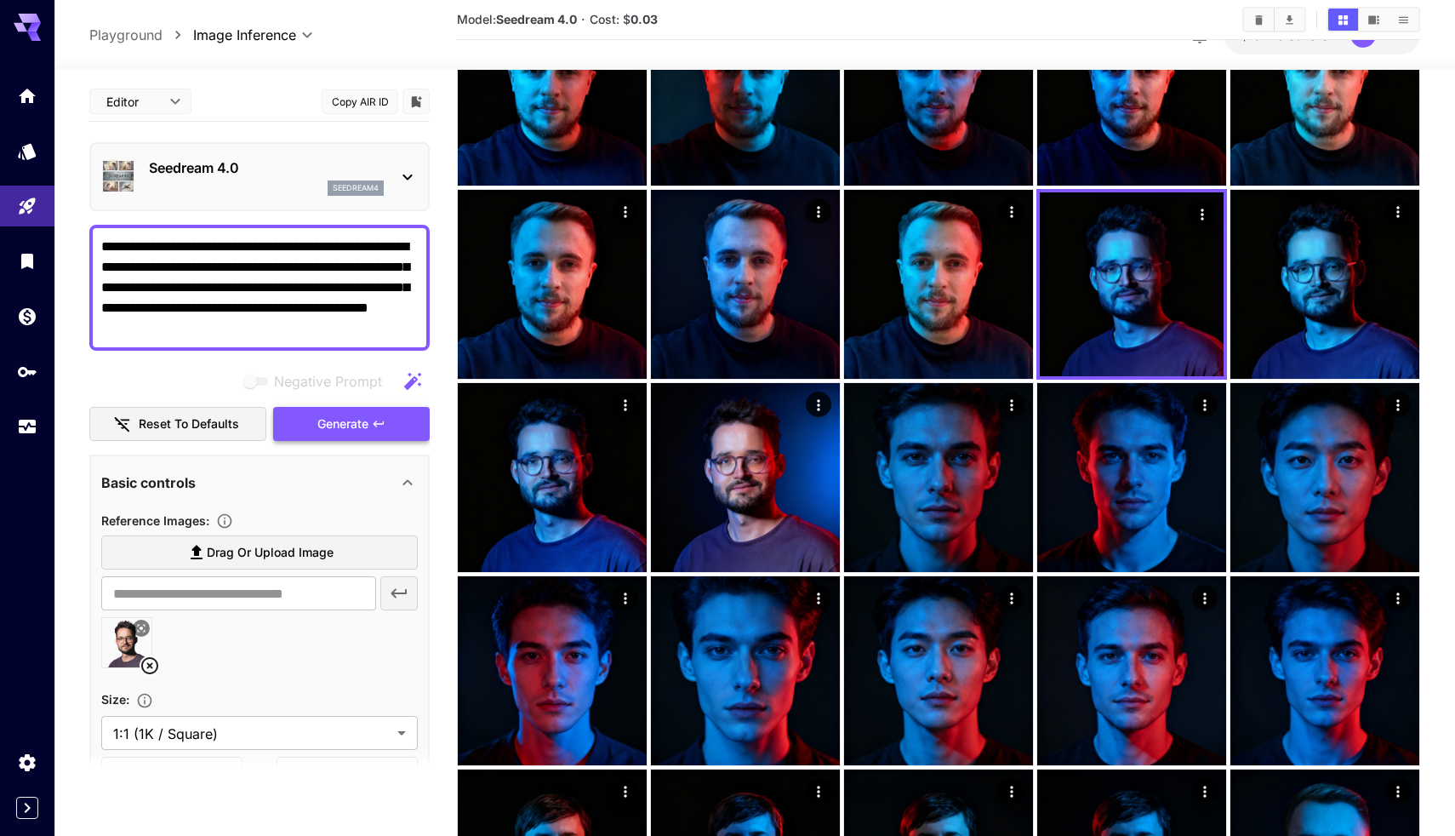
scroll to position [0, 0]
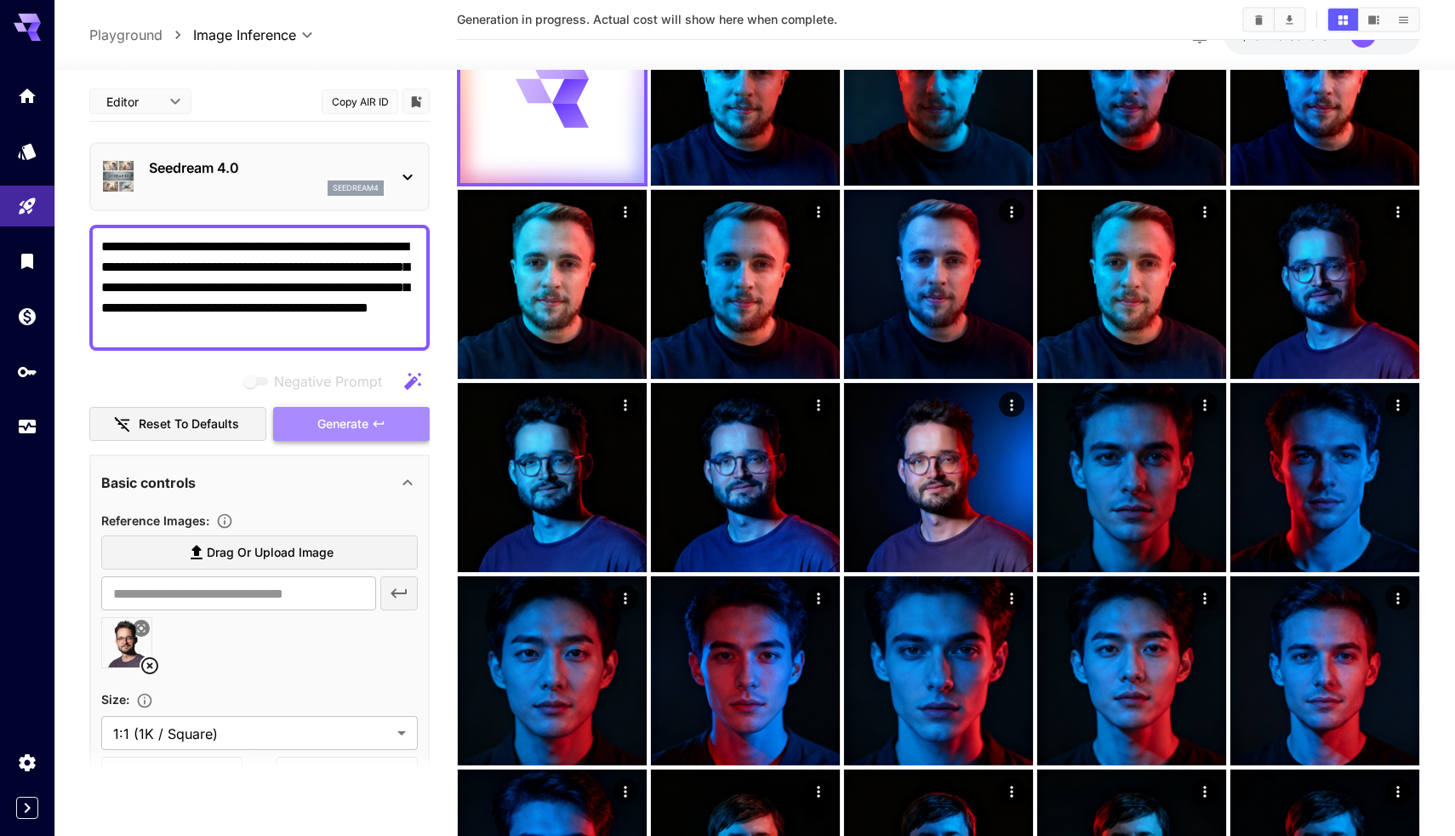
click at [347, 414] on span "Generate" at bounding box center [342, 424] width 51 height 21
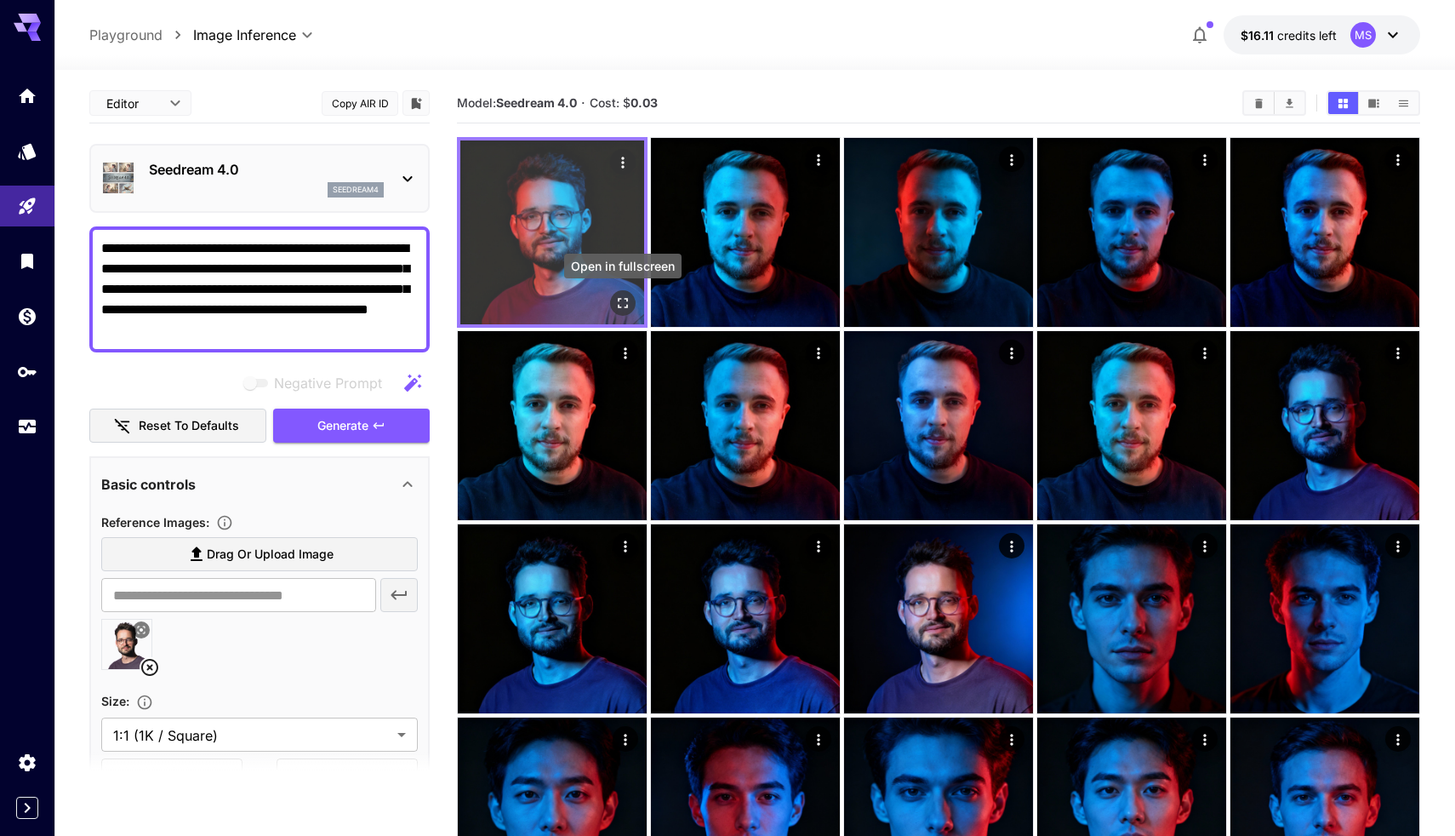
click at [620, 300] on icon "Open in fullscreen" at bounding box center [622, 302] width 17 height 17
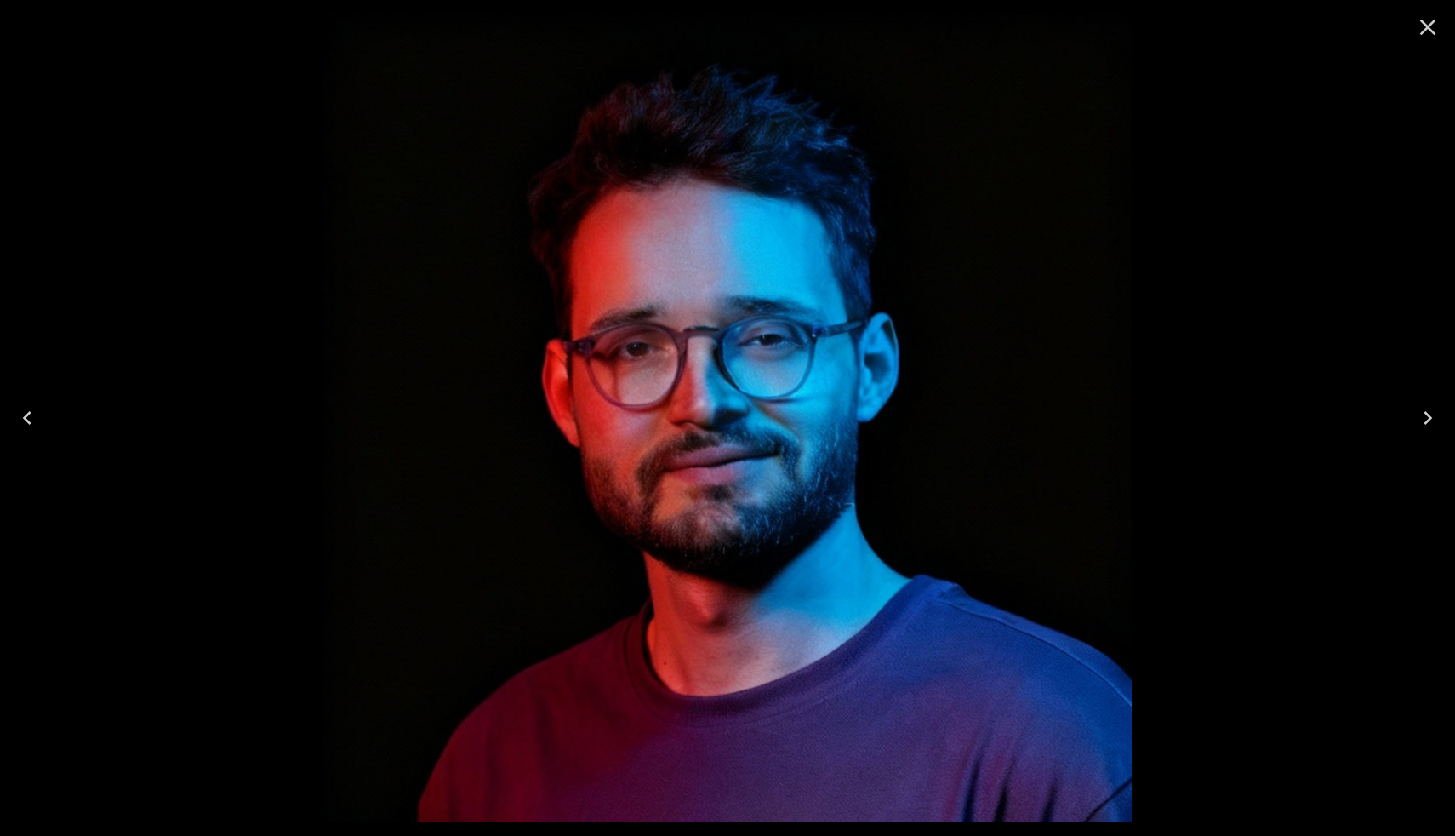
click at [1423, 17] on icon "Close" at bounding box center [1427, 27] width 27 height 27
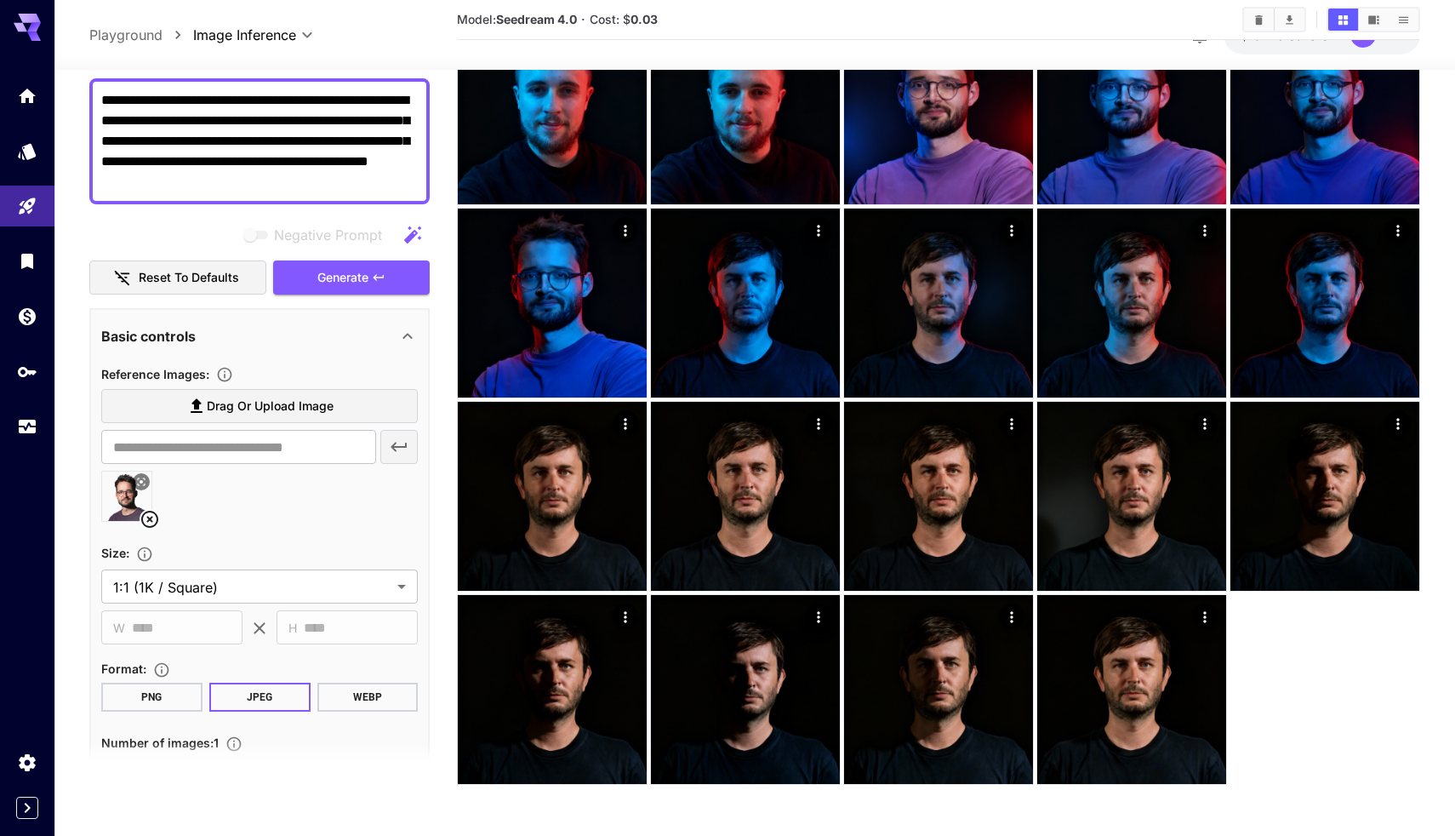
scroll to position [1281, 0]
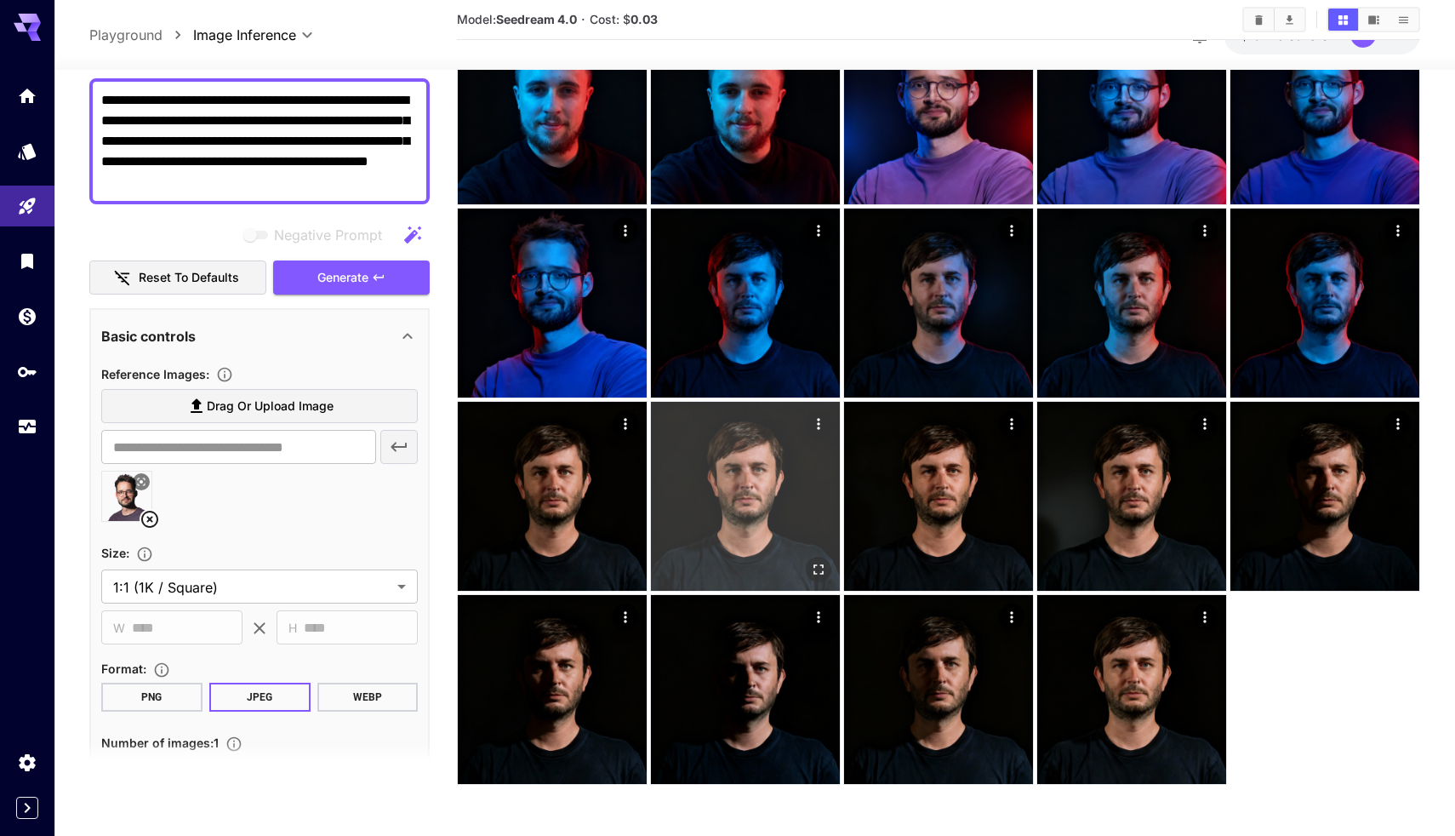
click at [760, 494] on img at bounding box center [745, 496] width 189 height 189
click at [812, 424] on icon "Actions" at bounding box center [815, 426] width 17 height 17
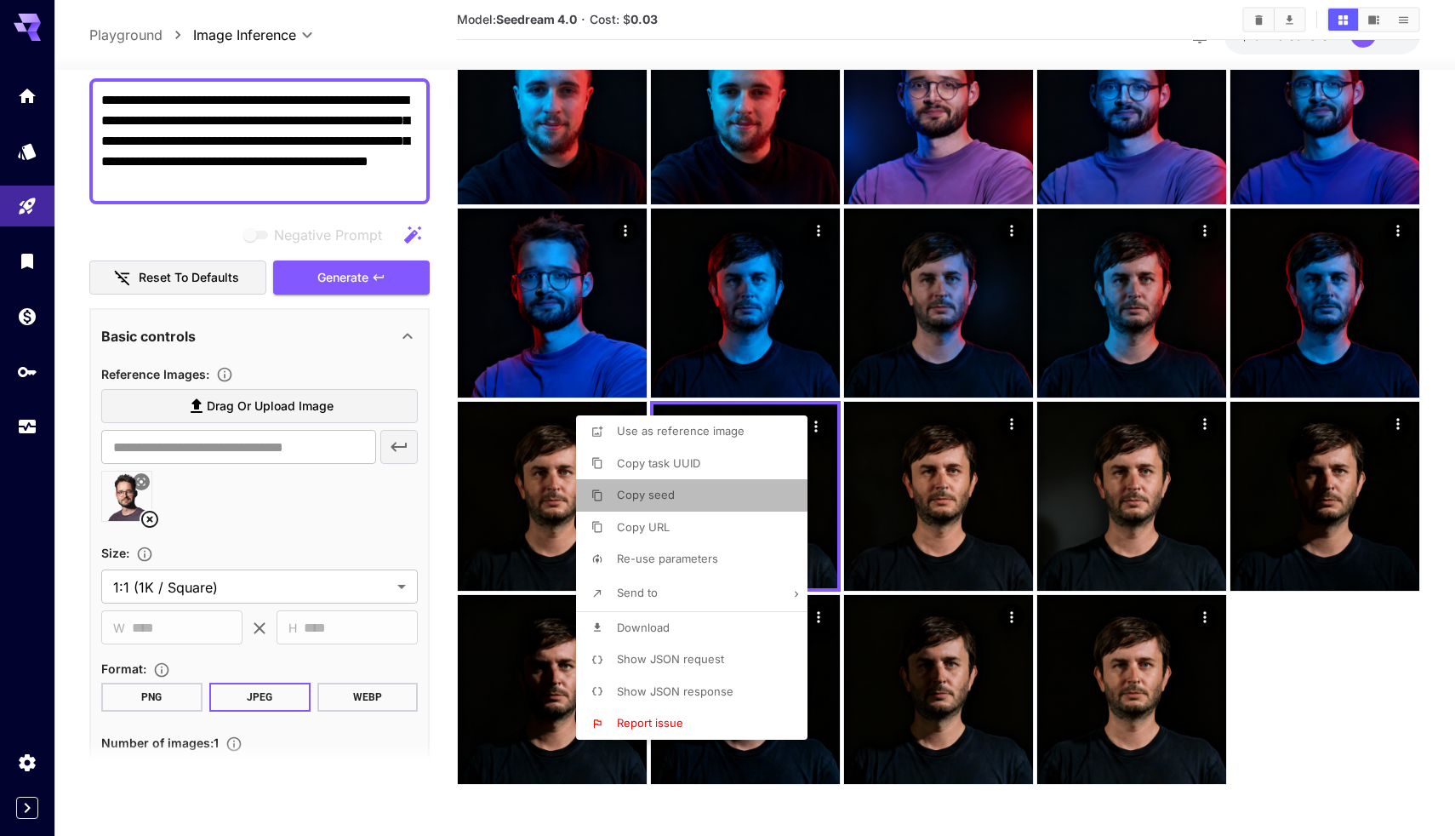
click at [679, 494] on li "Copy seed" at bounding box center [697, 495] width 242 height 32
click at [271, 477] on div at bounding box center [727, 418] width 1455 height 836
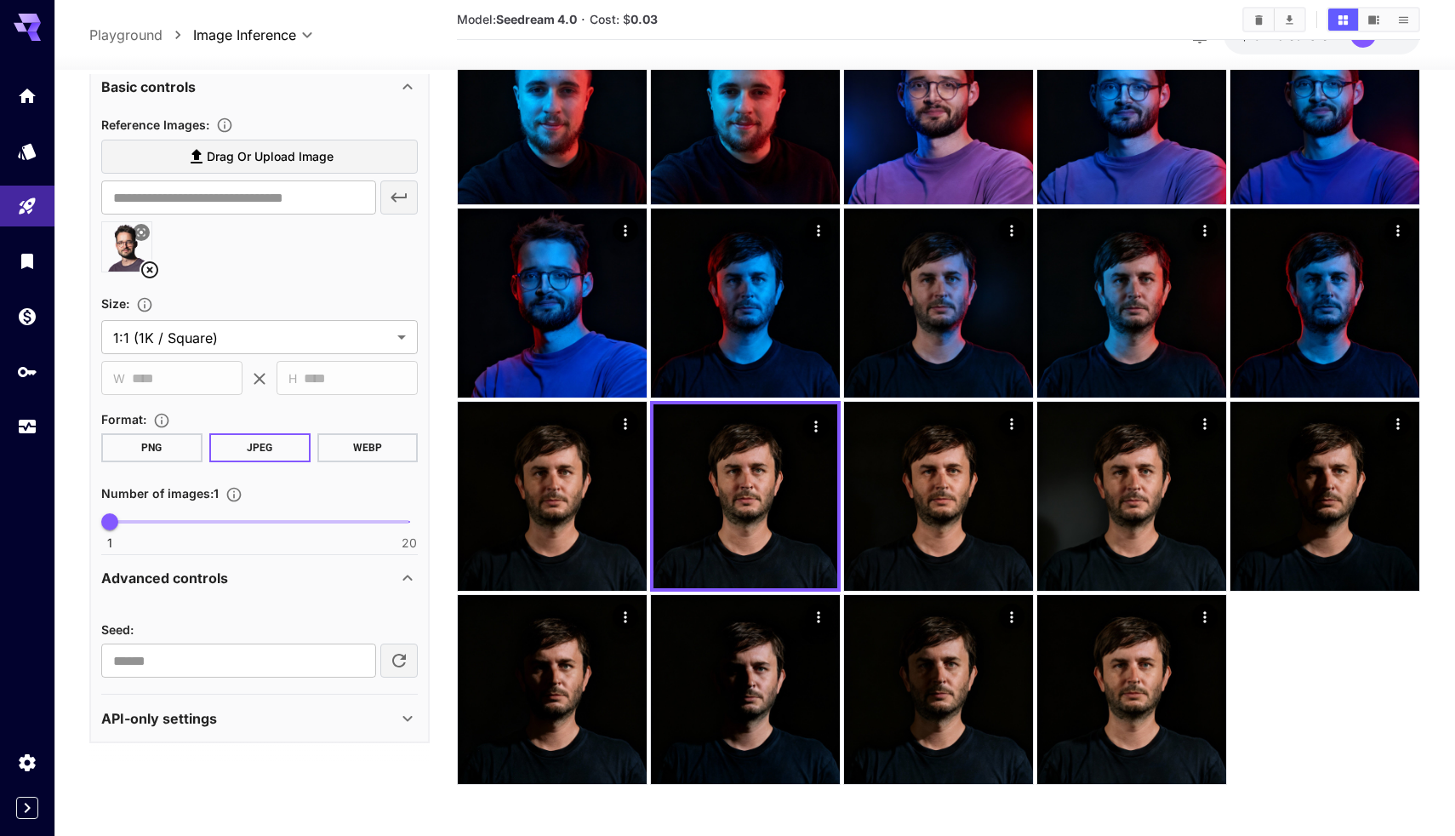
scroll to position [387, 0]
click at [213, 672] on input "**********" at bounding box center [238, 661] width 275 height 34
paste input "number"
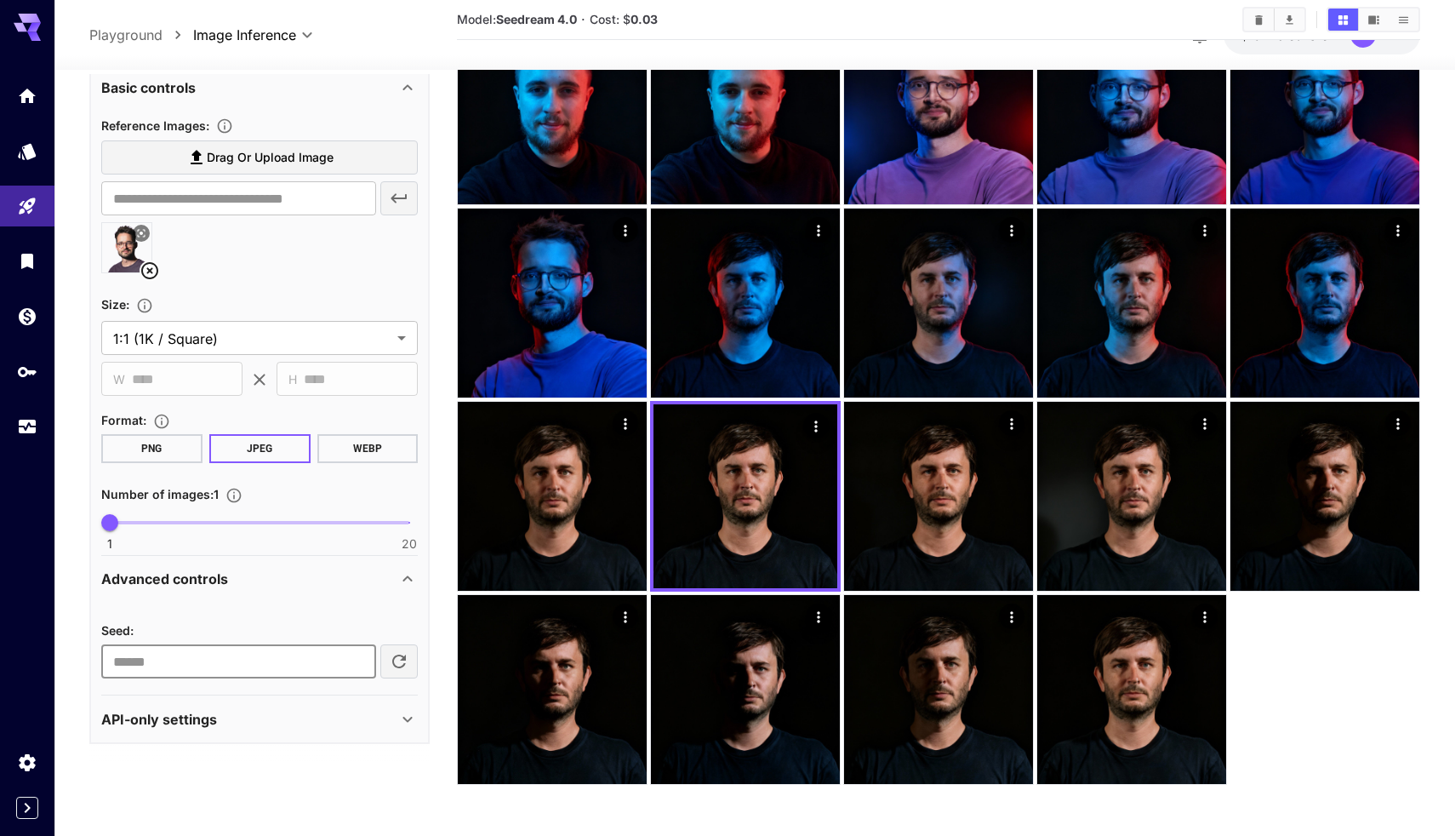
type input "*********"
type input "*"
drag, startPoint x: 117, startPoint y: 522, endPoint x: 161, endPoint y: 519, distance: 43.5
click at [161, 519] on span "4" at bounding box center [157, 522] width 17 height 17
click at [259, 610] on div "Seed : ********* ​" at bounding box center [259, 638] width 317 height 79
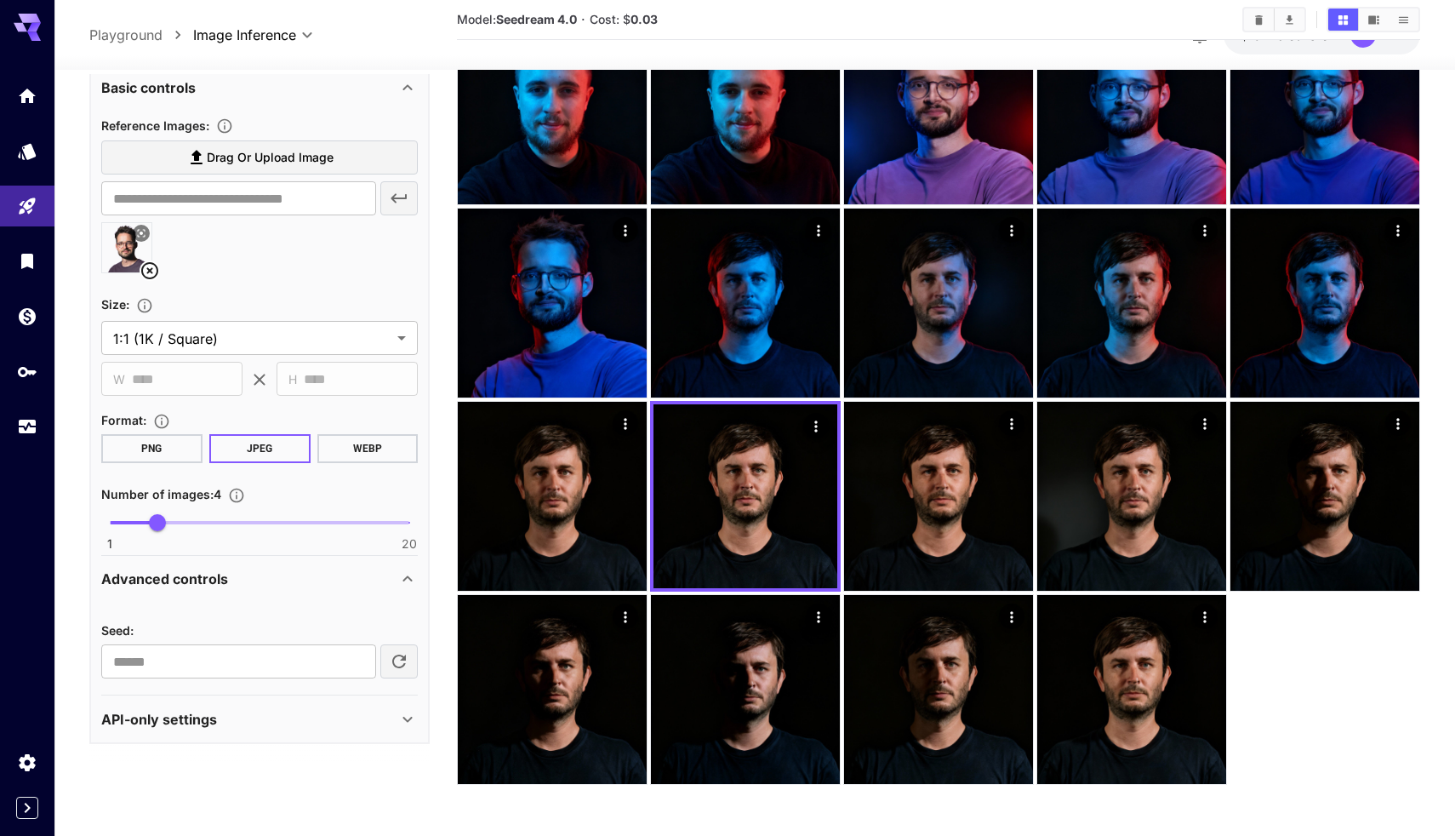
scroll to position [86, 0]
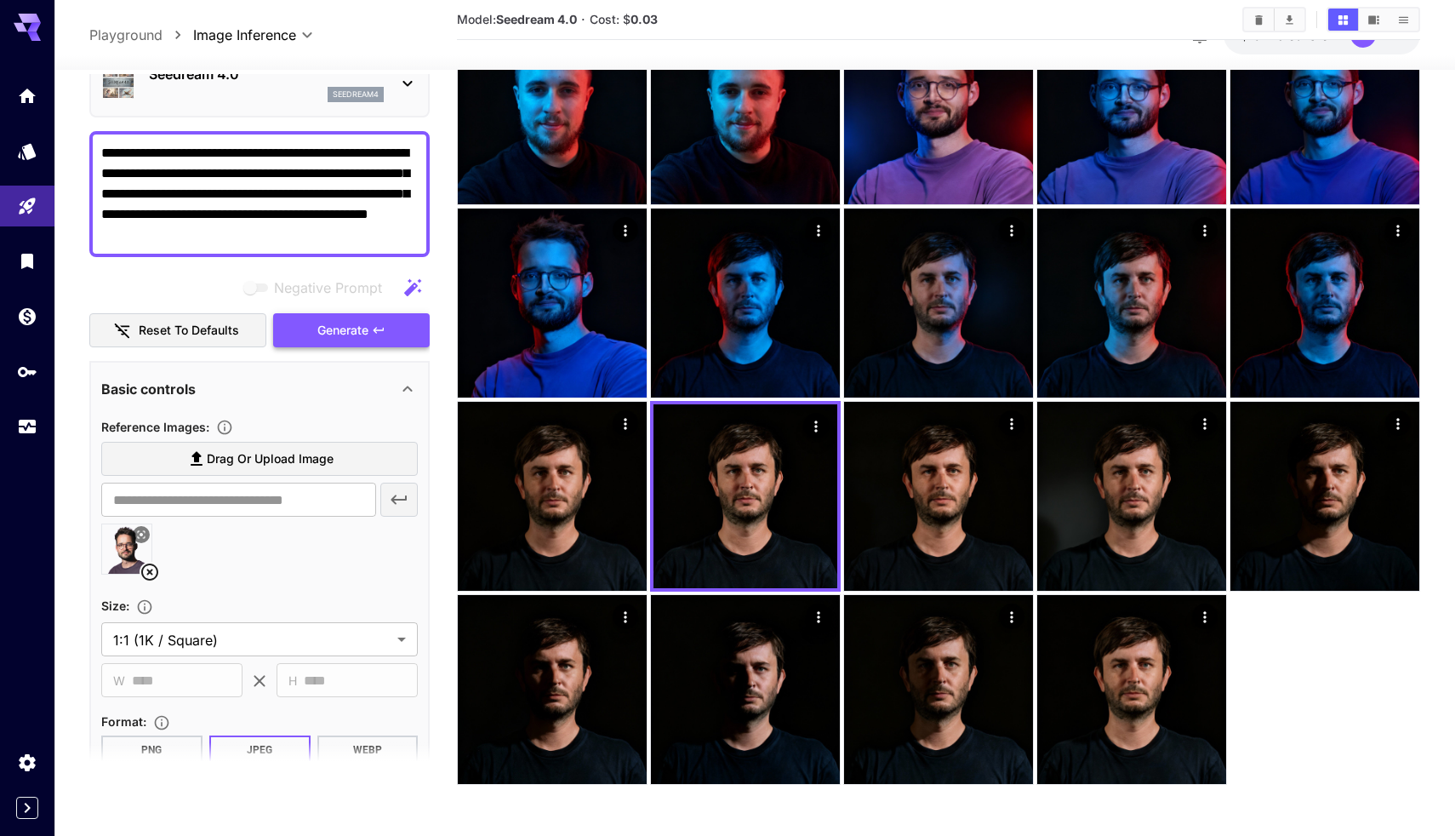
click at [321, 324] on button "Generate" at bounding box center [351, 330] width 157 height 35
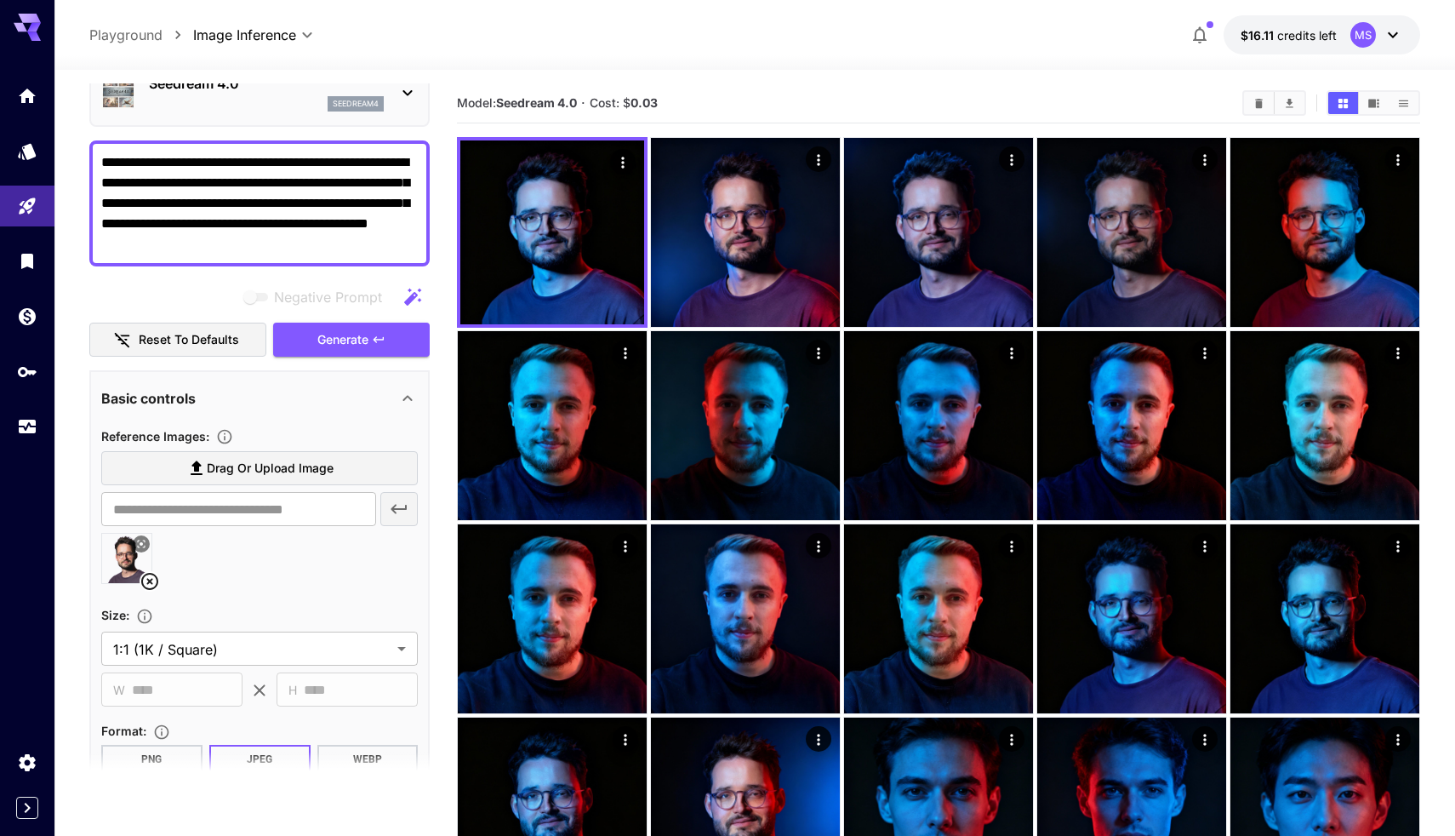
scroll to position [0, 0]
